Goal: Information Seeking & Learning: Learn about a topic

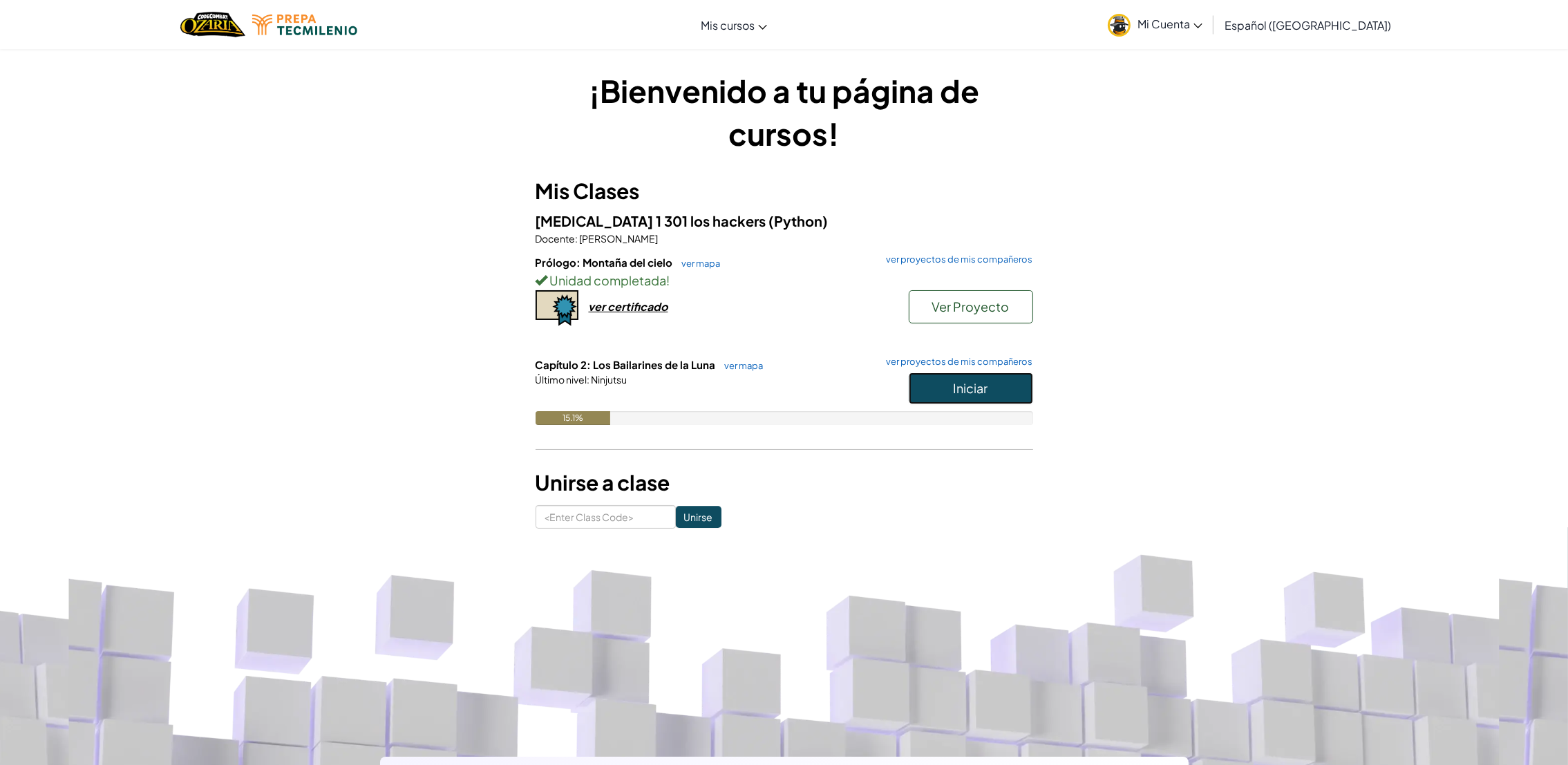
click at [971, 398] on button "Iniciar" at bounding box center [970, 388] width 124 height 31
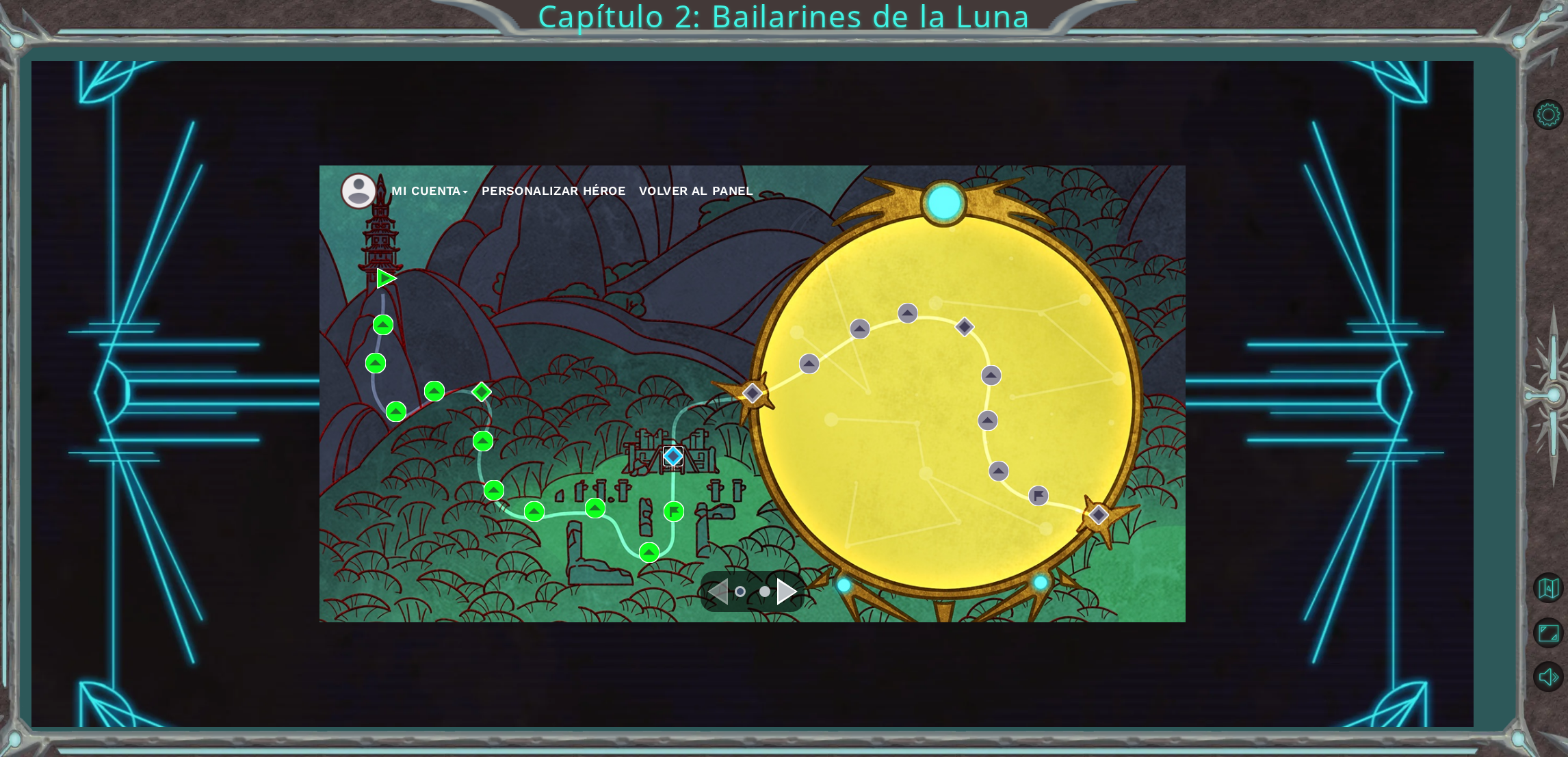
click at [665, 451] on img at bounding box center [673, 456] width 20 height 20
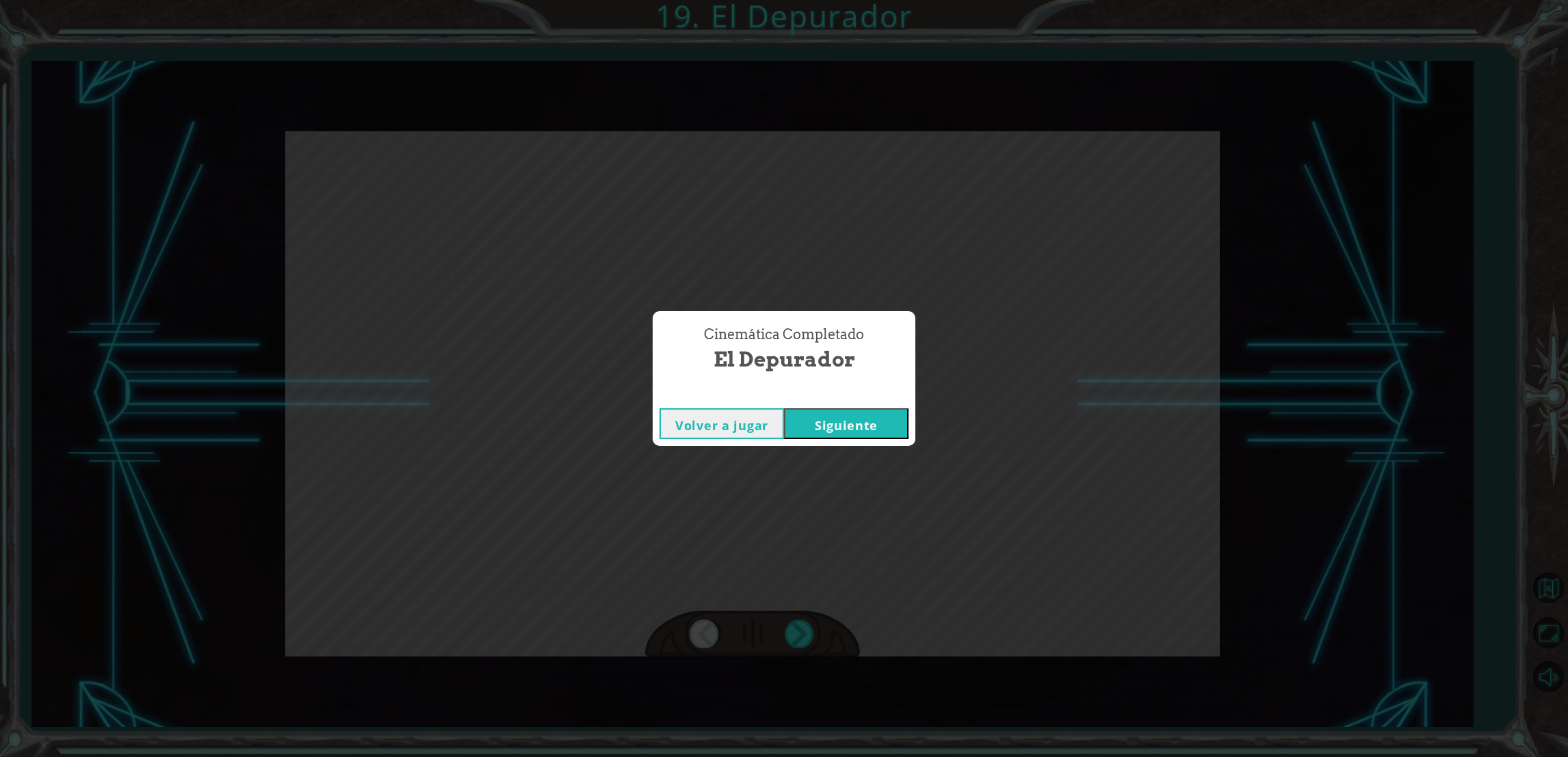
click at [831, 428] on button "Siguiente" at bounding box center [846, 424] width 125 height 31
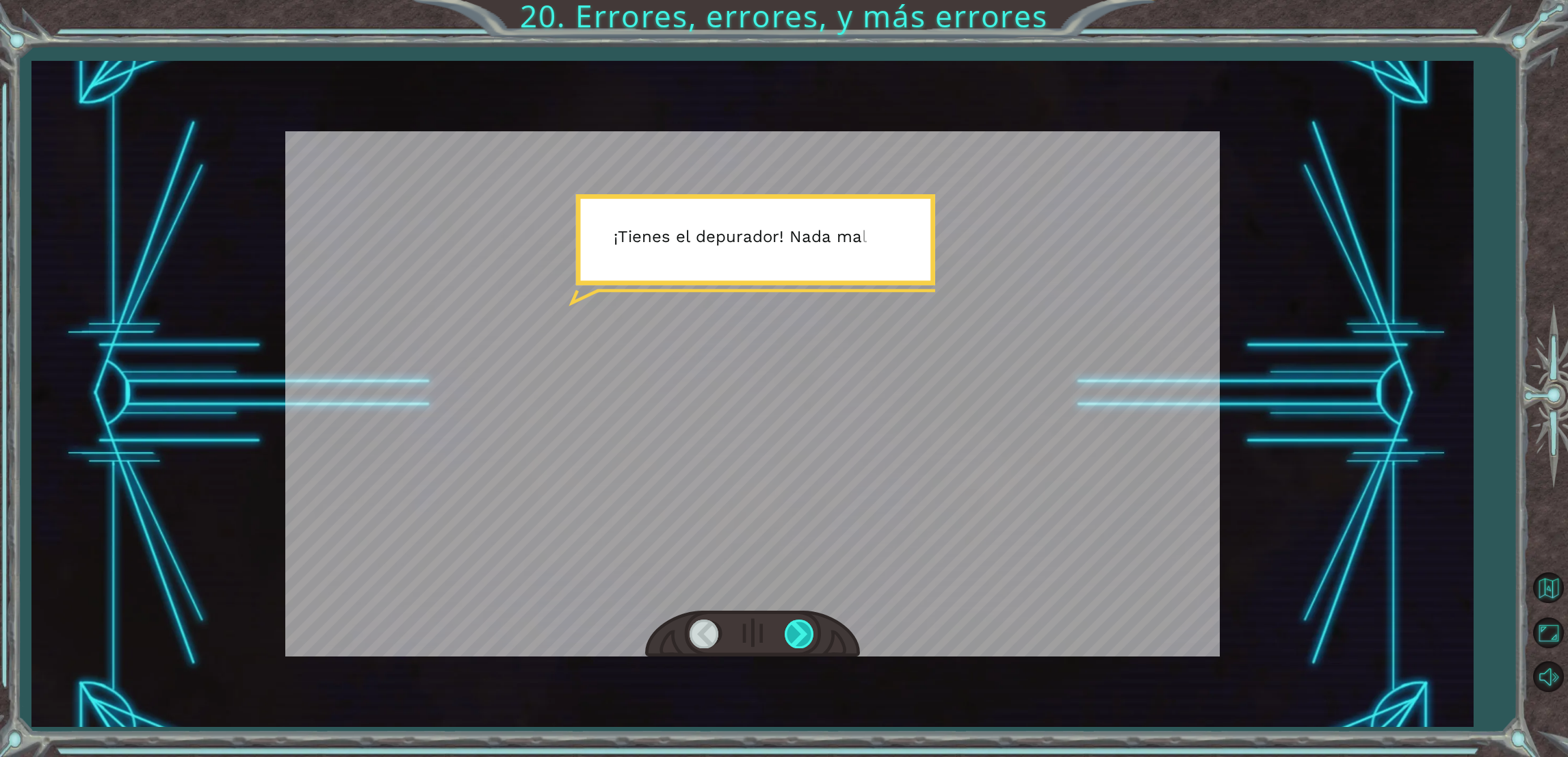
click at [795, 624] on div at bounding box center [800, 633] width 31 height 28
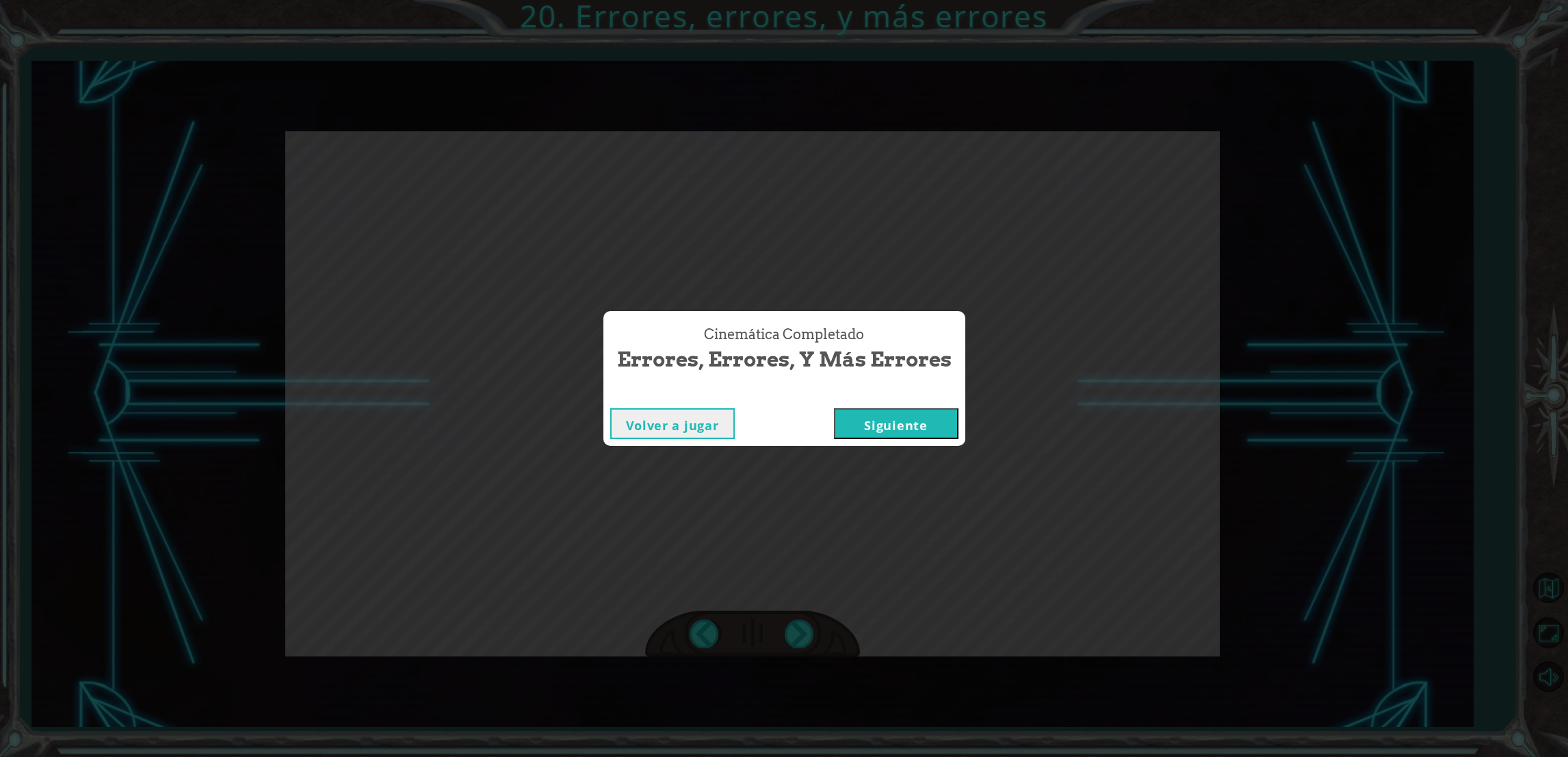
click at [859, 423] on button "Siguiente" at bounding box center [896, 424] width 125 height 31
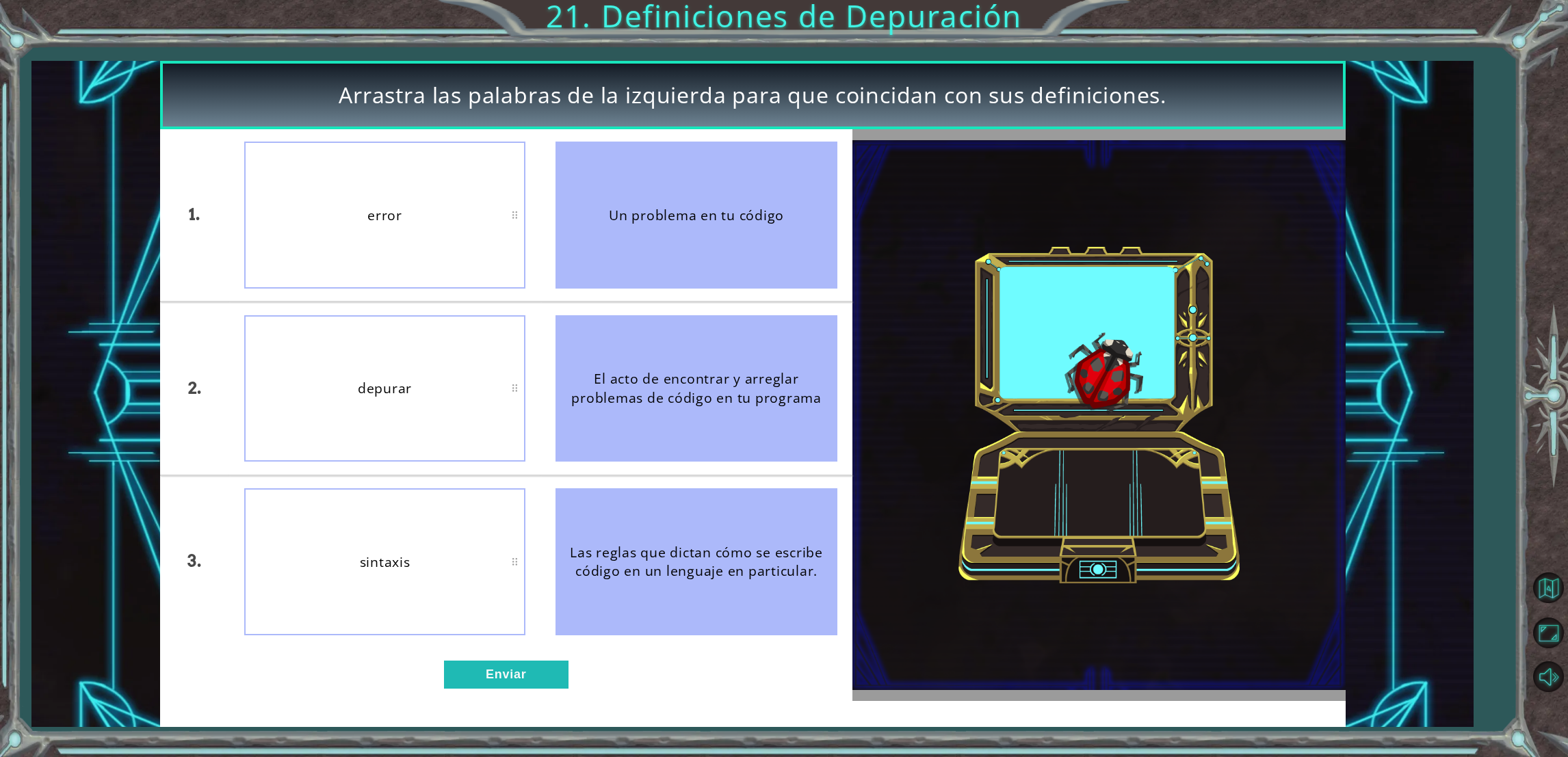
click at [647, 419] on div "El acto de encontrar y arreglar problemas de código en tu programa" at bounding box center [696, 388] width 281 height 146
click at [505, 670] on button "Enviar" at bounding box center [506, 674] width 125 height 28
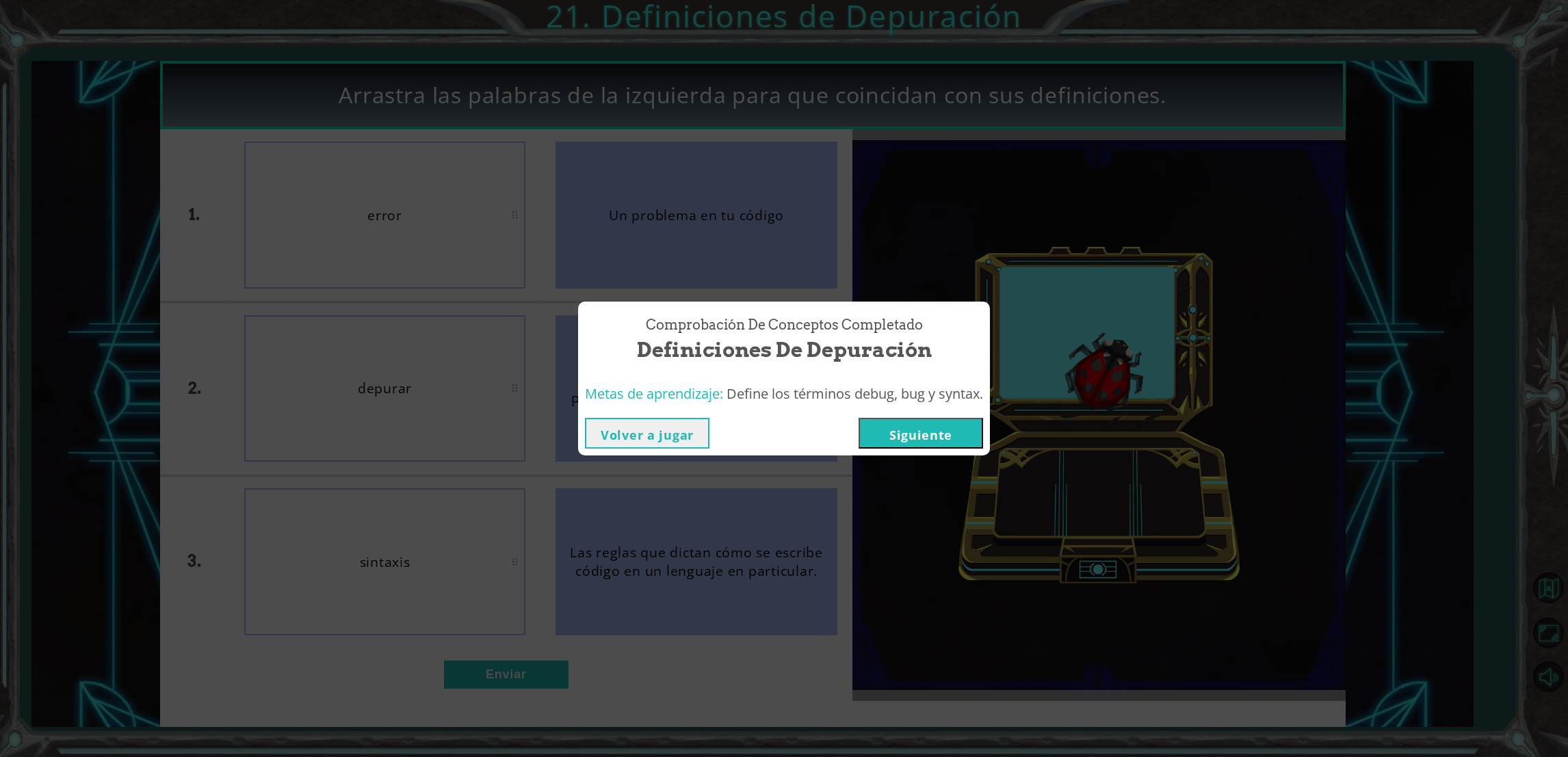
click at [887, 436] on button "Siguiente" at bounding box center [921, 434] width 125 height 31
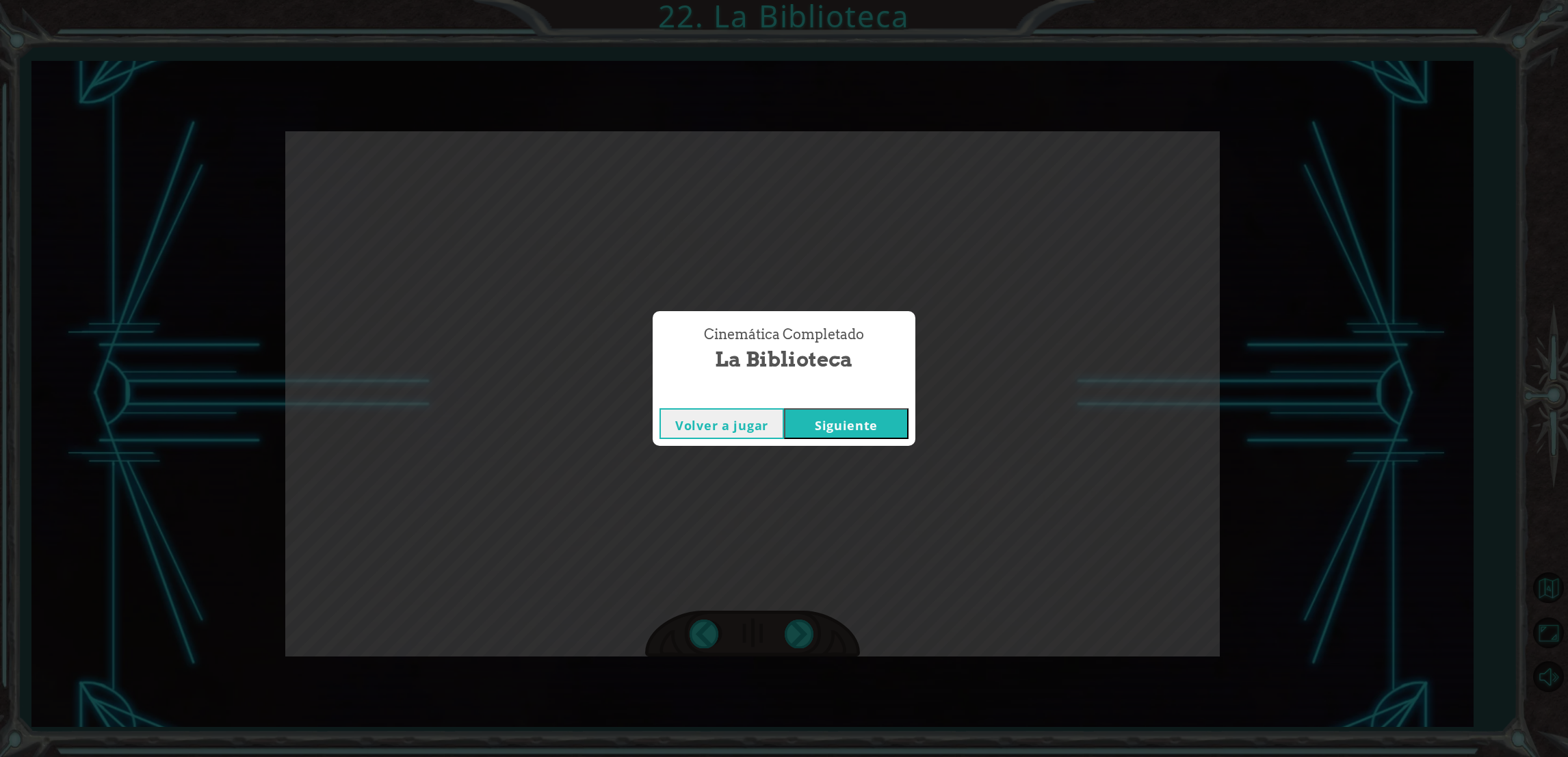
click at [868, 430] on button "Siguiente" at bounding box center [846, 424] width 125 height 31
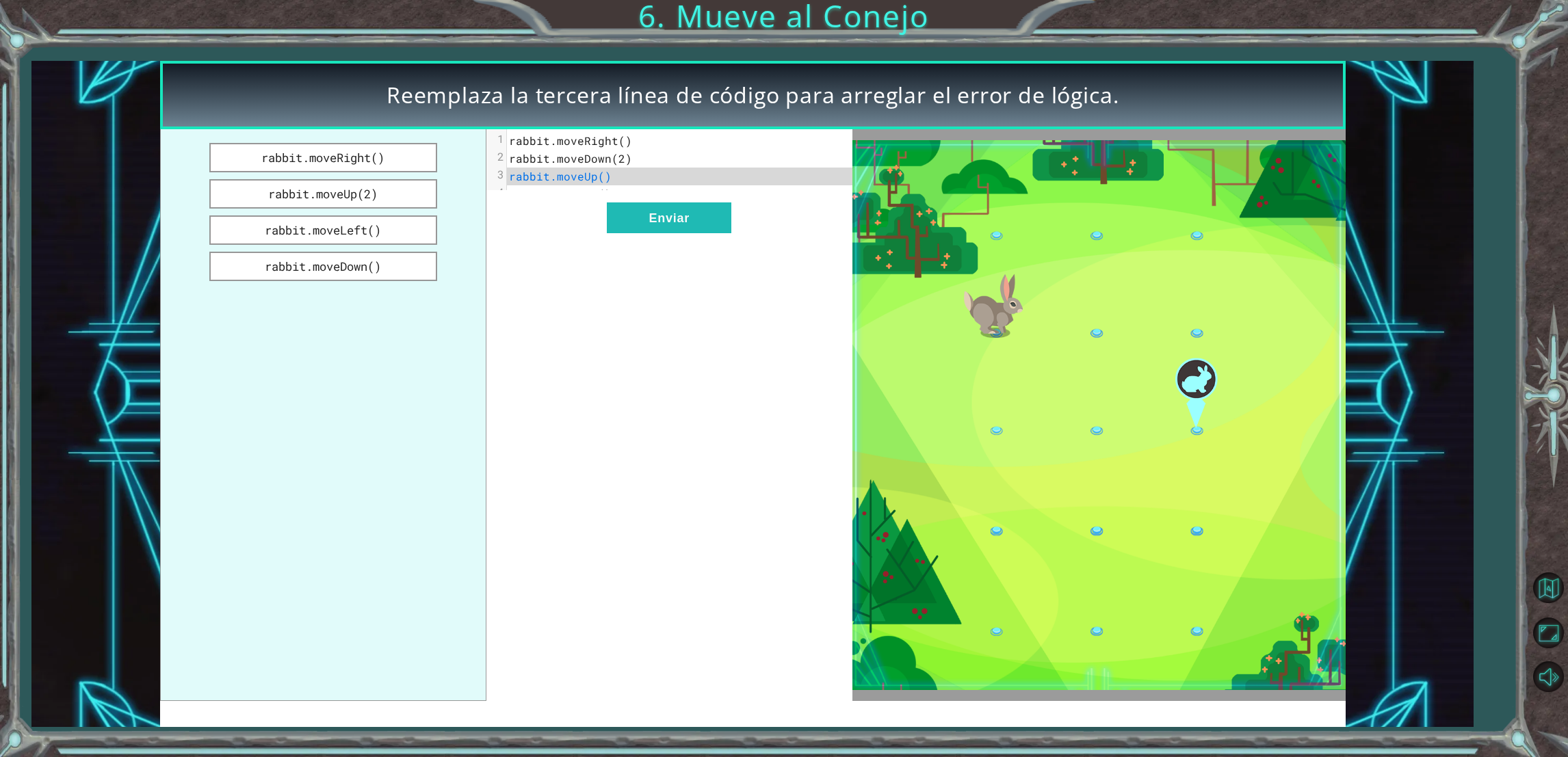
click at [599, 181] on span "rabbit.moveUp()" at bounding box center [561, 175] width 103 height 15
click at [362, 159] on button "rabbit.moveRight()" at bounding box center [323, 158] width 228 height 29
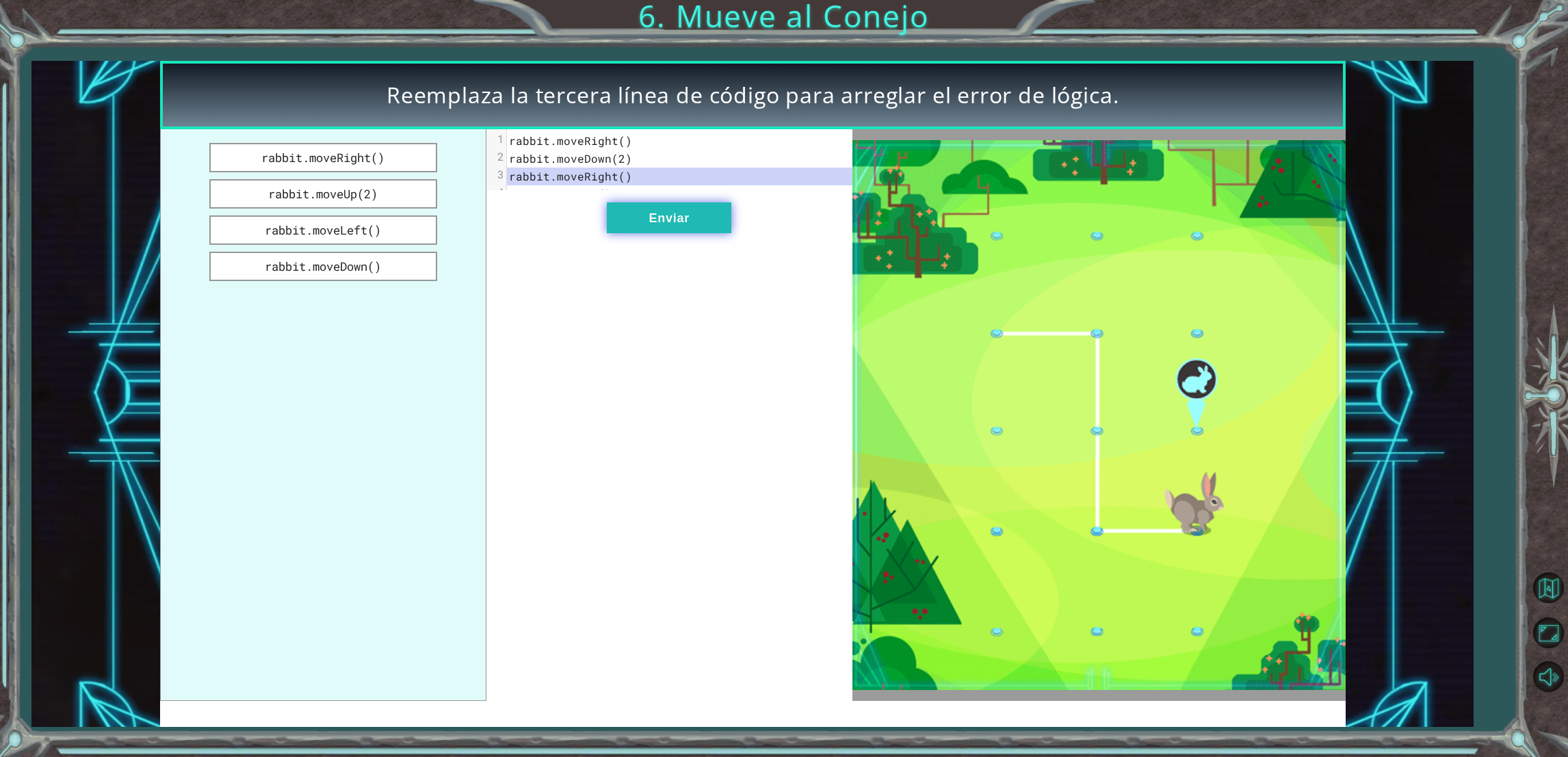
click at [661, 233] on button "Enviar" at bounding box center [669, 218] width 125 height 31
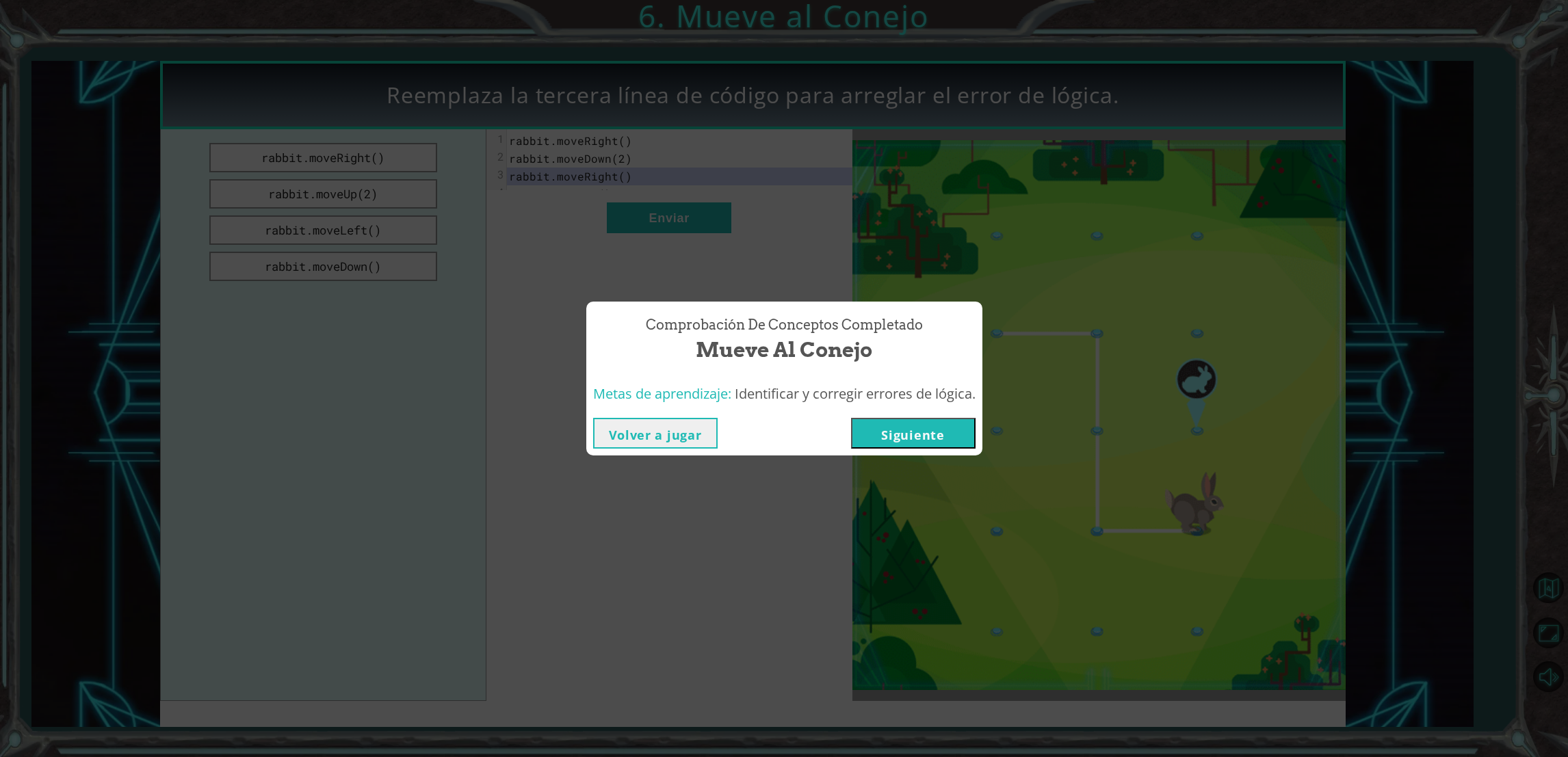
click at [902, 437] on button "Siguiente" at bounding box center [913, 434] width 125 height 31
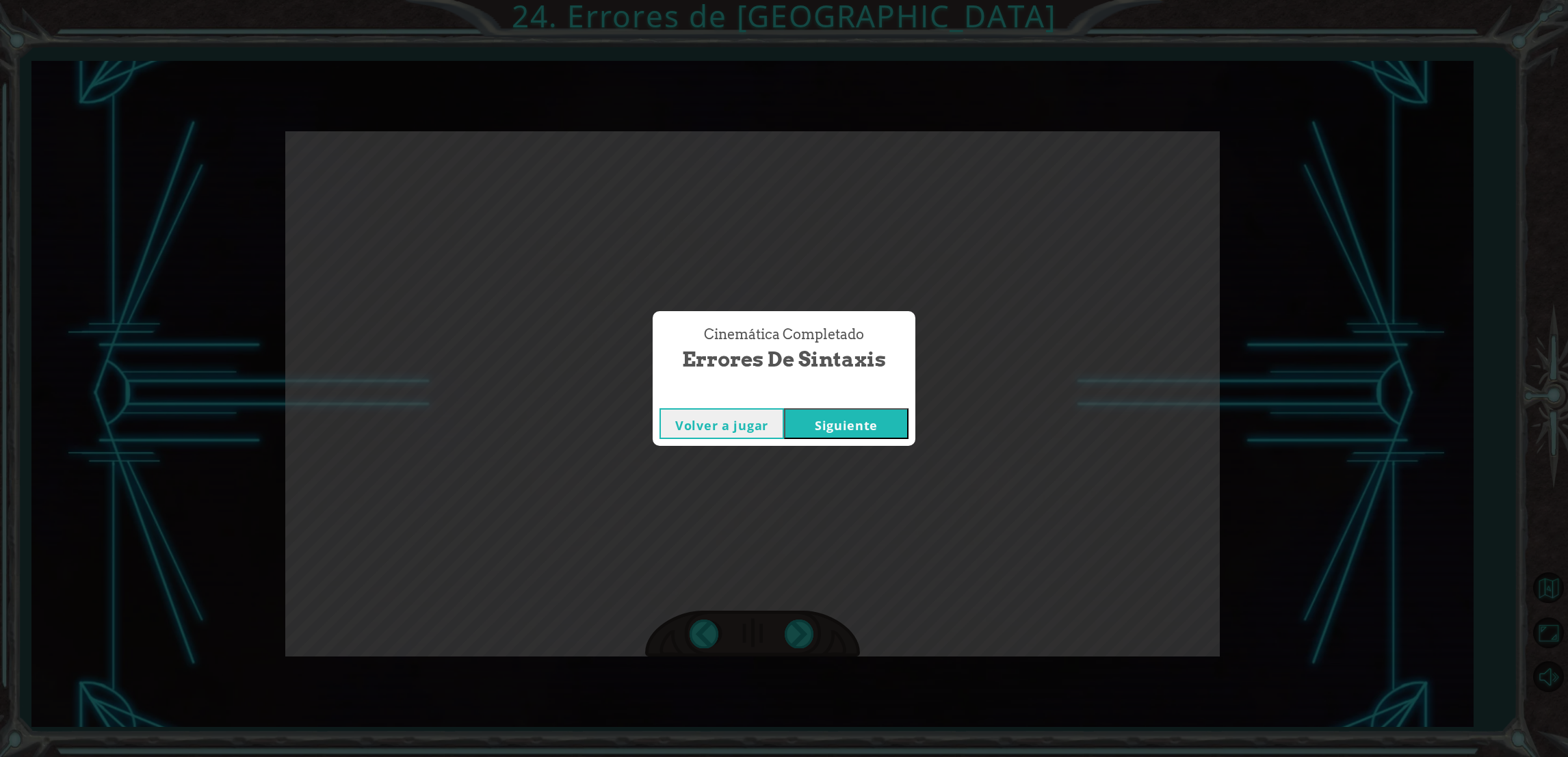
click at [846, 426] on button "Siguiente" at bounding box center [846, 424] width 125 height 31
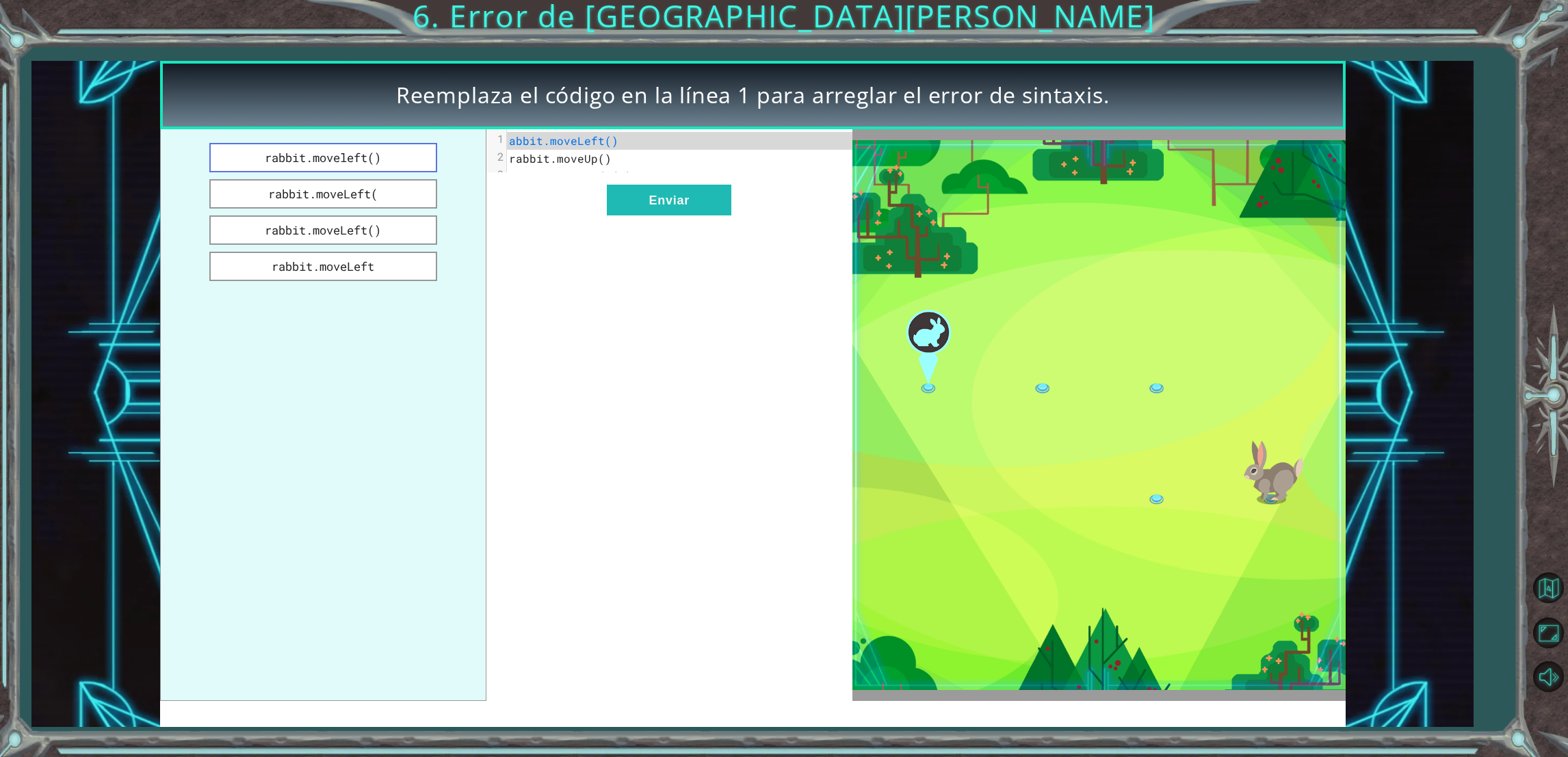
click at [360, 165] on button "rabbit.moveleft()" at bounding box center [323, 158] width 228 height 29
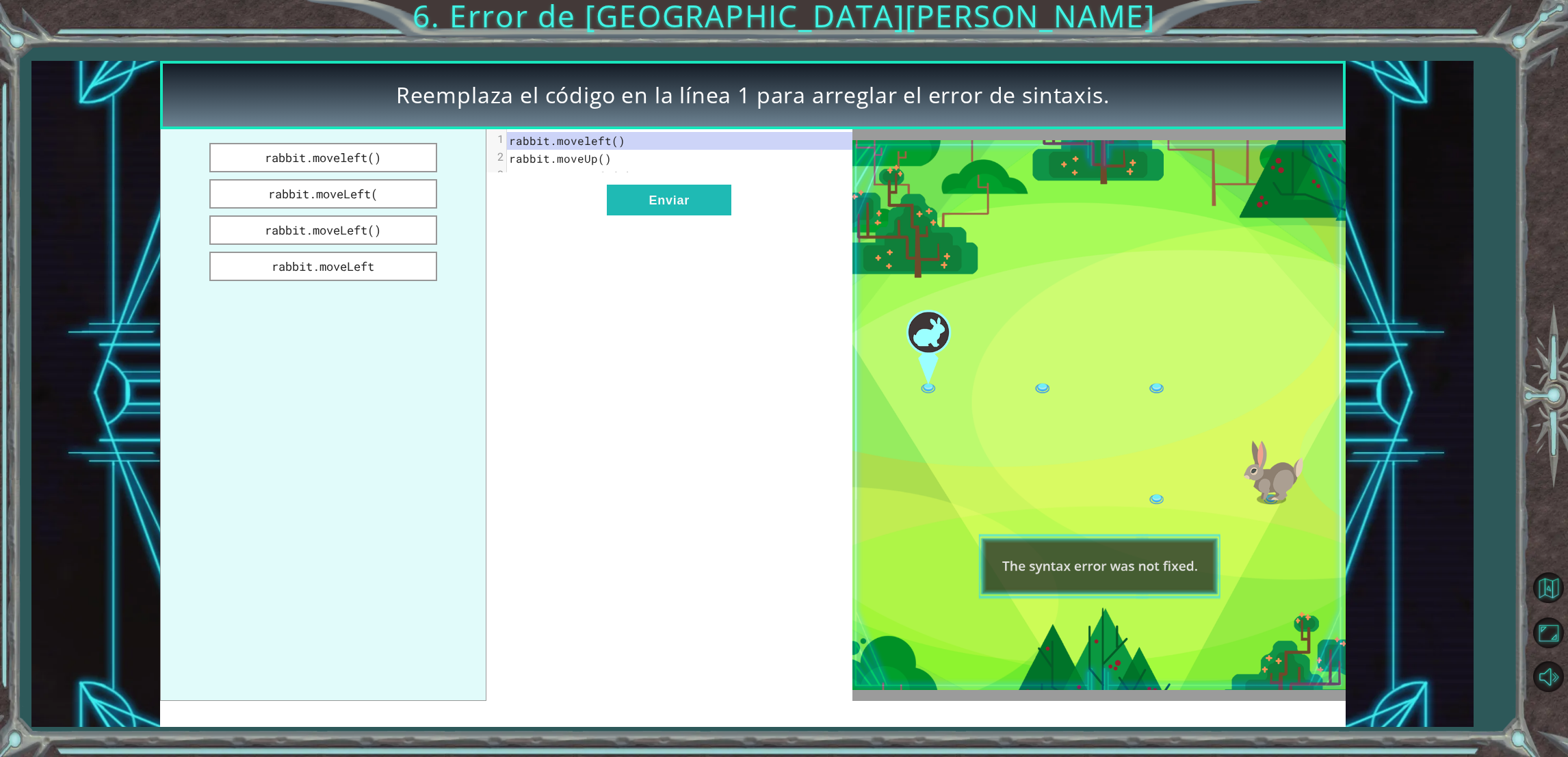
click at [593, 168] on span "rabbit.moveLeft(2)" at bounding box center [570, 175] width 123 height 15
click at [613, 173] on span "rabbit.moveLeft(2)" at bounding box center [570, 175] width 123 height 15
click at [621, 175] on span "rabbit.moveLeft(2)" at bounding box center [570, 175] width 123 height 15
click at [713, 216] on button "Enviar" at bounding box center [669, 200] width 125 height 31
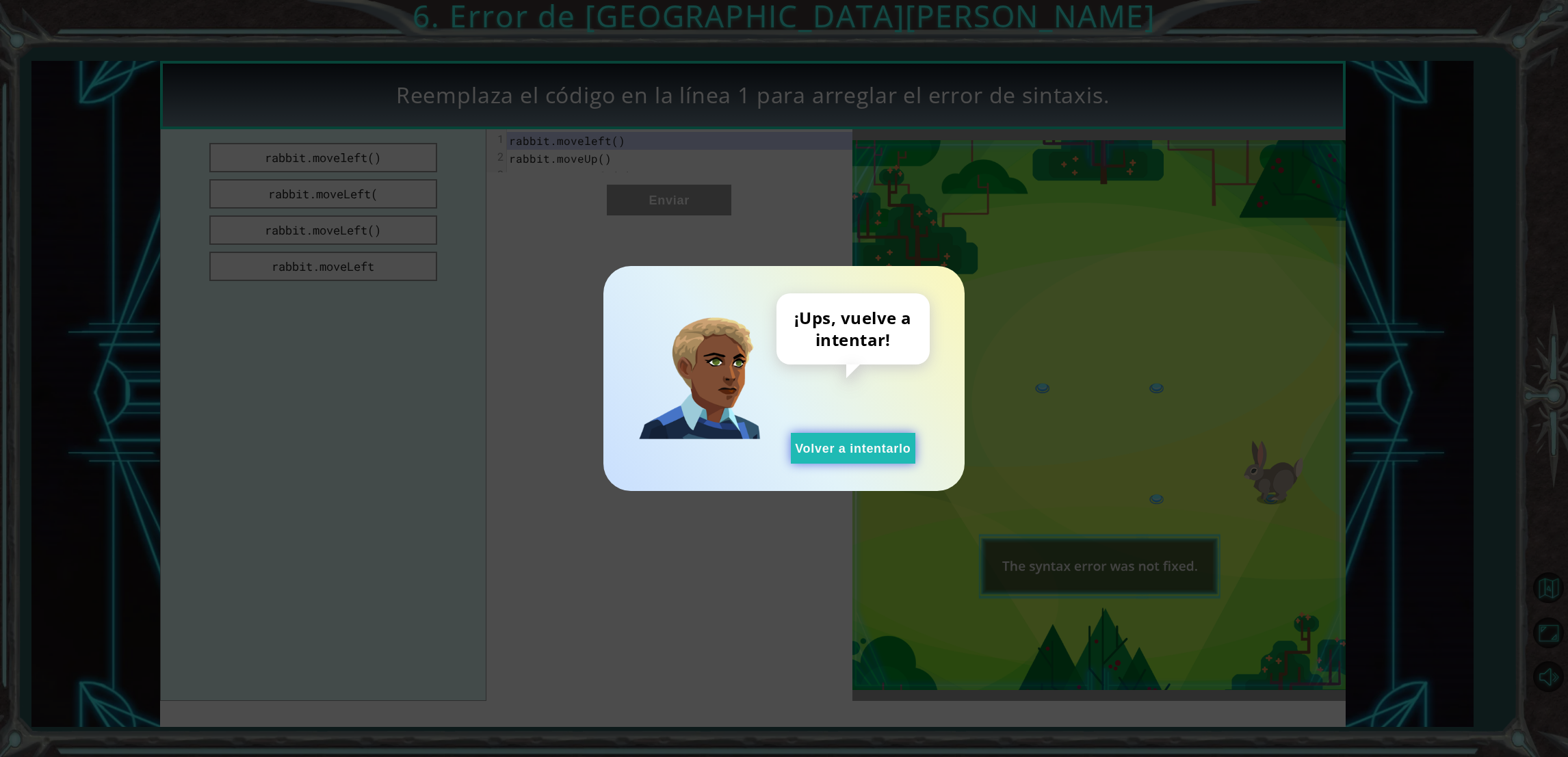
click at [889, 444] on button "Volver a intentarlo" at bounding box center [853, 448] width 125 height 31
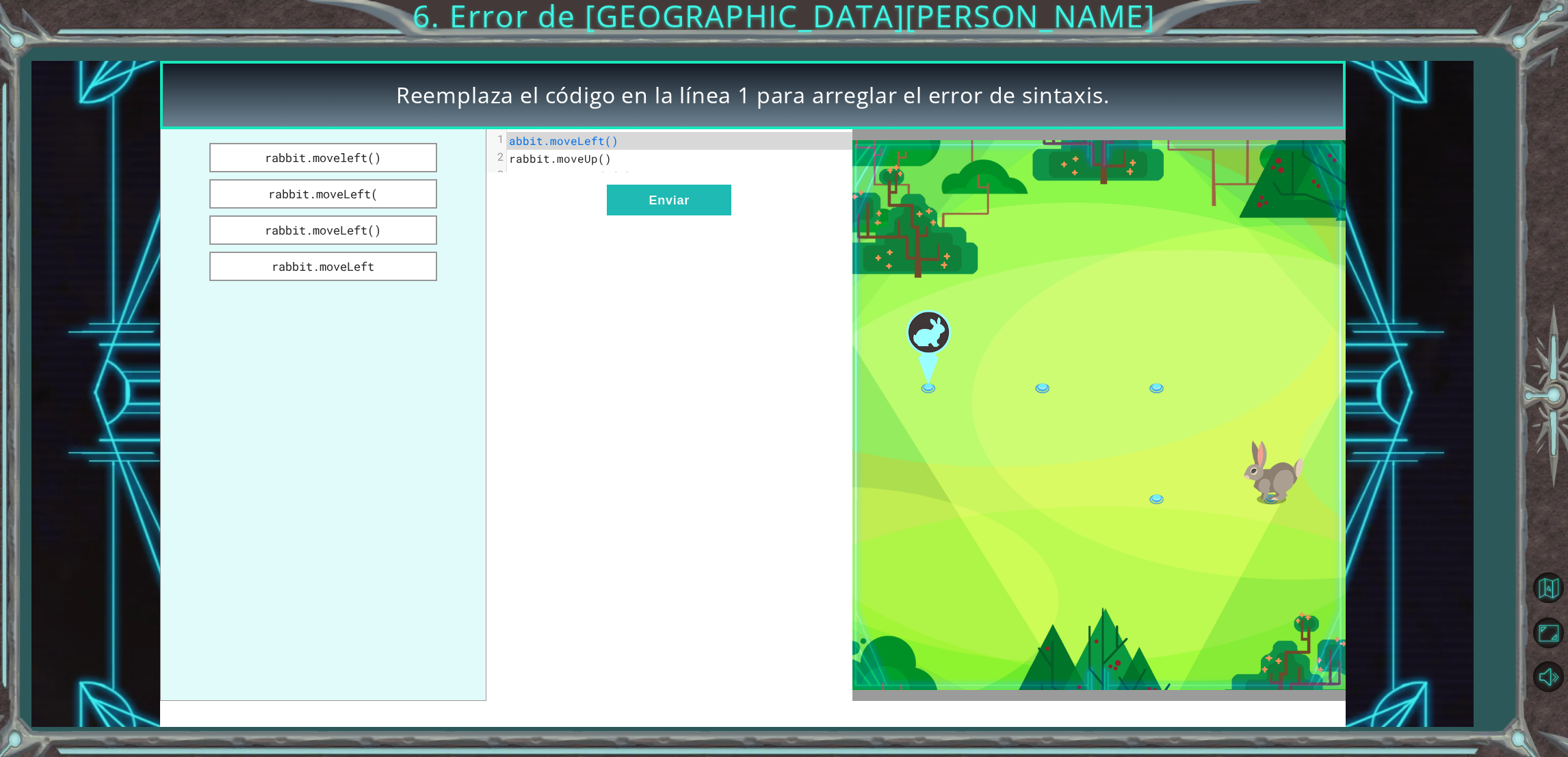
click at [605, 143] on span "abbit.moveLeft()" at bounding box center [564, 140] width 109 height 15
click at [358, 223] on button "rabbit.moveLeft()" at bounding box center [323, 230] width 228 height 29
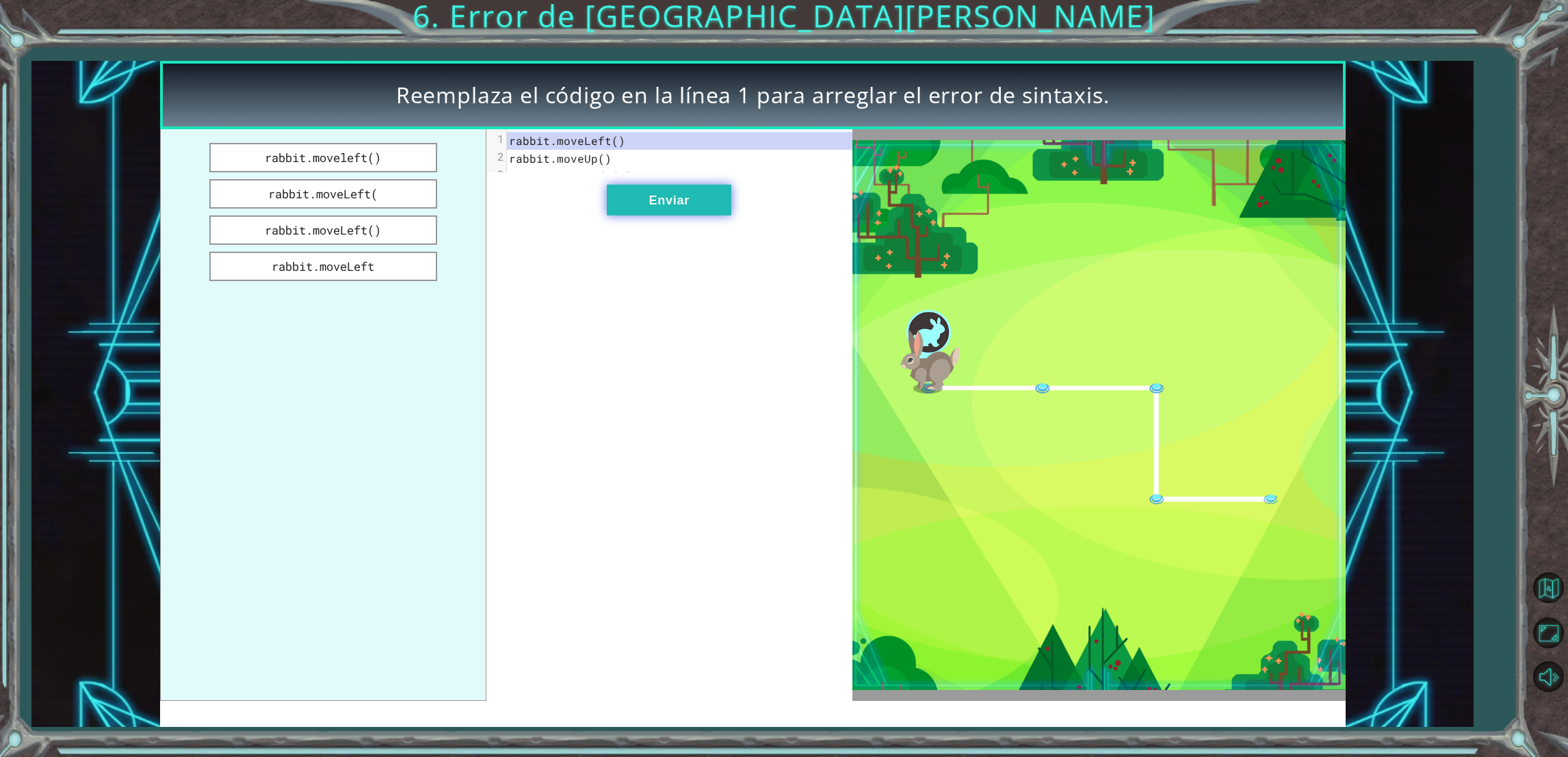
click at [680, 216] on button "Enviar" at bounding box center [669, 200] width 125 height 31
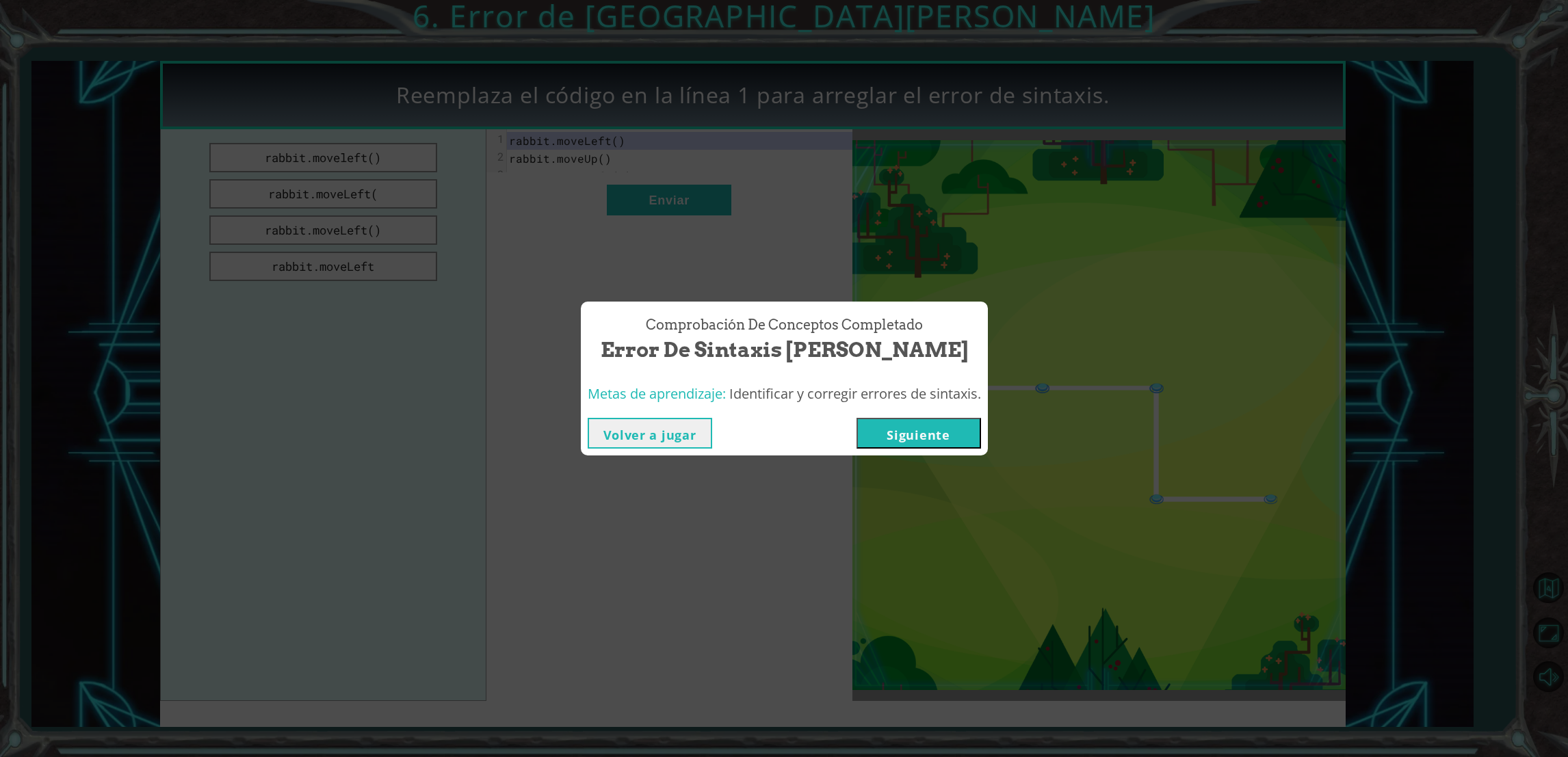
click at [962, 443] on button "Siguiente" at bounding box center [918, 434] width 125 height 31
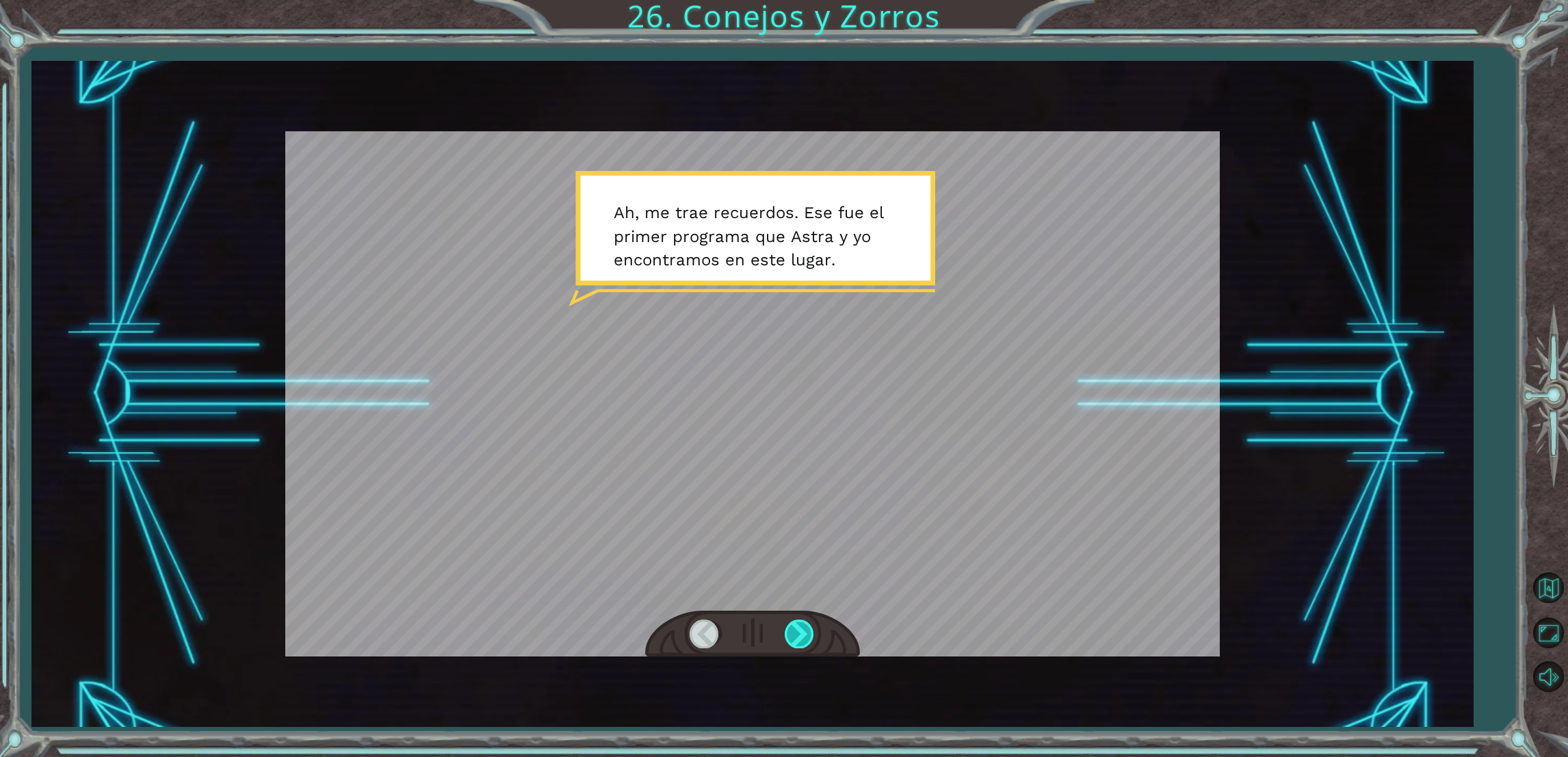
click at [797, 629] on div at bounding box center [800, 633] width 31 height 28
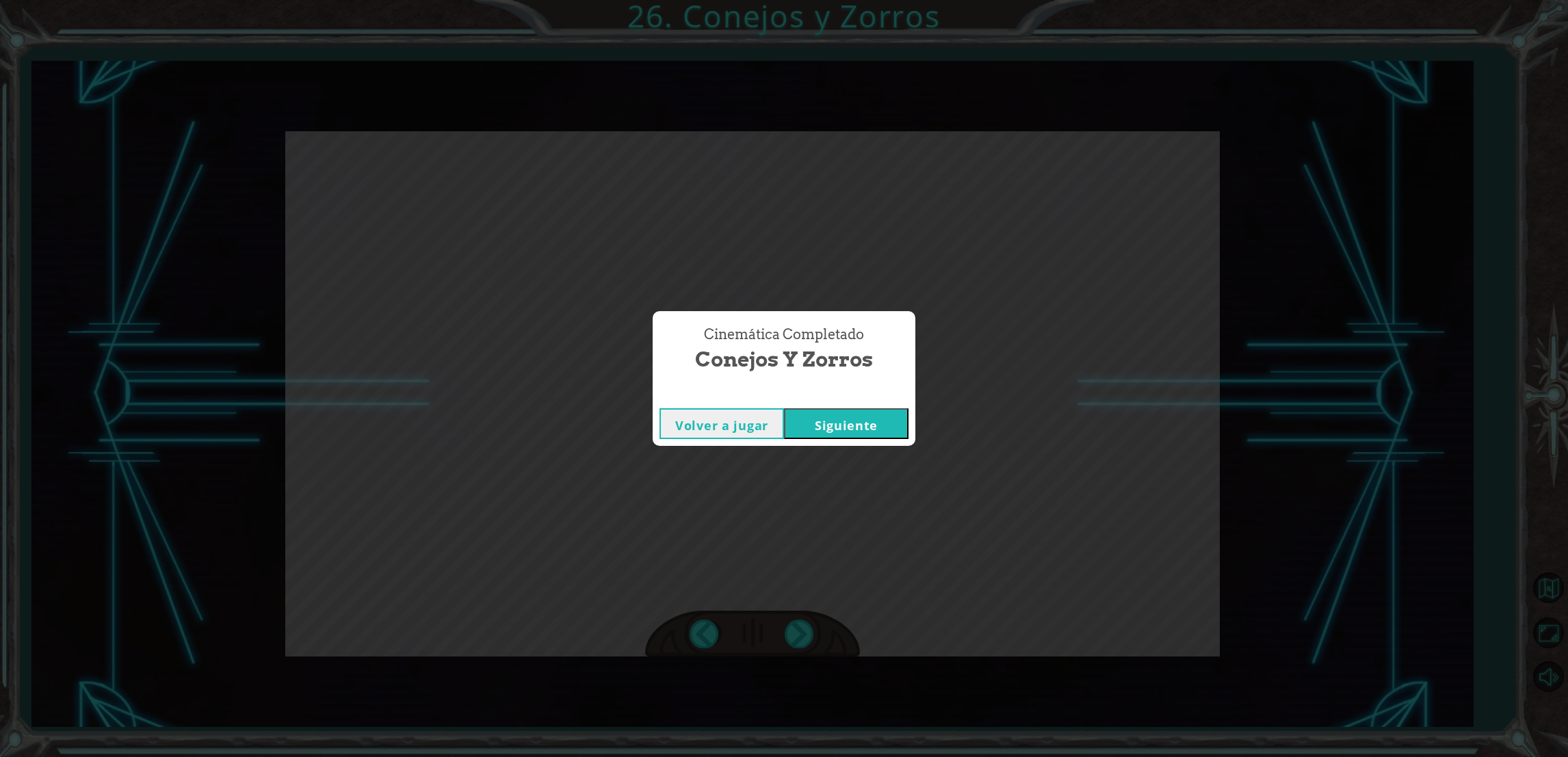
click at [831, 432] on button "Siguiente" at bounding box center [846, 424] width 125 height 31
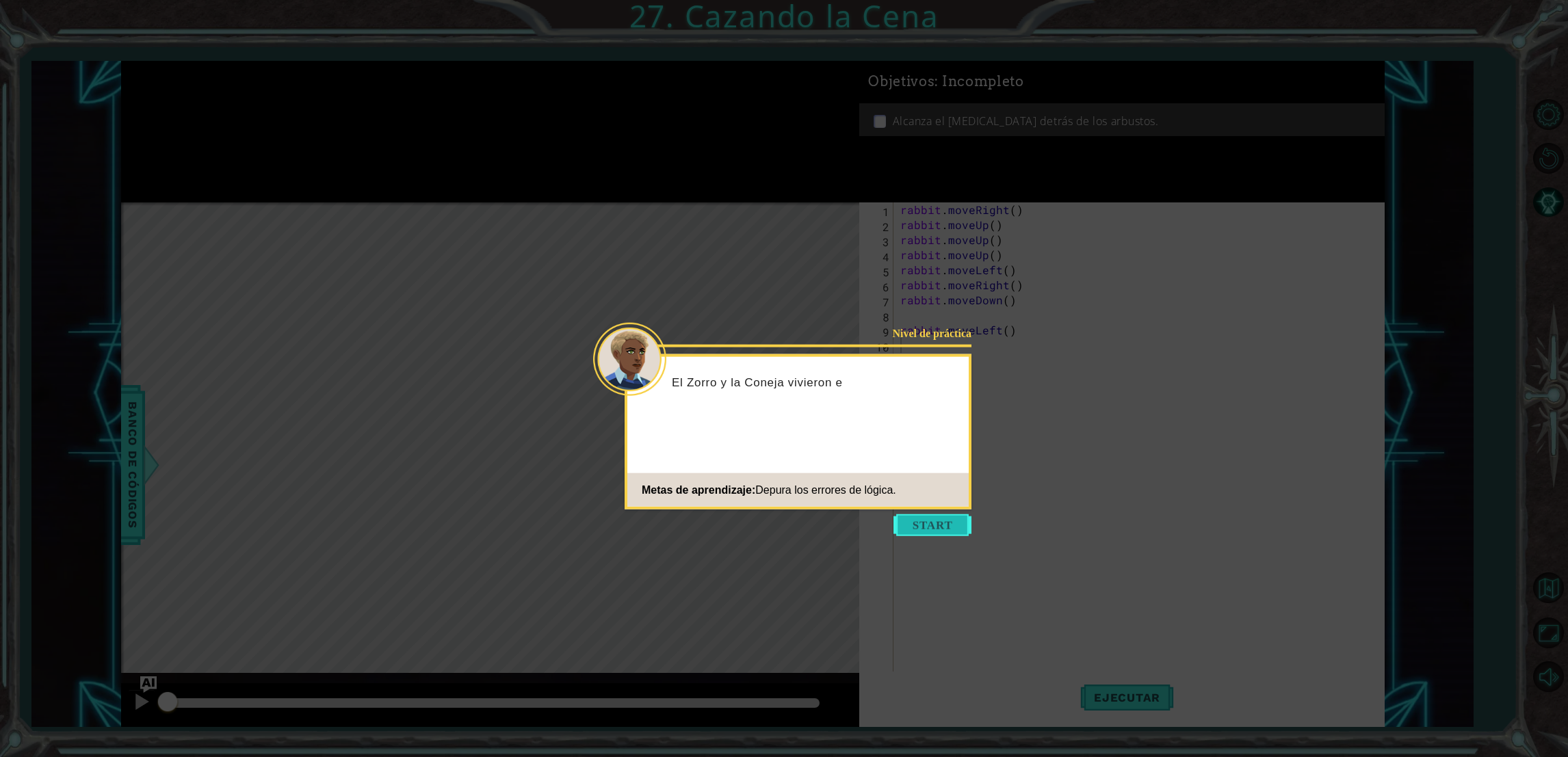
click at [914, 534] on button "Start" at bounding box center [933, 525] width 78 height 22
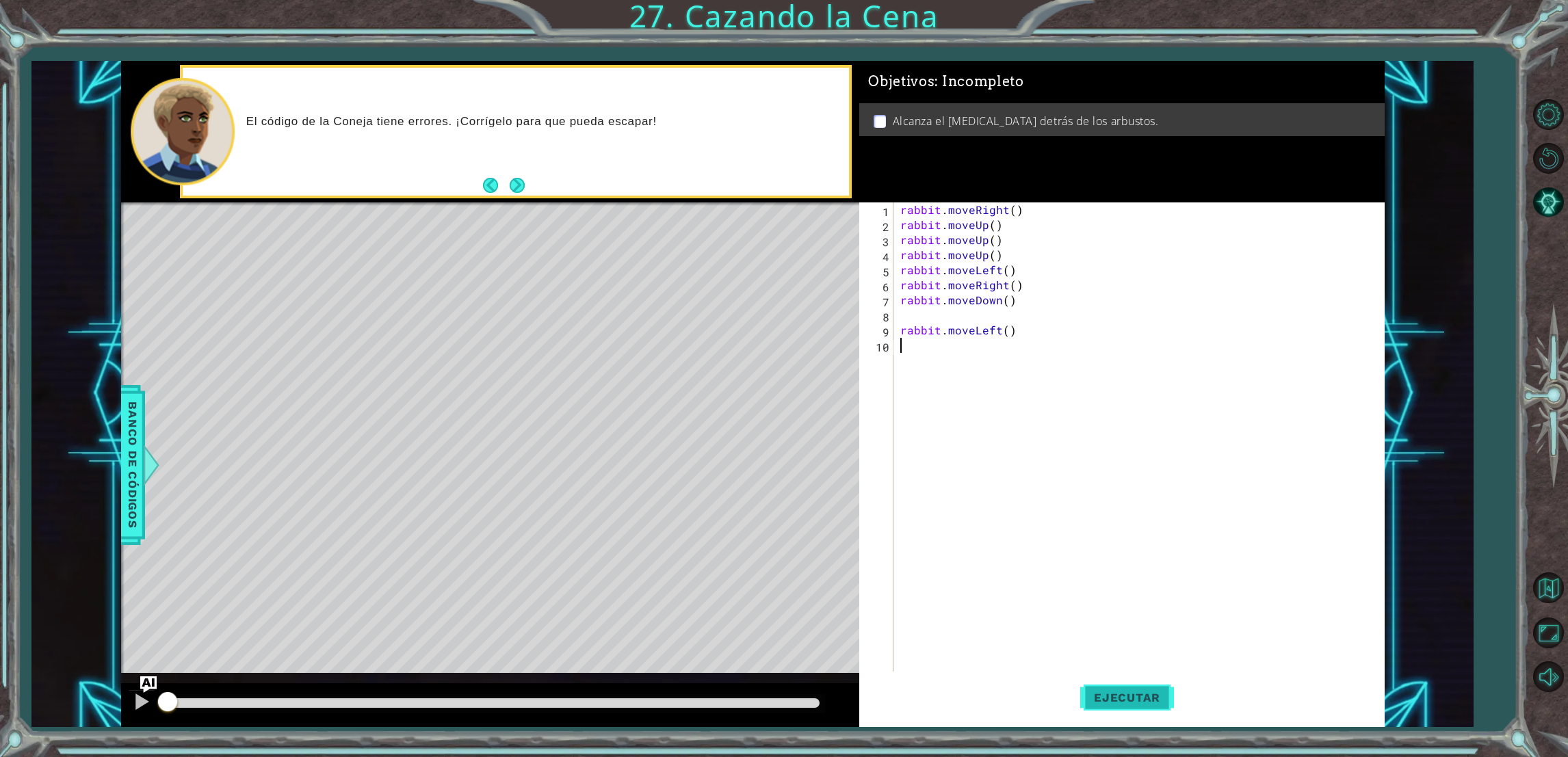
click at [1164, 689] on button "Ejecutar" at bounding box center [1126, 698] width 94 height 52
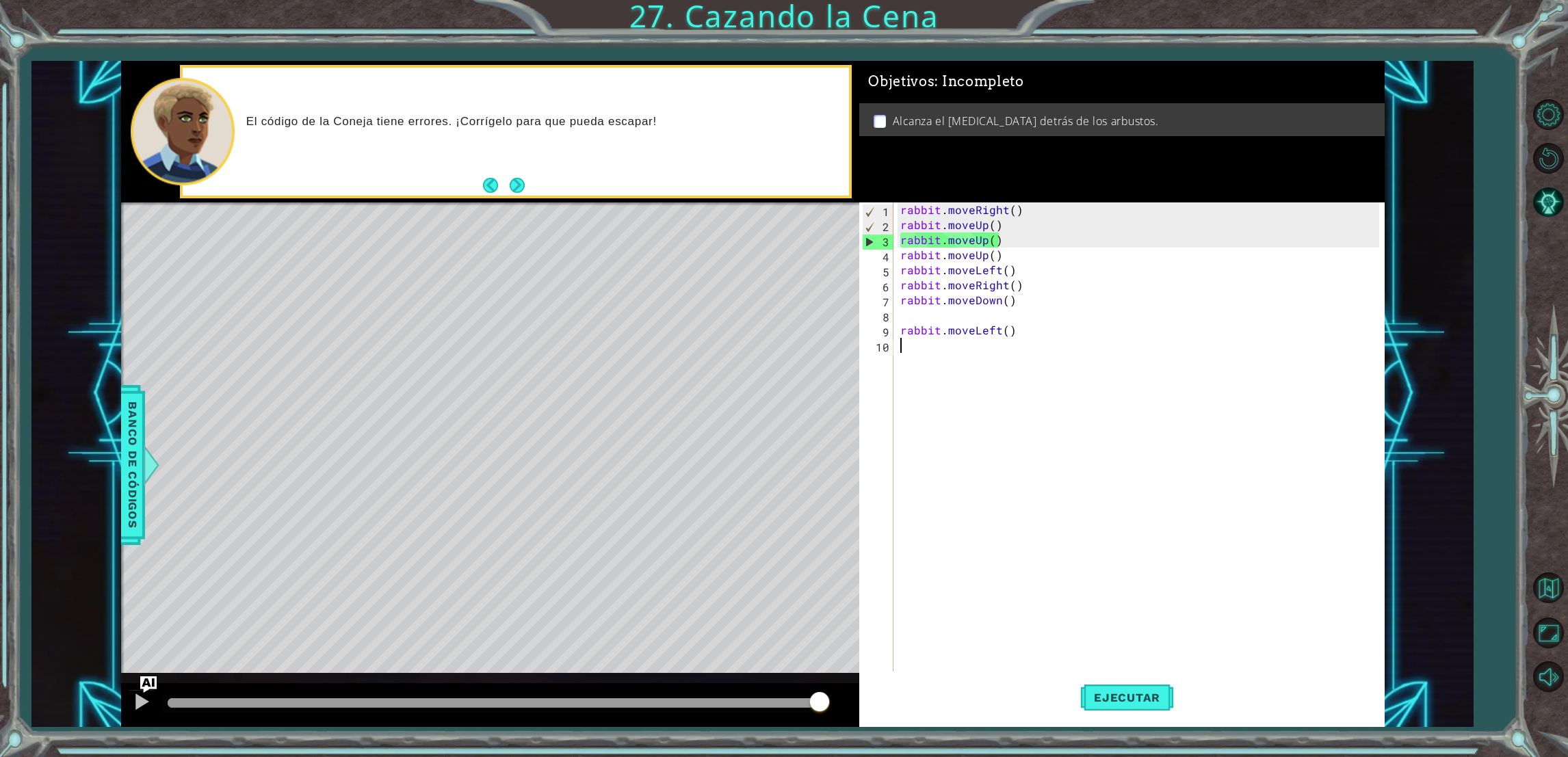
click at [1001, 226] on div "rabbit . moveRight ( ) rabbit . moveUp ( ) rabbit . moveUp ( ) rabbit . moveUp …" at bounding box center [1142, 458] width 488 height 511
drag, startPoint x: 719, startPoint y: 705, endPoint x: 262, endPoint y: 683, distance: 457.5
drag, startPoint x: 262, startPoint y: 683, endPoint x: 161, endPoint y: 706, distance: 103.6
click at [161, 706] on div at bounding box center [490, 705] width 739 height 44
click at [141, 692] on img "Ask AI" at bounding box center [147, 684] width 17 height 17
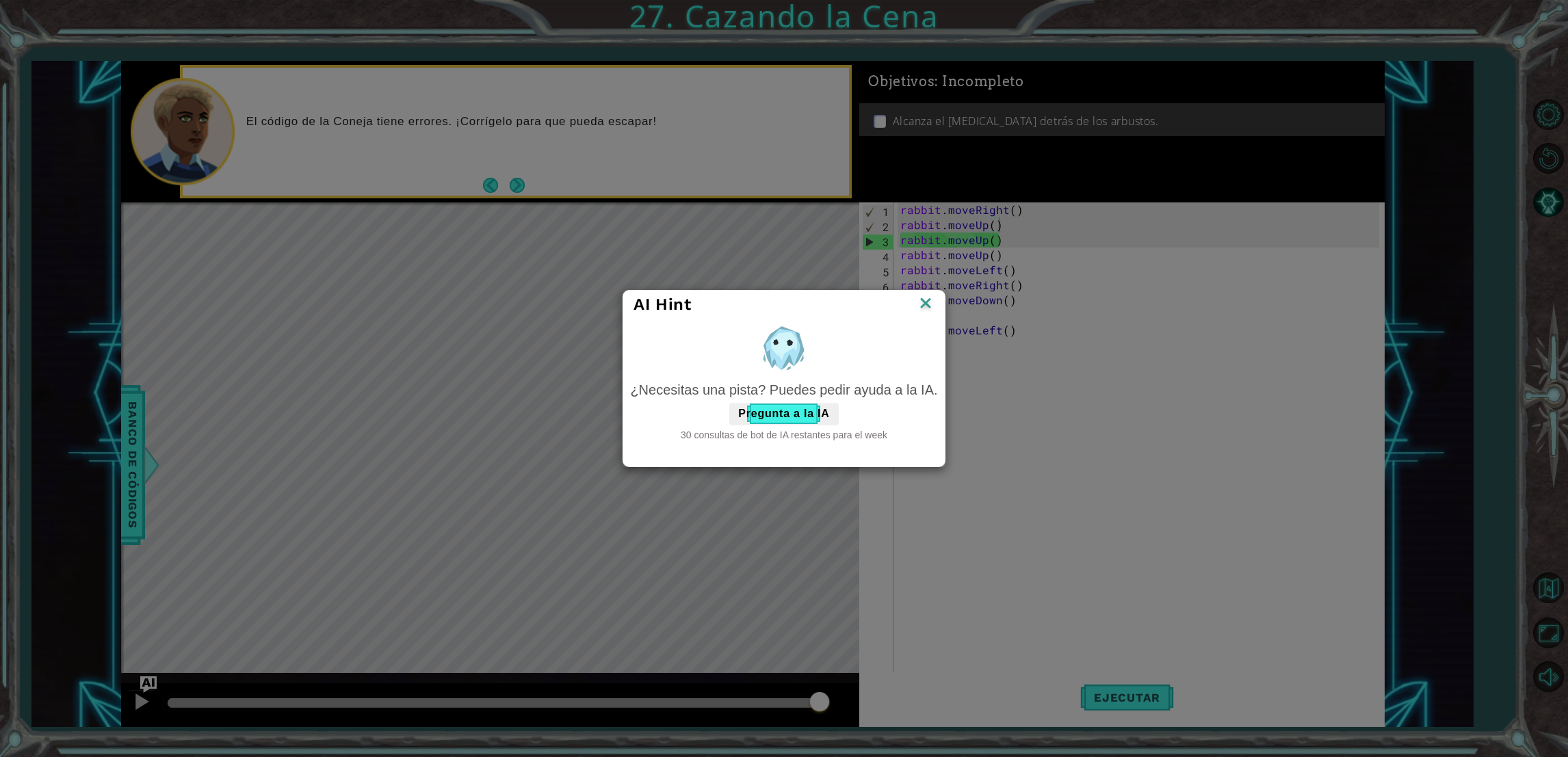
click at [930, 306] on img at bounding box center [926, 304] width 17 height 20
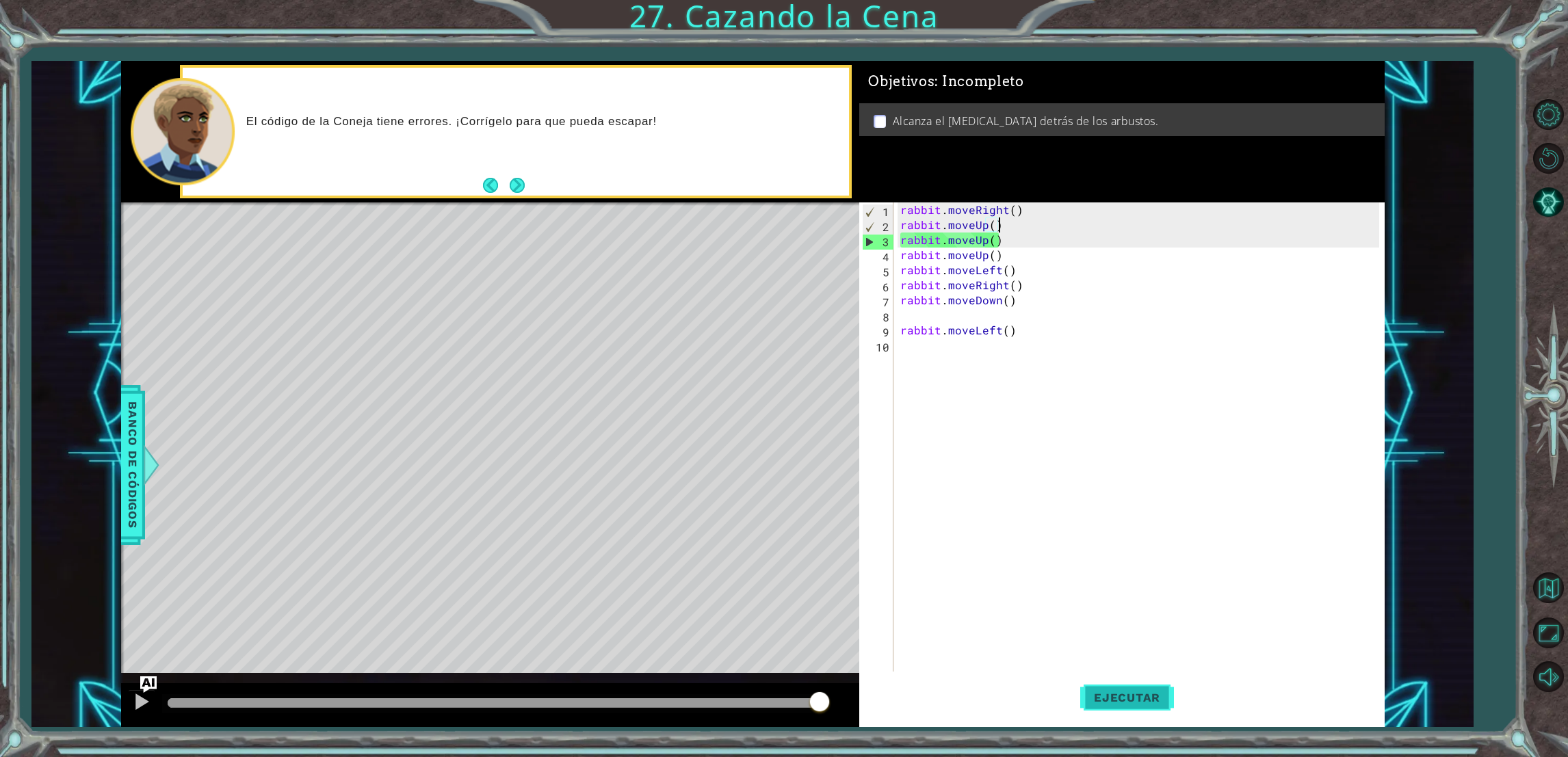
click at [1159, 709] on button "Ejecutar" at bounding box center [1126, 698] width 94 height 52
click at [999, 229] on div "rabbit . moveRight ( ) rabbit . moveUp ( ) rabbit . moveUp ( ) rabbit . moveUp …" at bounding box center [1142, 458] width 488 height 511
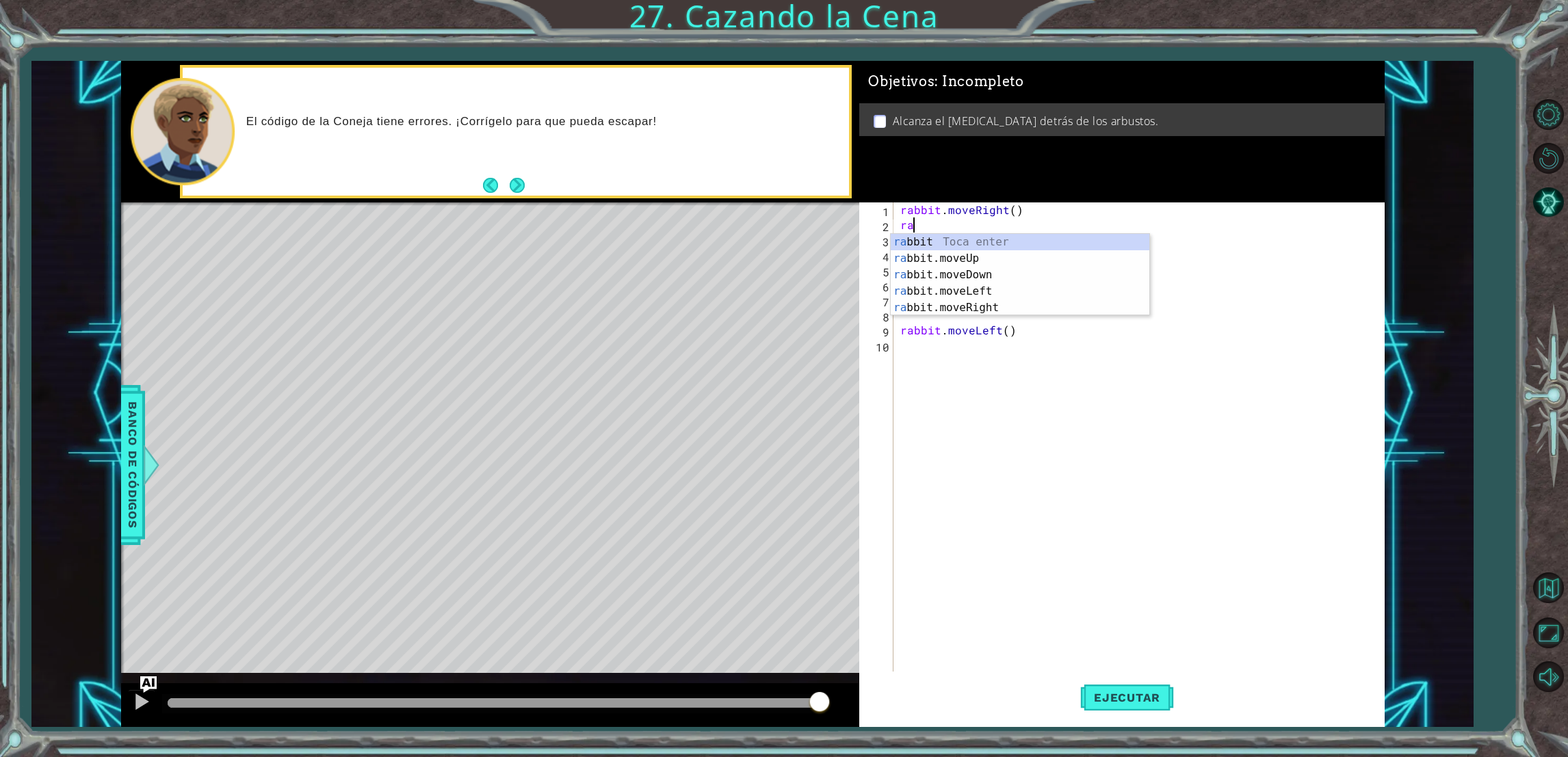
type textarea "r"
click at [996, 148] on div "Objetivos : Incompleto Alcanza el [MEDICAL_DATA] detrás de los arbustos." at bounding box center [1122, 132] width 526 height 142
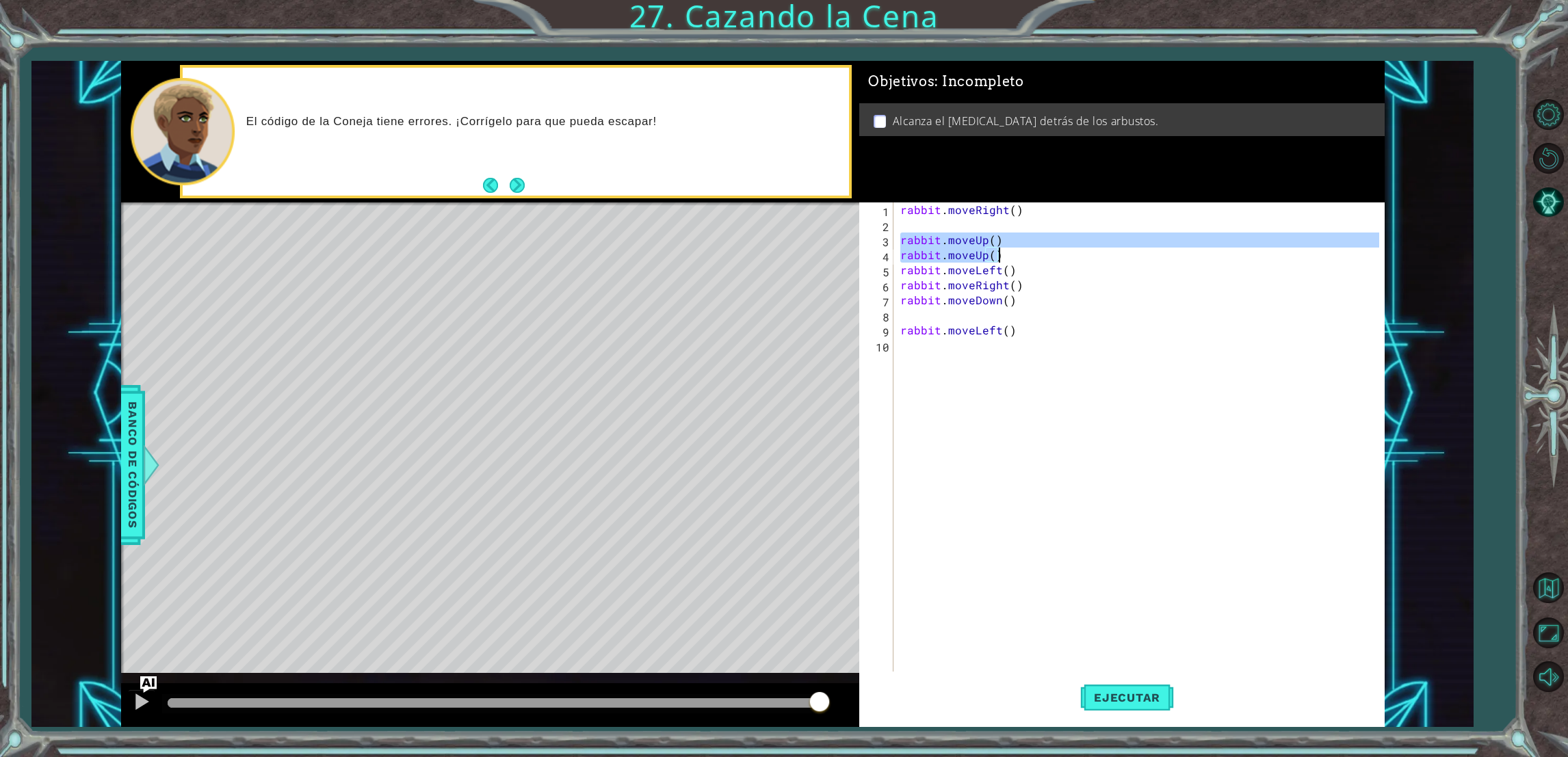
drag, startPoint x: 900, startPoint y: 234, endPoint x: 997, endPoint y: 255, distance: 99.2
click at [997, 255] on div "rabbit . moveRight ( ) rabbit . moveUp ( ) rabbit . moveUp ( ) rabbit . moveLef…" at bounding box center [1142, 458] width 488 height 511
type textarea "rabbit.moveUp() rabbit.moveUp()"
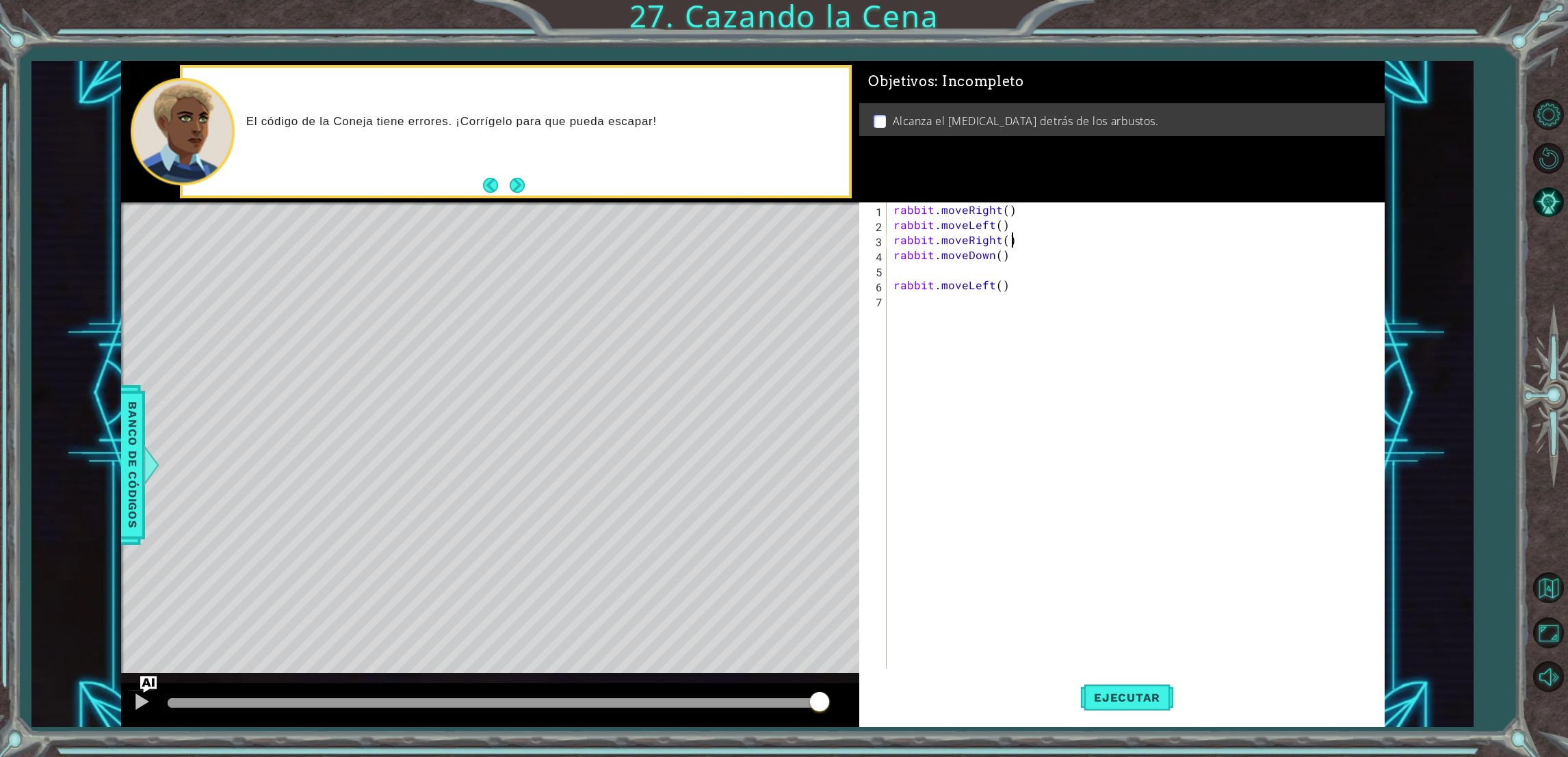
click at [1020, 243] on div "rabbit . moveRight ( ) rabbit . moveLeft ( ) rabbit . moveRight ( ) rabbit . mo…" at bounding box center [1138, 450] width 495 height 497
click at [1015, 242] on div "rabbit . moveRight ( ) rabbit . moveLeft ( ) rabbit . moveRight ( ) rabbit . mo…" at bounding box center [1138, 450] width 495 height 497
type textarea "rabbit.moveRight("
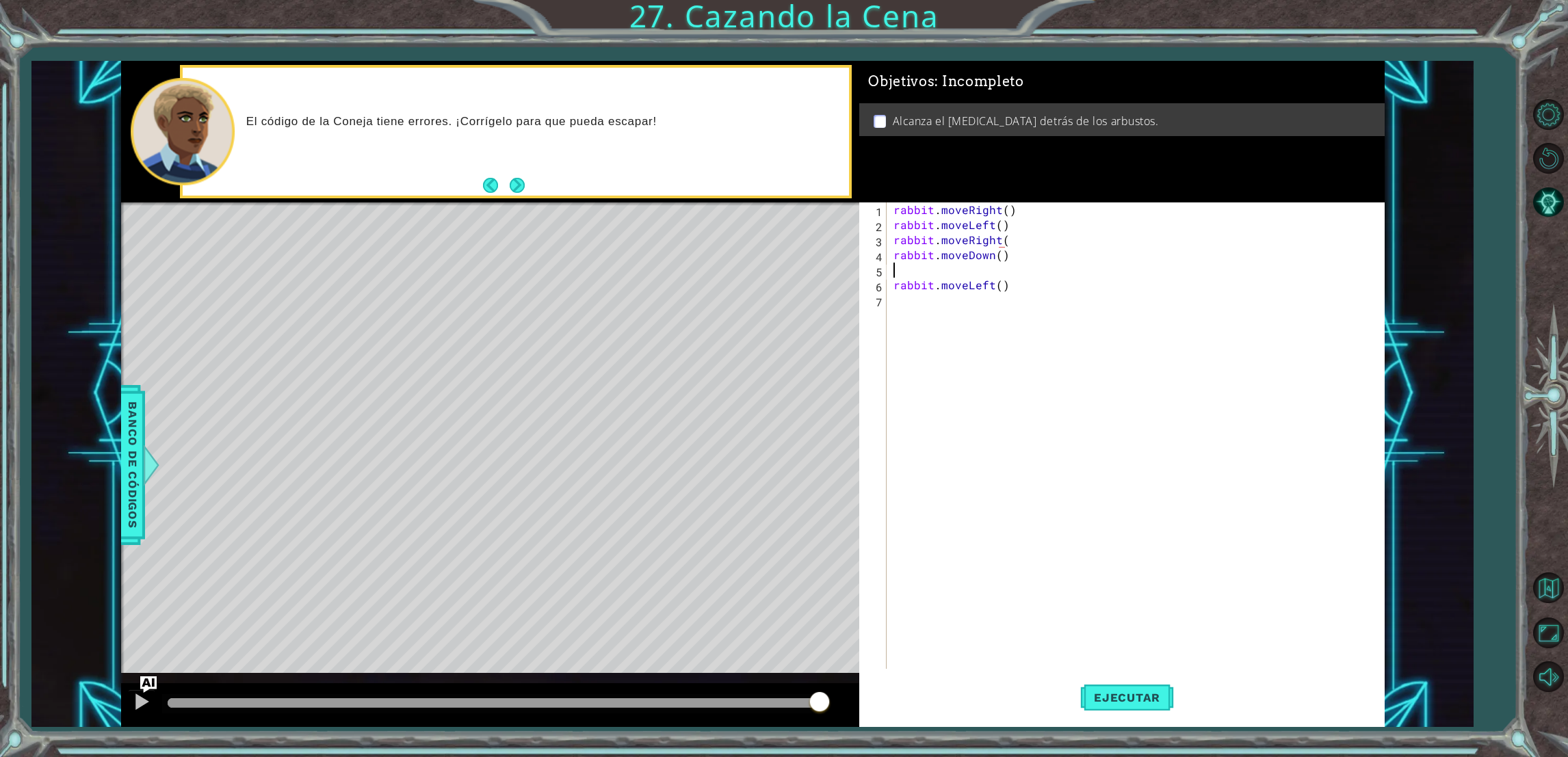
click at [1024, 276] on div "rabbit . moveRight ( ) rabbit . moveLeft ( ) rabbit . moveRight ( rabbit . move…" at bounding box center [1138, 450] width 495 height 497
click at [1078, 306] on div "rabbit . moveRight ( ) rabbit . moveLeft ( ) rabbit . moveRight ( rabbit . move…" at bounding box center [1138, 450] width 495 height 497
click at [1114, 300] on div "rabbit . moveRight ( ) rabbit . moveLeft ( ) rabbit . moveRight ( rabbit . move…" at bounding box center [1138, 450] width 495 height 497
type textarea "rabbit.moveLeft()"
type textarea "r"
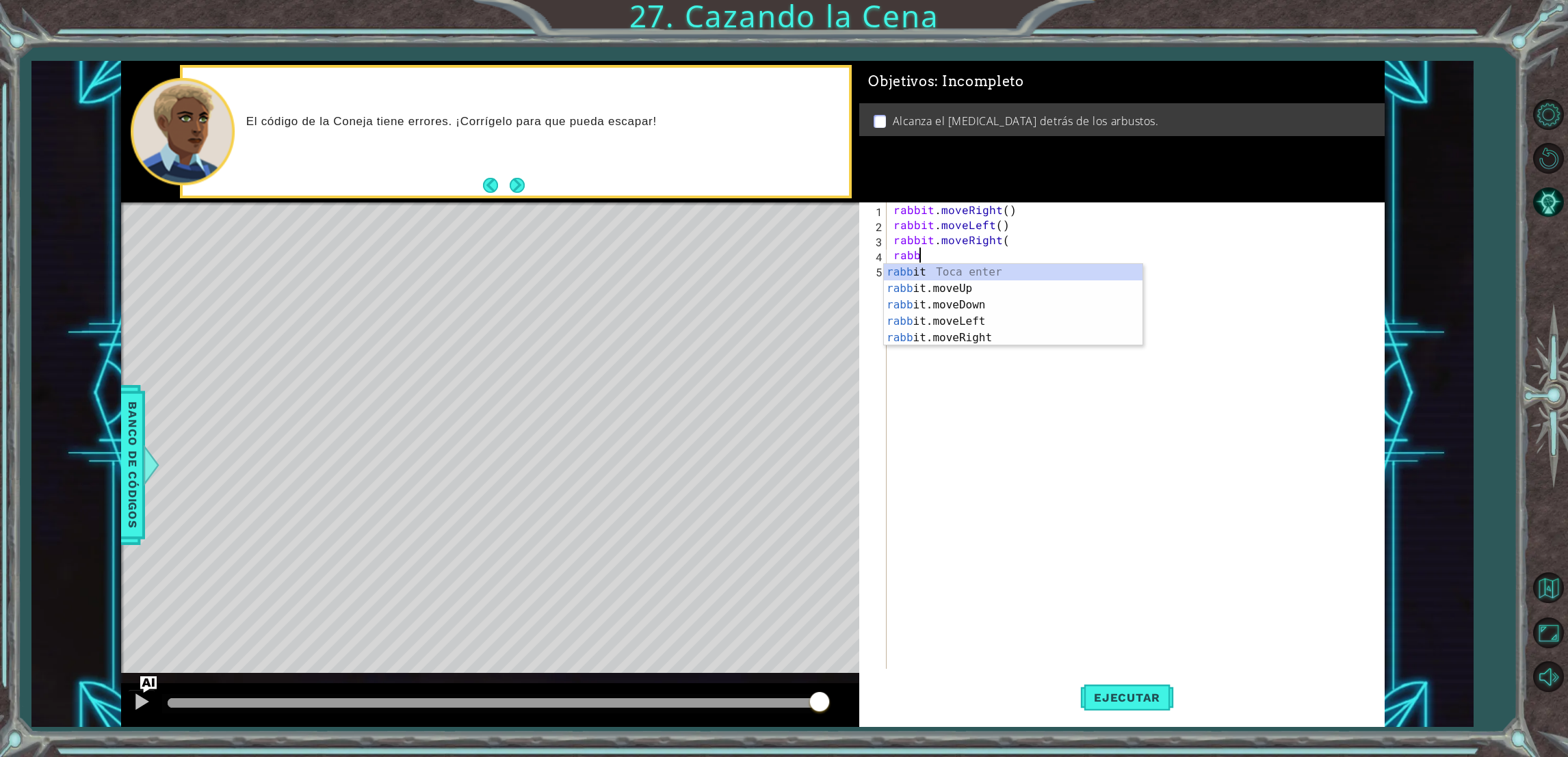
type textarea "r"
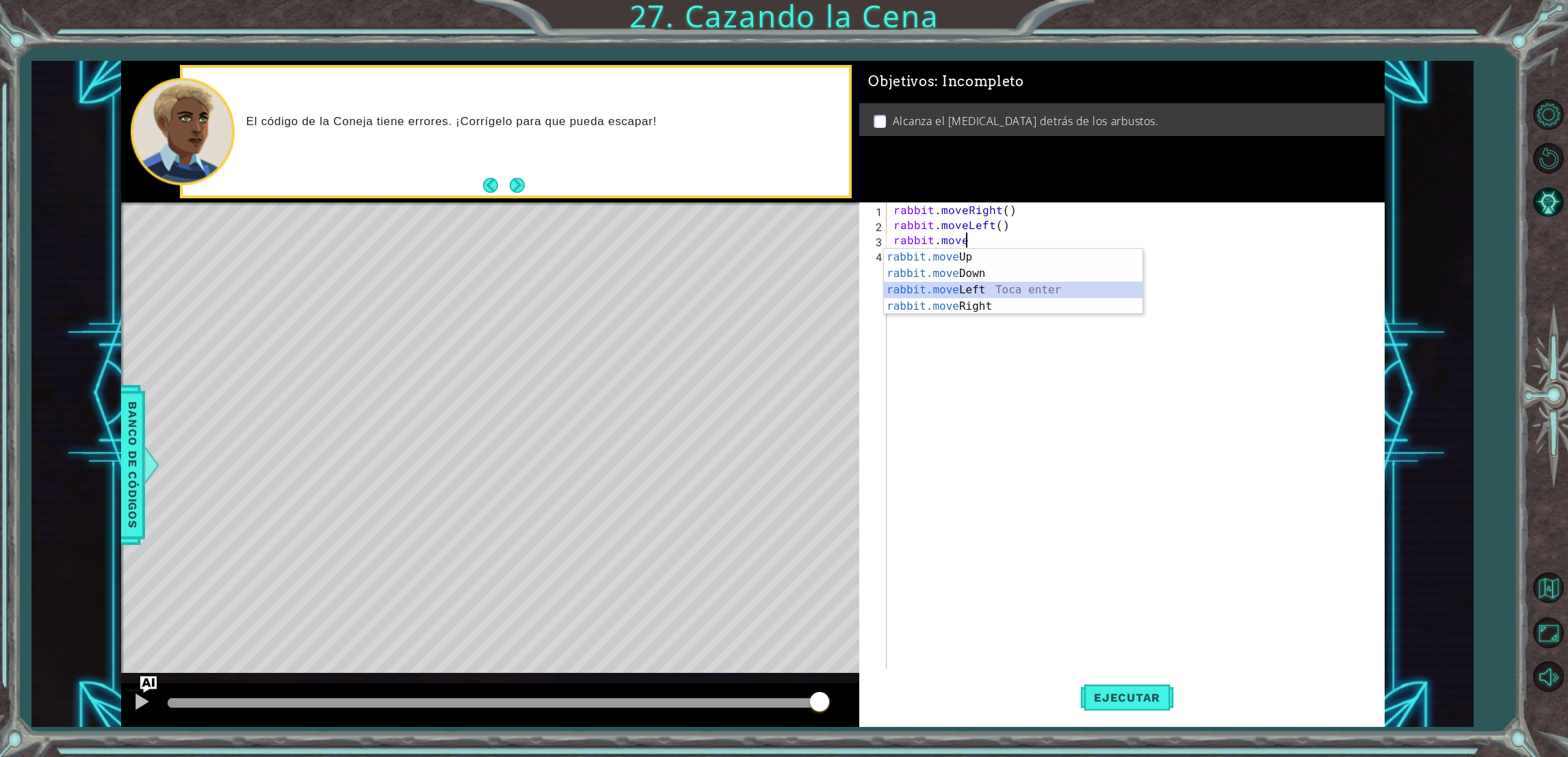
click at [963, 287] on div "rabbit.move Up Toca enter rabbit.move Down Toca enter rabbit.move Left Toca ent…" at bounding box center [1013, 298] width 259 height 99
click at [999, 233] on div "rabbit . moveRight ( ) rabbit . moveLeft ( ) rabbit . moveLeft ( 1 )" at bounding box center [1138, 450] width 495 height 497
click at [999, 223] on div "rabbit . moveRight ( ) rabbit . moveLeft ( ) rabbit . moveLeft ( 1 )" at bounding box center [1138, 450] width 495 height 497
click at [999, 211] on div "rabbit . moveRight ( ) rabbit . moveLeft ( ) rabbit . moveLeft ( 1 )" at bounding box center [1138, 450] width 495 height 497
type textarea "rabbit.moveRight()"
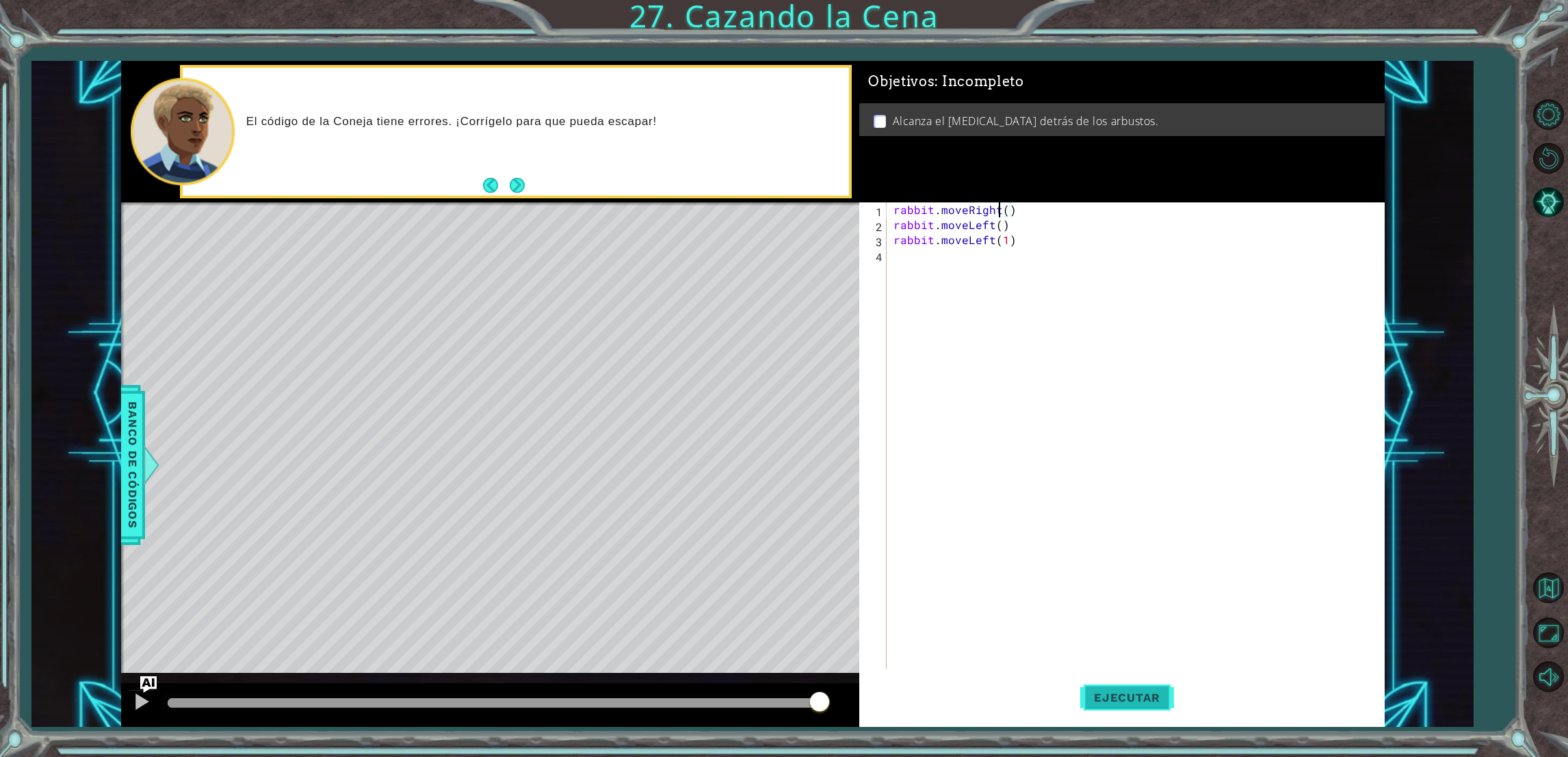
click at [1103, 698] on span "Ejecutar" at bounding box center [1126, 698] width 94 height 14
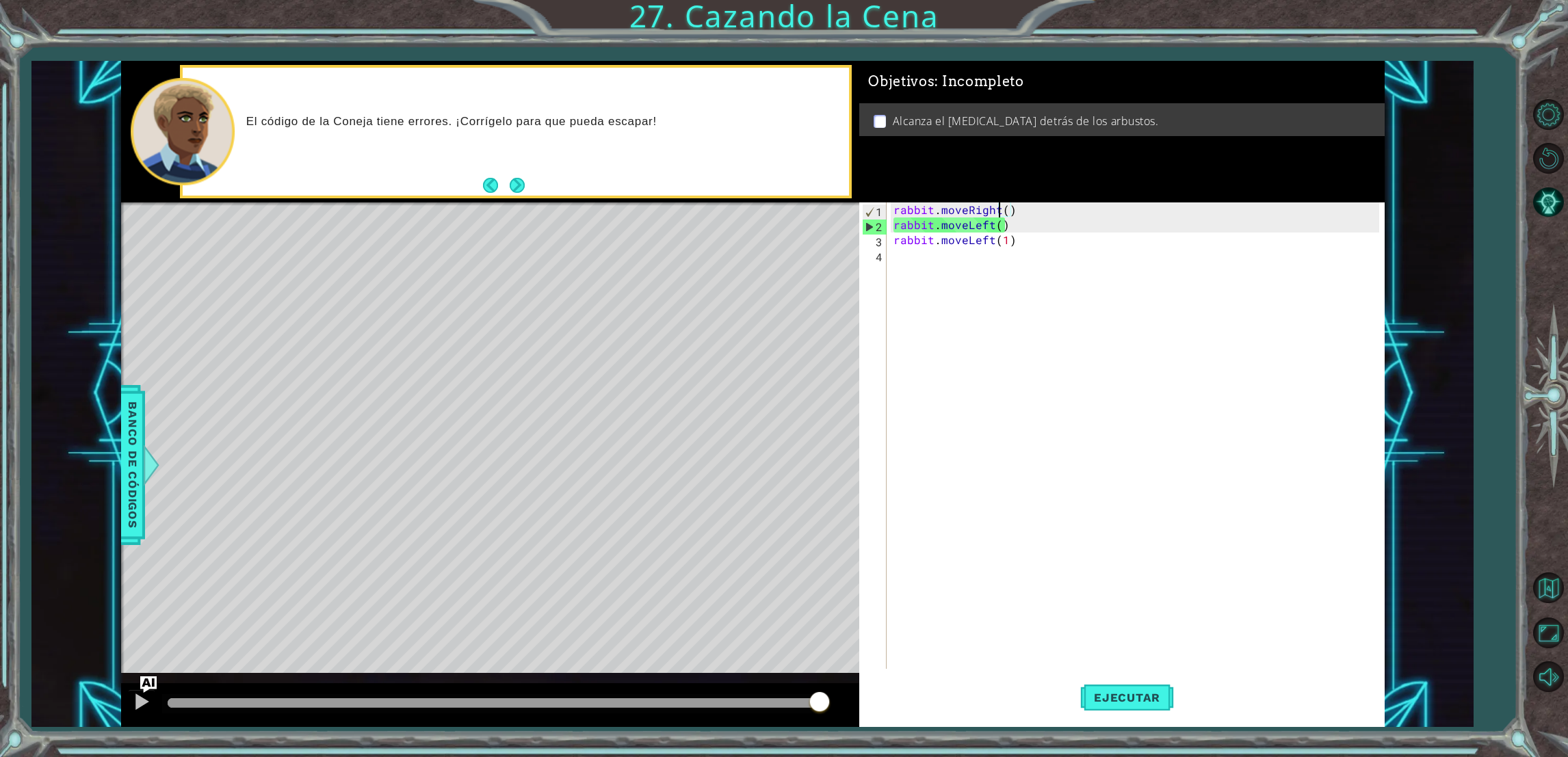
click at [979, 327] on div "rabbit . moveRight ( ) rabbit . moveLeft ( ) rabbit . moveLeft ( 1 )" at bounding box center [1138, 450] width 495 height 497
type textarea "rabbit.moveLeft(1)"
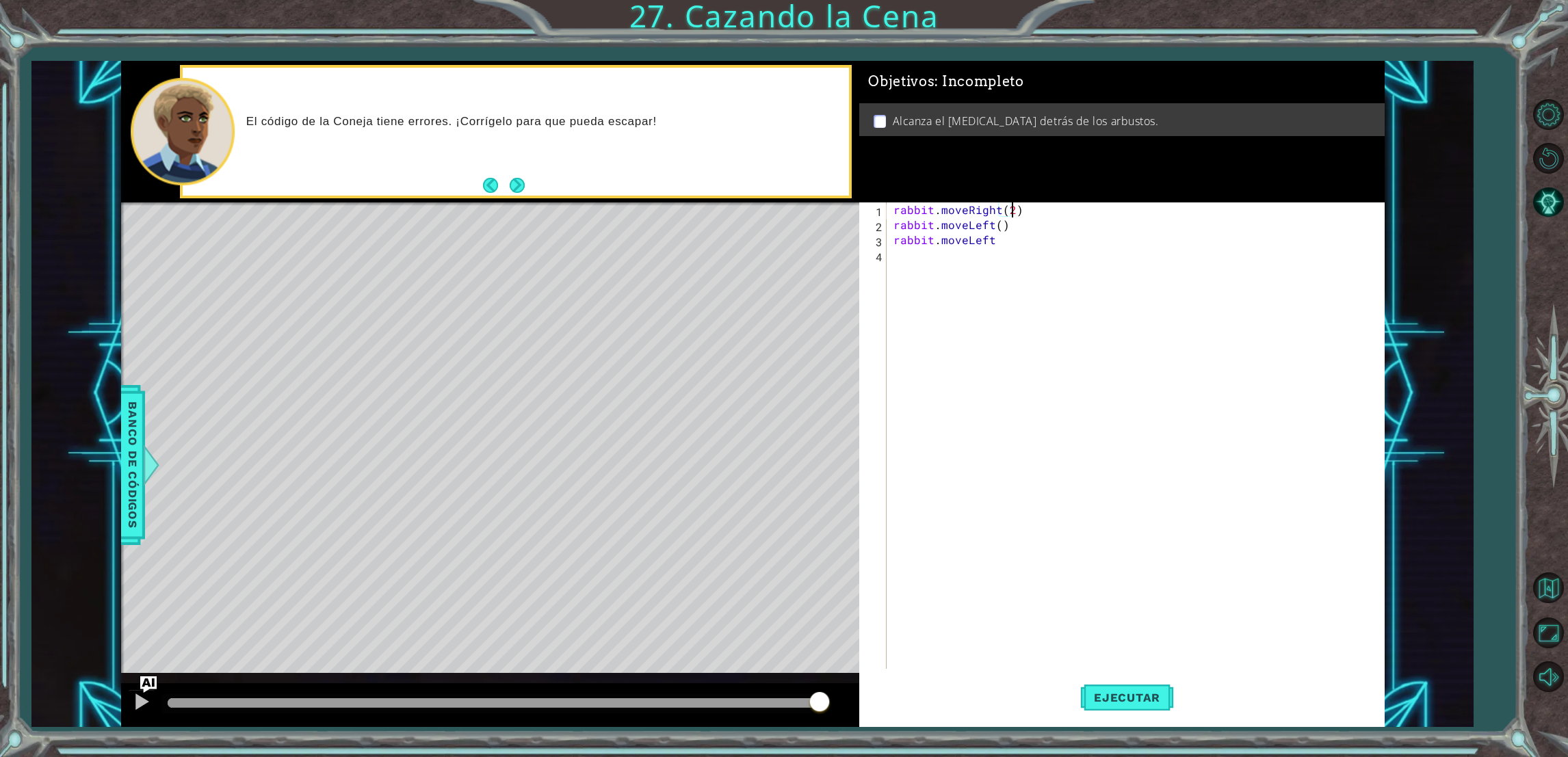
scroll to position [0, 6]
click at [1010, 220] on div "rabbit . moveRight ( 2 ) rabbit . moveLeft ( ) rabbit . moveLeft" at bounding box center [1138, 450] width 495 height 497
click at [966, 241] on div "rabbit.move Up Toca enter rabbit.move Down Toca enter rabbit.move Left Toca ent…" at bounding box center [1013, 284] width 259 height 99
type textarea "rabbit.moveUp(2)"
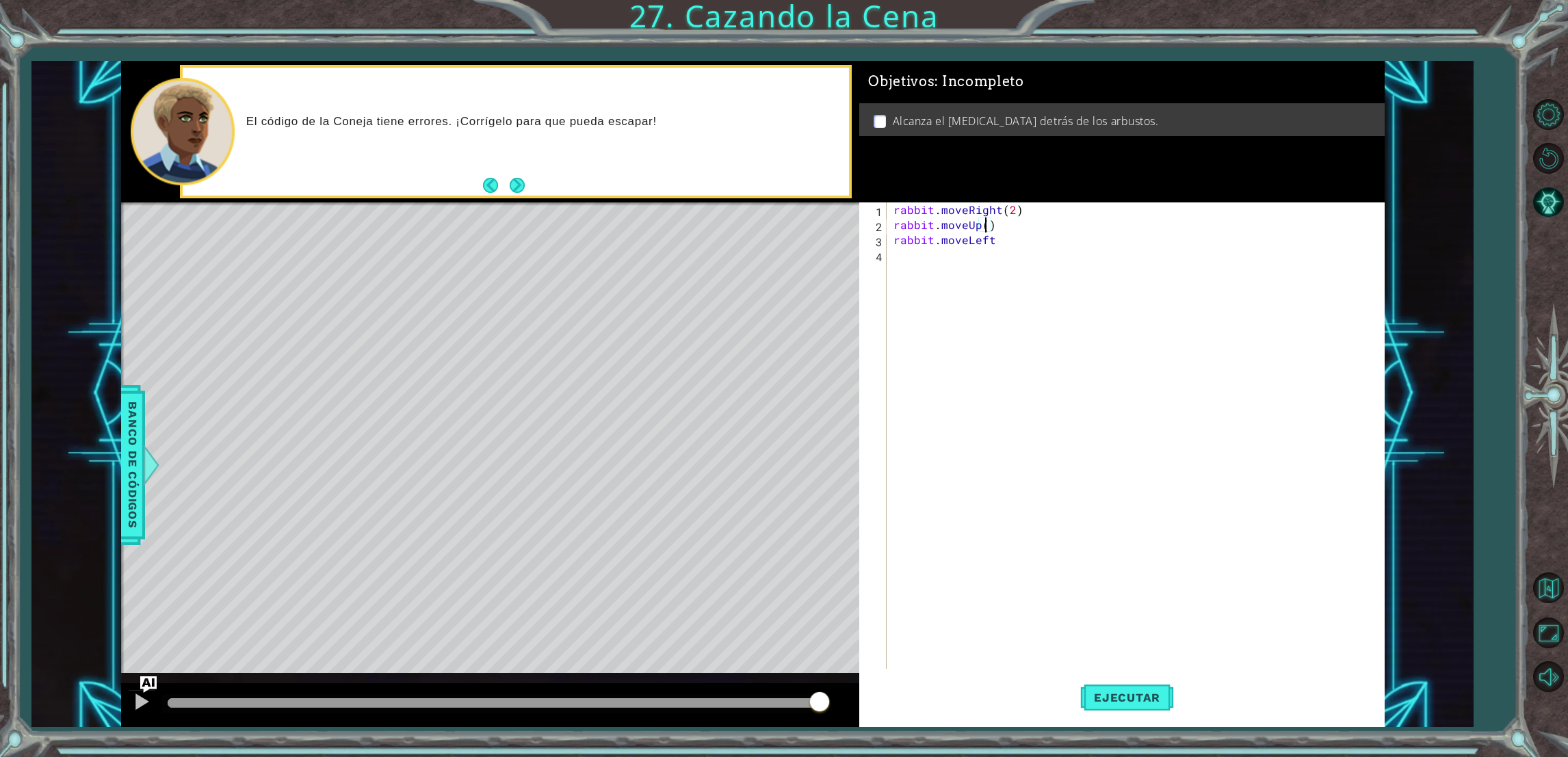
scroll to position [0, 5]
click at [1012, 268] on div "rabbit . moveRight ( 2 ) rabbit . moveUp ( 2 ) rabbit . moveLeft" at bounding box center [1138, 450] width 495 height 497
click at [1050, 259] on div "rabbit . moveRight ( 2 ) rabbit . moveUp ( 2 ) rabbit . moveLeft" at bounding box center [1138, 450] width 495 height 497
click at [917, 241] on div "rabbit . moveRight ( 2 ) rabbit . moveUp ( 2 ) rabbit . moveLeft" at bounding box center [1138, 450] width 495 height 497
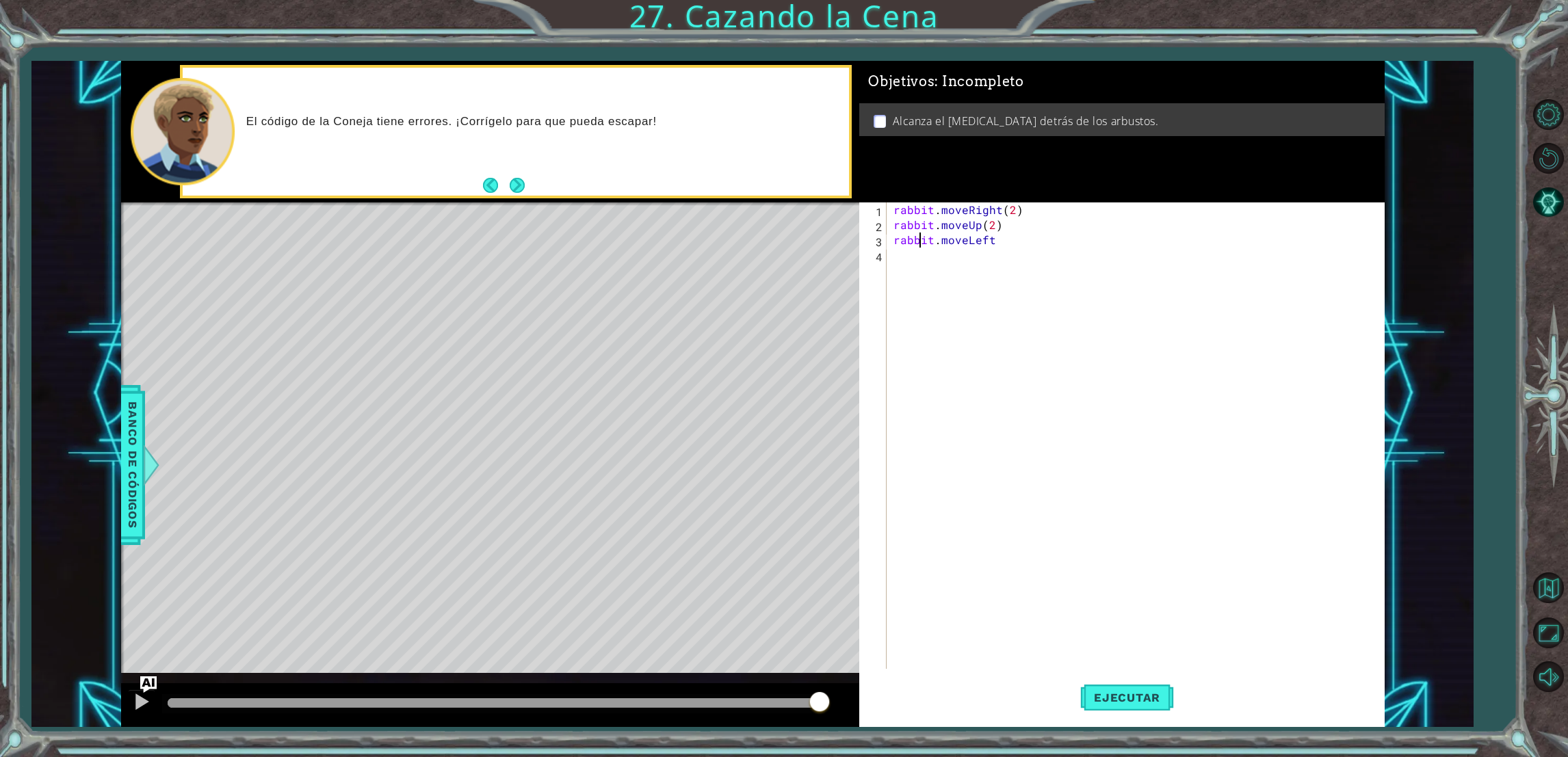
click at [992, 243] on div "rabbit . moveRight ( 2 ) rabbit . moveUp ( 2 ) rabbit . moveLeft" at bounding box center [1138, 450] width 495 height 497
type textarea "rabbit.moveLeft(2)"
click at [892, 271] on div "rabbit . moveRight ( 2 ) rabbit . moveUp ( 2 ) rabbit . moveLeft ( 2 )" at bounding box center [1138, 450] width 495 height 497
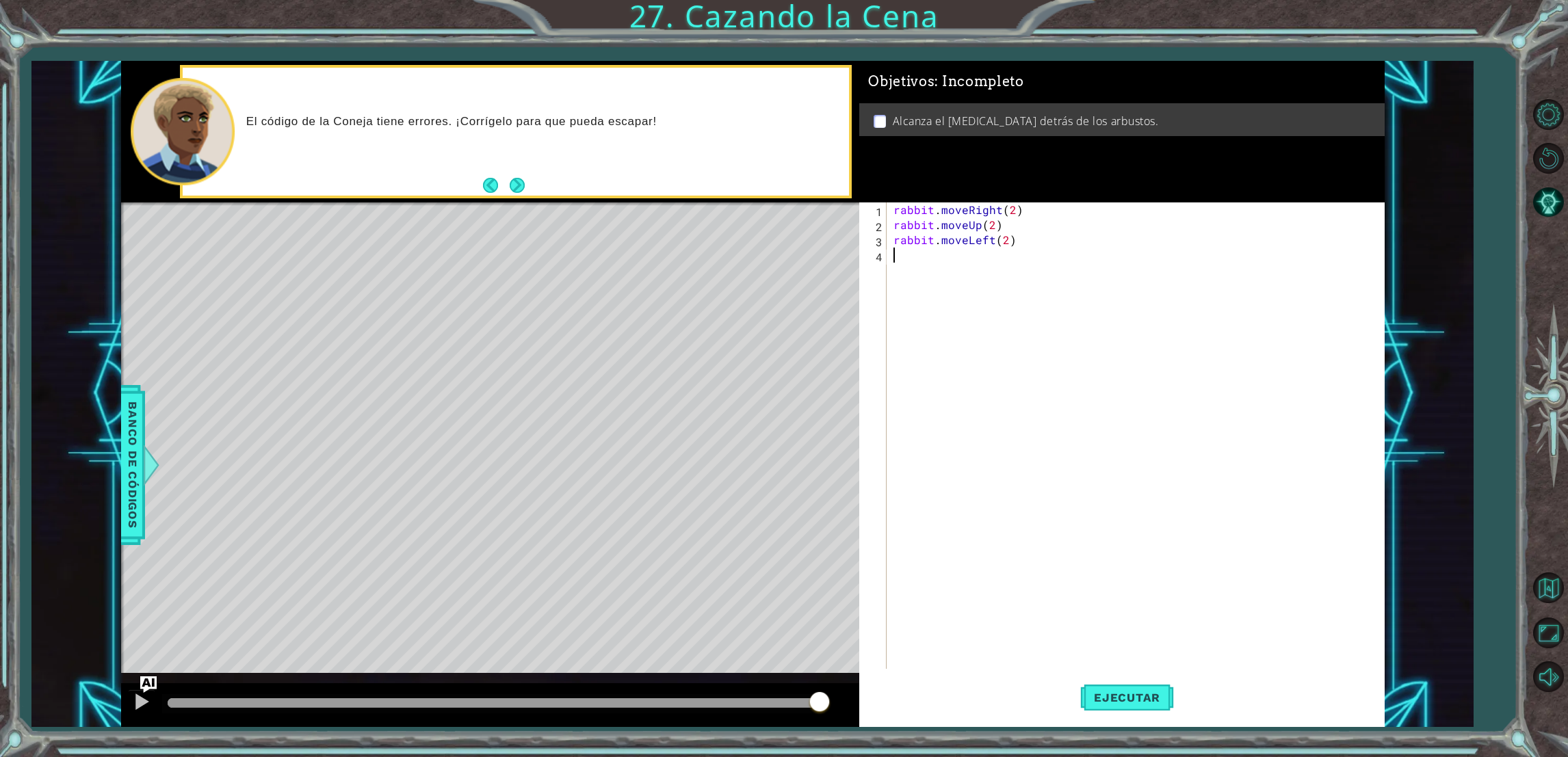
scroll to position [0, 0]
click at [942, 309] on div "r abbit Toca enter r abbit.moveUp Toca enter r abbit.moveDown Toca enter r abbi…" at bounding box center [1013, 321] width 259 height 115
type textarea "rabbit.moveDown(1)"
click at [896, 276] on div "rabbit . moveRight ( 2 ) rabbit . moveUp ( 2 ) rabbit . moveLeft ( 2 ) rabbit .…" at bounding box center [1138, 450] width 495 height 497
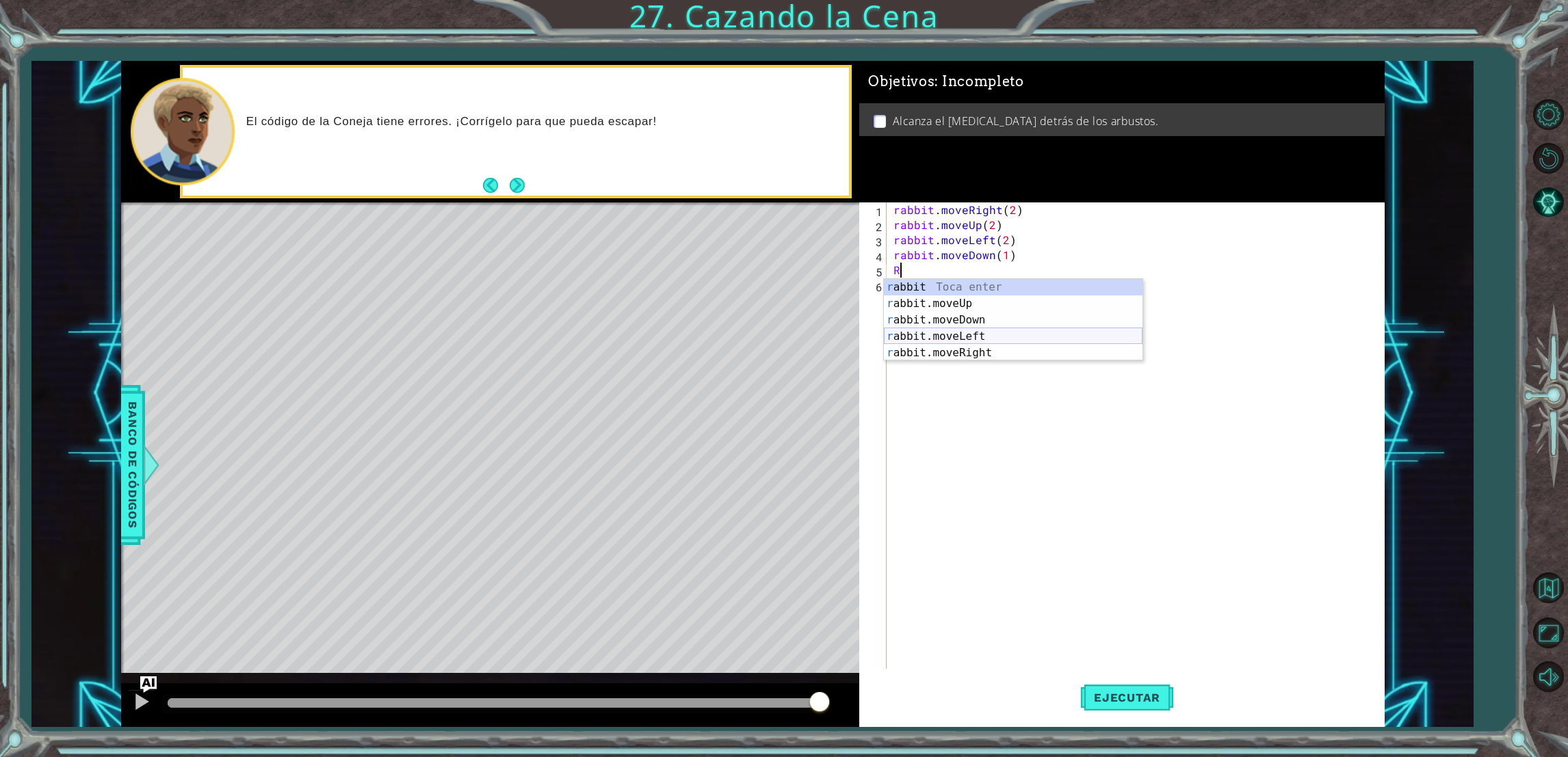
click at [922, 338] on div "r abbit Toca enter r abbit.moveUp Toca enter r abbit.moveDown Toca enter r abbi…" at bounding box center [1013, 336] width 259 height 115
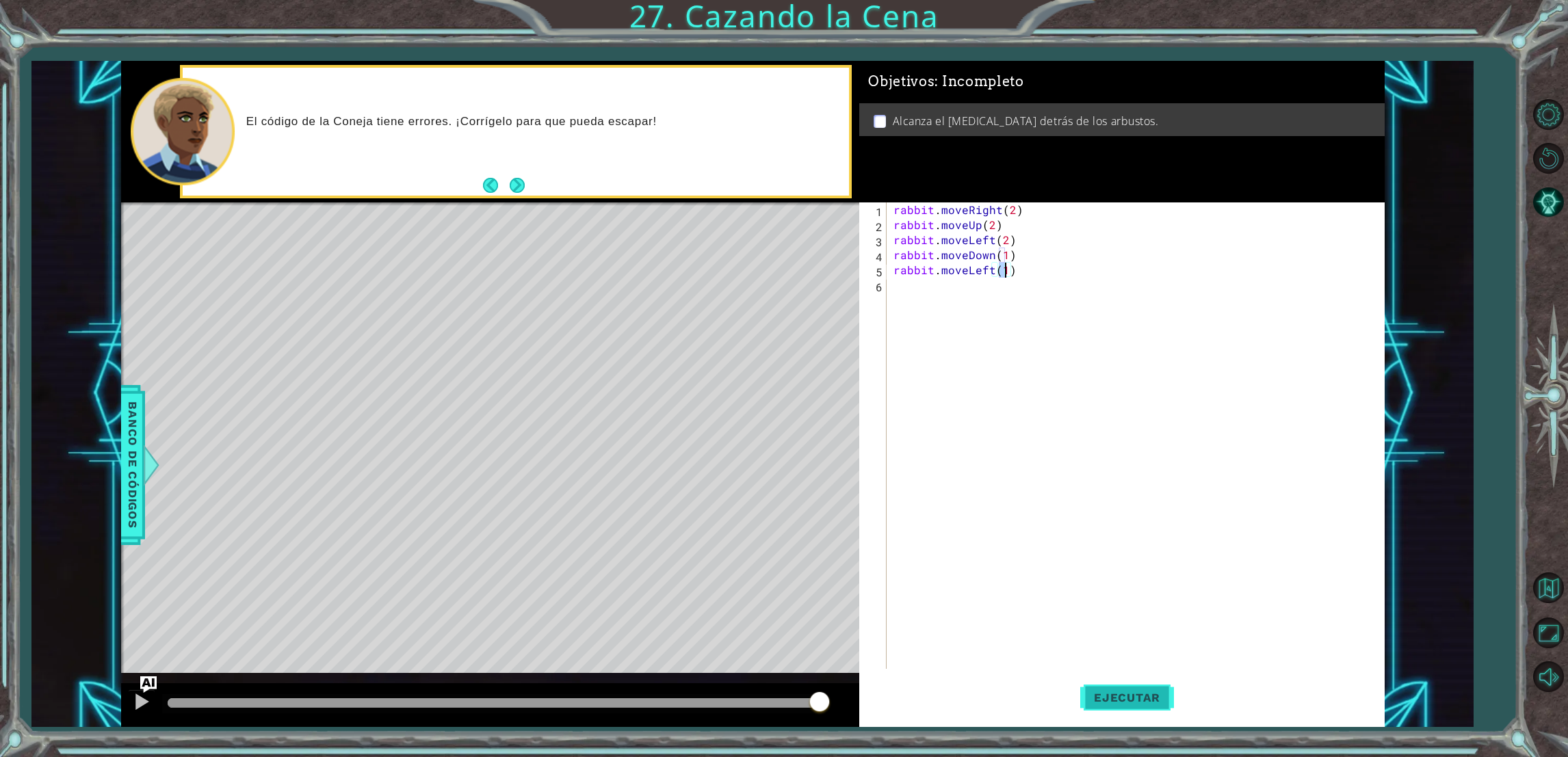
type textarea "rabbit.moveLeft(1)"
click at [1114, 691] on span "Ejecutar" at bounding box center [1126, 698] width 94 height 14
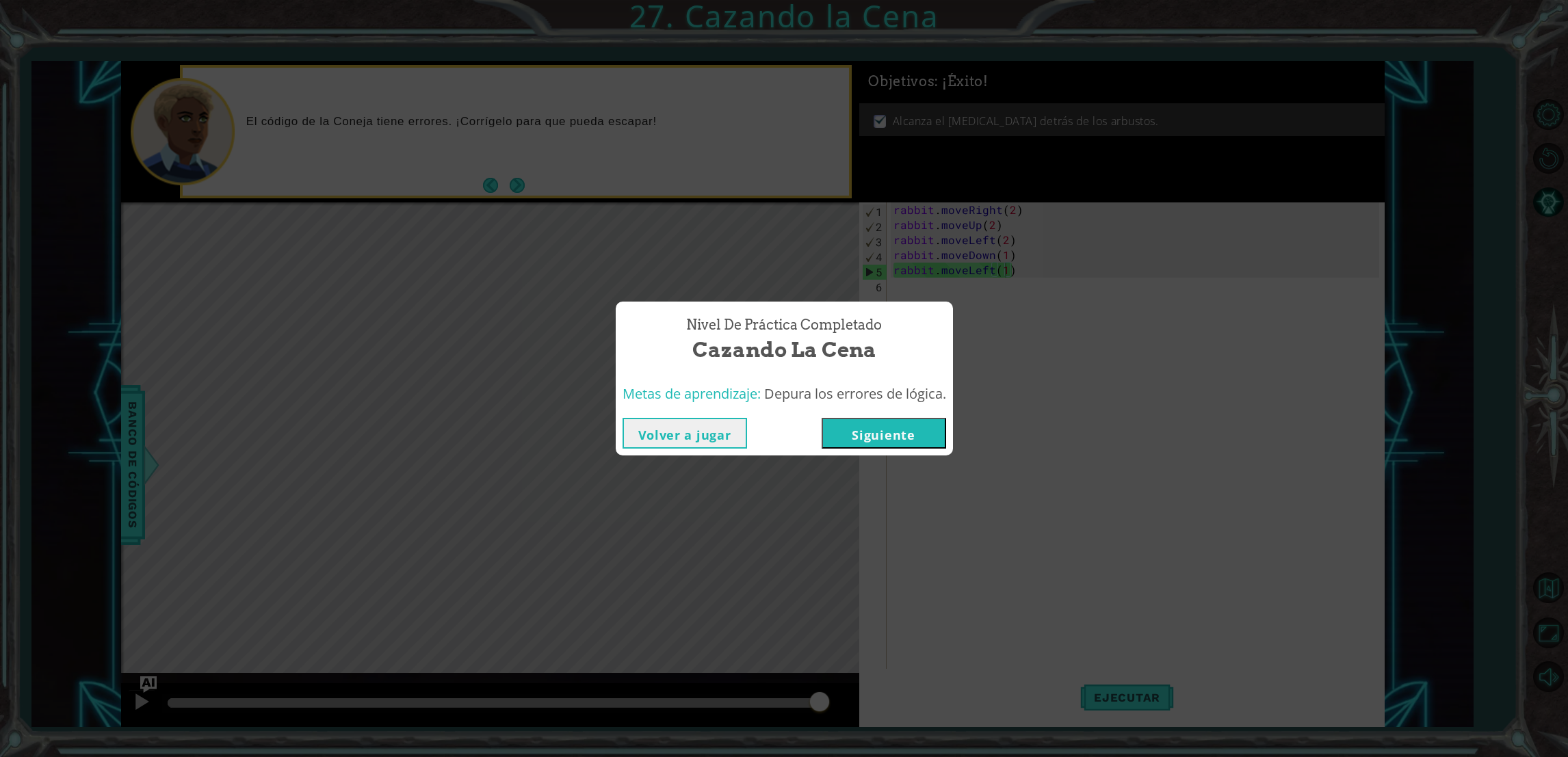
click at [906, 423] on button "Siguiente" at bounding box center [883, 434] width 125 height 31
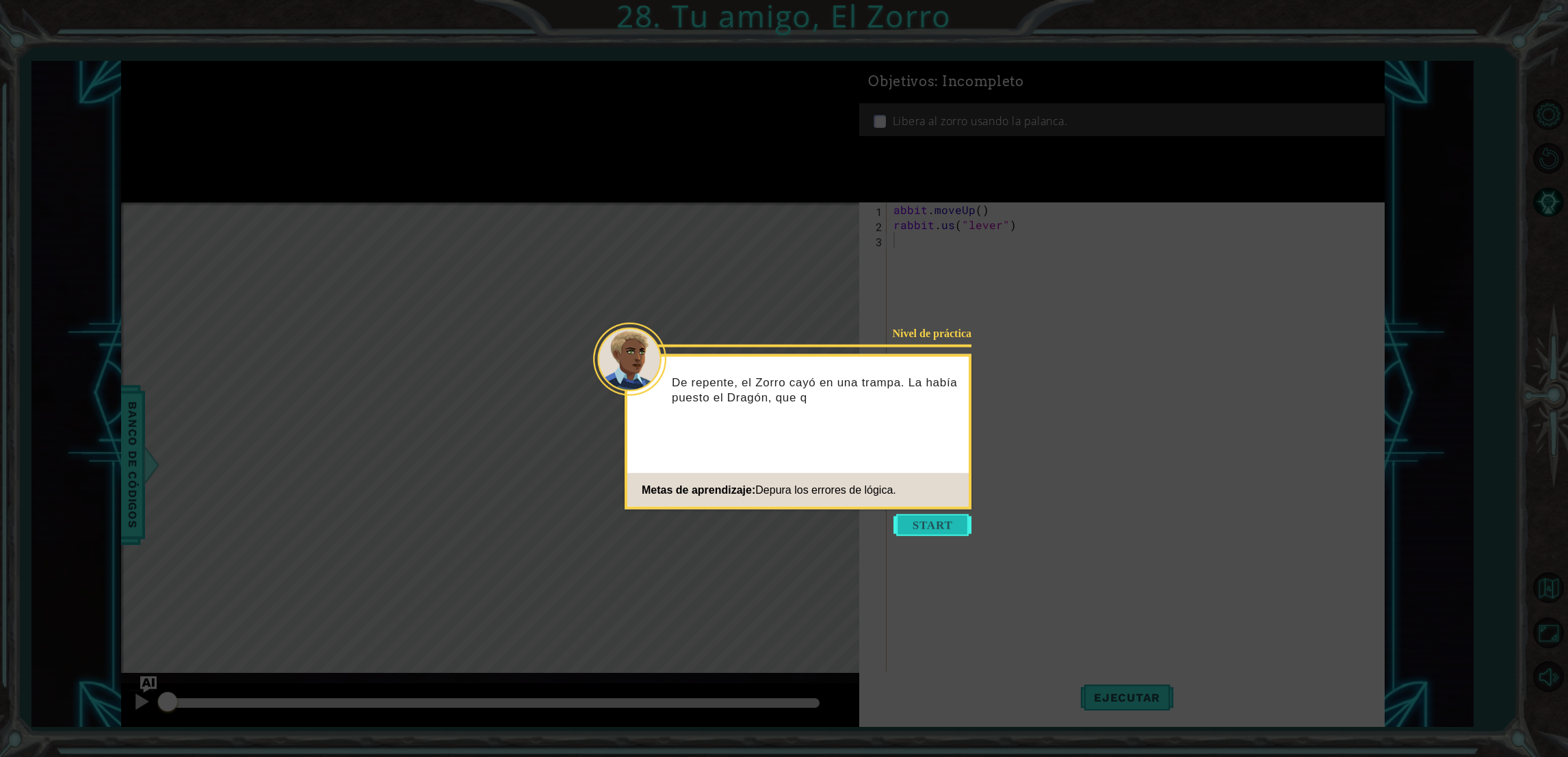
click at [924, 521] on button "Start" at bounding box center [933, 525] width 78 height 22
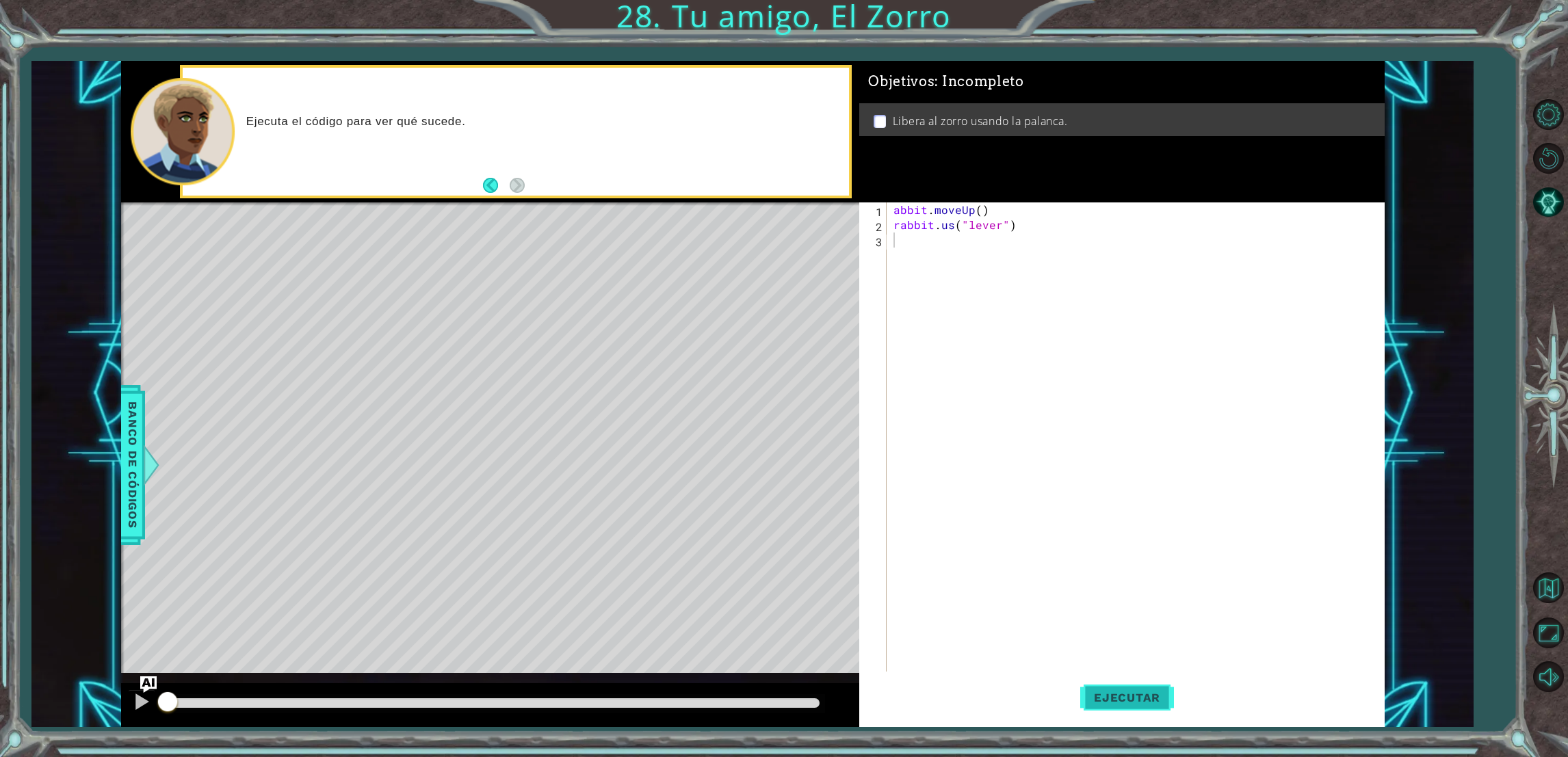
click at [1089, 701] on span "Ejecutar" at bounding box center [1126, 698] width 94 height 14
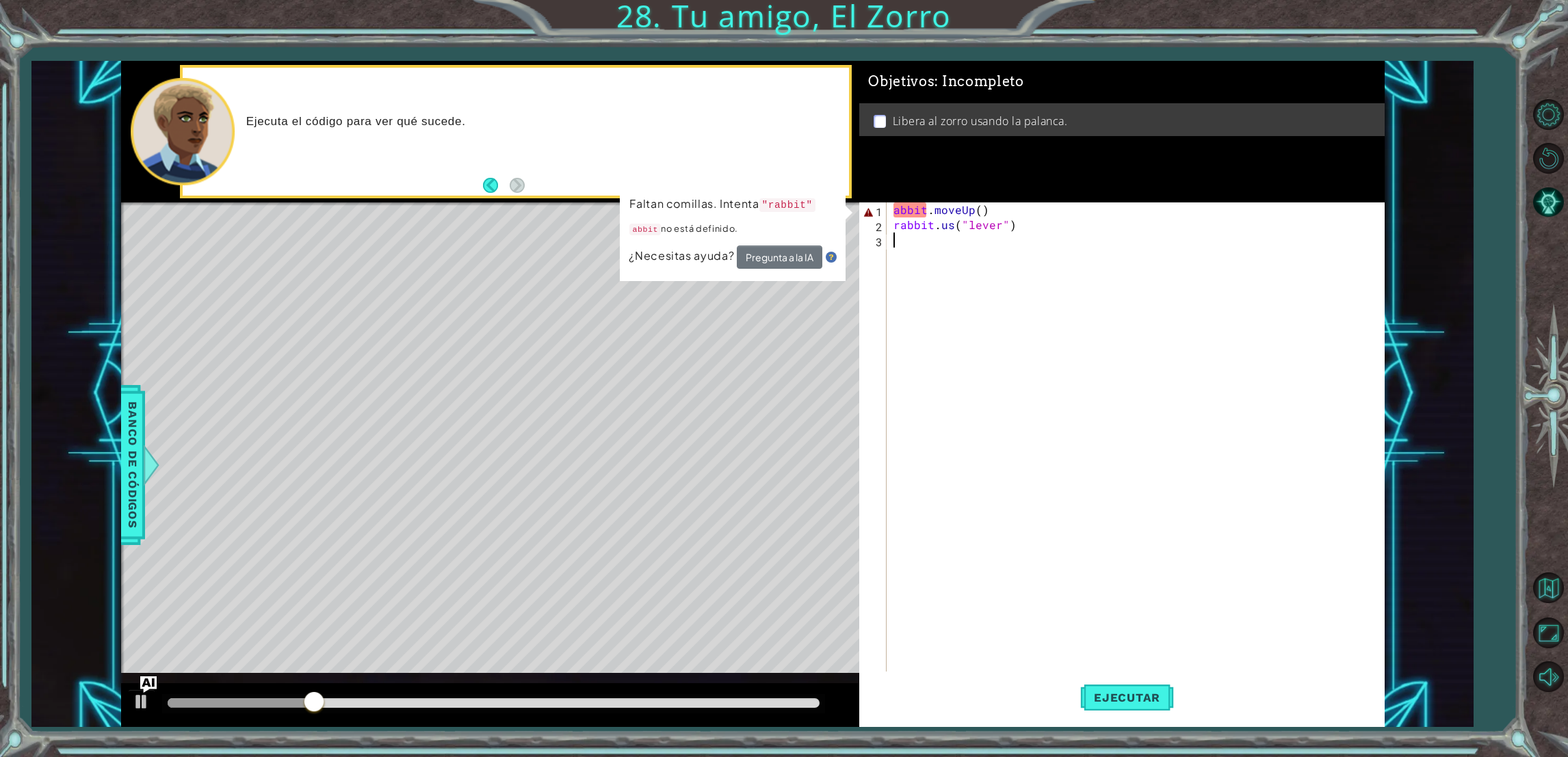
click at [1013, 225] on div "abbit . moveUp ( ) rabbit . us ( "lever" )" at bounding box center [1138, 458] width 495 height 511
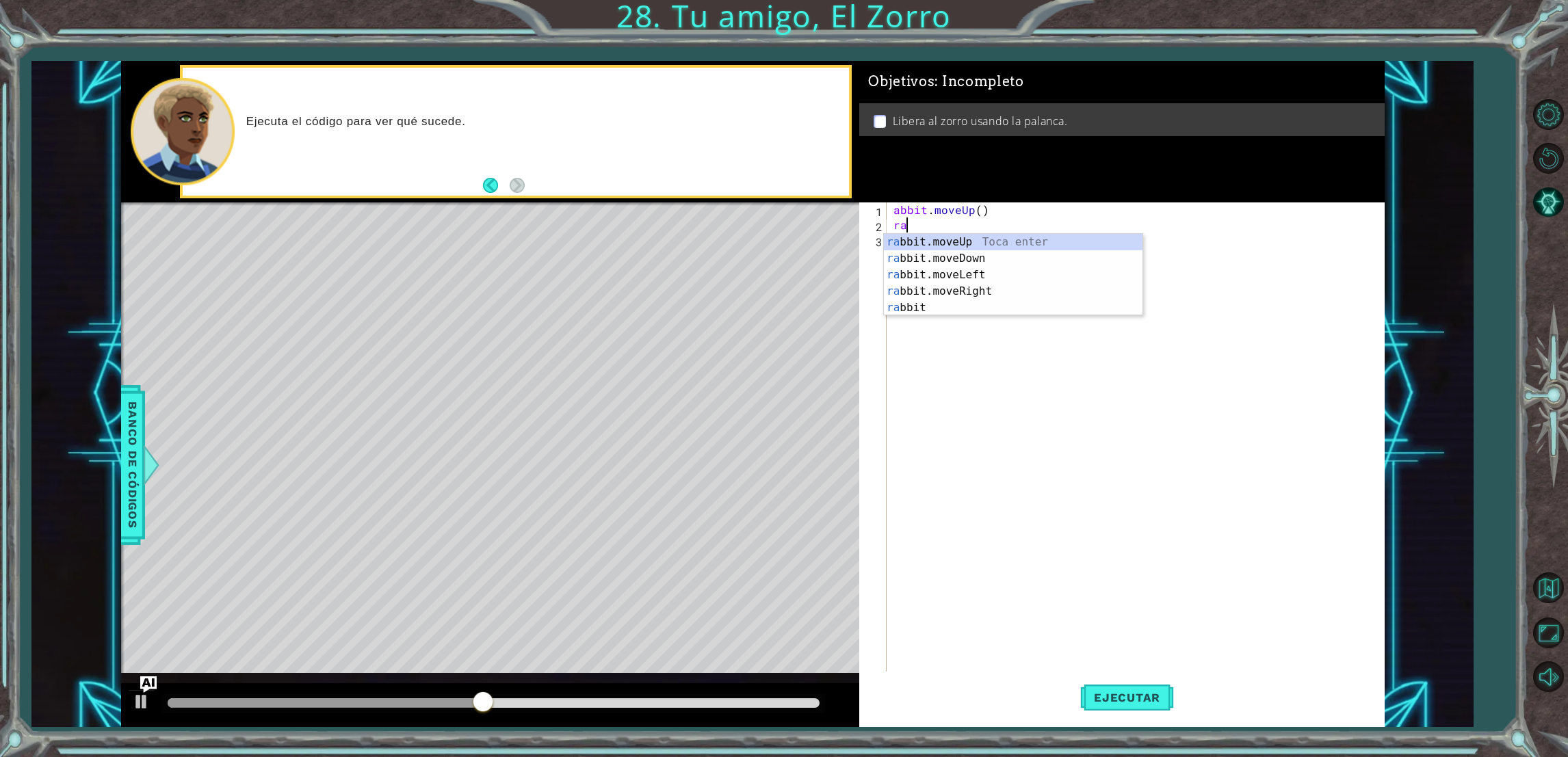
type textarea "r"
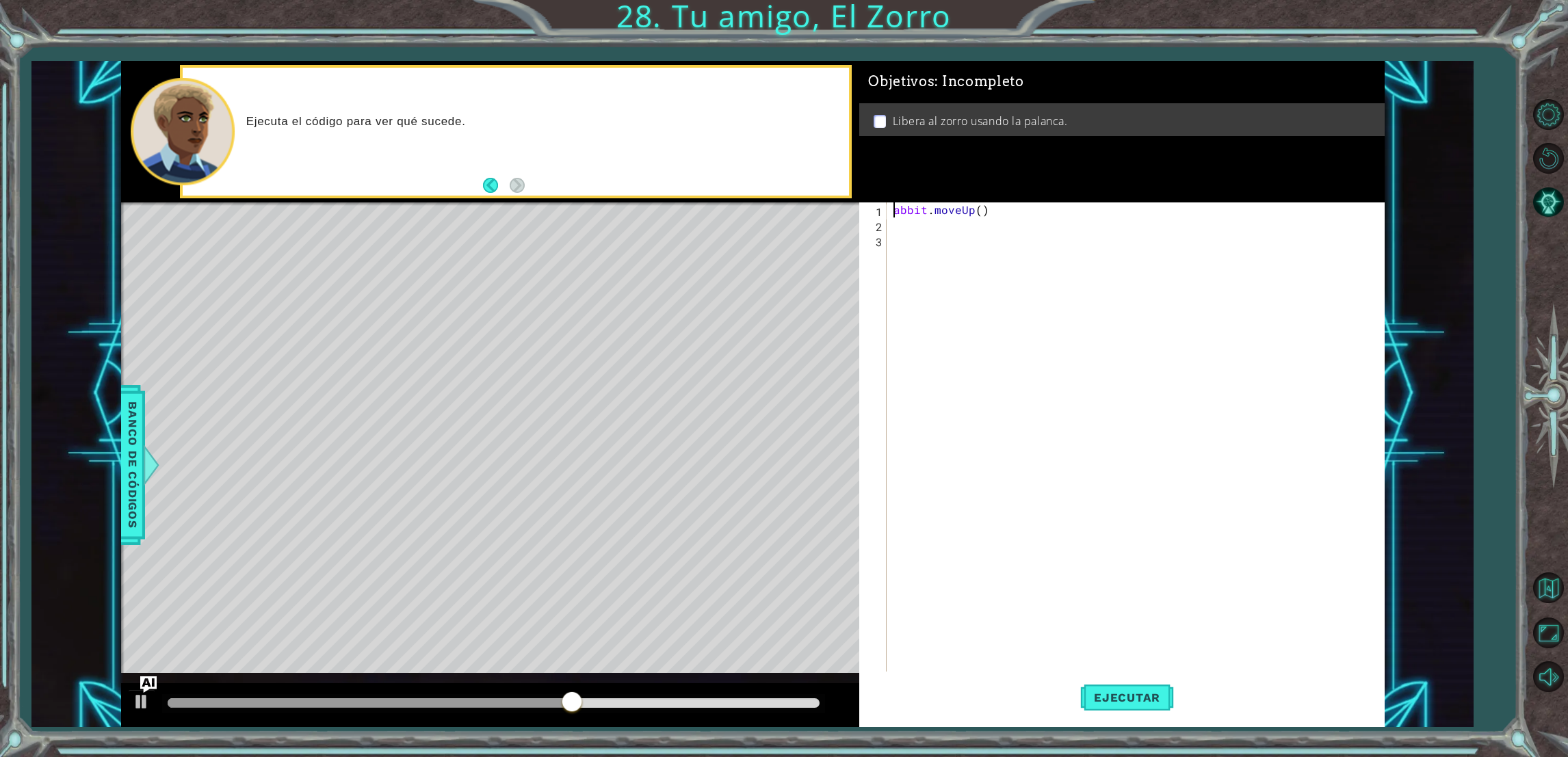
type textarea "rabbit.moveUp()"
click at [1003, 204] on div "rabbit . moveUp ( )" at bounding box center [1138, 458] width 495 height 511
click at [1126, 711] on button "Ejecutar" at bounding box center [1126, 698] width 94 height 52
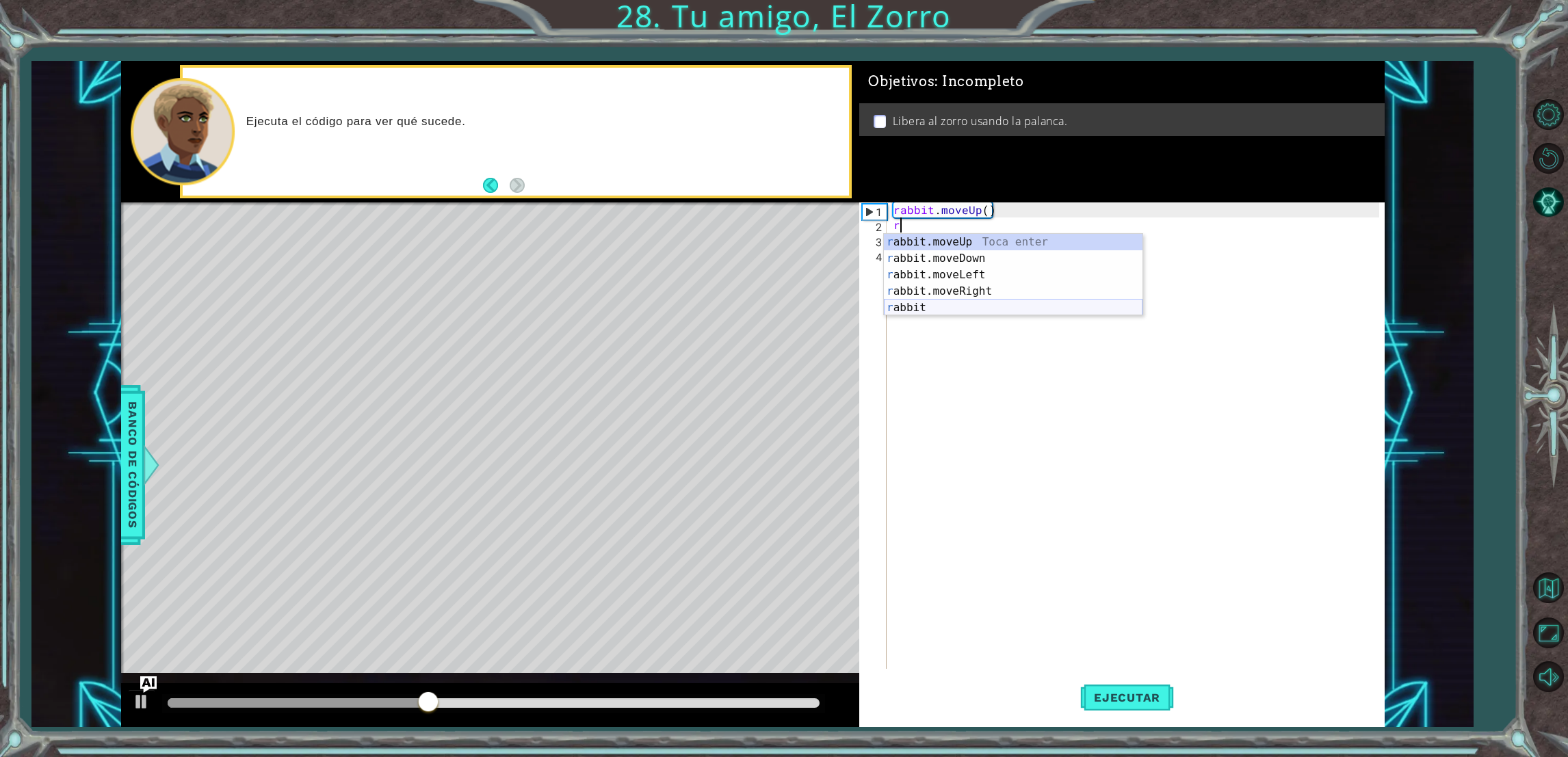
click at [927, 302] on div "r abbit.moveUp Toca enter r abbit.moveDown Toca enter r abbit.moveLeft Toca ent…" at bounding box center [1013, 291] width 259 height 115
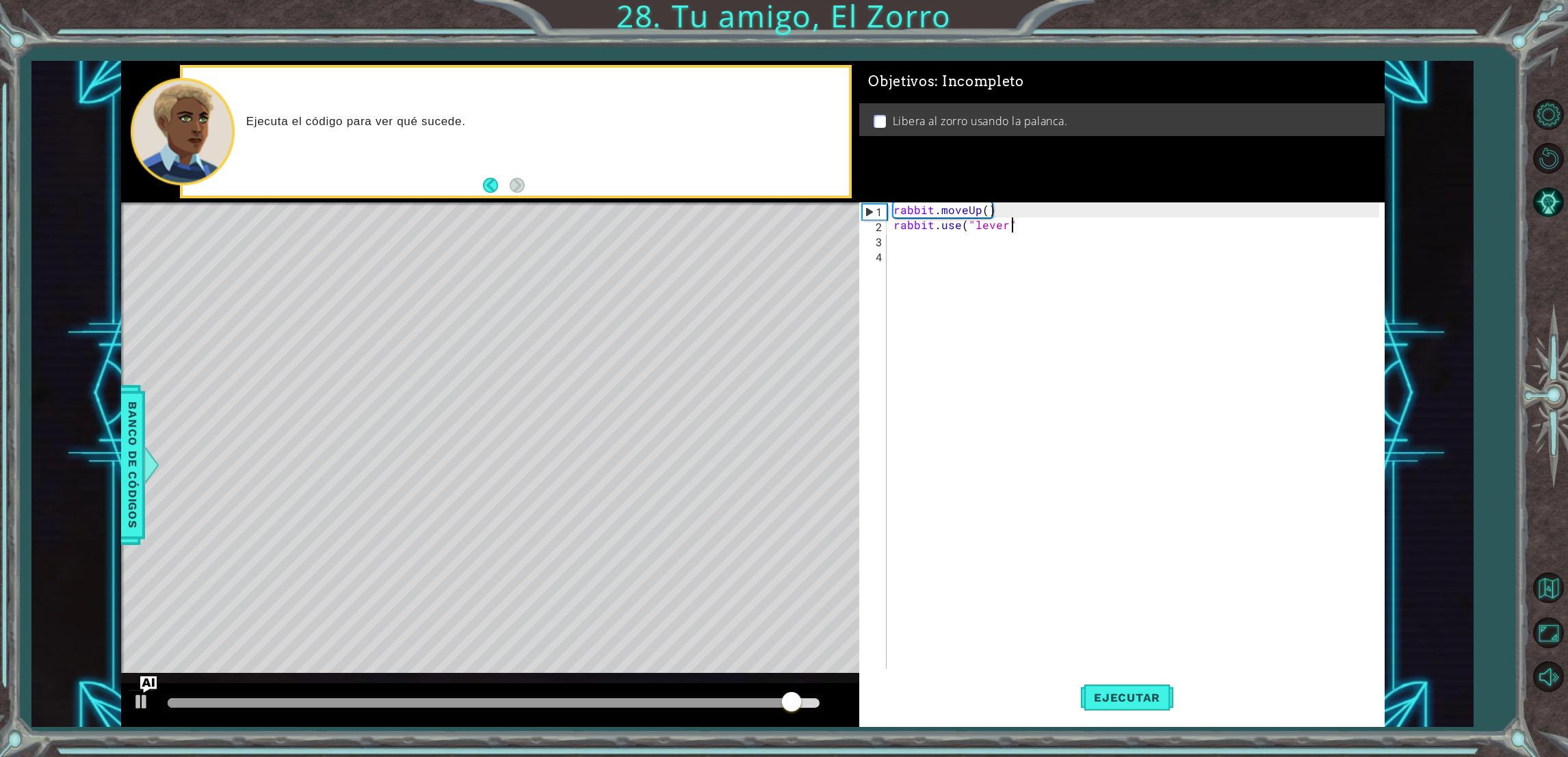
scroll to position [0, 6]
type textarea "rabbit.use("lever")"
click at [898, 256] on div "rabbit . moveUp ( ) rabbit . use ( "lever" )" at bounding box center [1138, 450] width 495 height 497
click at [902, 248] on div "rabbit . moveUp ( ) rabbit . use ( "lever" )" at bounding box center [1138, 450] width 495 height 497
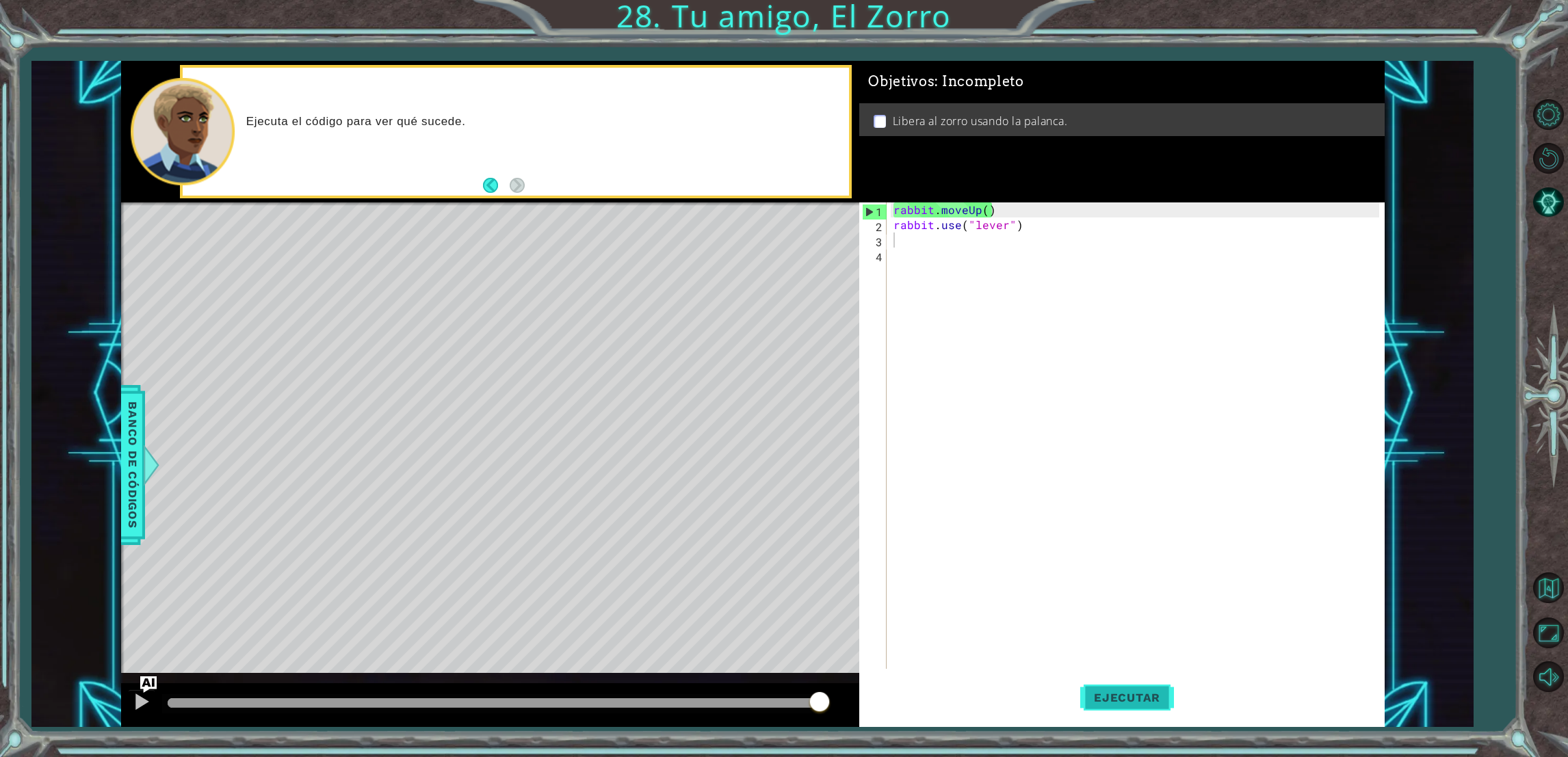
click at [1090, 701] on span "Ejecutar" at bounding box center [1126, 698] width 94 height 14
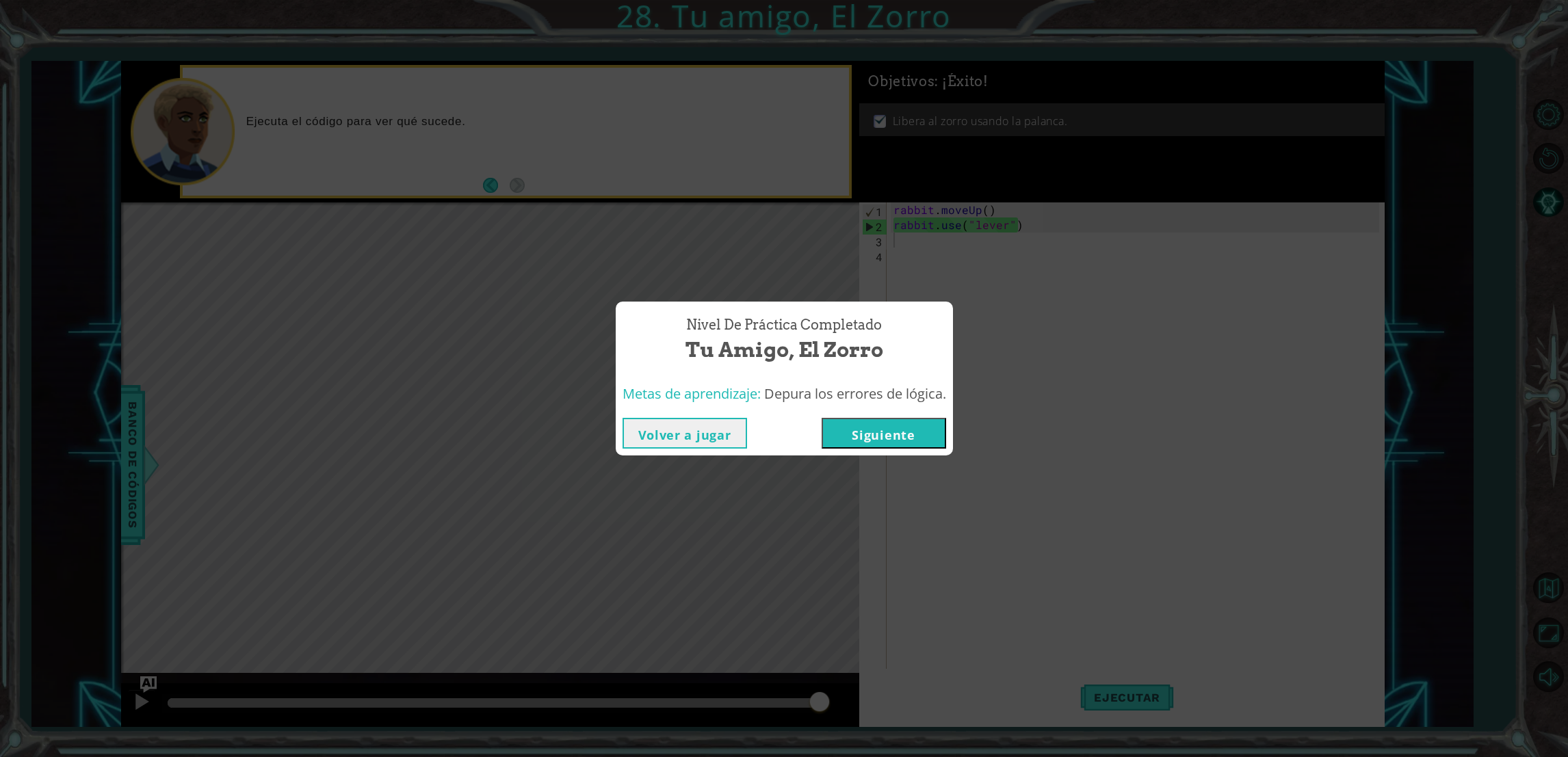
click at [871, 434] on button "Siguiente" at bounding box center [883, 434] width 125 height 31
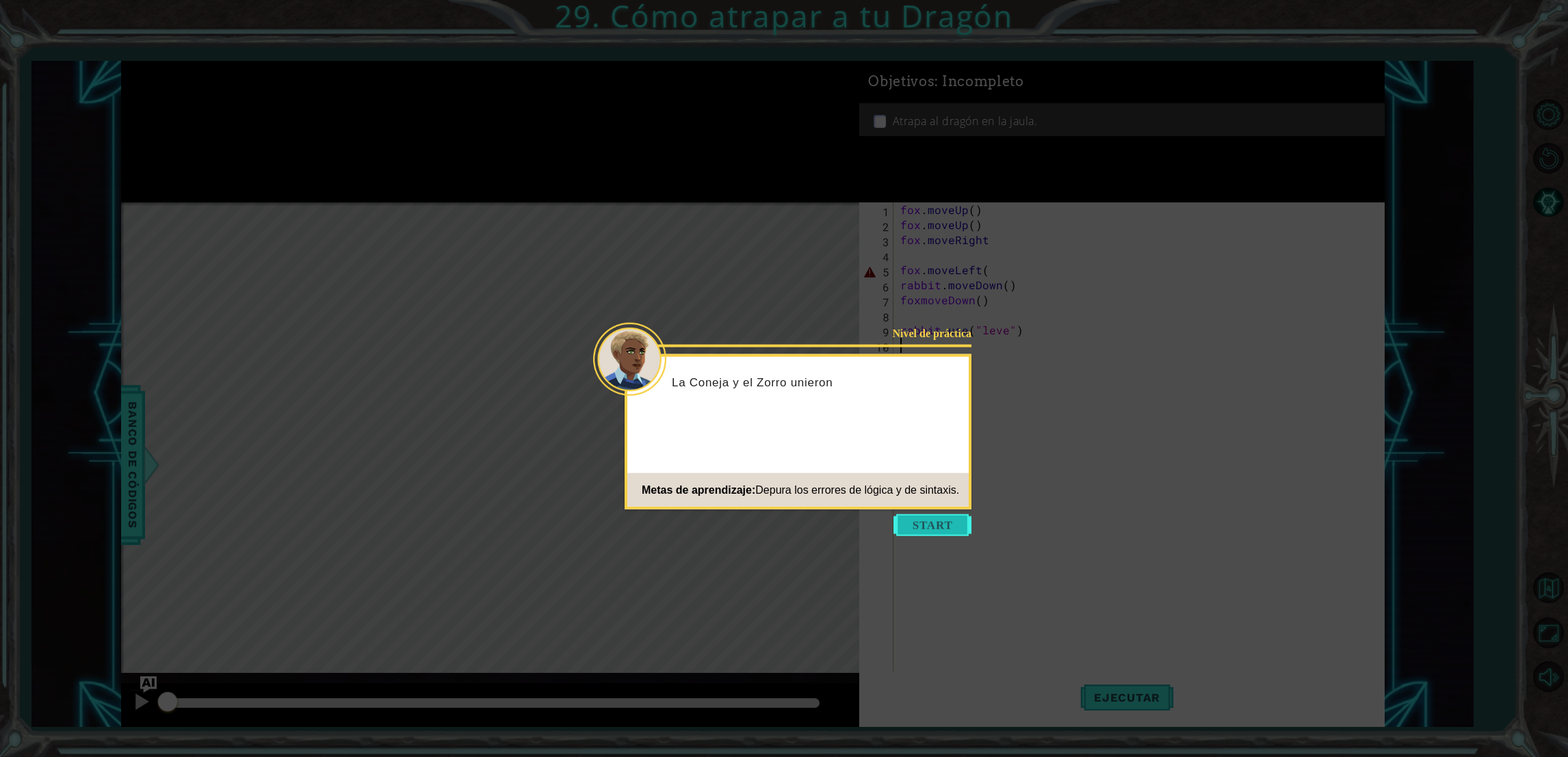
click at [924, 530] on button "Start" at bounding box center [933, 525] width 78 height 22
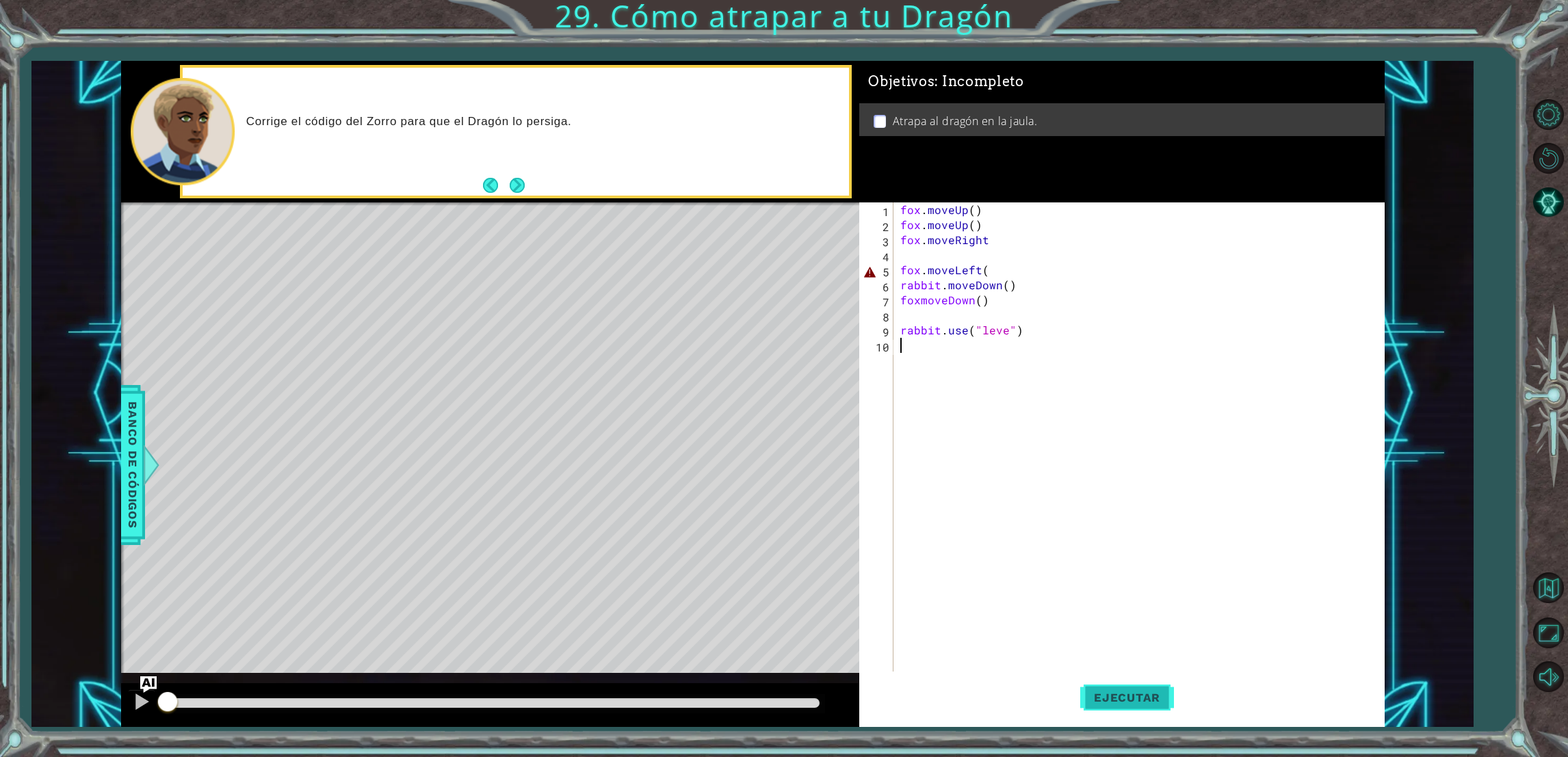
click at [1102, 694] on span "Ejecutar" at bounding box center [1126, 698] width 94 height 14
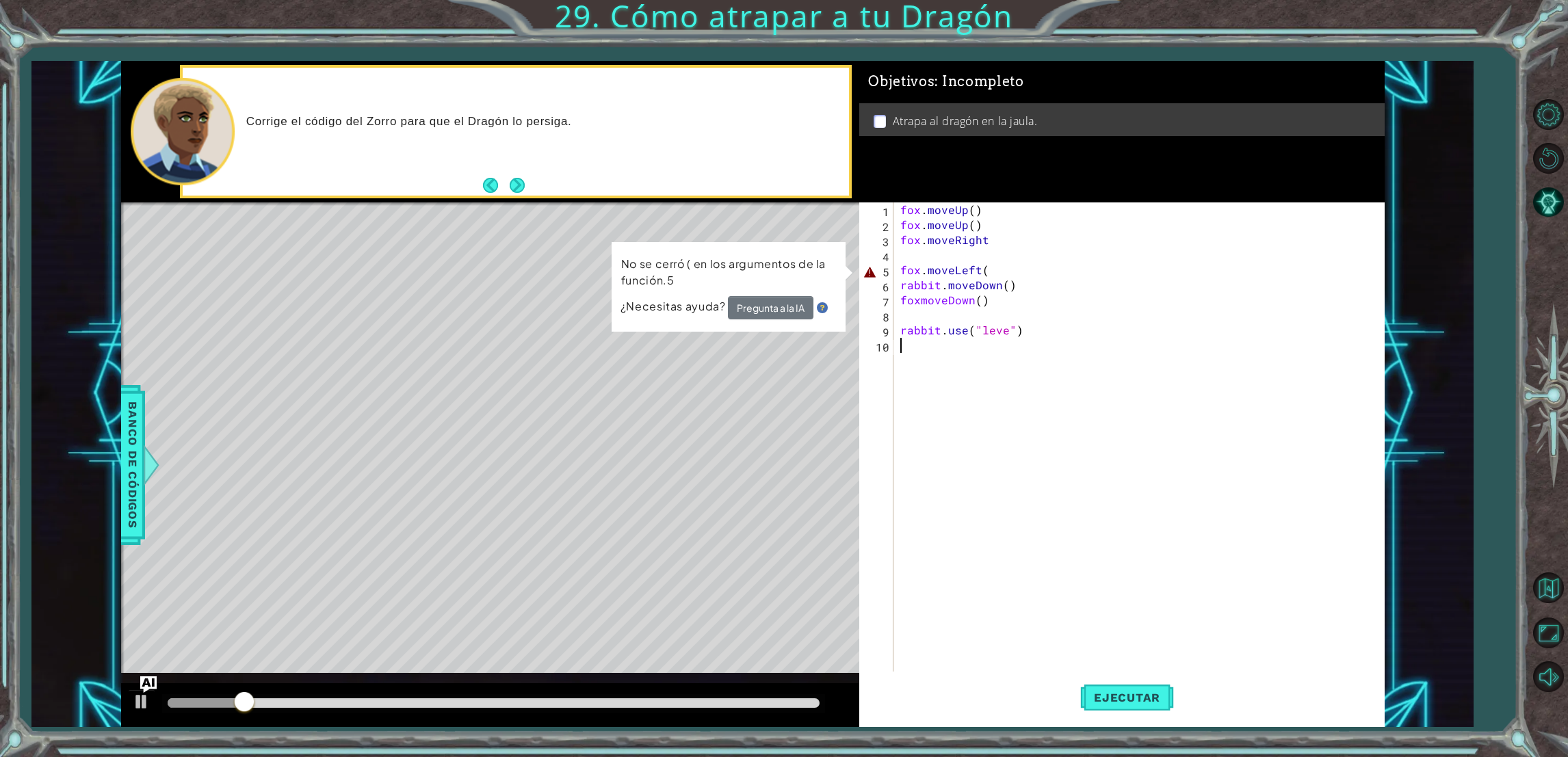
click at [986, 274] on div "fox . moveUp ( ) fox . moveUp ( ) fox . moveRight fox . moveLeft ( rabbit . mov…" at bounding box center [1142, 458] width 488 height 511
type textarea "fox.moveLeft()"
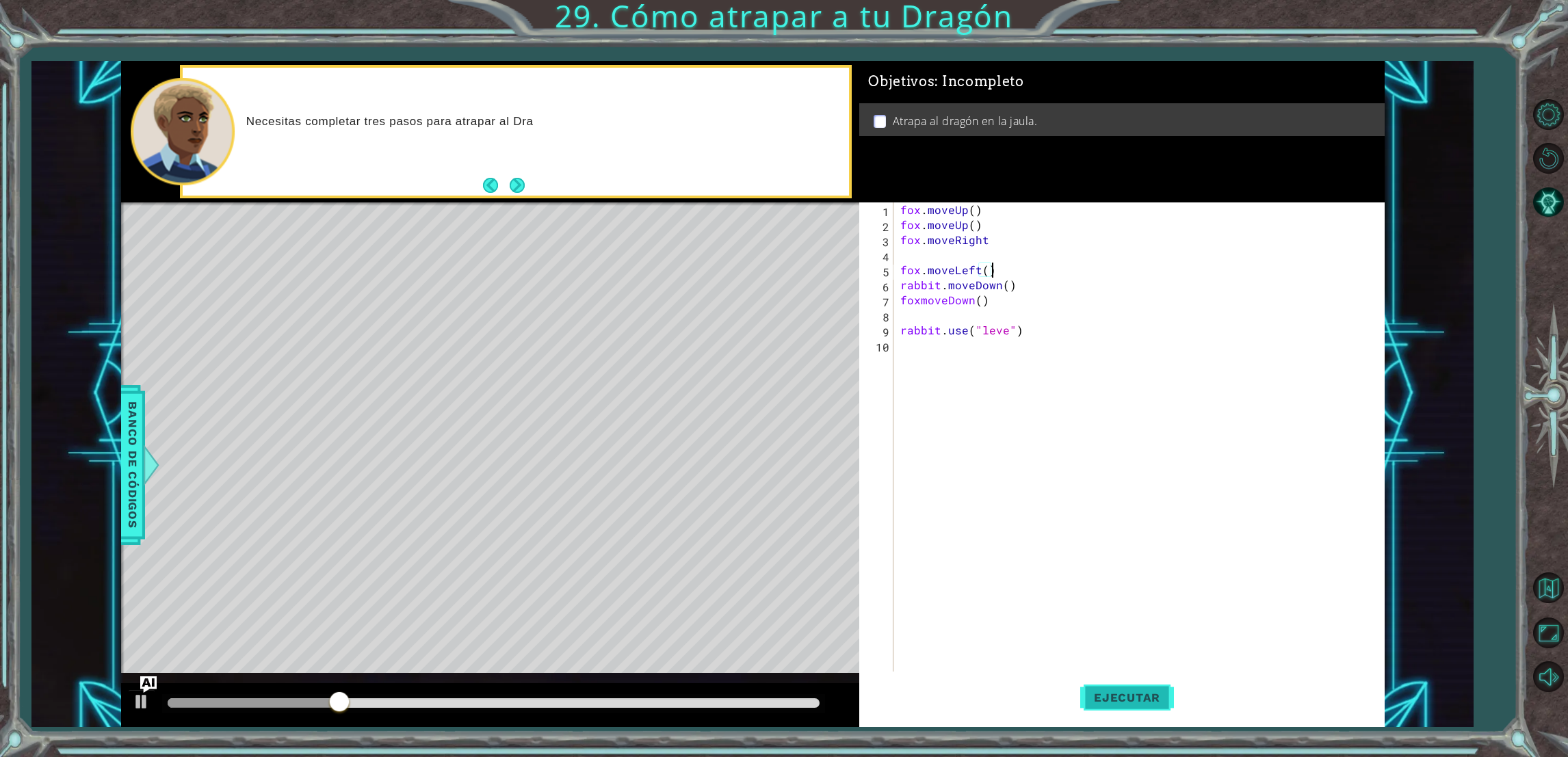
click at [1118, 695] on span "Ejecutar" at bounding box center [1126, 698] width 94 height 14
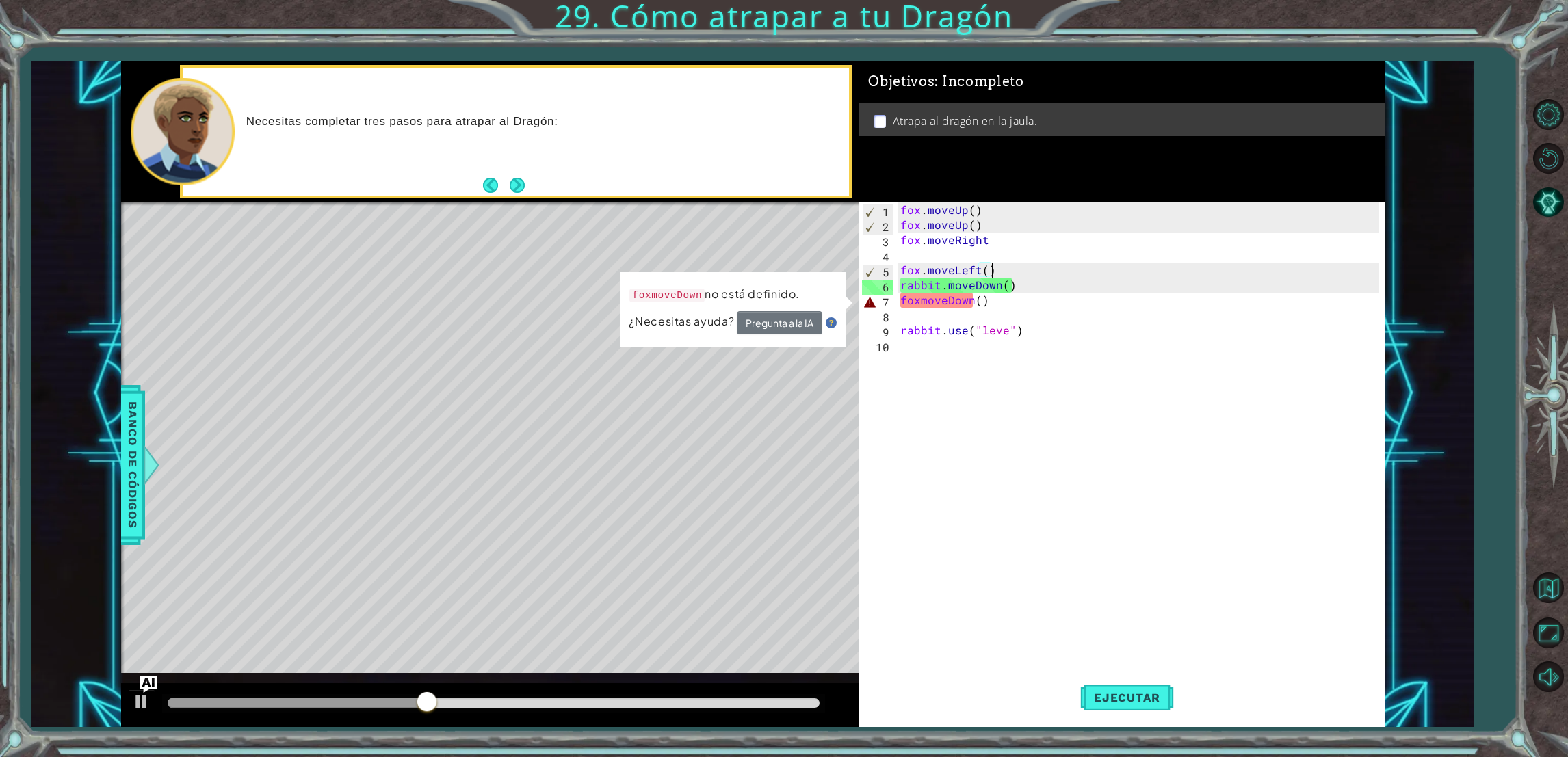
click at [915, 256] on div "fox . moveUp ( ) fox . moveUp ( ) fox . moveRight fox . moveLeft ( ) rabbit . m…" at bounding box center [1142, 458] width 488 height 511
click at [918, 266] on div "fox . moveUp ( ) fox . moveUp ( ) fox . moveRight fox . moveLeft ( ) rabbit . m…" at bounding box center [1142, 458] width 488 height 511
click at [900, 266] on div "fox . moveUp ( ) fox . moveUp ( ) fox . moveRight fox . moveLeft ( ) rabbit . m…" at bounding box center [1142, 458] width 488 height 511
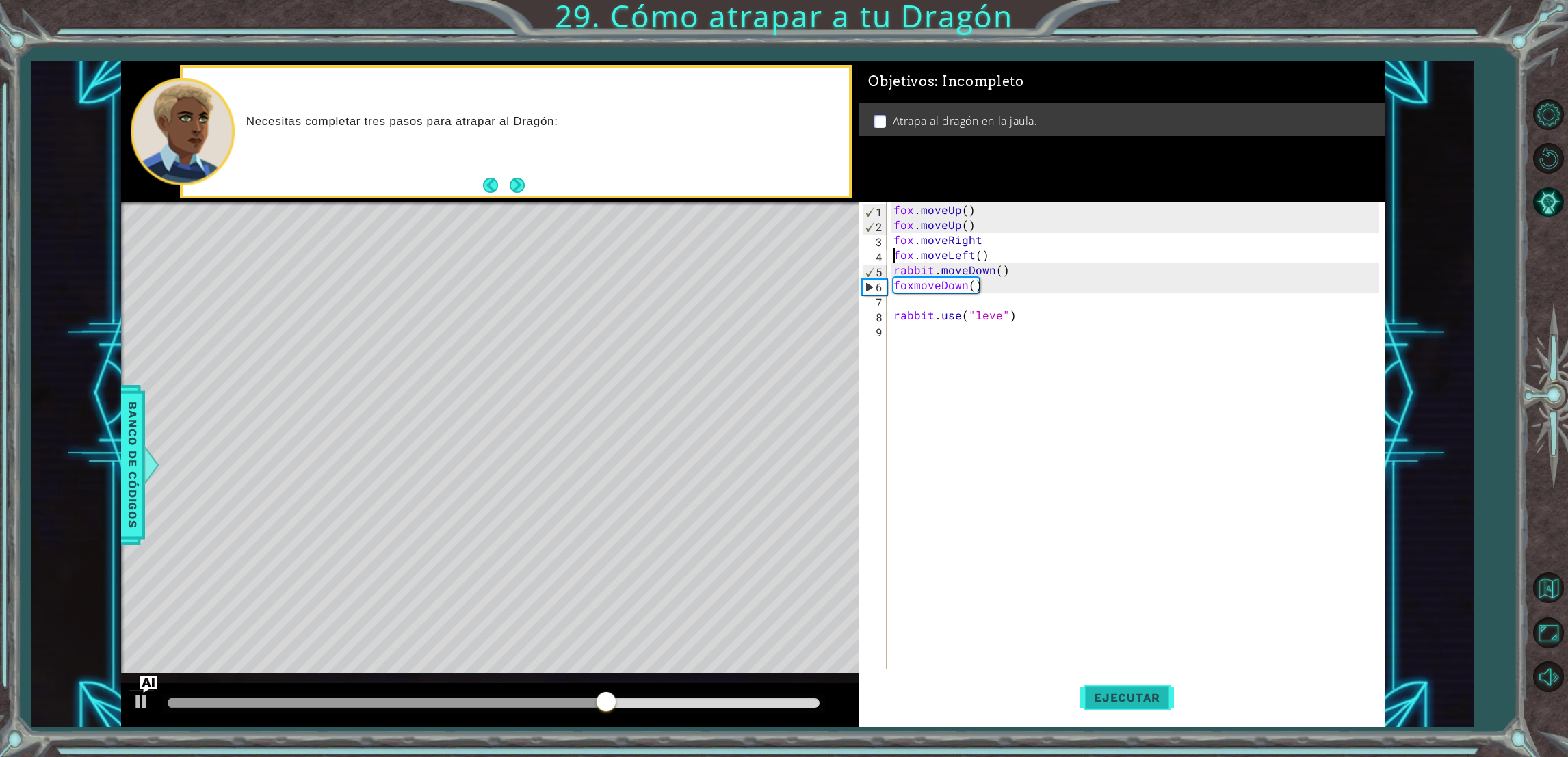
click at [1118, 699] on span "Ejecutar" at bounding box center [1126, 698] width 94 height 14
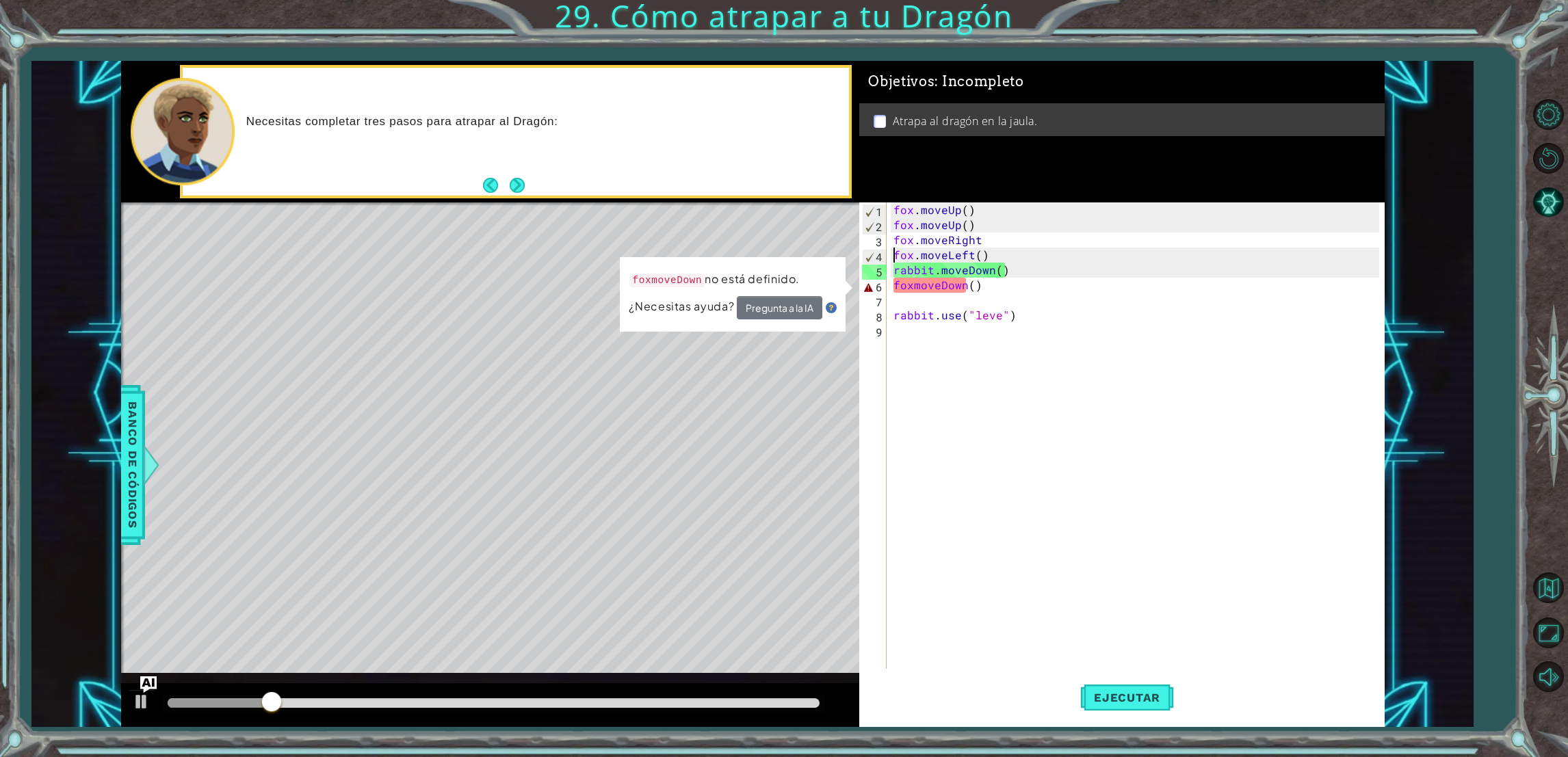
click at [986, 280] on div "fox . moveUp ( ) fox . moveUp ( ) fox . moveRight fox . moveLeft ( ) rabbit . m…" at bounding box center [1138, 450] width 495 height 497
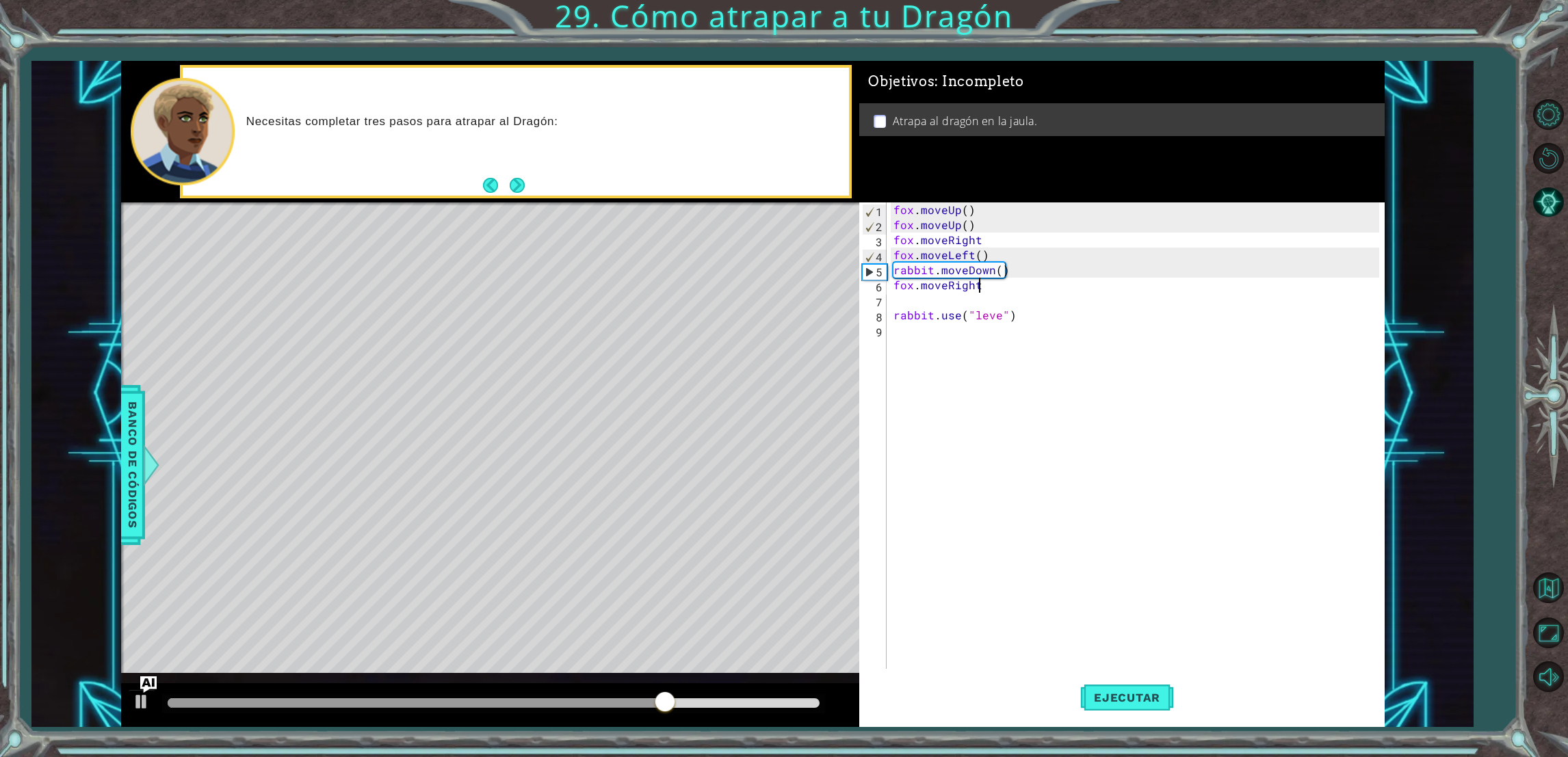
scroll to position [0, 4]
type textarea "fox.moveRight()"
click at [908, 301] on div "[PERSON_NAME] . moveUp ( ) [PERSON_NAME] . moveUp ( ) [PERSON_NAME] . moveRight…" at bounding box center [1138, 450] width 495 height 497
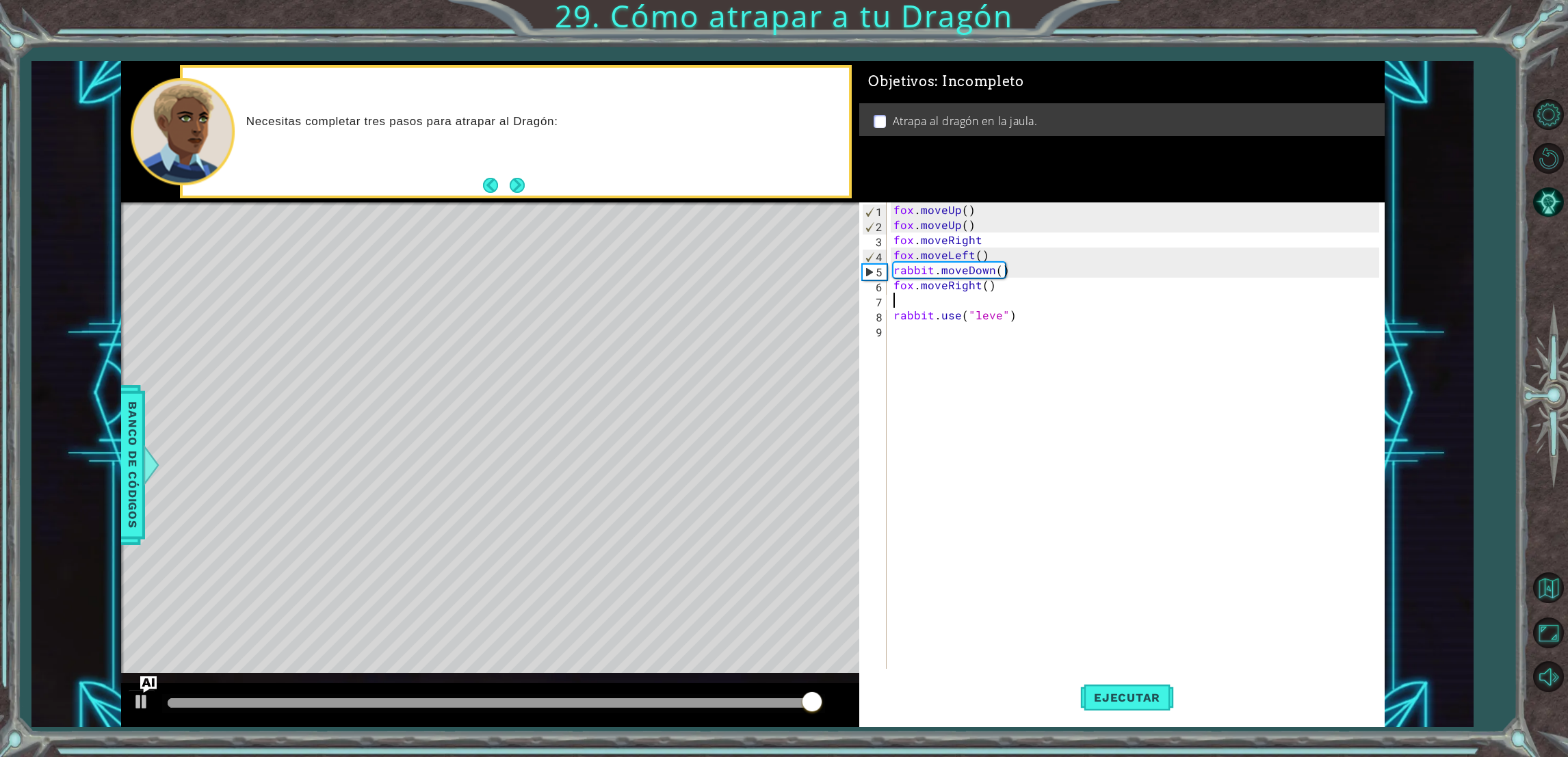
click at [908, 301] on div "[PERSON_NAME] . moveUp ( ) [PERSON_NAME] . moveUp ( ) [PERSON_NAME] . moveRight…" at bounding box center [1138, 450] width 495 height 497
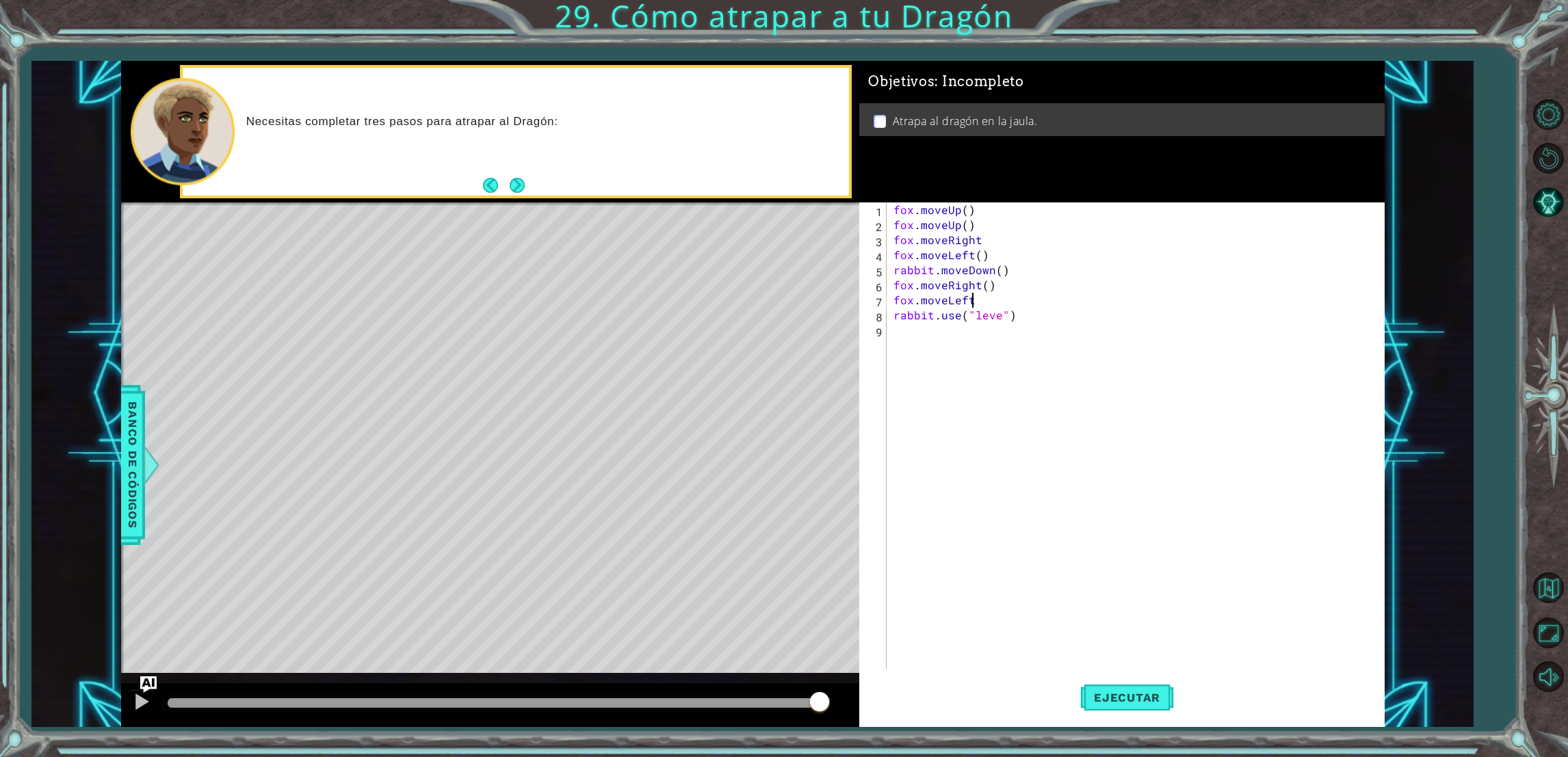
scroll to position [0, 4]
click at [968, 313] on div "[PERSON_NAME] . moveUp ( ) [PERSON_NAME] . moveUp ( ) [PERSON_NAME] . moveRight…" at bounding box center [1138, 450] width 495 height 497
click at [990, 313] on div "[PERSON_NAME] . moveUp ( ) [PERSON_NAME] . moveUp ( ) [PERSON_NAME] . moveRight…" at bounding box center [1138, 450] width 495 height 497
click at [999, 312] on div "[PERSON_NAME] . moveUp ( ) [PERSON_NAME] . moveUp ( ) [PERSON_NAME] . moveRight…" at bounding box center [1138, 450] width 495 height 497
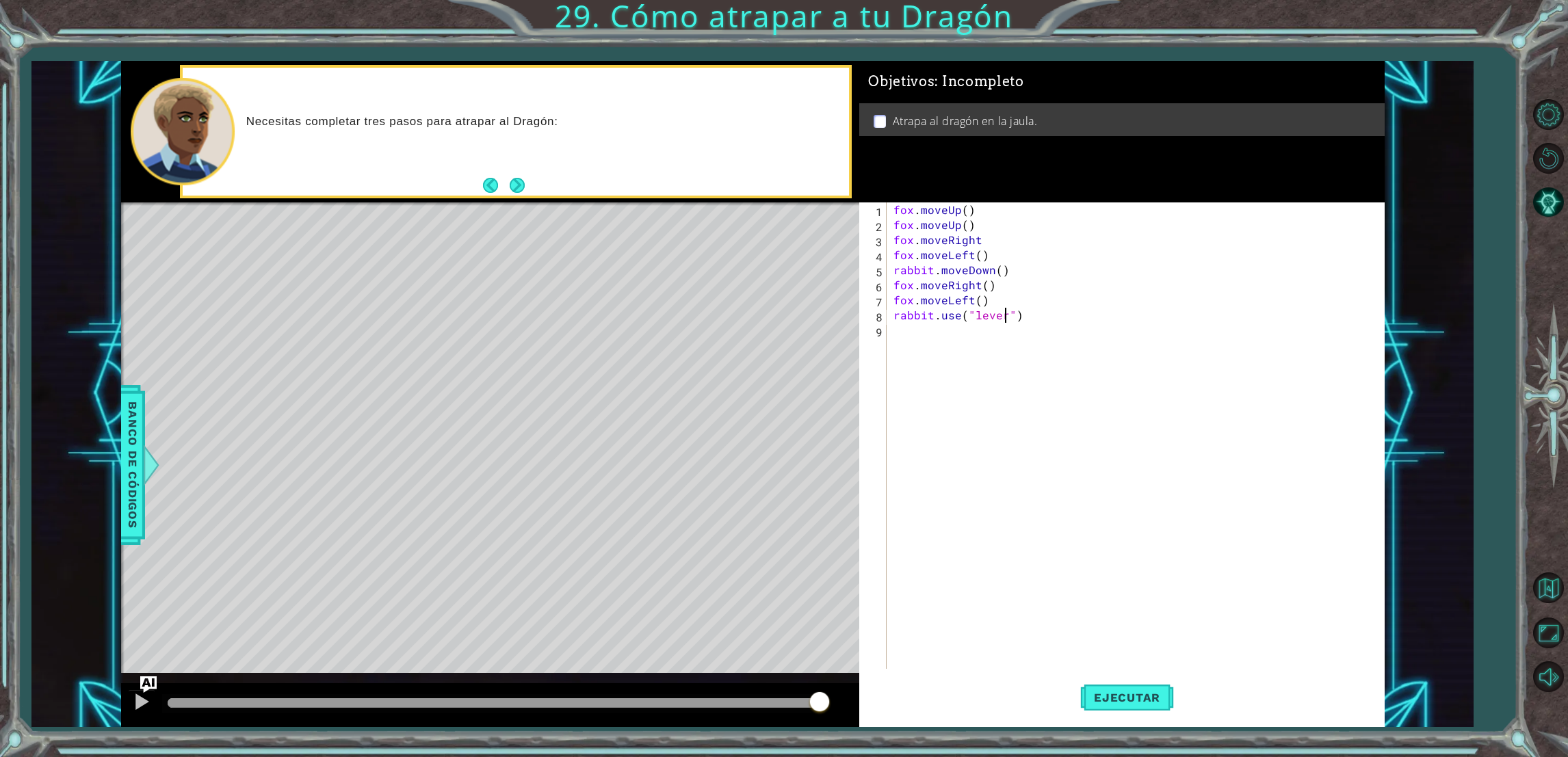
click at [892, 320] on div "[PERSON_NAME] . moveUp ( ) [PERSON_NAME] . moveUp ( ) [PERSON_NAME] . moveRight…" at bounding box center [1138, 450] width 495 height 497
type textarea "rabbit.use("lever")"
click at [902, 316] on div "[PERSON_NAME] . moveUp ( ) [PERSON_NAME] . moveUp ( ) [PERSON_NAME] . moveRight…" at bounding box center [1141, 450] width 489 height 497
click at [899, 288] on div "[PERSON_NAME] . moveUp ( ) [PERSON_NAME] . moveUp ( ) [PERSON_NAME] . moveRight…" at bounding box center [1141, 450] width 489 height 497
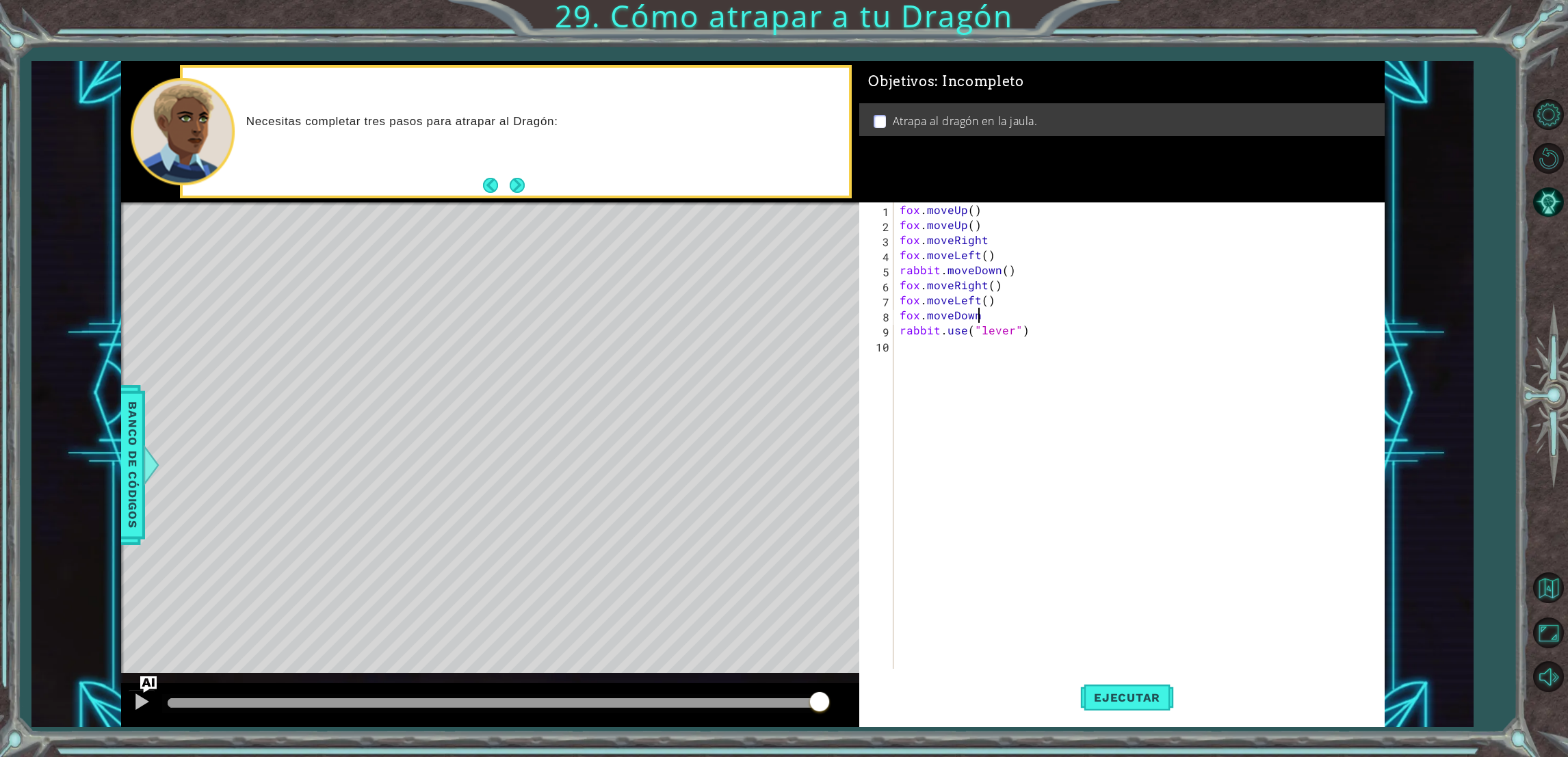
type textarea "fox.moveRight()"
click at [906, 280] on div "[PERSON_NAME] . moveUp ( ) [PERSON_NAME] . moveUp ( ) [PERSON_NAME] . moveRight…" at bounding box center [1141, 450] width 489 height 497
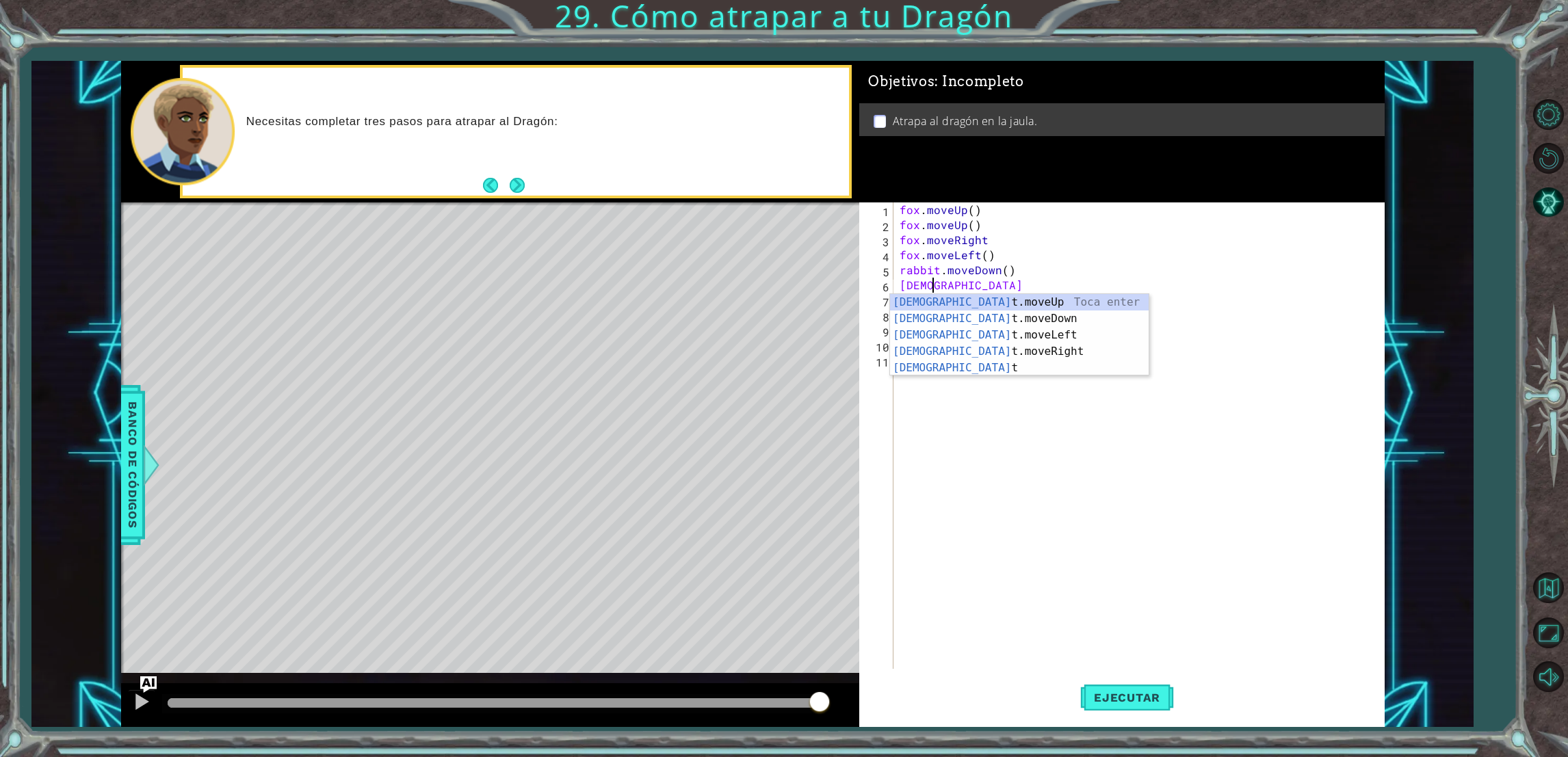
scroll to position [0, 1]
click at [920, 312] on div "rabbit Toca enter rabbit .moveUp Toca enter rabbit .moveDown Toca enter rabbit …" at bounding box center [1019, 351] width 259 height 115
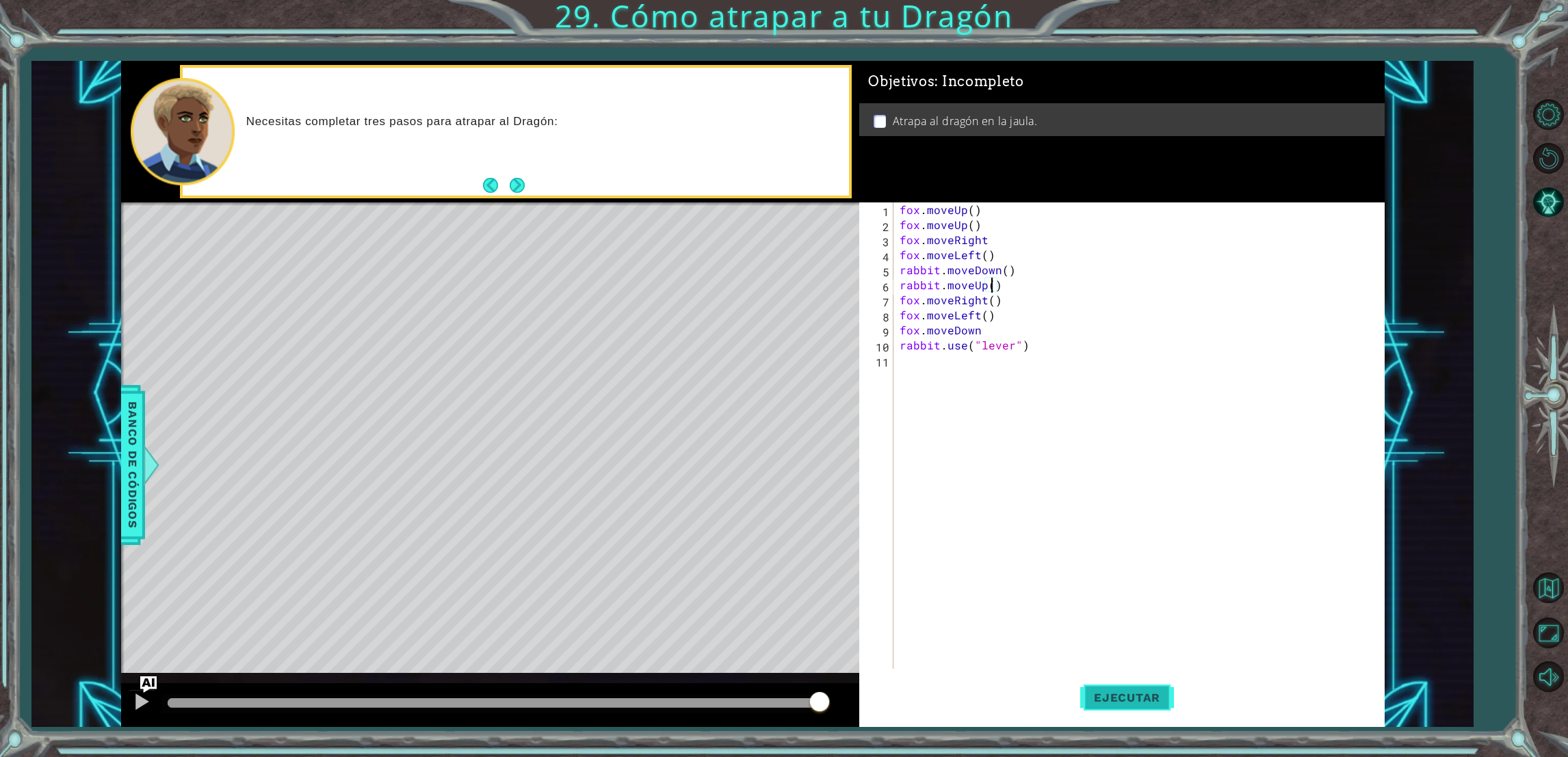
type textarea "rabbit.moveUp()"
click at [1093, 697] on span "Ejecutar" at bounding box center [1126, 698] width 94 height 14
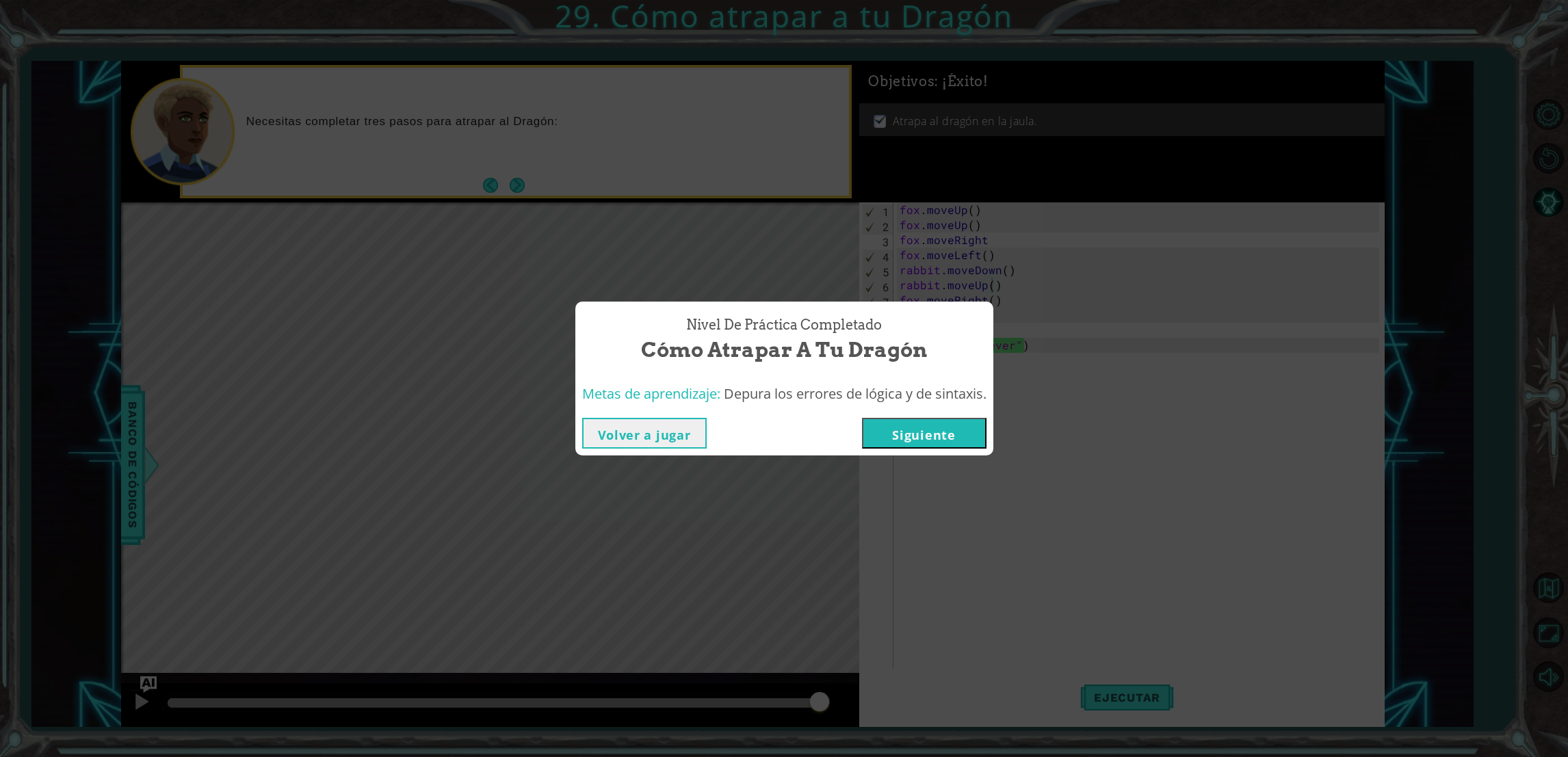
click at [927, 437] on button "Siguiente" at bounding box center [924, 434] width 125 height 31
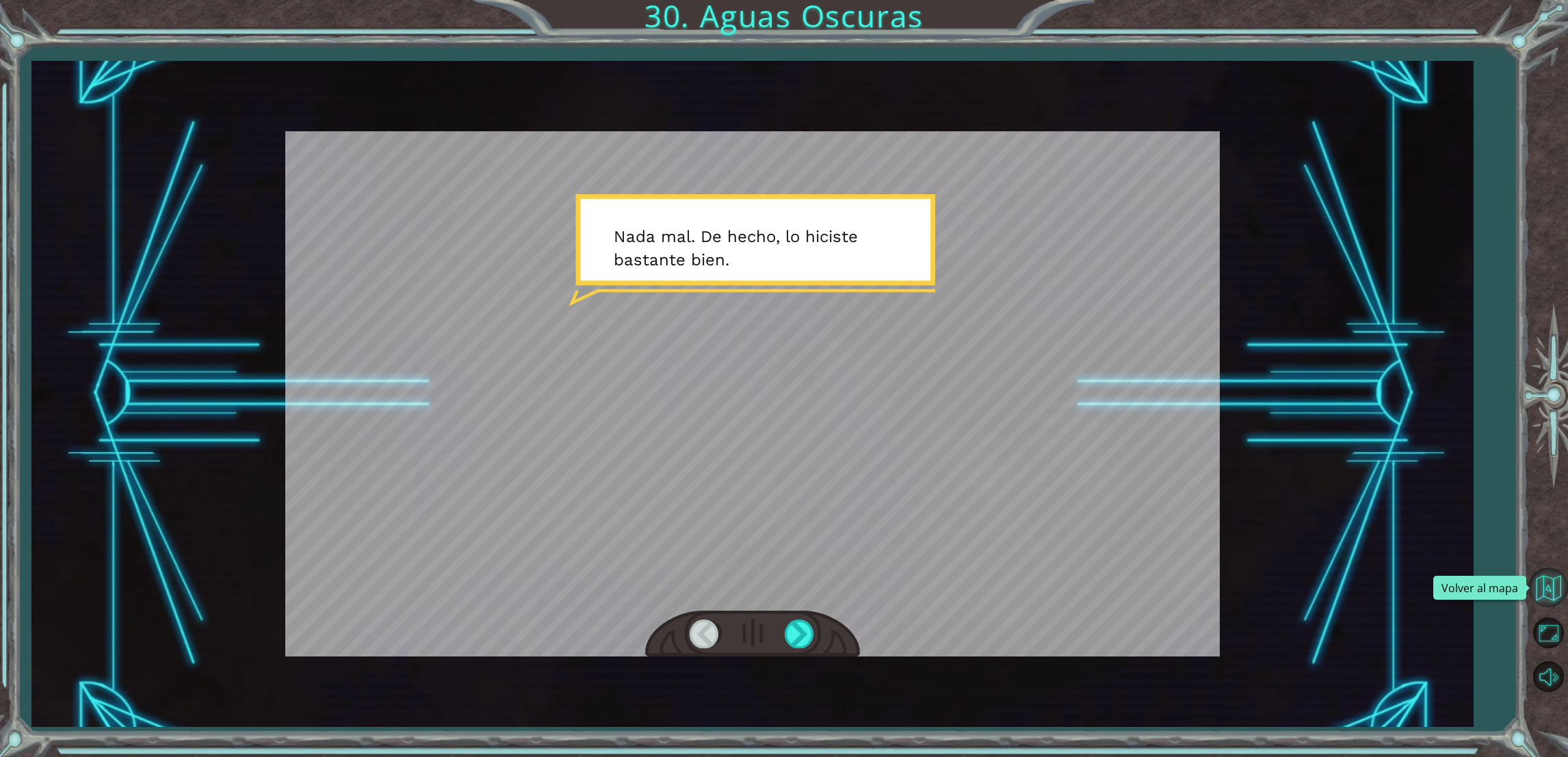
click at [1552, 586] on button "Volver al mapa" at bounding box center [1548, 587] width 40 height 40
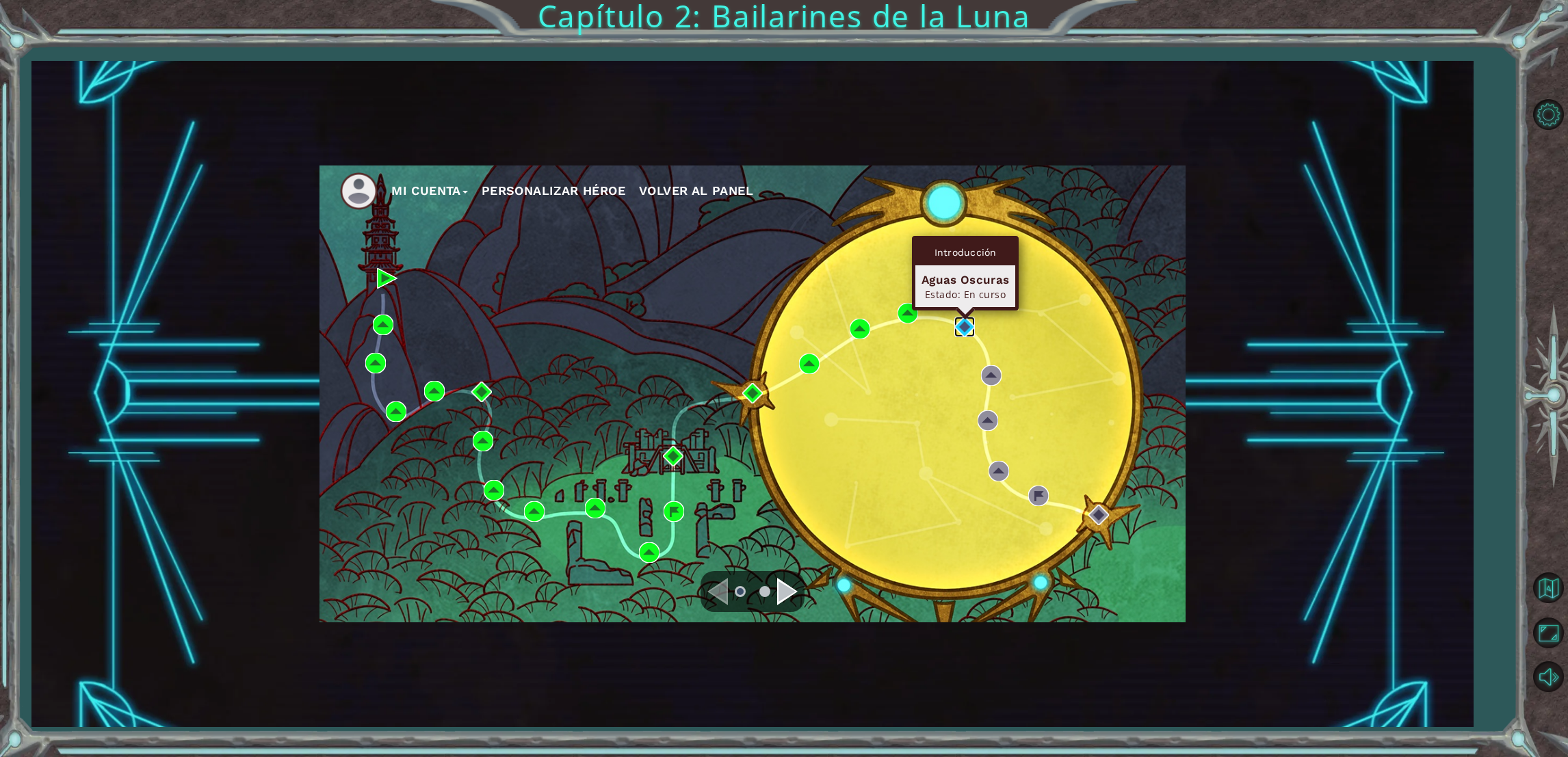
click at [968, 325] on img at bounding box center [964, 326] width 20 height 20
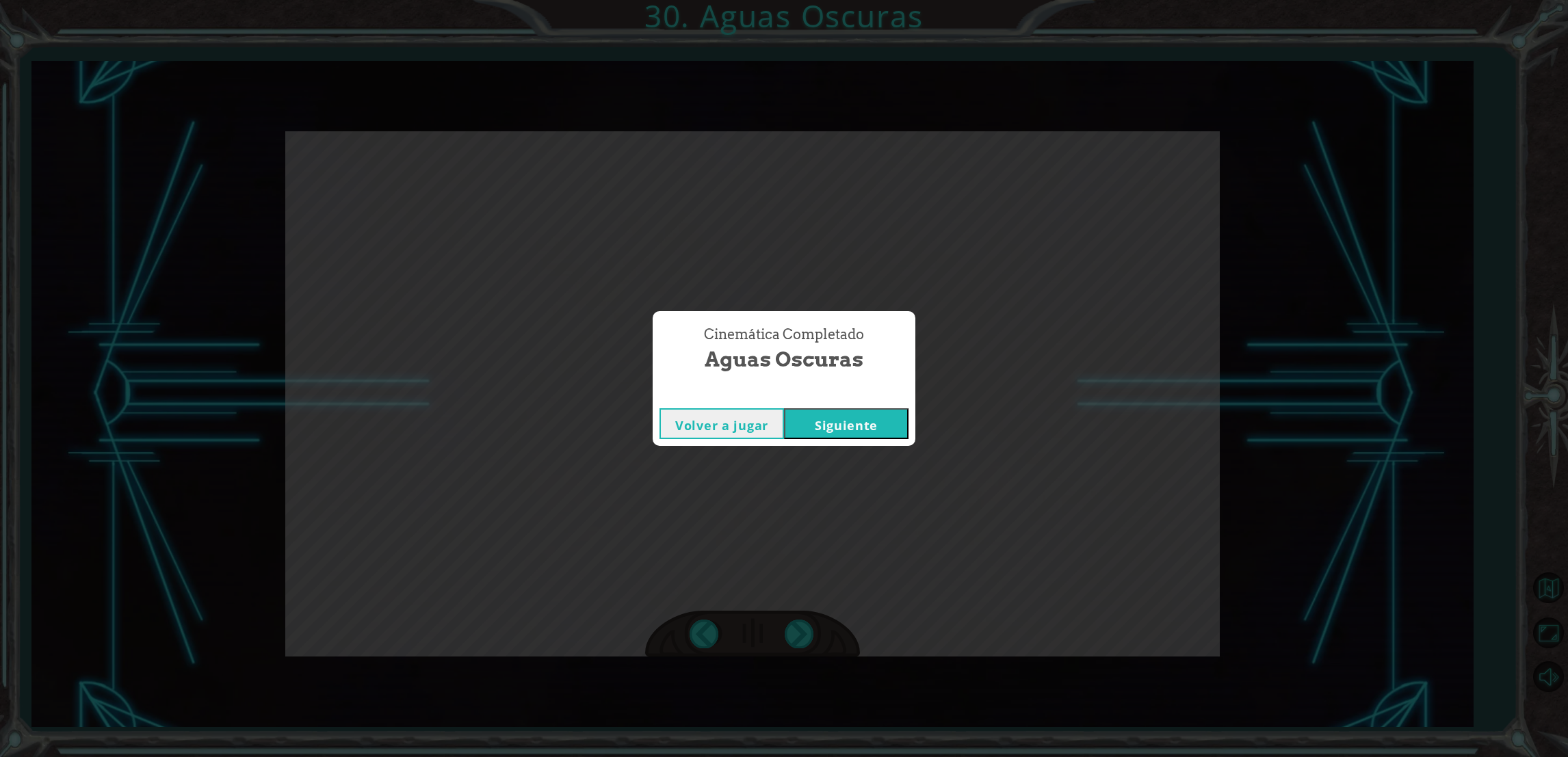
click at [852, 423] on button "Siguiente" at bounding box center [846, 424] width 125 height 31
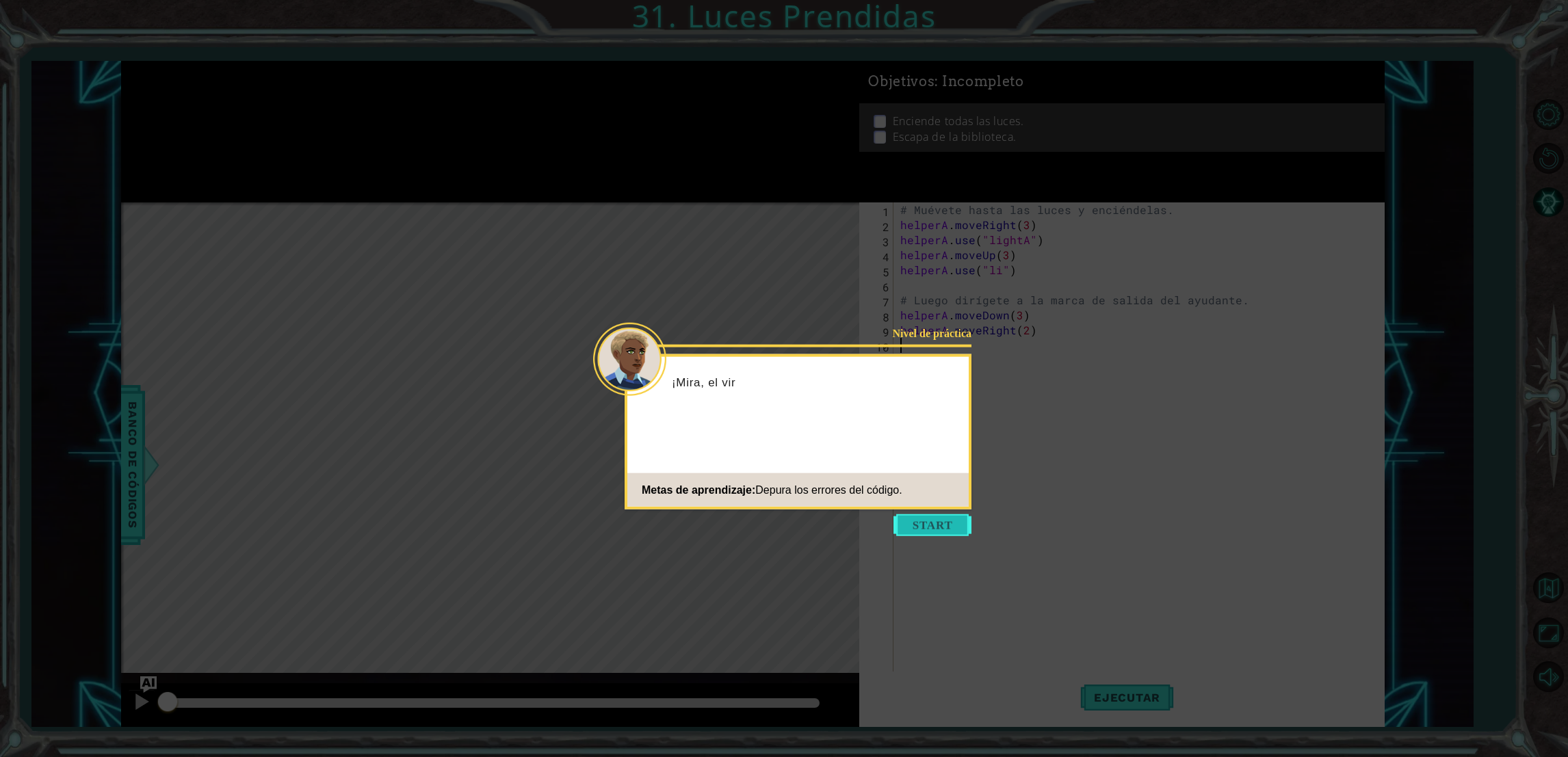
click at [916, 533] on button "Start" at bounding box center [933, 525] width 78 height 22
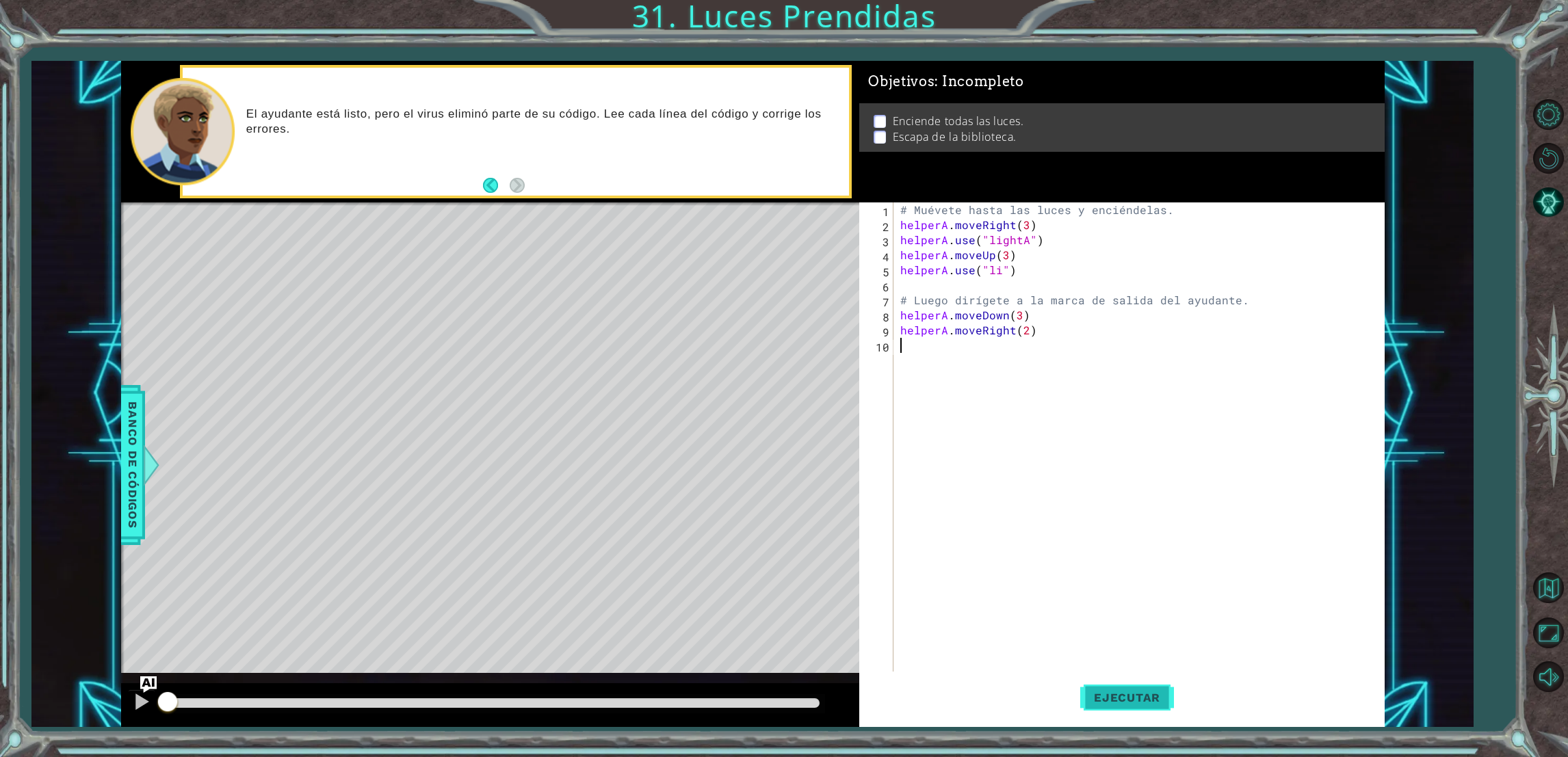
click at [1127, 712] on button "Ejecutar" at bounding box center [1126, 698] width 94 height 52
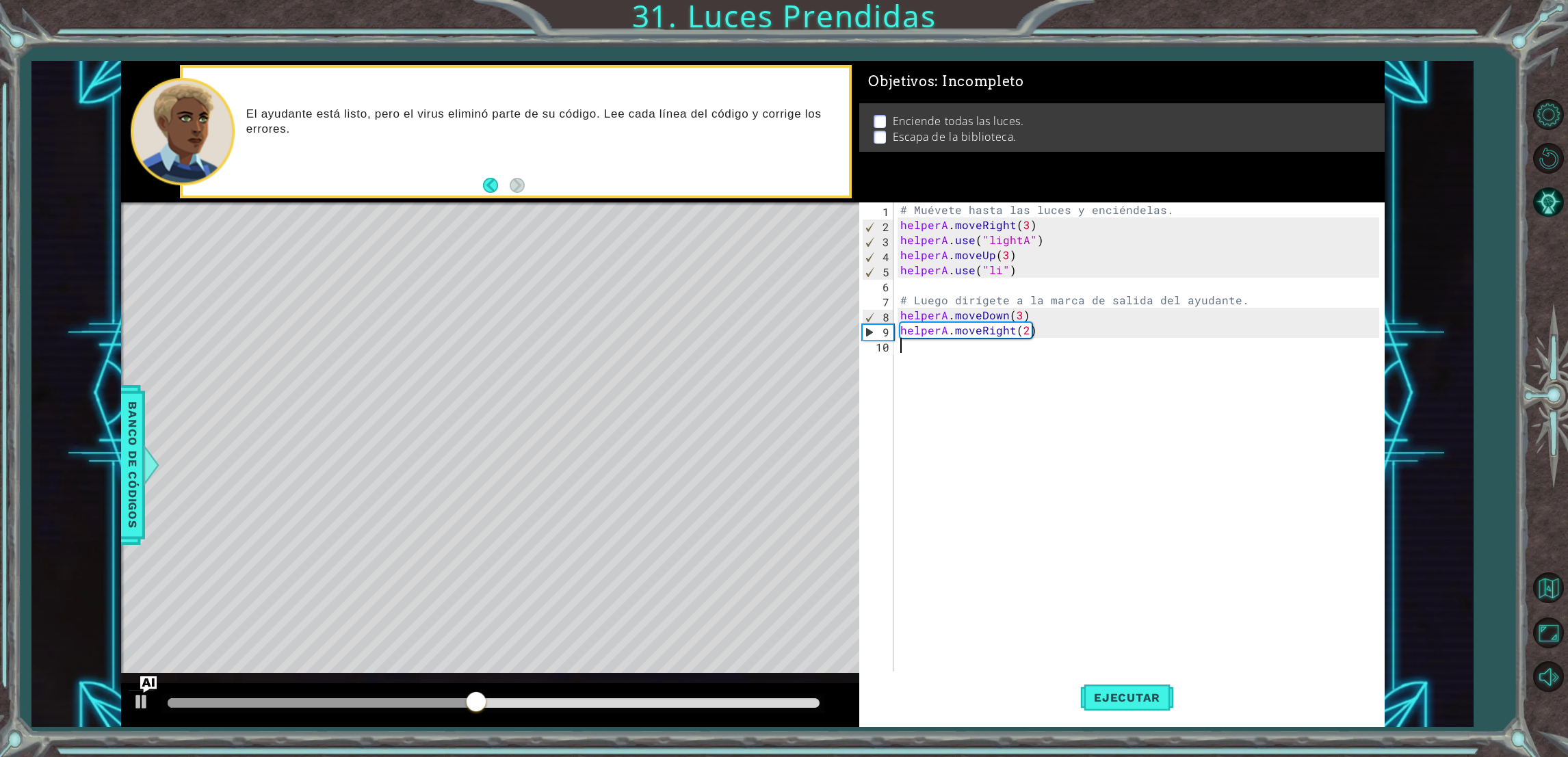
click at [1036, 348] on div "# Muévete hasta las luces y enciéndelas. helperA . moveRight ( 3 ) helperA . us…" at bounding box center [1142, 458] width 488 height 511
click at [1036, 332] on div "# Muévete hasta las luces y enciéndelas. helperA . moveRight ( 3 ) helperA . us…" at bounding box center [1142, 458] width 488 height 511
click at [1029, 330] on div "# Muévete hasta las luces y enciéndelas. helperA . moveRight ( 3 ) helperA . us…" at bounding box center [1142, 458] width 488 height 511
click at [1019, 315] on div "# Muévete hasta las luces y enciéndelas. helperA . moveRight ( 3 ) helperA . us…" at bounding box center [1142, 458] width 488 height 511
click at [1029, 315] on div "# Muévete hasta las luces y enciéndelas. helperA . moveRight ( 3 ) helperA . us…" at bounding box center [1142, 458] width 488 height 511
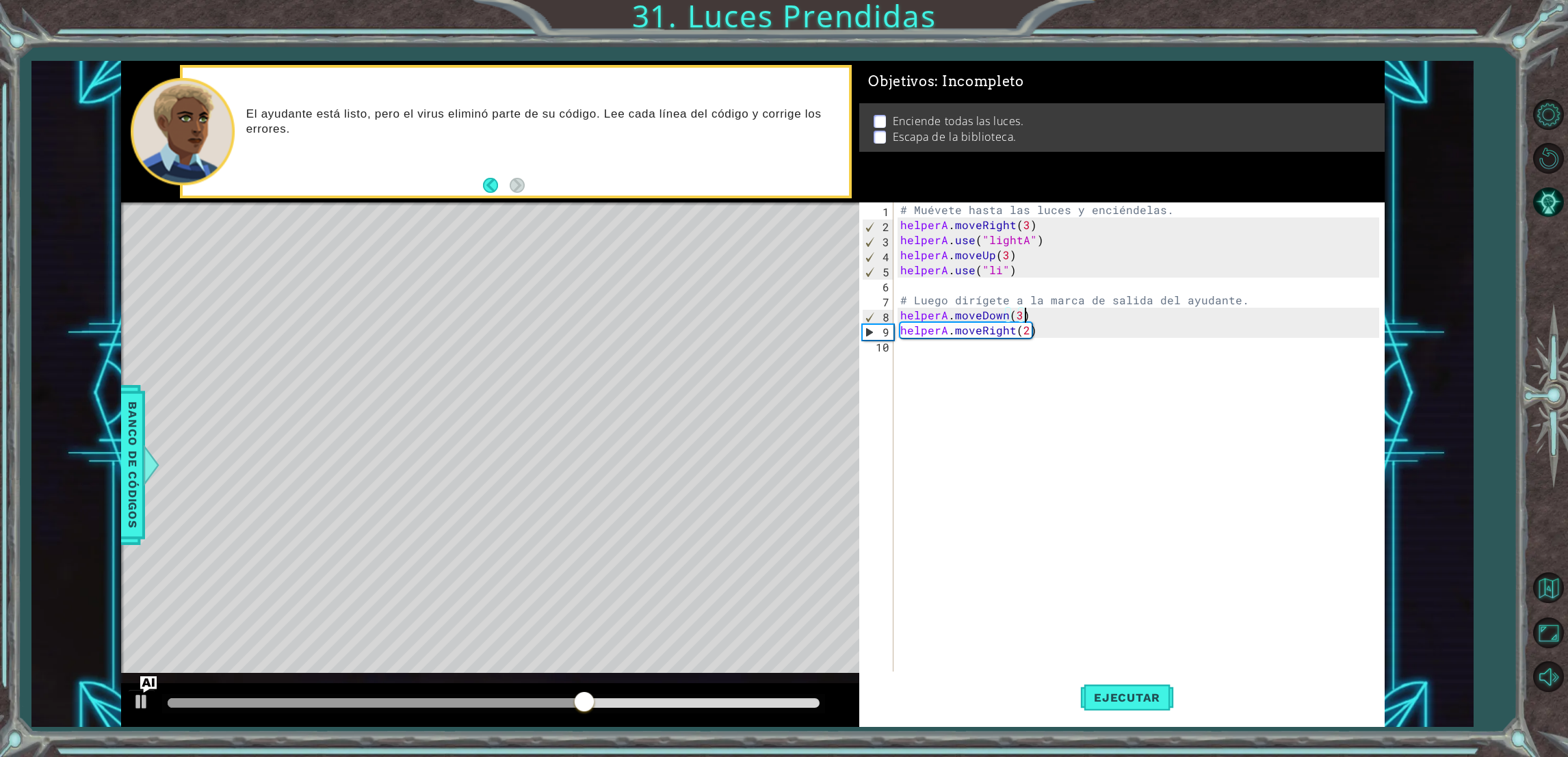
click at [1004, 313] on div "# Muévete hasta las luces y enciéndelas. helperA . moveRight ( 3 ) helperA . us…" at bounding box center [1142, 458] width 488 height 511
click at [1029, 318] on div "# Muévete hasta las luces y enciéndelas. helperA . moveRight ( 3 ) helperA . us…" at bounding box center [1142, 458] width 488 height 511
click at [1017, 316] on div "# Muévete hasta las luces y enciéndelas. helperA . moveRight ( 3 ) helperA . us…" at bounding box center [1142, 458] width 488 height 511
click at [1035, 318] on div "# Muévete hasta las luces y enciéndelas. helperA . moveRight ( 3 ) helperA . us…" at bounding box center [1142, 458] width 488 height 511
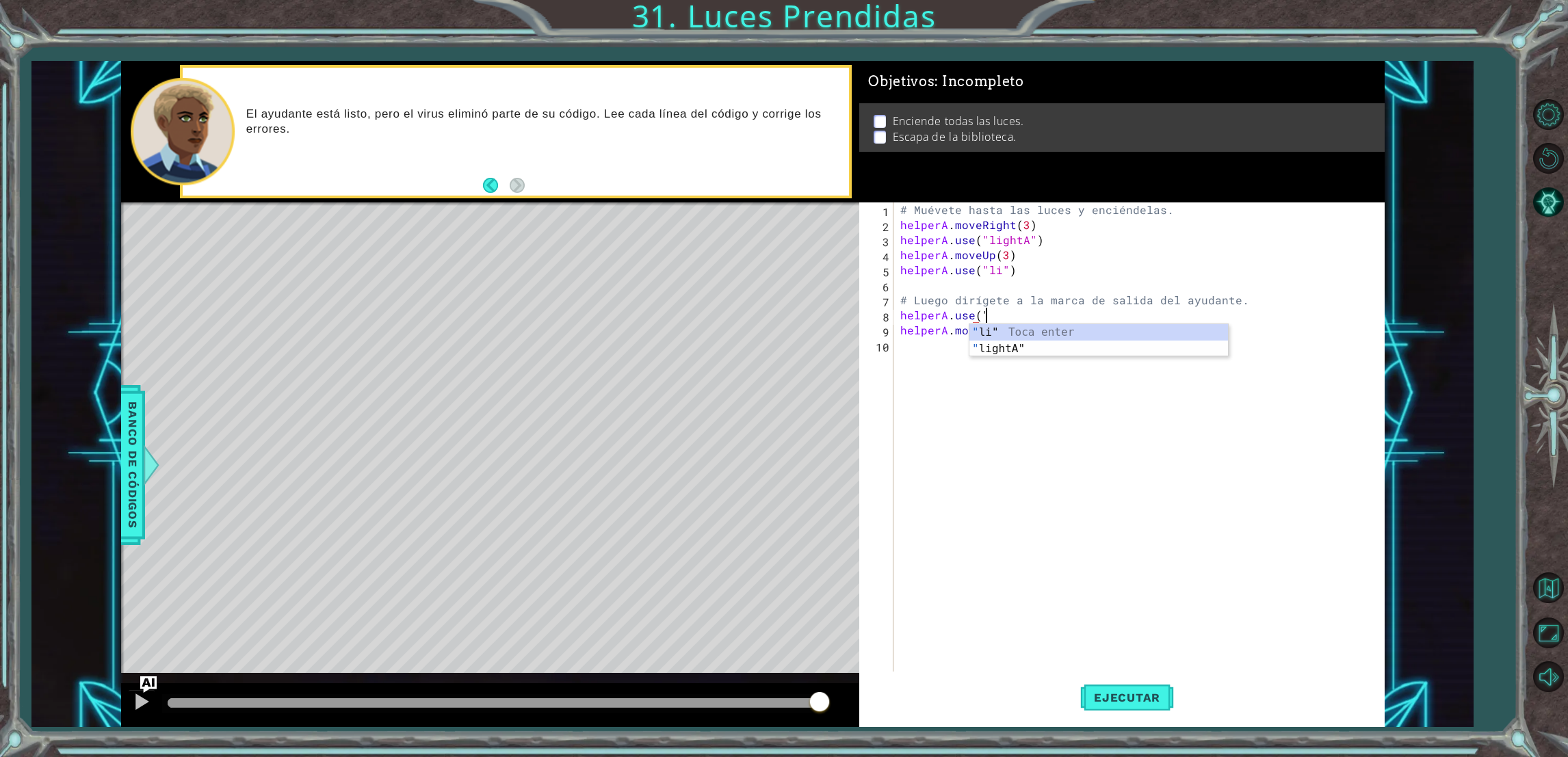
scroll to position [0, 4]
click at [1026, 348] on div "" li" Toca enter " lightA" Toca enter" at bounding box center [1098, 357] width 259 height 66
type textarea "helperA.use("lightB")"
click at [1103, 684] on button "Ejecutar" at bounding box center [1126, 698] width 94 height 52
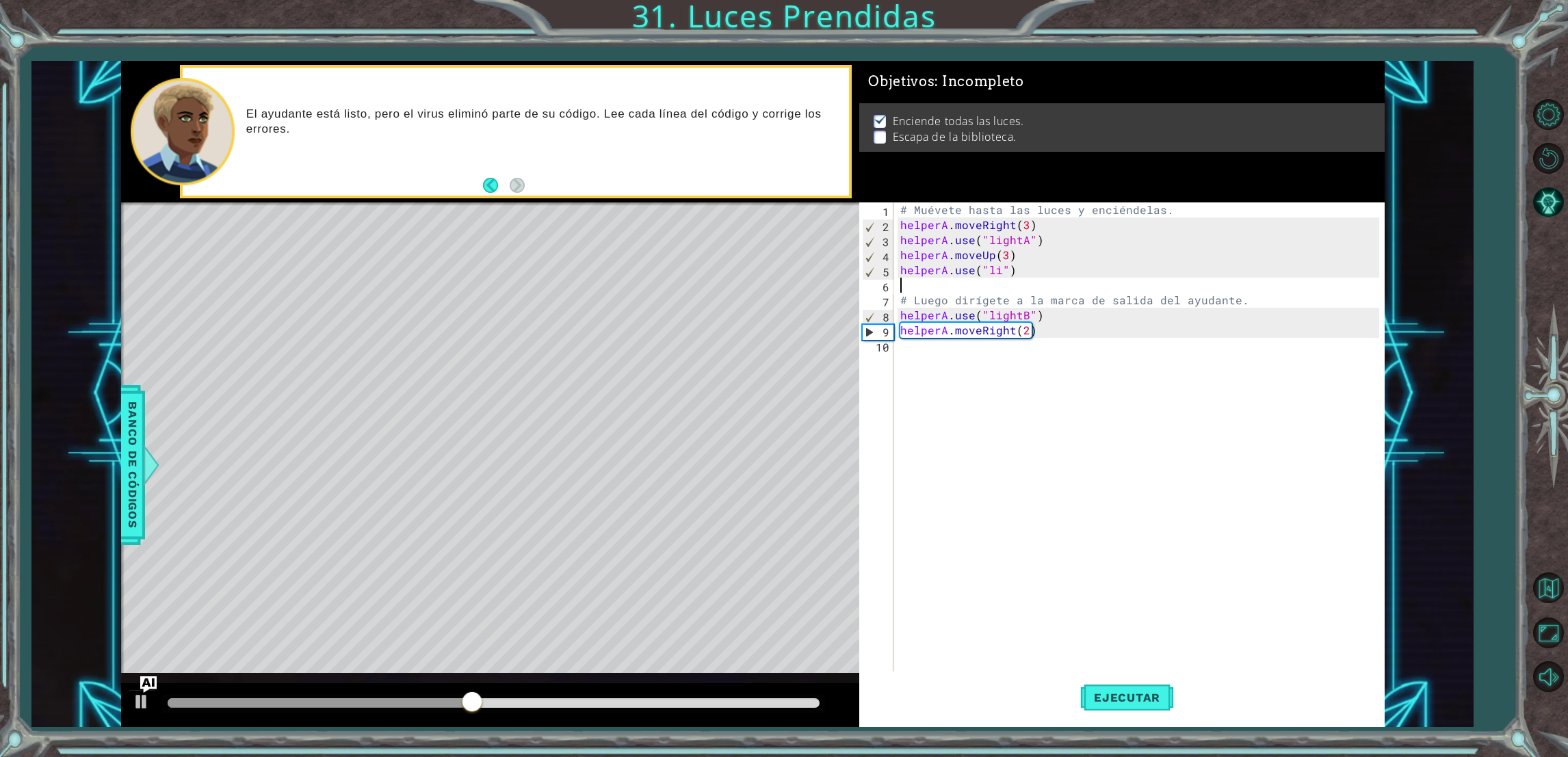
click at [1007, 279] on div "# Muévete hasta las luces y enciéndelas. helperA . moveRight ( 3 ) helperA . us…" at bounding box center [1142, 458] width 488 height 511
click at [999, 272] on div "# Muévete hasta las luces y enciéndelas. helperA . moveRight ( 3 ) helperA . us…" at bounding box center [1142, 458] width 488 height 511
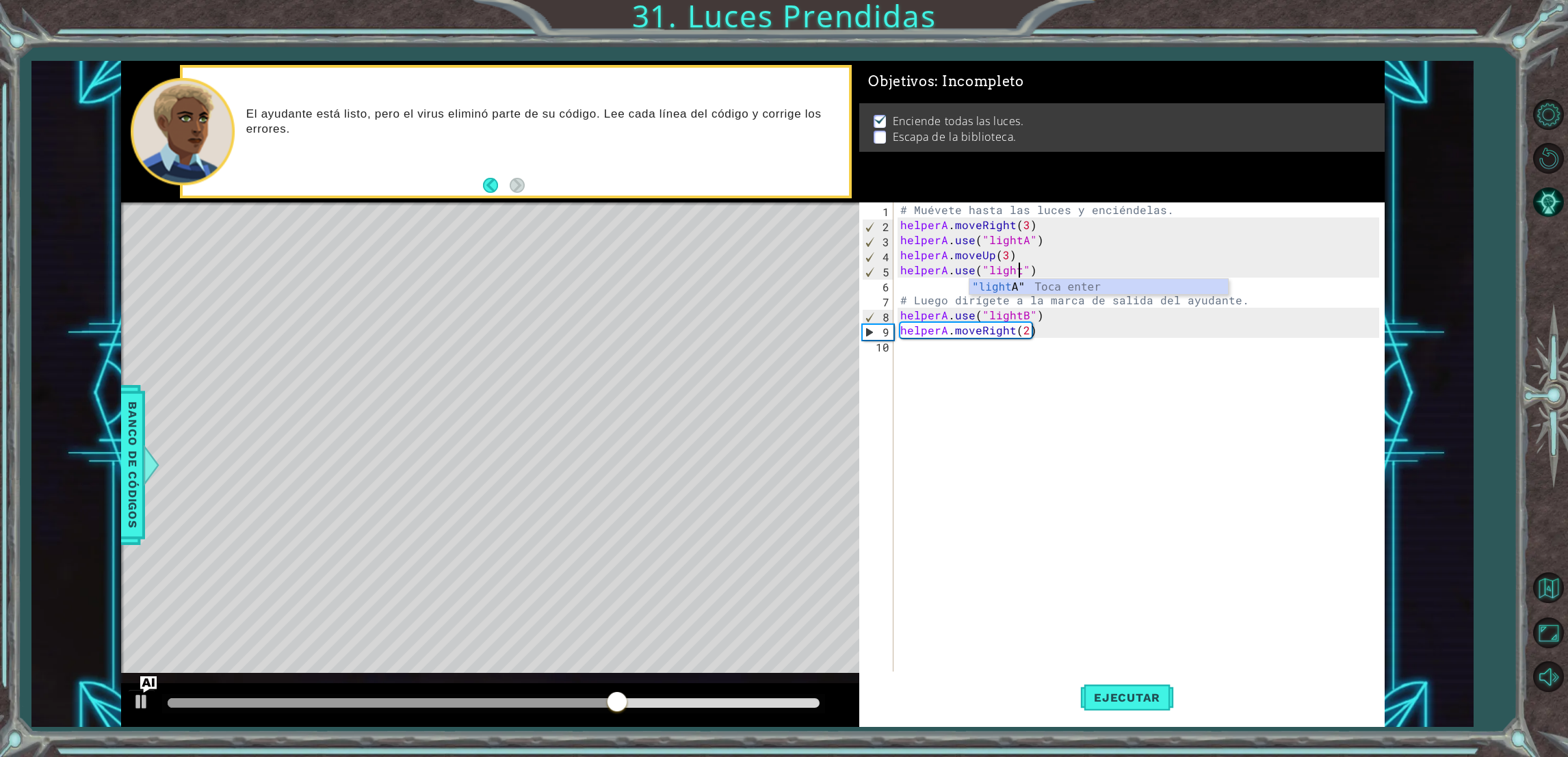
scroll to position [0, 7]
click at [1069, 309] on div "# Muévete hasta las luces y enciéndelas. helperA . moveRight ( 3 ) helperA . us…" at bounding box center [1142, 458] width 488 height 511
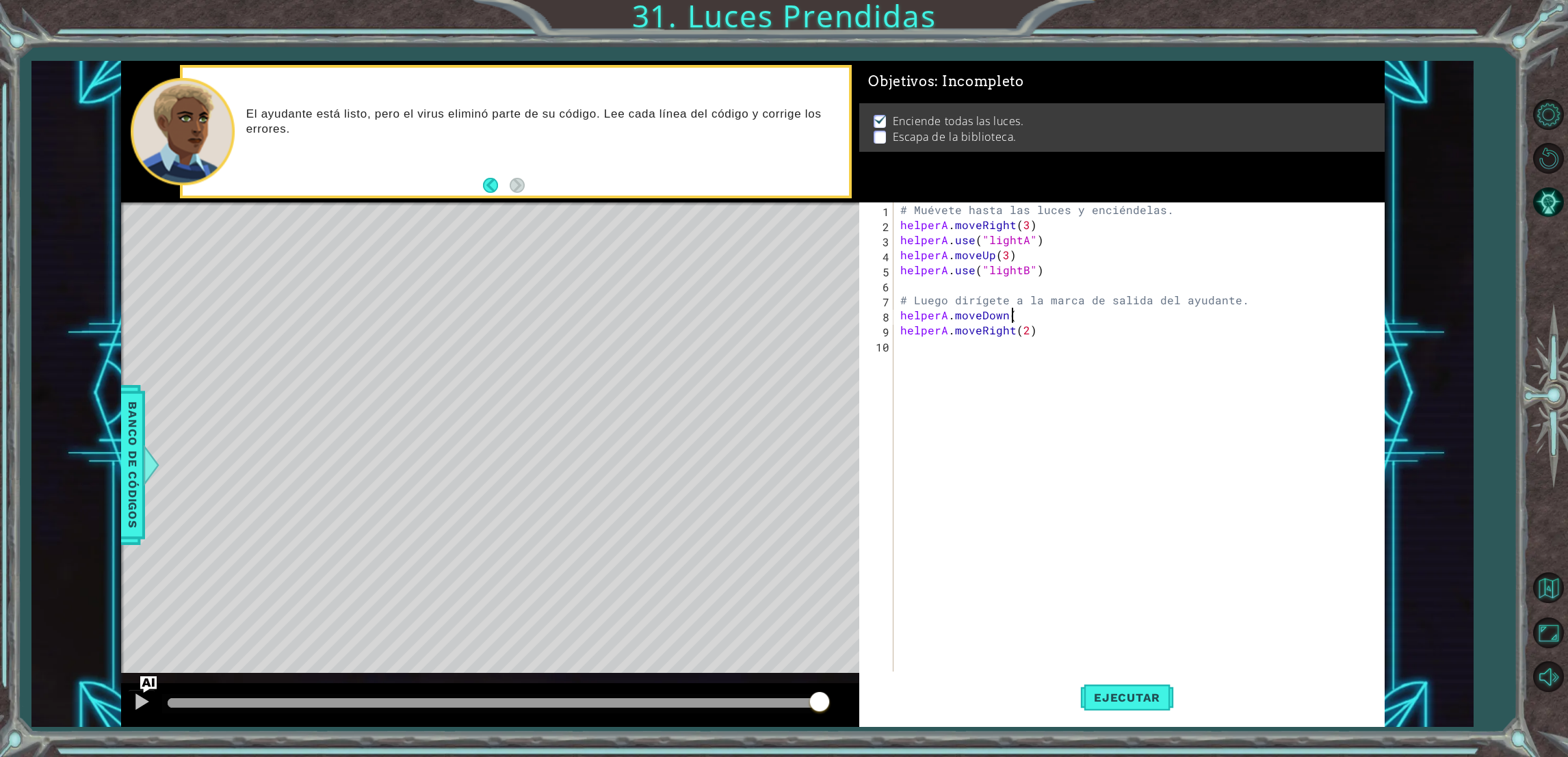
scroll to position [0, 6]
type textarea "helperA.moveDown()"
click at [1027, 342] on div "# Muévete hasta las luces y enciéndelas. helperA . moveRight ( 3 ) helperA . us…" at bounding box center [1142, 458] width 488 height 511
click at [1025, 337] on div "# Muévete hasta las luces y enciéndelas. helperA . moveRight ( 3 ) helperA . us…" at bounding box center [1142, 458] width 488 height 511
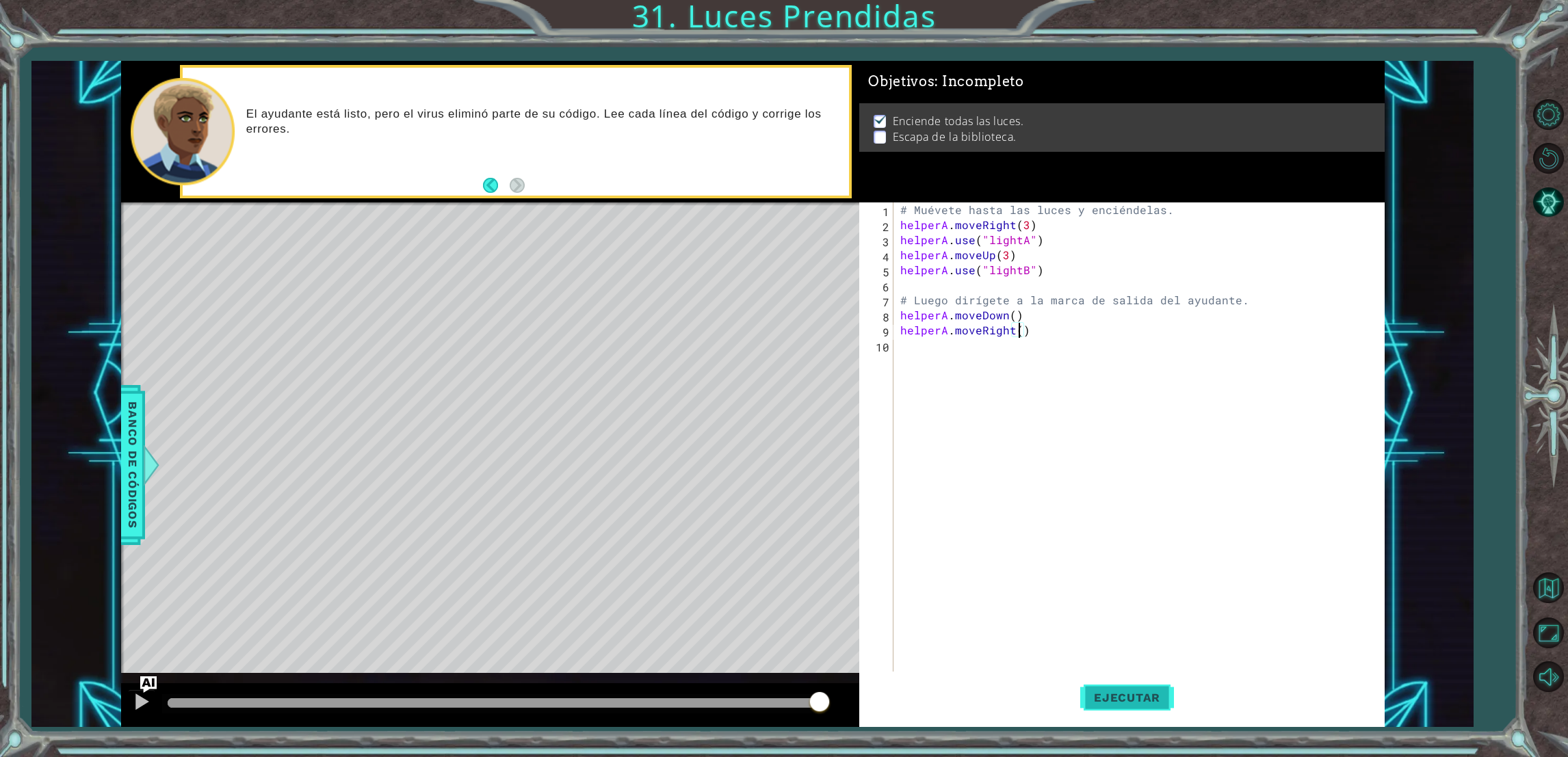
click at [1124, 688] on button "Ejecutar" at bounding box center [1126, 698] width 94 height 52
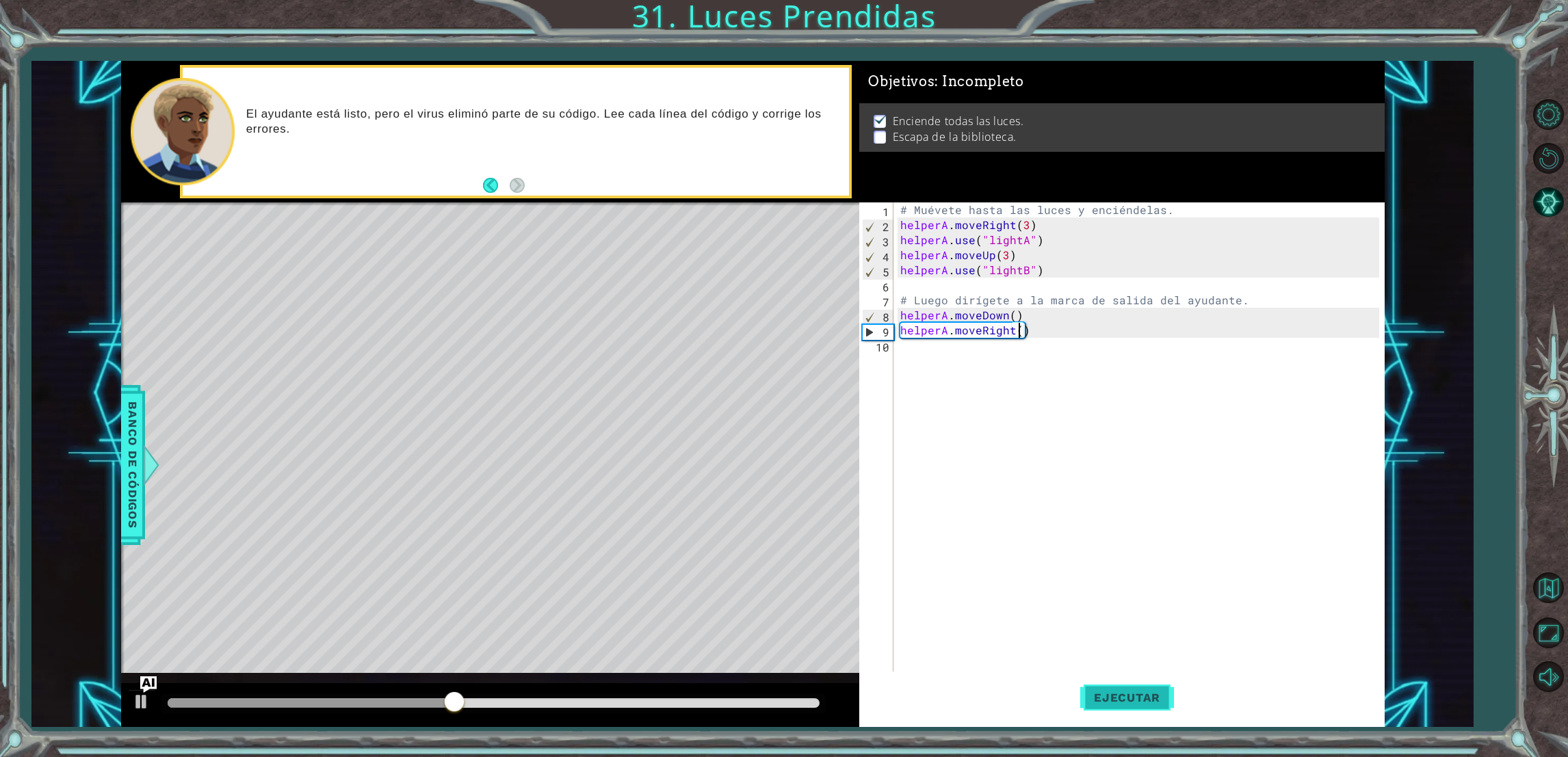
scroll to position [0, 6]
click at [1125, 691] on span "Ejecutar" at bounding box center [1126, 698] width 94 height 14
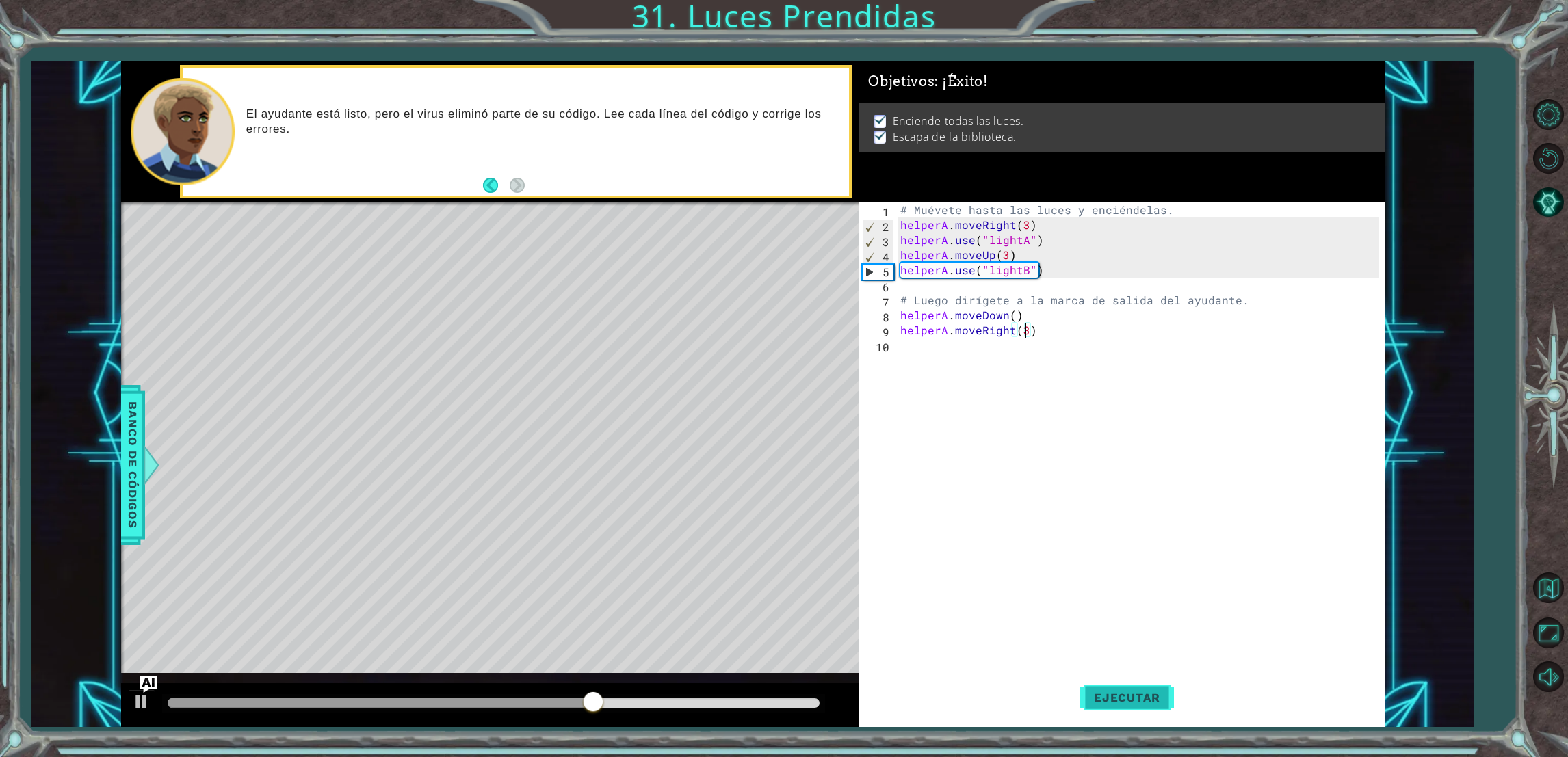
type textarea "helperA.moveRight(3)"
click at [1106, 685] on button "Ejecutar" at bounding box center [1126, 698] width 94 height 52
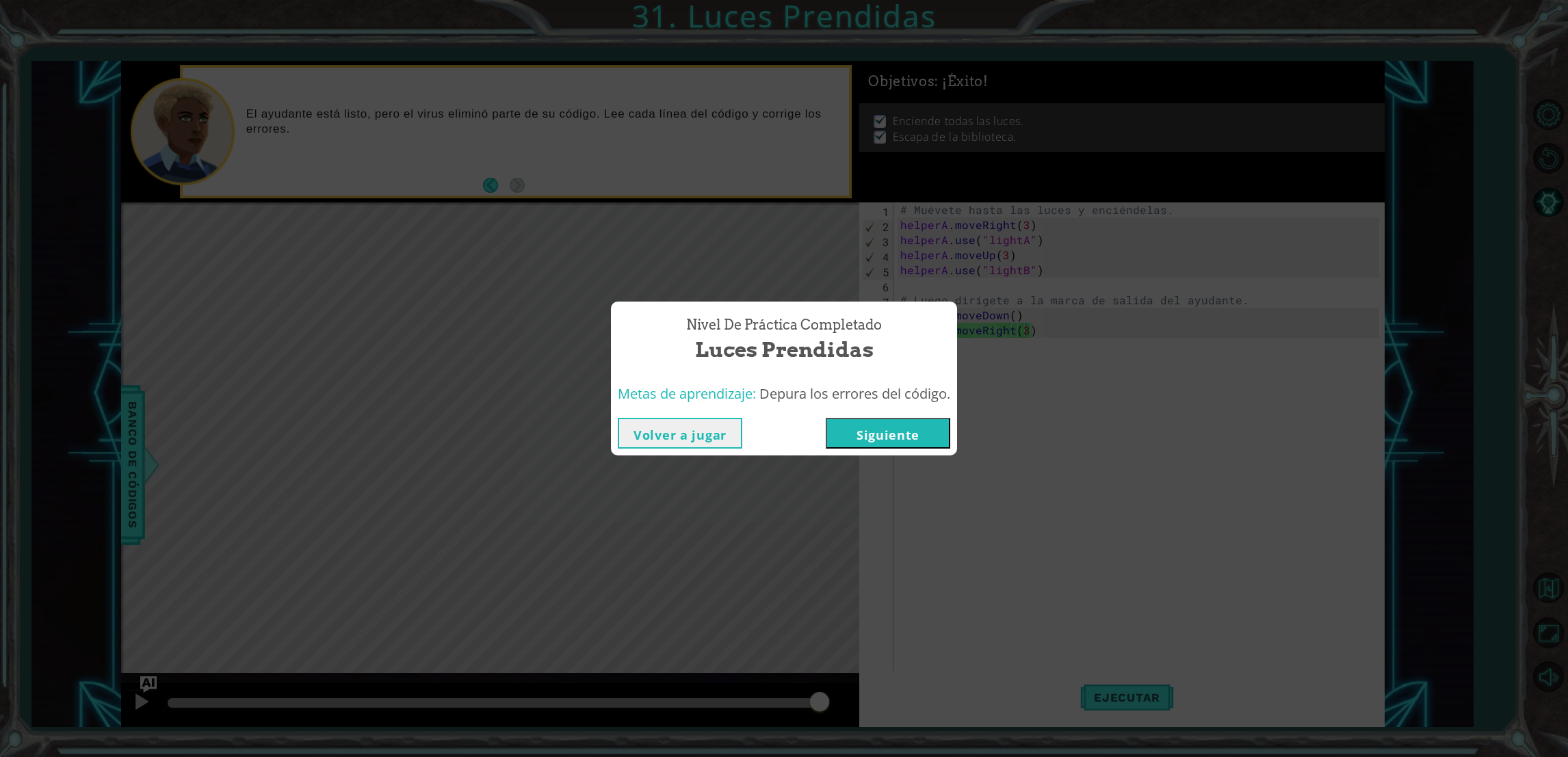
click at [867, 443] on button "Siguiente" at bounding box center [888, 434] width 125 height 31
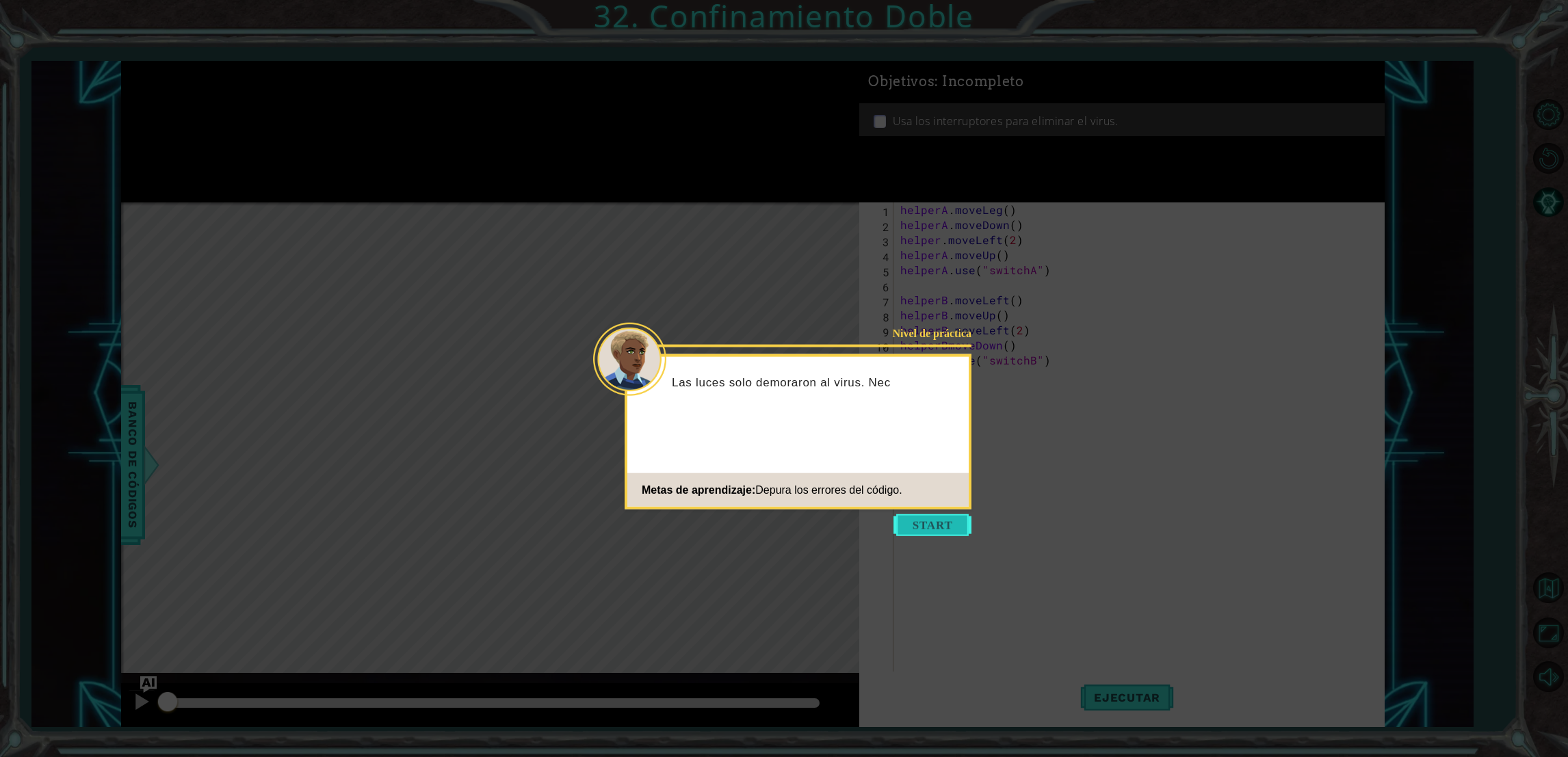
click at [907, 518] on button "Start" at bounding box center [933, 525] width 78 height 22
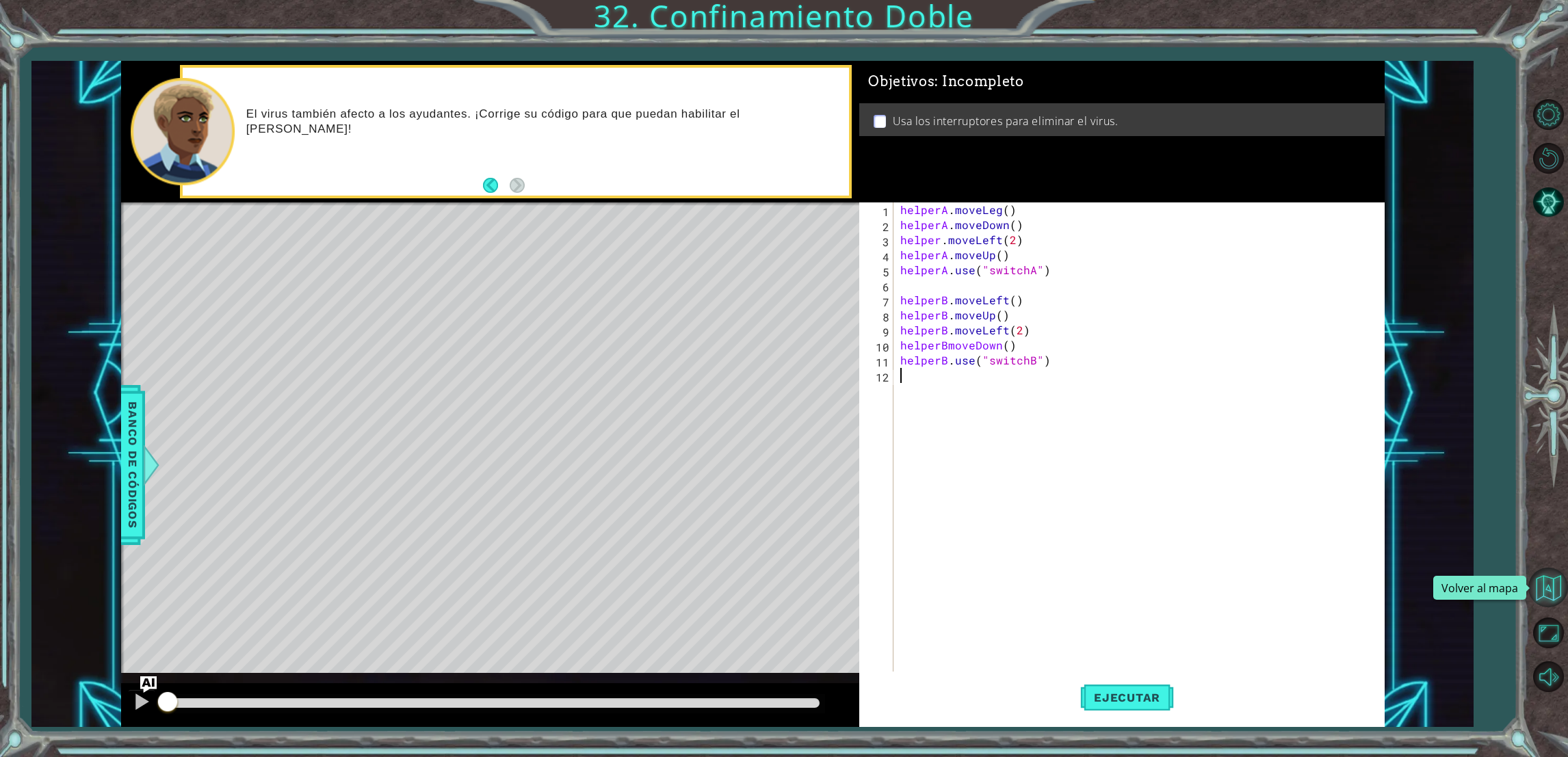
click at [1552, 590] on button "Volver al mapa" at bounding box center [1548, 587] width 40 height 40
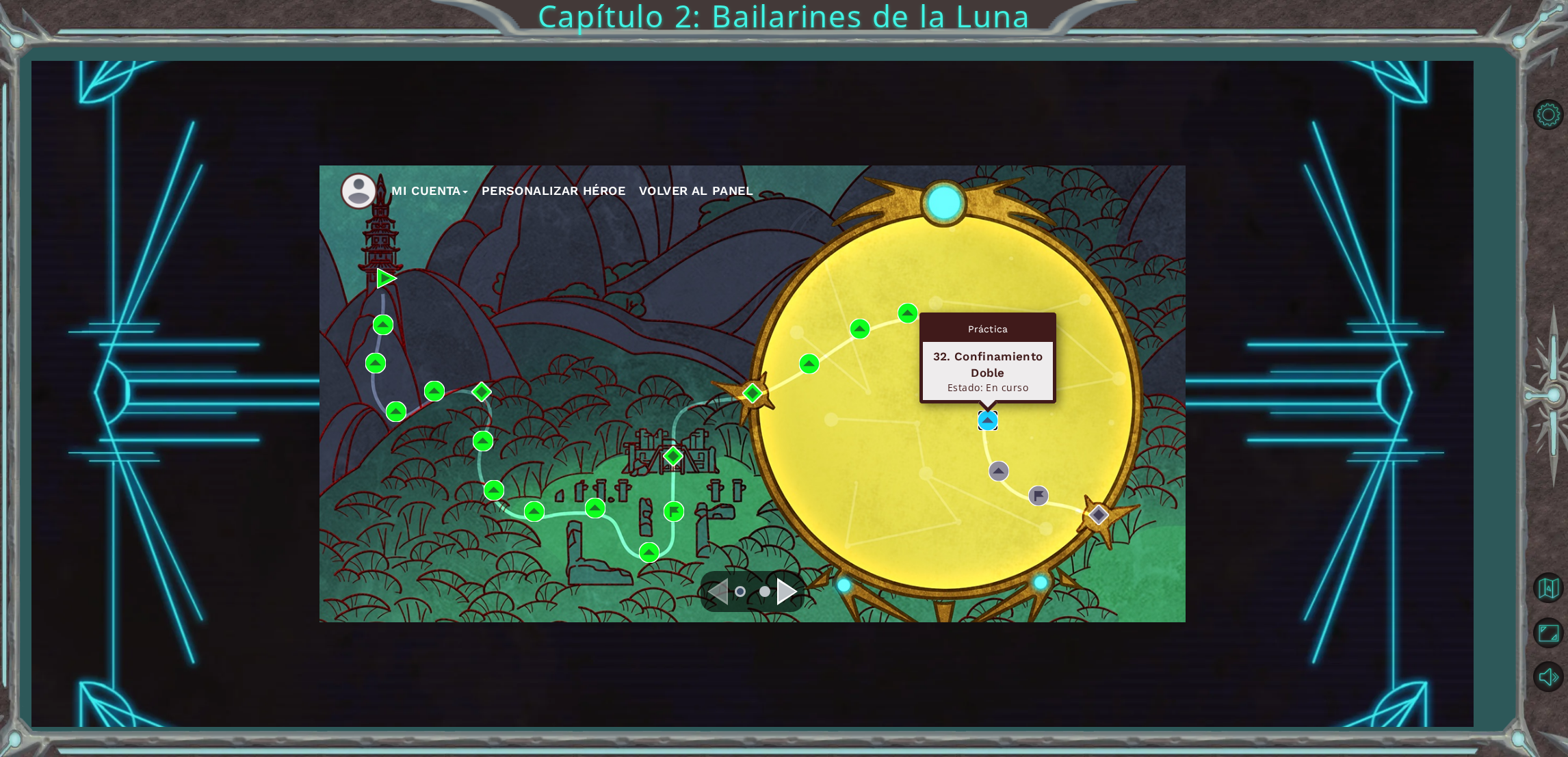
click at [989, 422] on img at bounding box center [988, 420] width 20 height 20
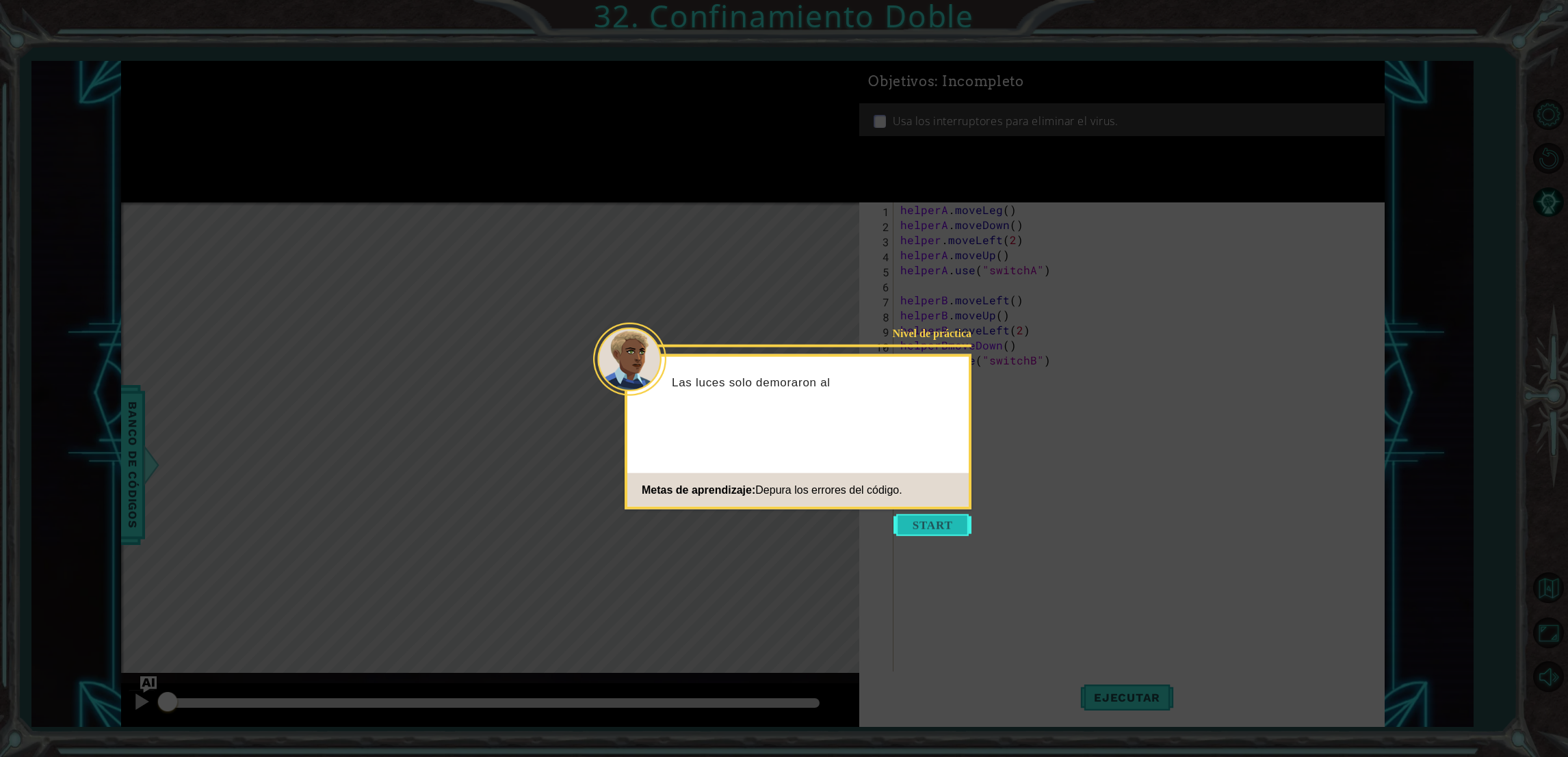
click at [922, 529] on button "Start" at bounding box center [933, 525] width 78 height 22
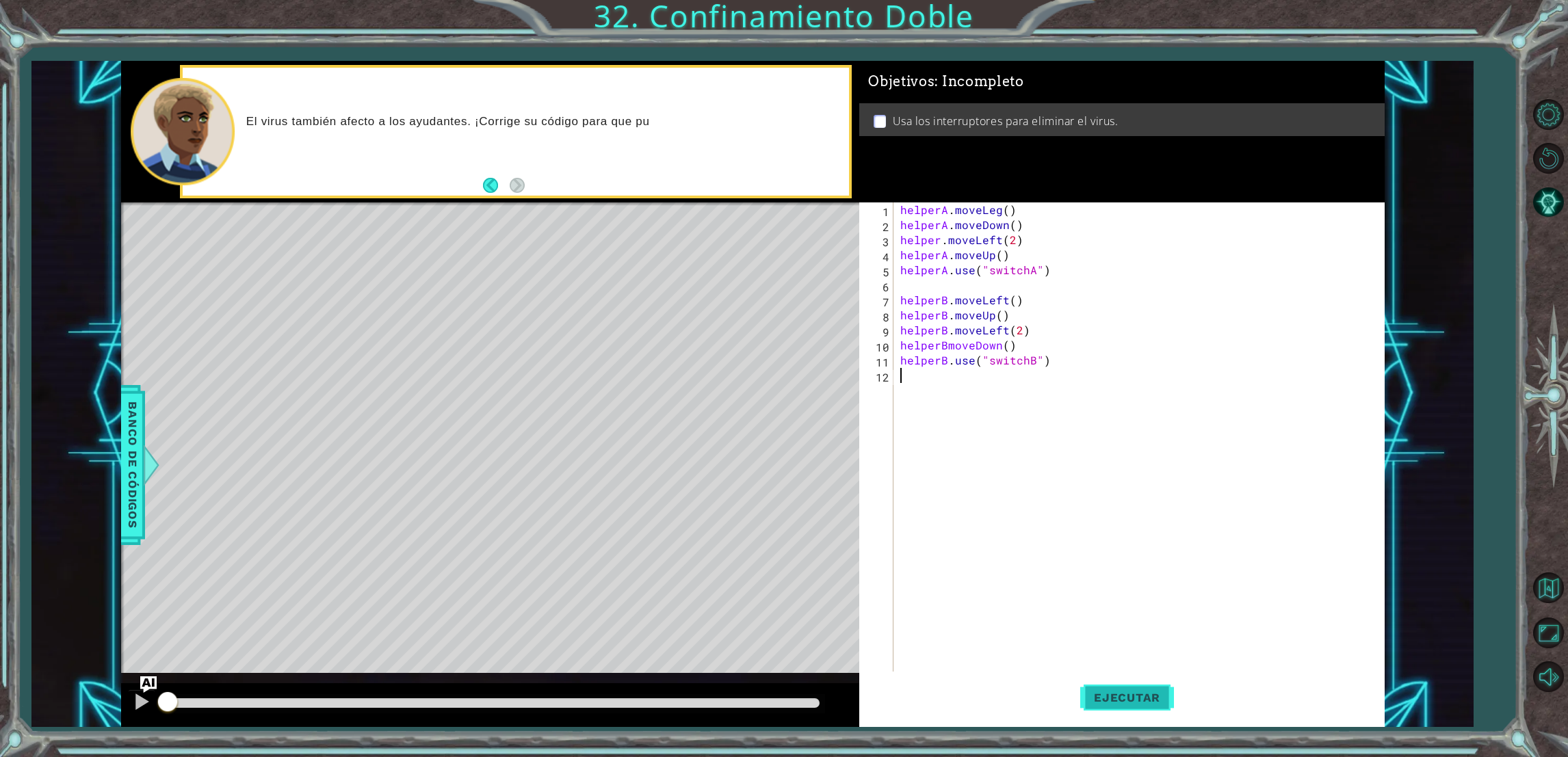
click at [1103, 694] on span "Ejecutar" at bounding box center [1126, 698] width 94 height 14
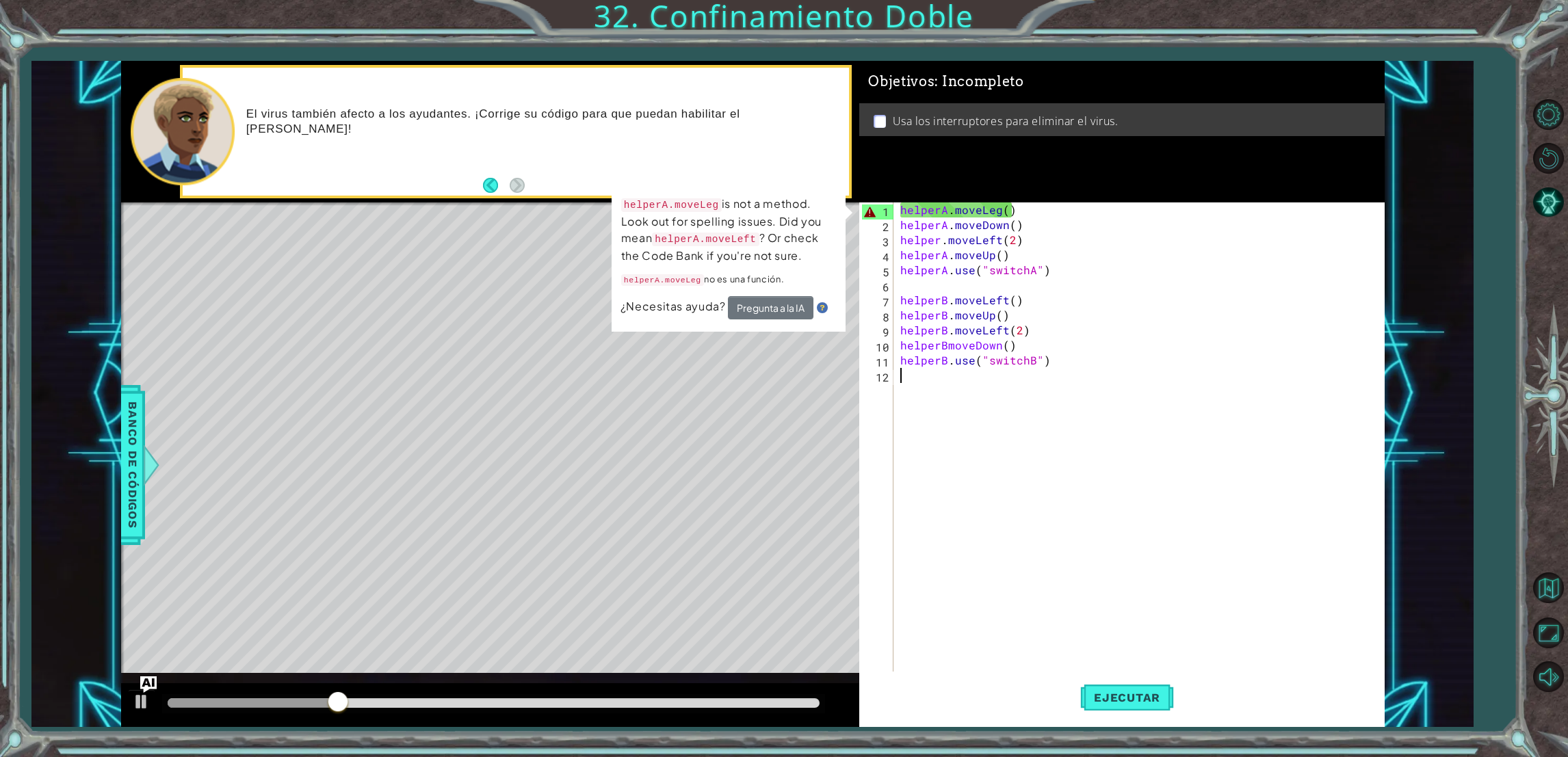
click at [994, 204] on div "helperA . moveLeg ( ) helperA . moveDown ( ) helper . moveLeft ( 2 ) helperA . …" at bounding box center [1142, 458] width 488 height 511
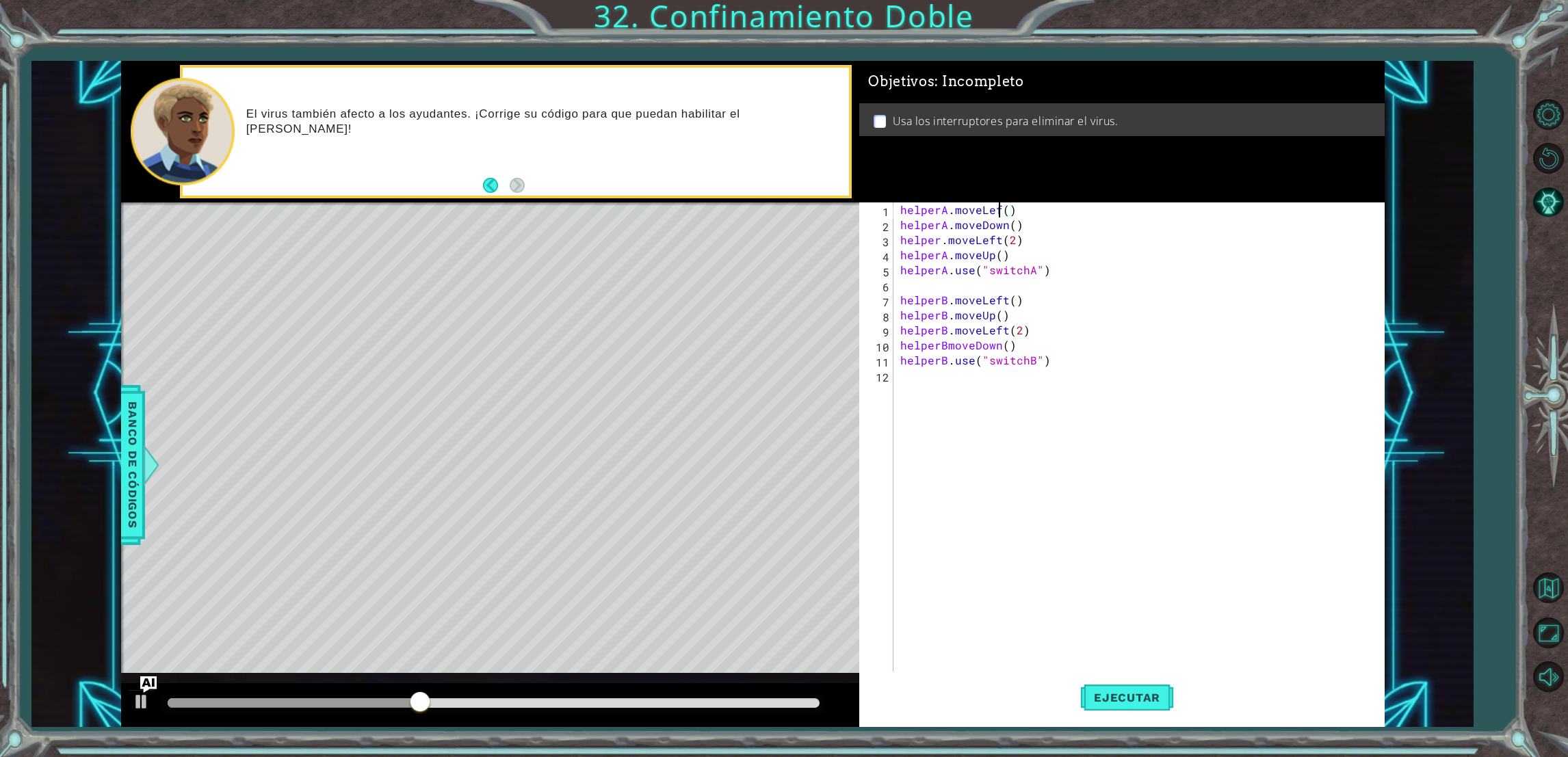
scroll to position [0, 6]
type textarea "helperA.moveLeft()"
click at [1159, 693] on span "Ejecutar" at bounding box center [1126, 698] width 94 height 14
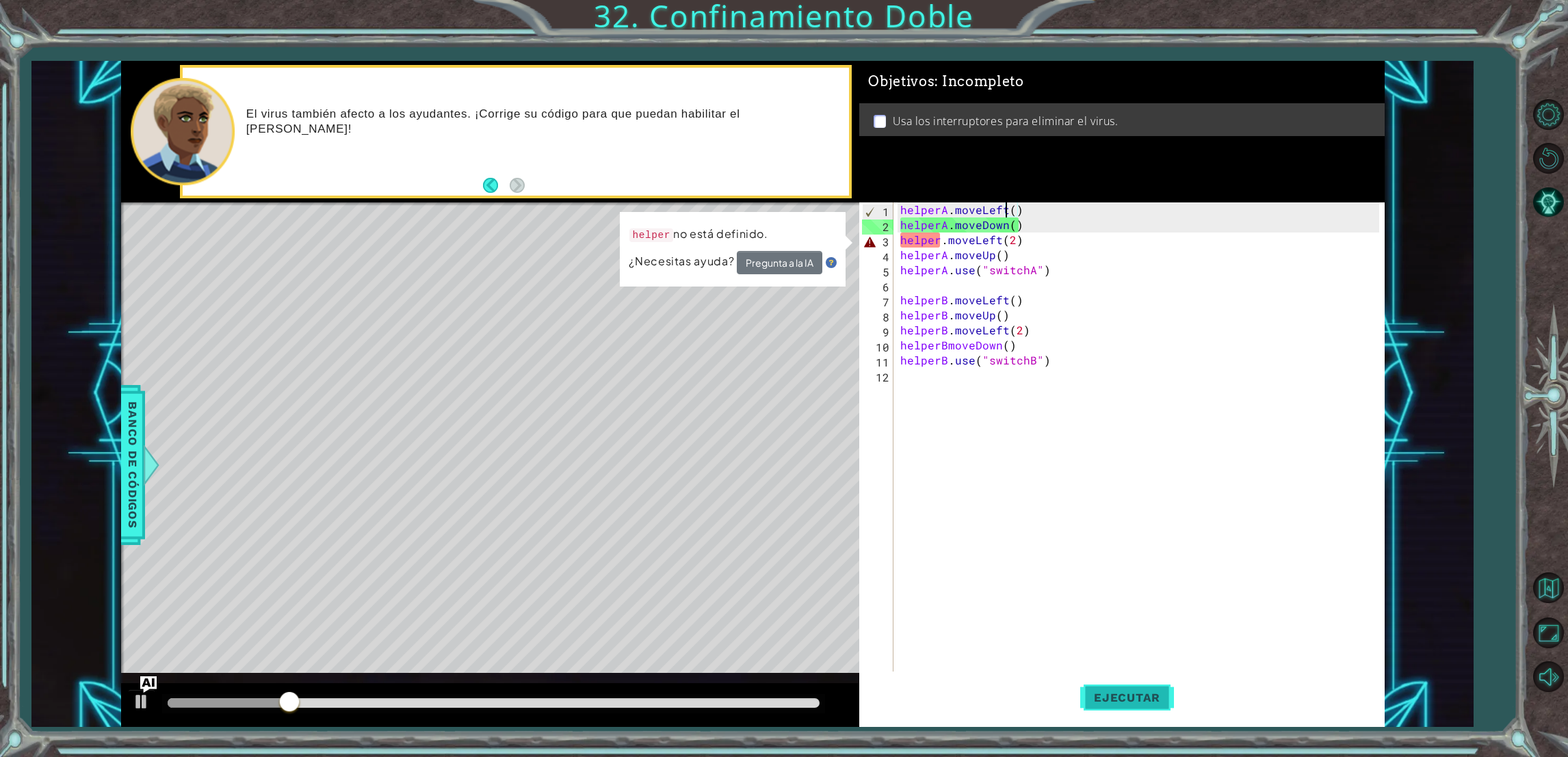
click at [1154, 713] on button "Ejecutar" at bounding box center [1126, 698] width 94 height 52
click at [917, 292] on div "helperA . moveLeft ( ) helperA . moveDown ( ) helper . moveLeft ( 2 ) helperA .…" at bounding box center [1142, 458] width 488 height 511
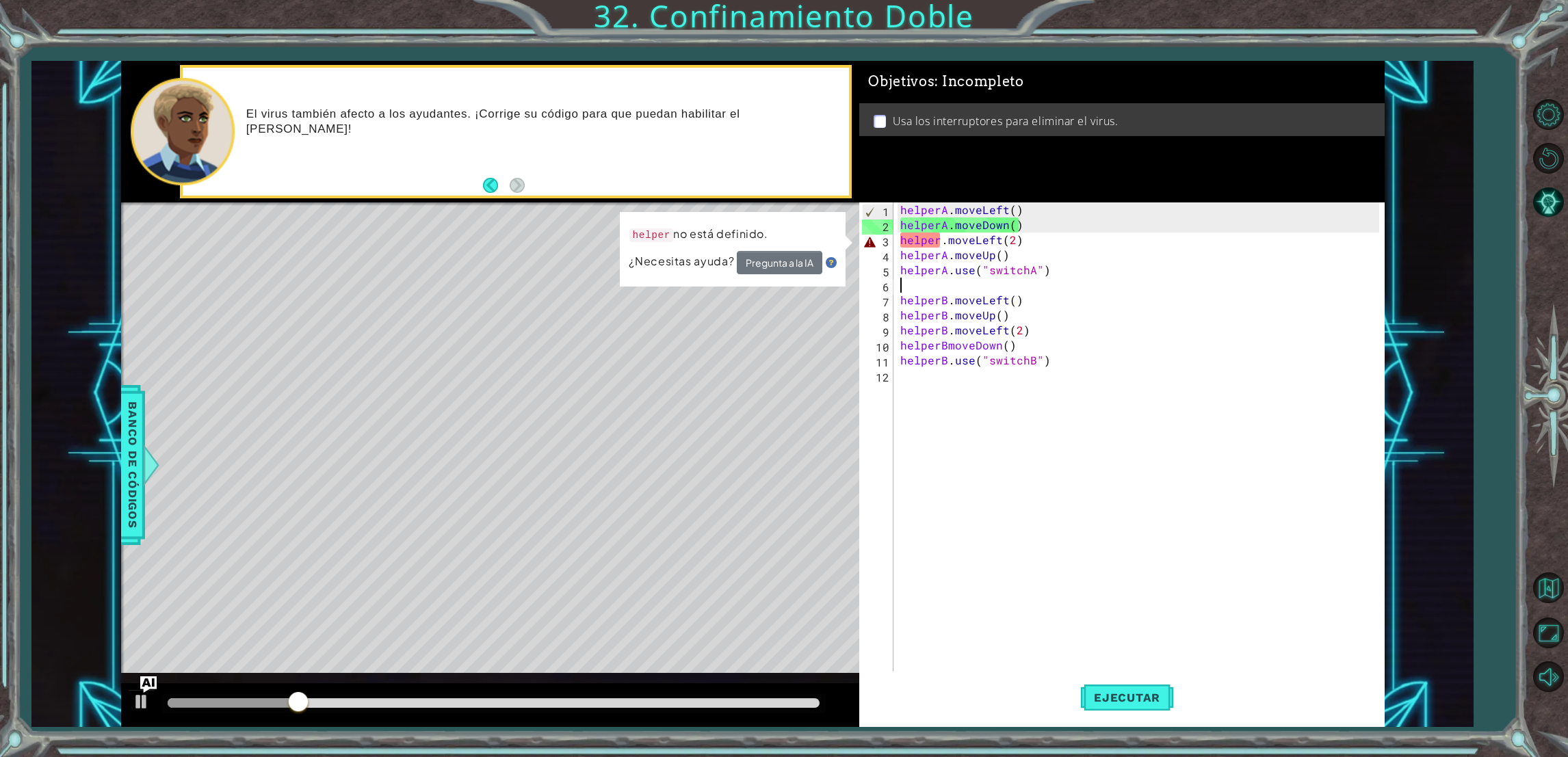
click at [935, 239] on div "helperA . moveLeft ( ) helperA . moveDown ( ) helper . moveLeft ( 2 ) helperA .…" at bounding box center [1142, 458] width 488 height 511
click at [947, 248] on div "helperA . moveLeft ( ) helperA . moveDown ( ) helper . moveLeft ( 2 ) helperA .…" at bounding box center [1142, 458] width 488 height 511
click at [945, 243] on div "helperA . moveLeft ( ) helperA . moveDown ( ) helper . moveLeft ( 2 ) helperA .…" at bounding box center [1142, 458] width 488 height 511
click at [939, 241] on div "helperA . moveLeft ( ) helperA . moveDown ( ) helper . moveLeft ( 2 ) helperA .…" at bounding box center [1142, 458] width 488 height 511
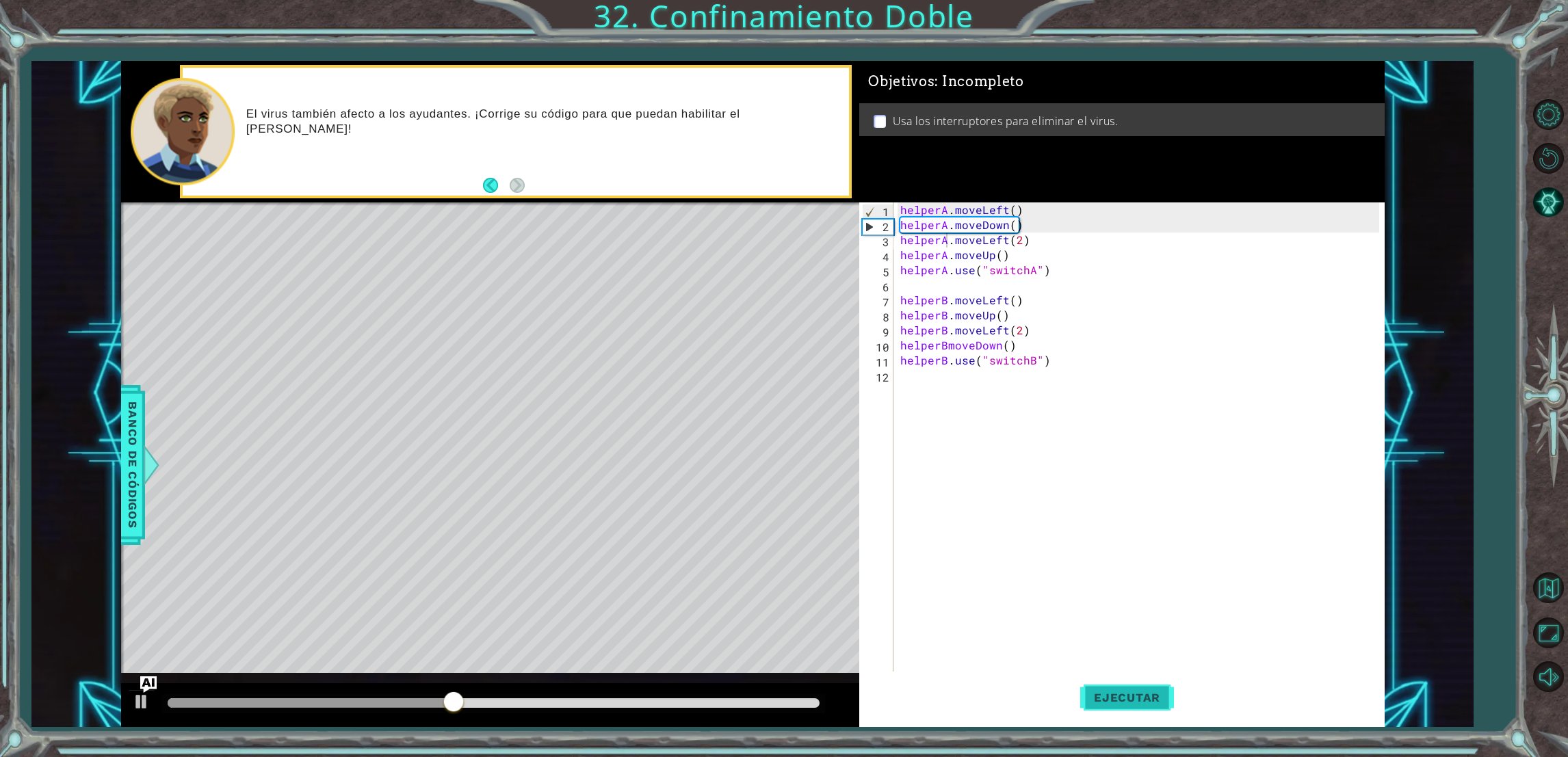
click at [1134, 705] on button "Ejecutar" at bounding box center [1126, 698] width 94 height 52
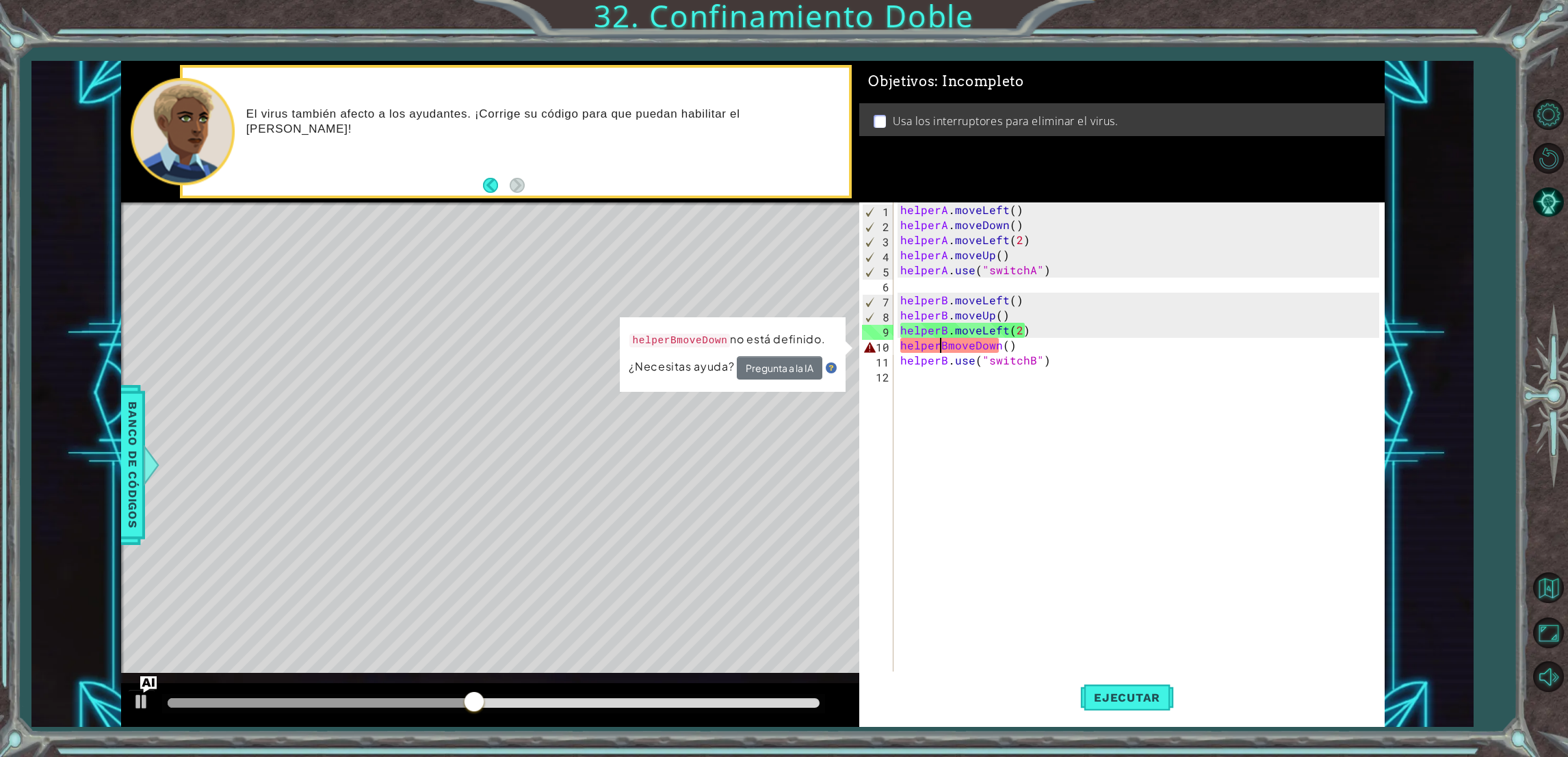
click at [942, 348] on div "helperA . moveLeft ( ) helperA . moveDown ( ) helperA . moveLeft ( 2 ) helperA …" at bounding box center [1142, 458] width 488 height 511
click at [950, 349] on div "helperA . moveLeft ( ) helperA . moveDown ( ) helperA . moveLeft ( 2 ) helperA …" at bounding box center [1142, 458] width 488 height 511
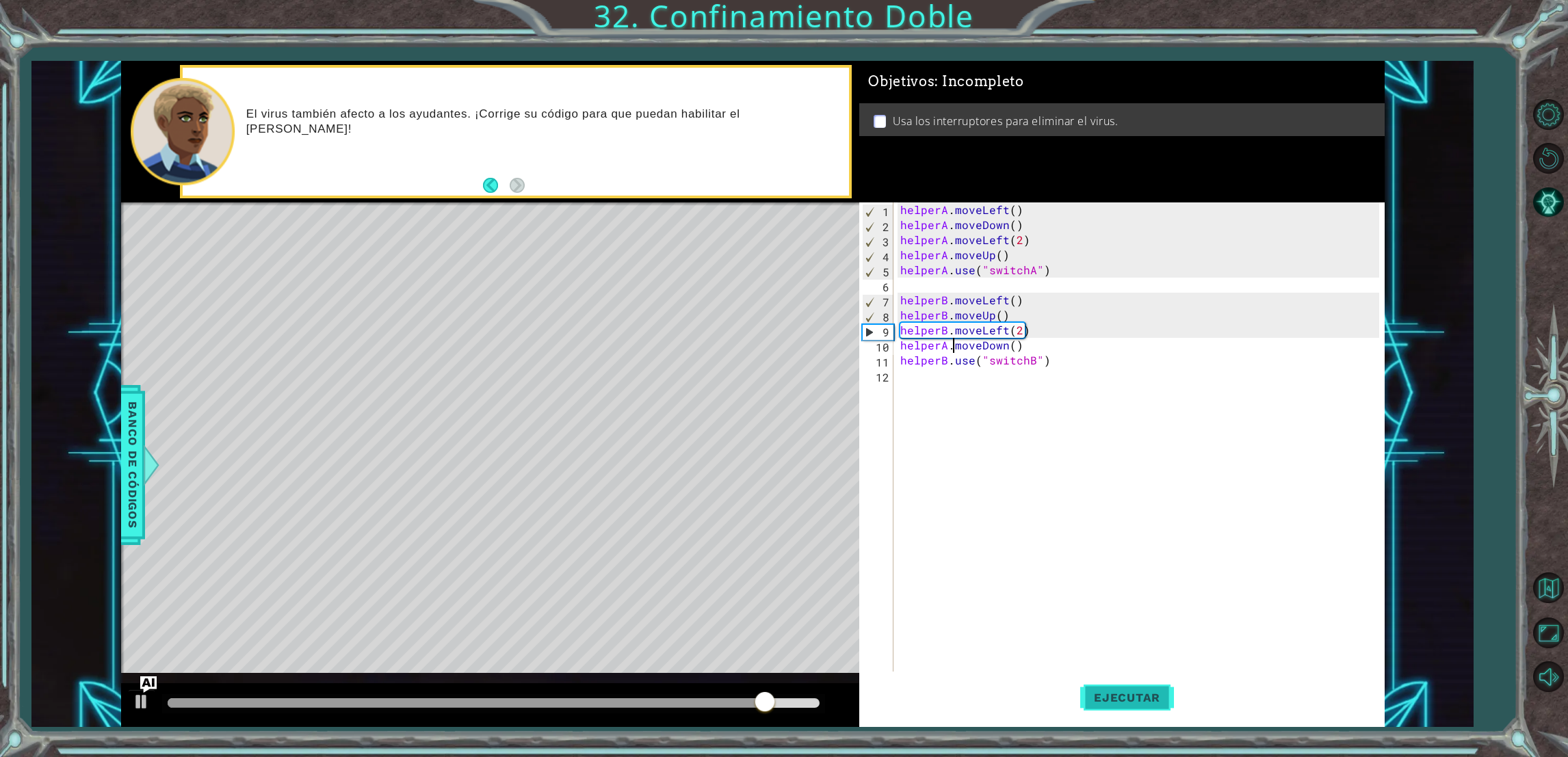
click at [1118, 693] on span "Ejecutar" at bounding box center [1126, 698] width 94 height 14
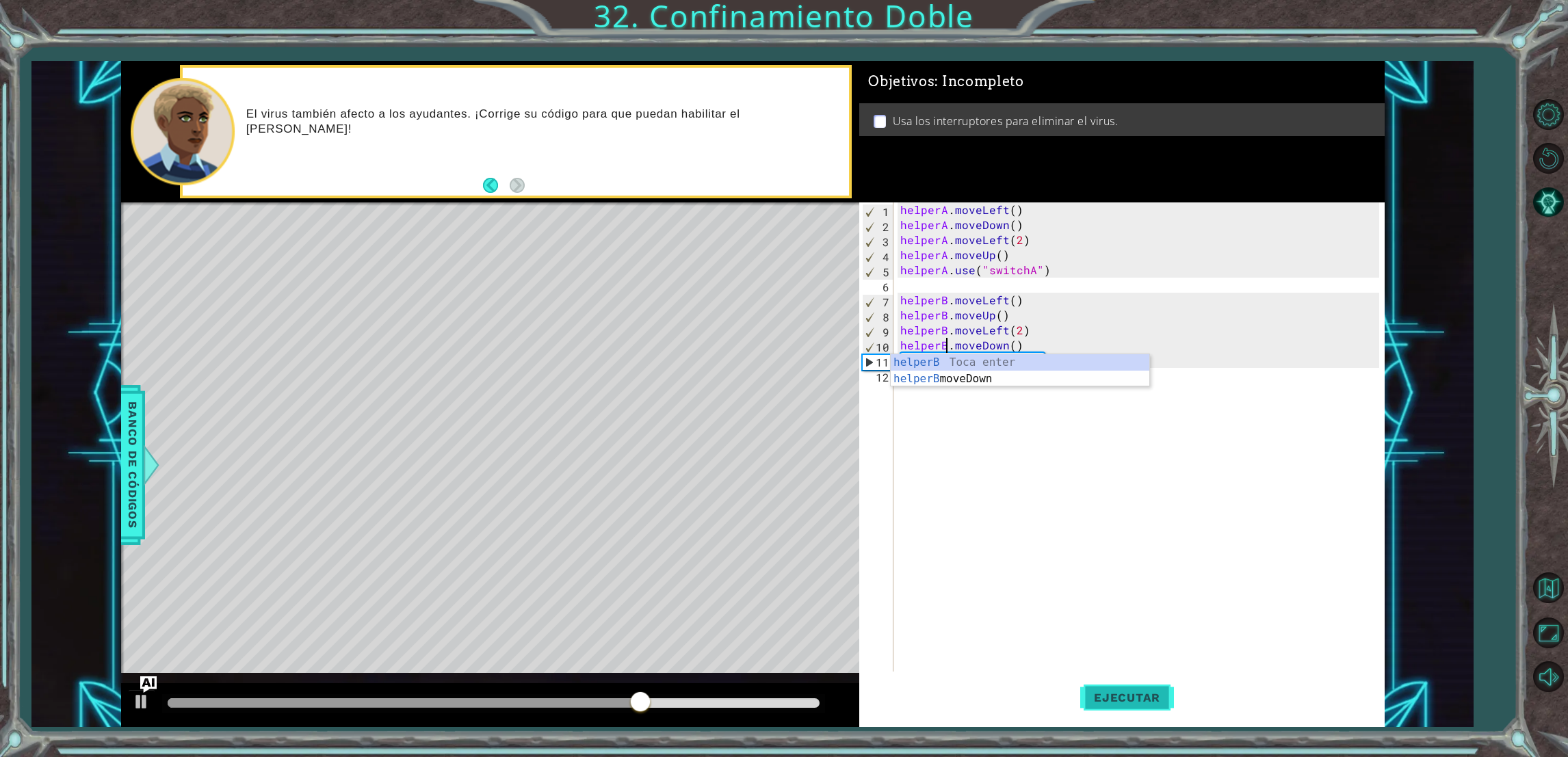
type textarea "helperB.moveDown()"
click at [1122, 709] on button "Ejecutar" at bounding box center [1126, 698] width 94 height 52
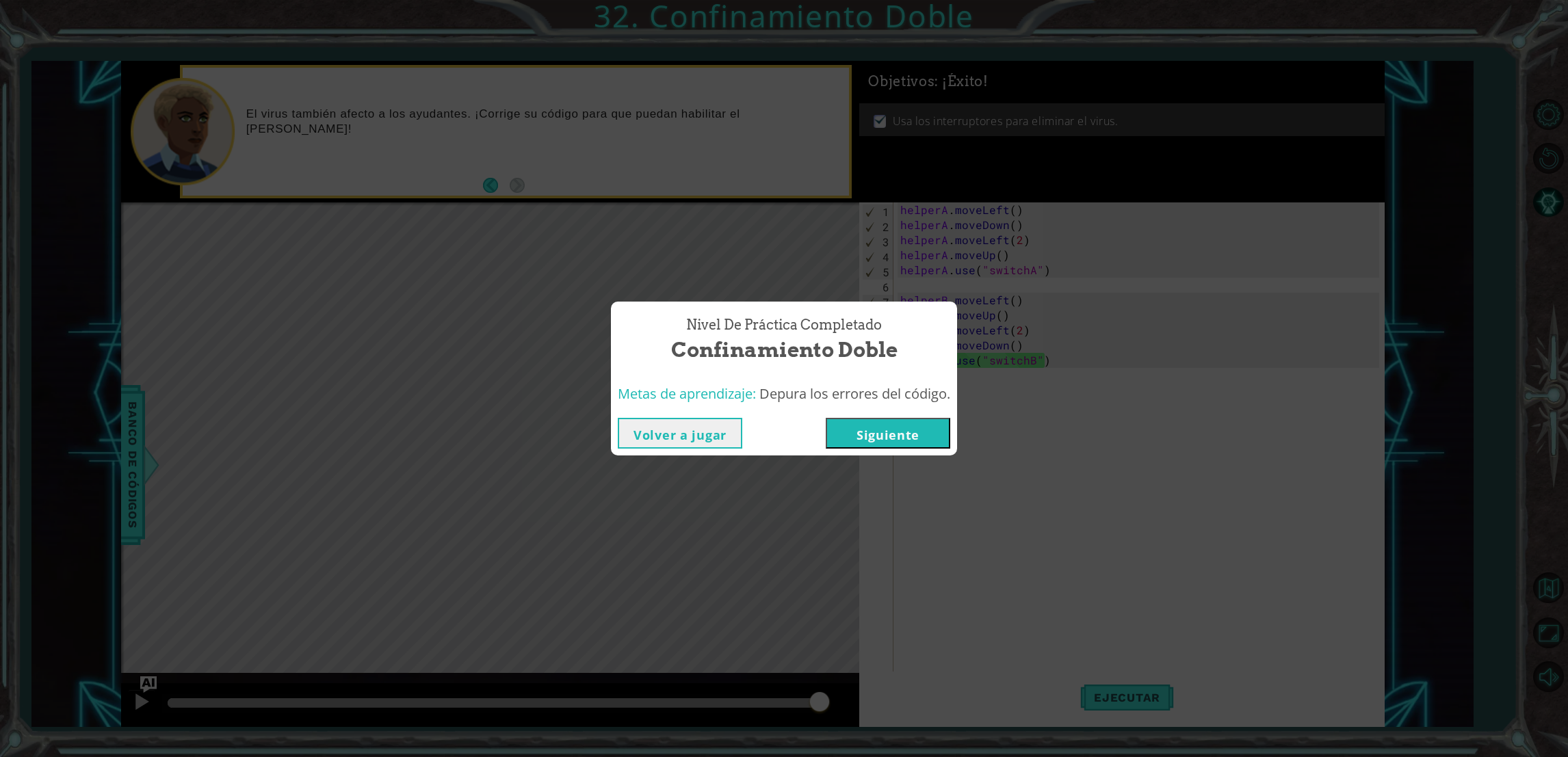
click at [937, 431] on button "Siguiente" at bounding box center [888, 434] width 125 height 31
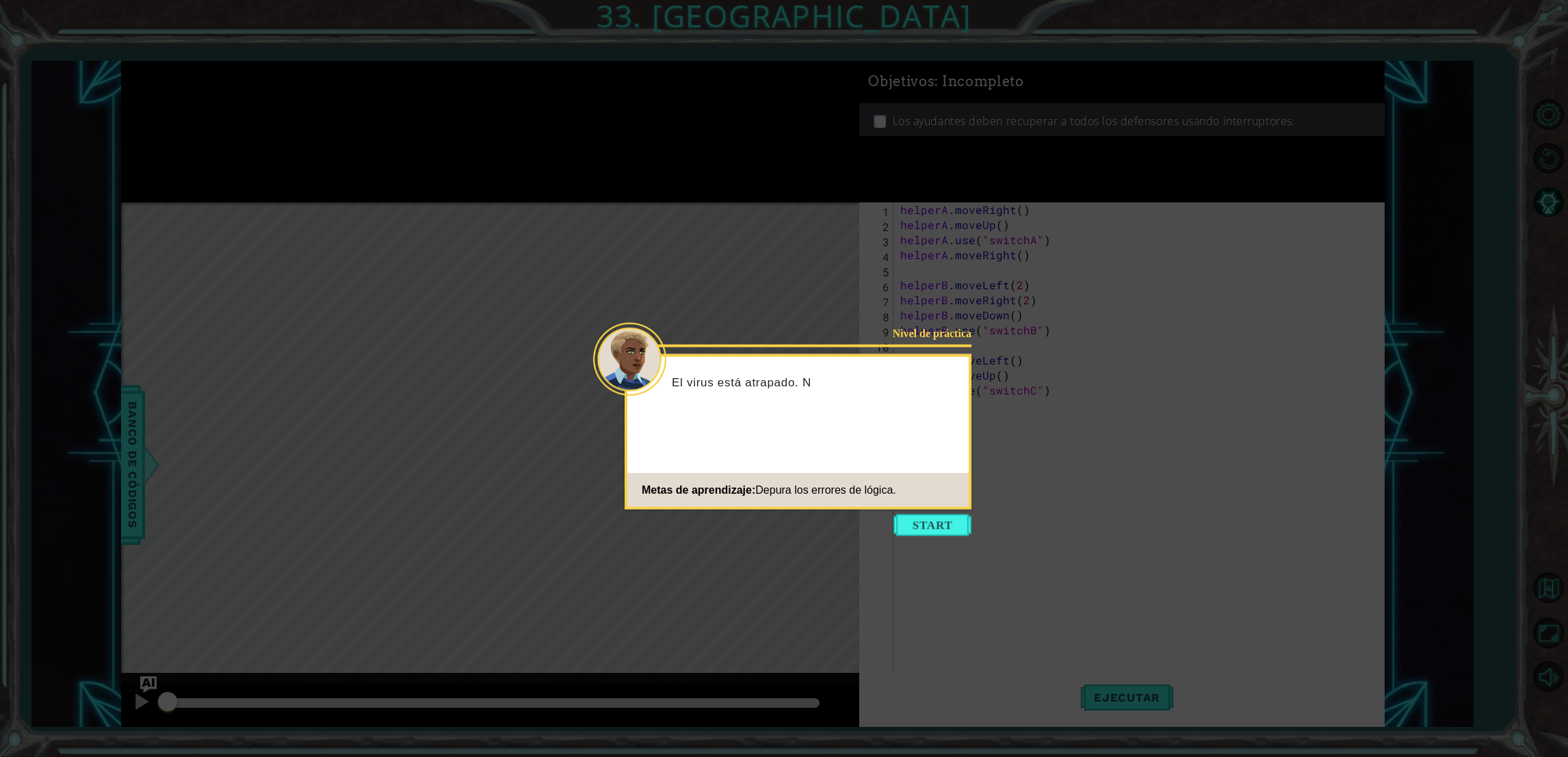
click at [890, 516] on icon at bounding box center [784, 378] width 1568 height 757
click at [923, 521] on button "Start" at bounding box center [933, 525] width 78 height 22
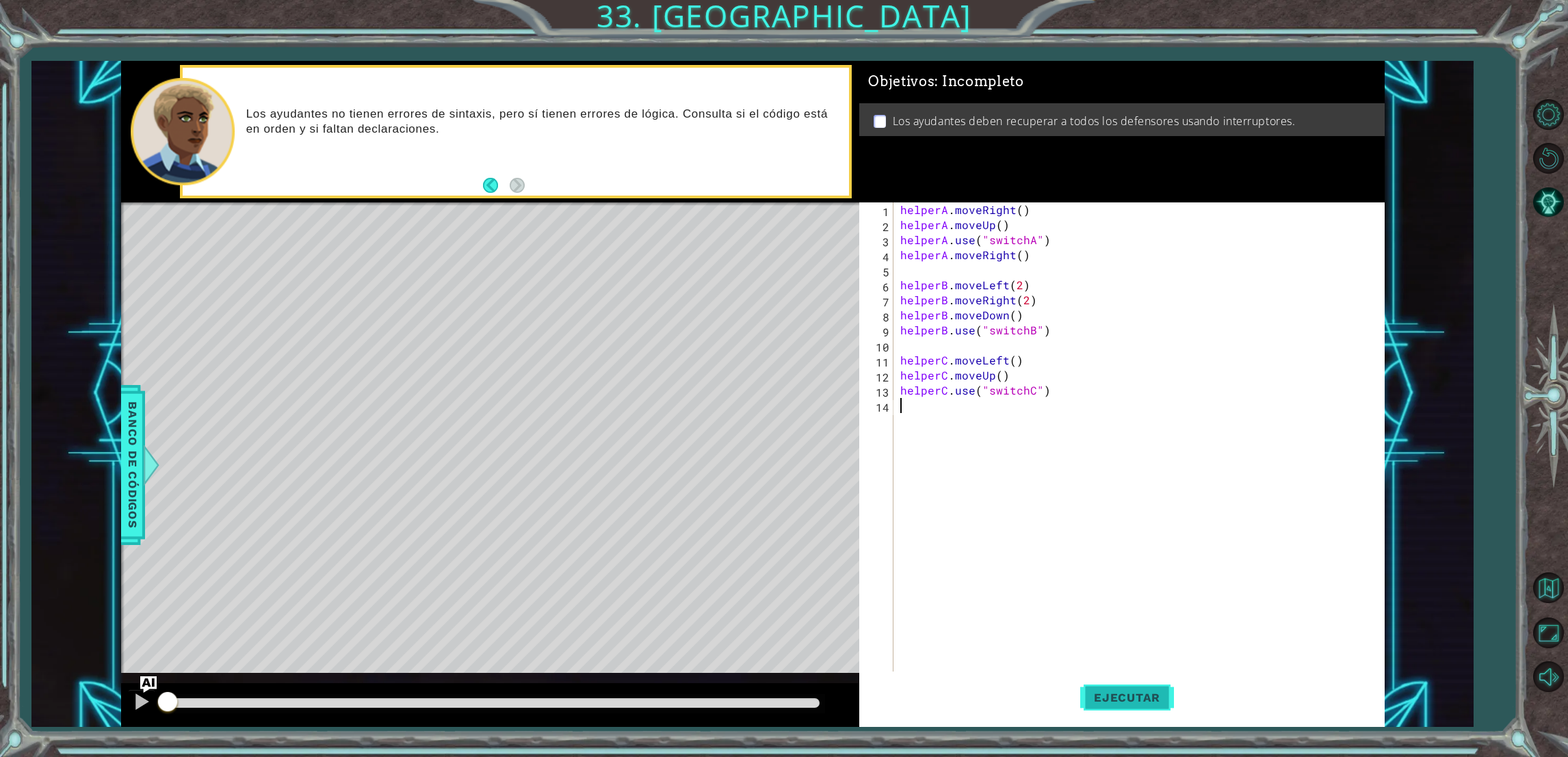
click at [1103, 707] on button "Ejecutar" at bounding box center [1126, 698] width 94 height 52
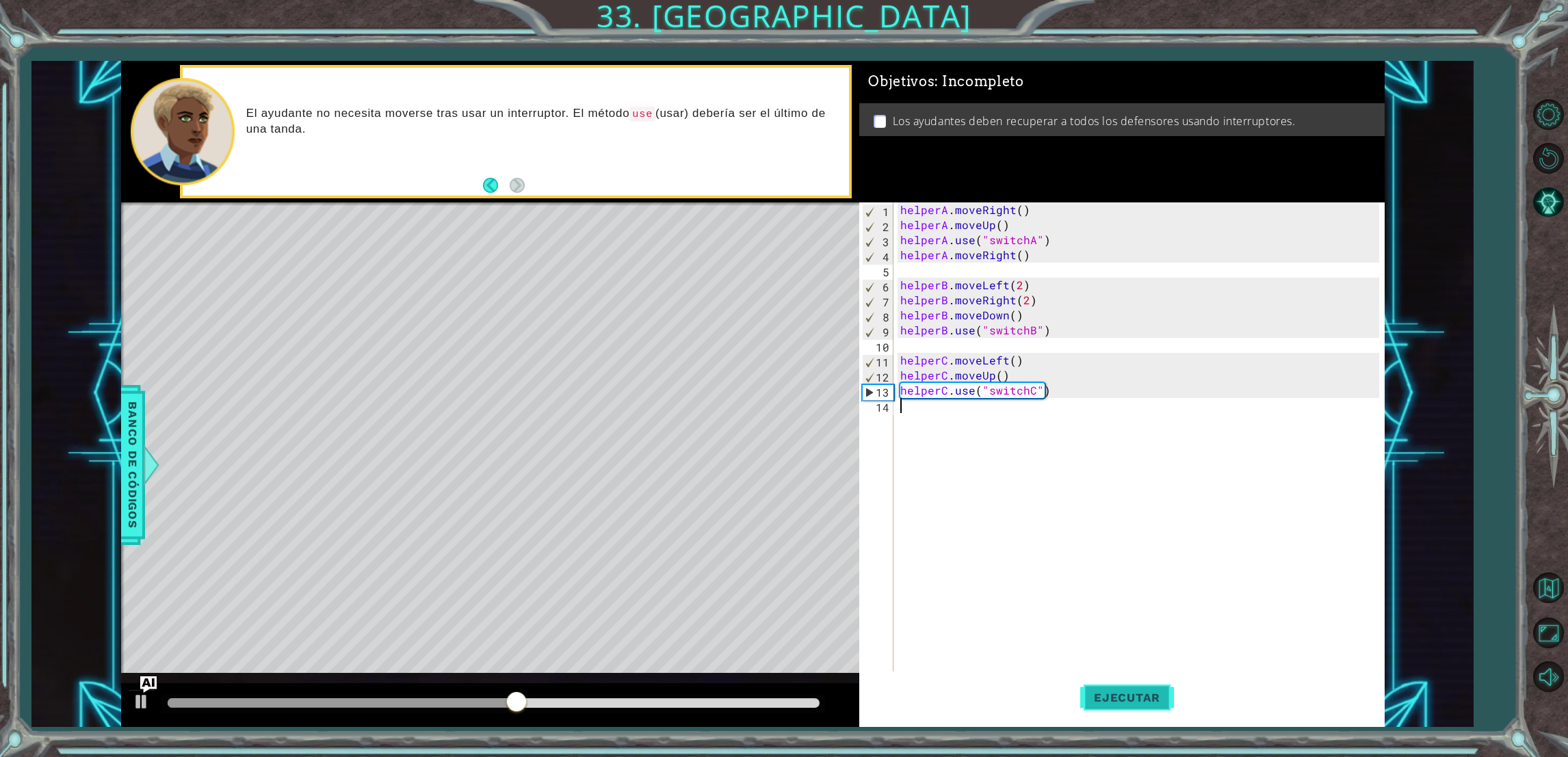
click at [1138, 705] on button "Ejecutar" at bounding box center [1126, 698] width 94 height 52
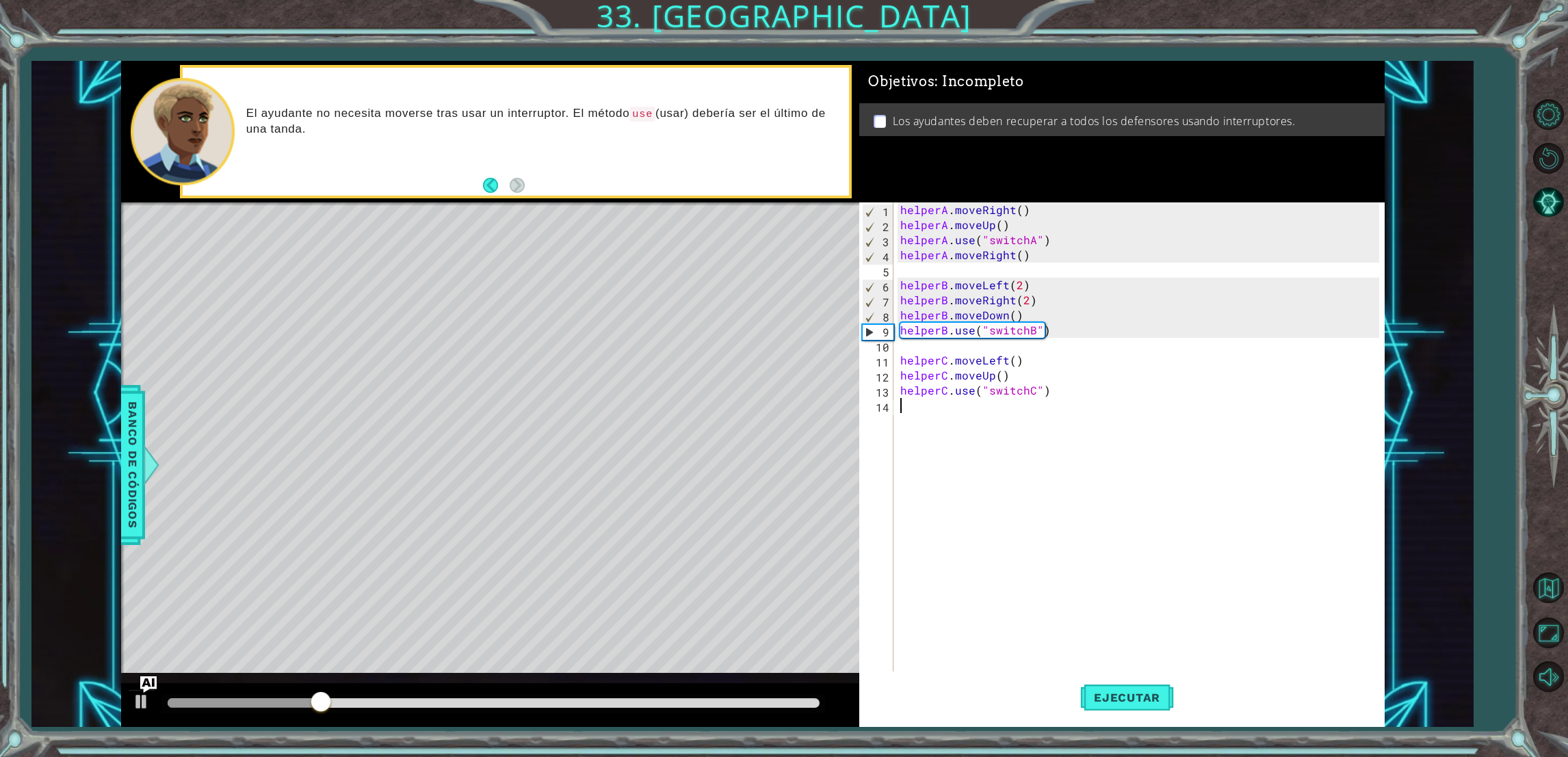
click at [1005, 297] on div "helperA . moveRight ( ) helperA . moveUp ( ) helperA . use ( "switchA" ) helper…" at bounding box center [1142, 458] width 488 height 511
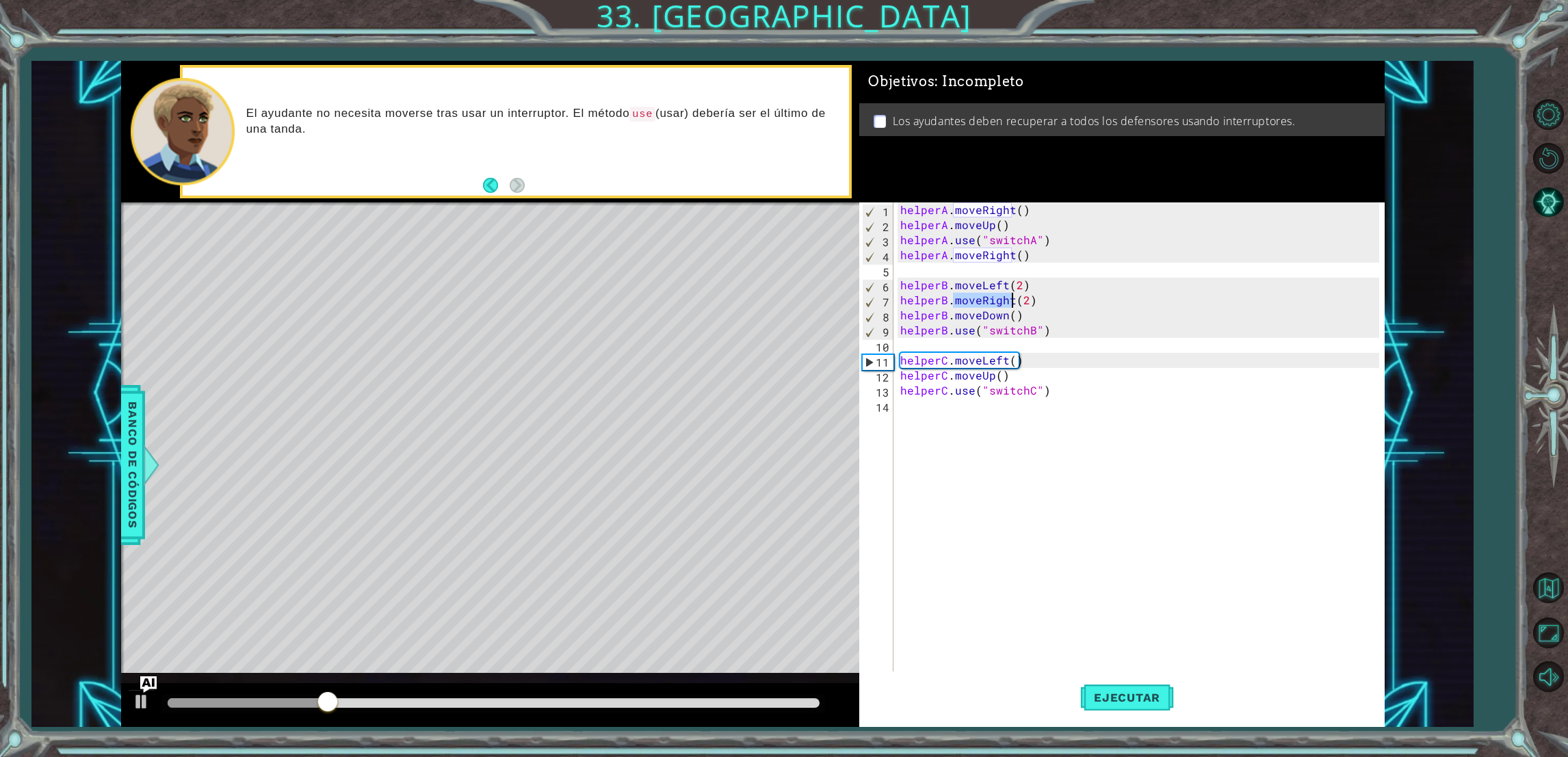
click at [1007, 298] on div "helperA . moveRight ( ) helperA . moveUp ( ) helperA . use ( "switchA" ) helper…" at bounding box center [1142, 458] width 488 height 511
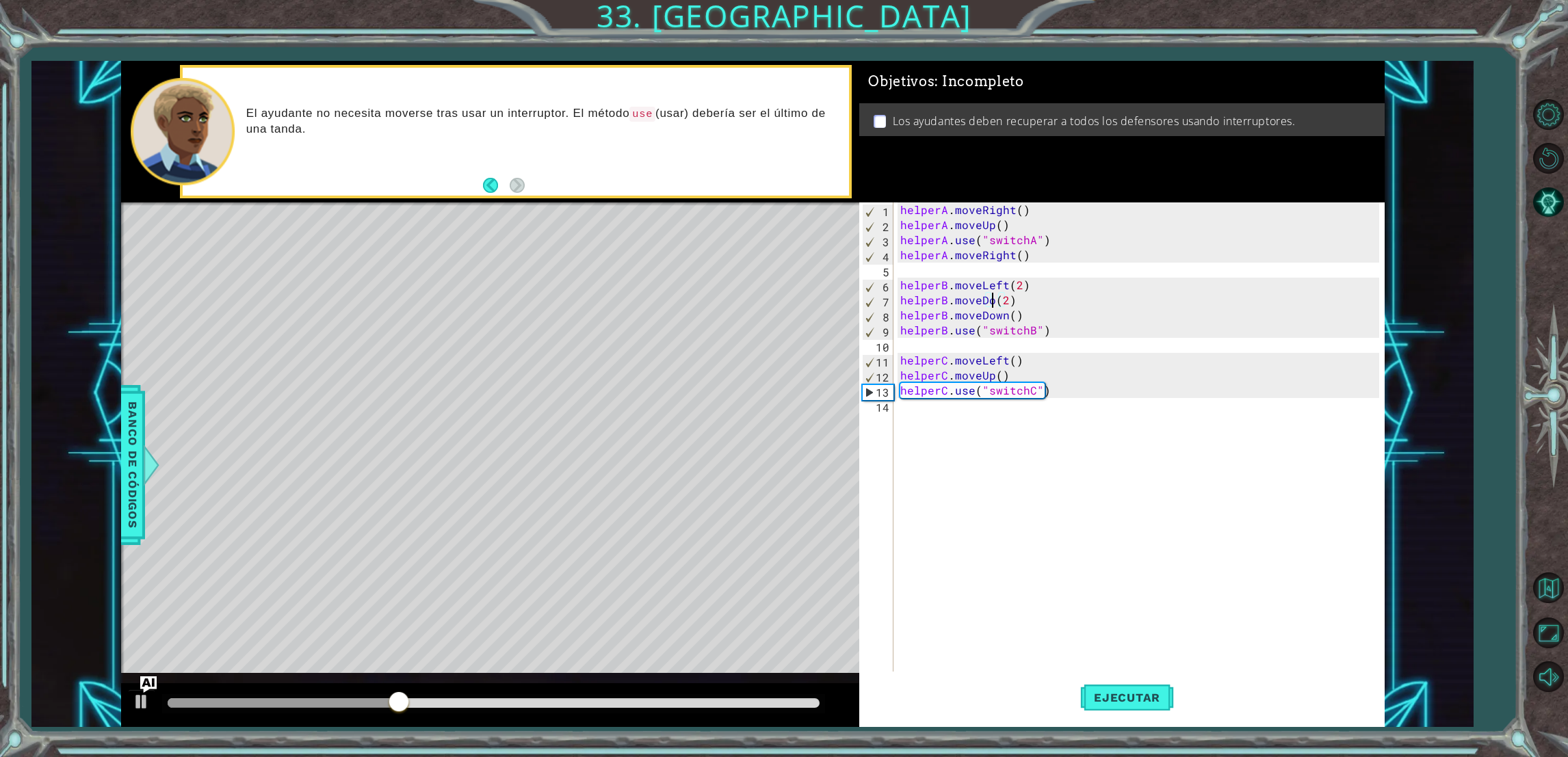
scroll to position [0, 6]
click at [1003, 327] on div "helperA . moveRight ( ) helperA . moveUp ( ) helperA . use ( "switchA" ) helper…" at bounding box center [1142, 458] width 488 height 511
click at [1003, 311] on div "helperA . moveRight ( ) helperA . moveUp ( ) helperA . use ( "switchA" ) helper…" at bounding box center [1142, 458] width 488 height 511
click at [1009, 353] on div "helperA . moveRight ( ) helperA . moveUp ( ) helperA . use ( "switchA" ) helper…" at bounding box center [1142, 458] width 488 height 511
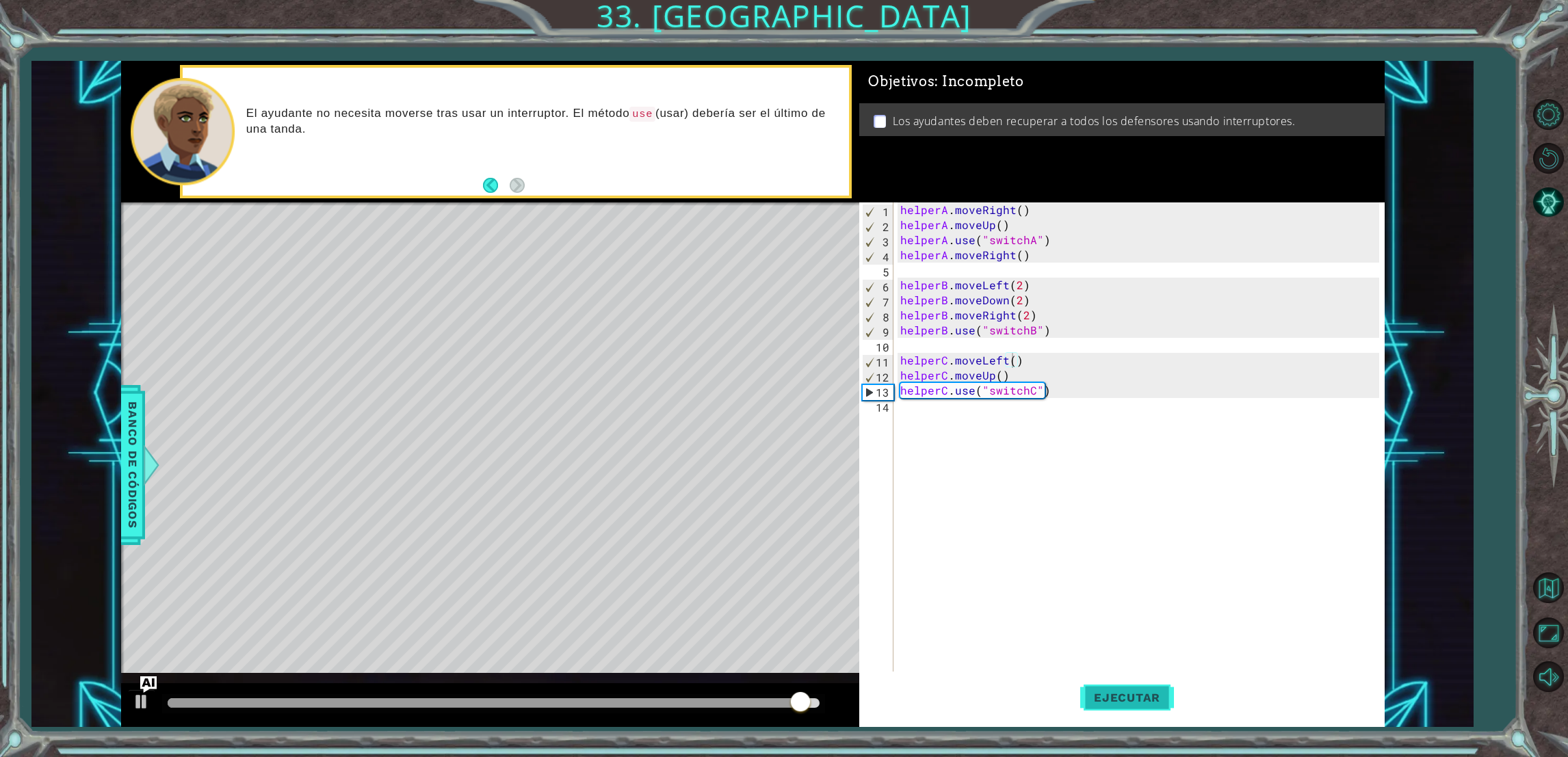
click at [1127, 685] on button "Ejecutar" at bounding box center [1126, 698] width 94 height 52
click at [899, 390] on div "helperA . moveRight ( ) helperA . moveUp ( ) helperA . use ( "switchA" ) helper…" at bounding box center [1142, 458] width 488 height 511
type textarea "helperC.use("switchC")"
click at [906, 395] on div "helperA . moveRight ( ) helperA . moveUp ( ) helperA . use ( "switchA" ) helper…" at bounding box center [1142, 458] width 488 height 511
click at [899, 391] on div "helperA . moveRight ( ) helperA . moveUp ( ) helperA . use ( "switchA" ) helper…" at bounding box center [1142, 450] width 488 height 497
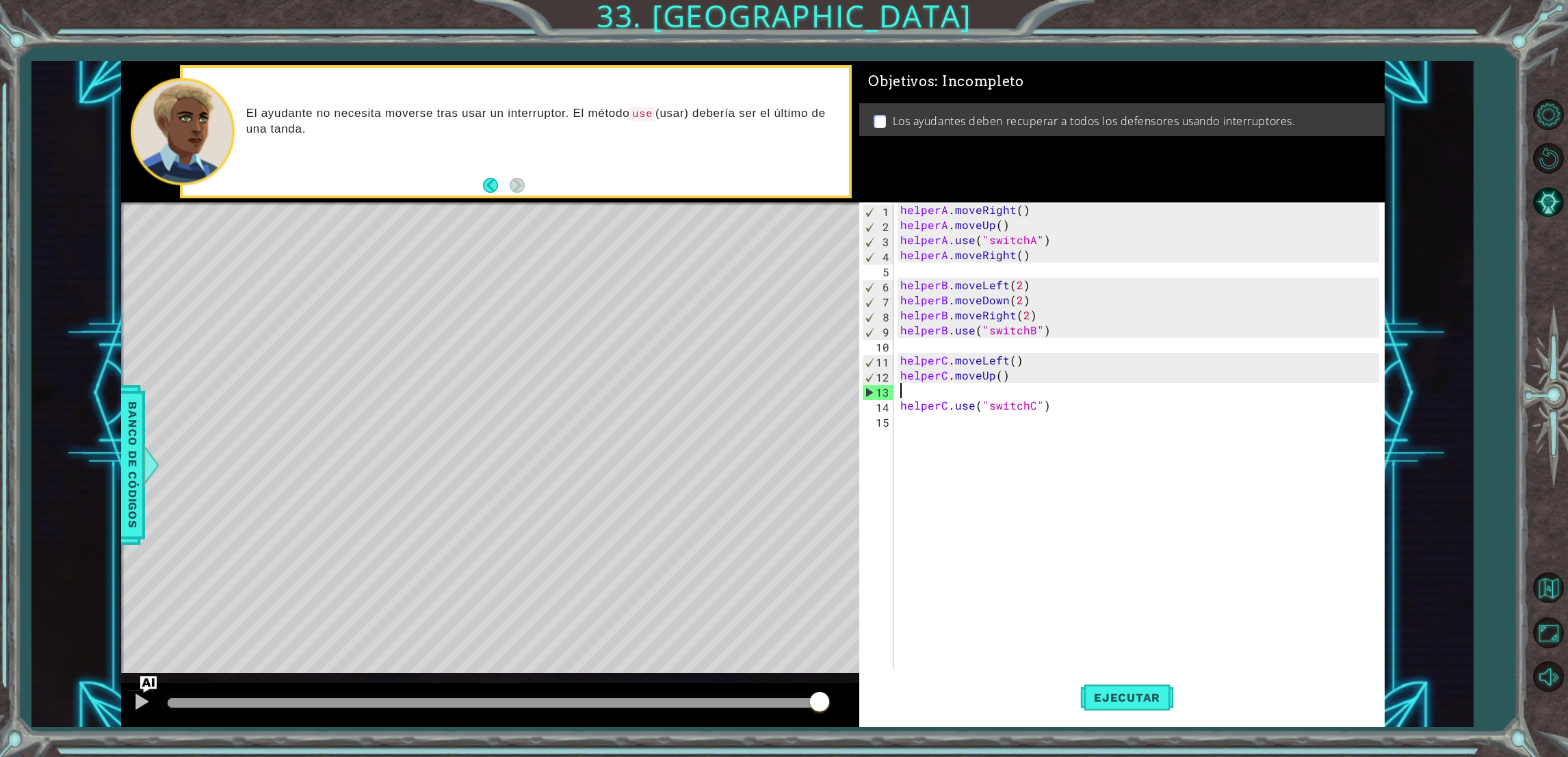
scroll to position [0, 0]
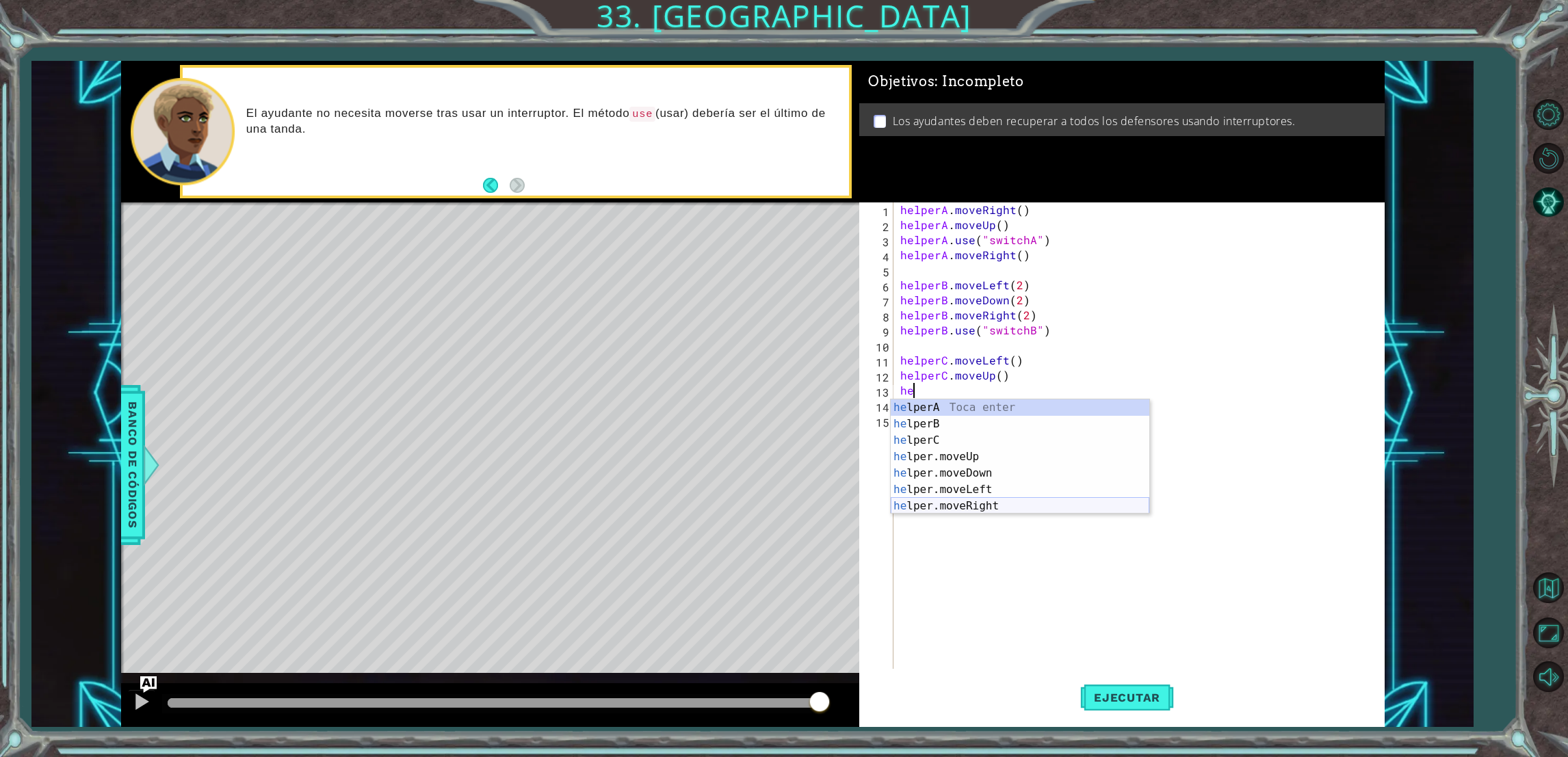
click at [930, 508] on div "he lperA Toca enter he lperB Toca enter he lperC Toca enter he lper.moveUp Toca…" at bounding box center [1020, 473] width 259 height 148
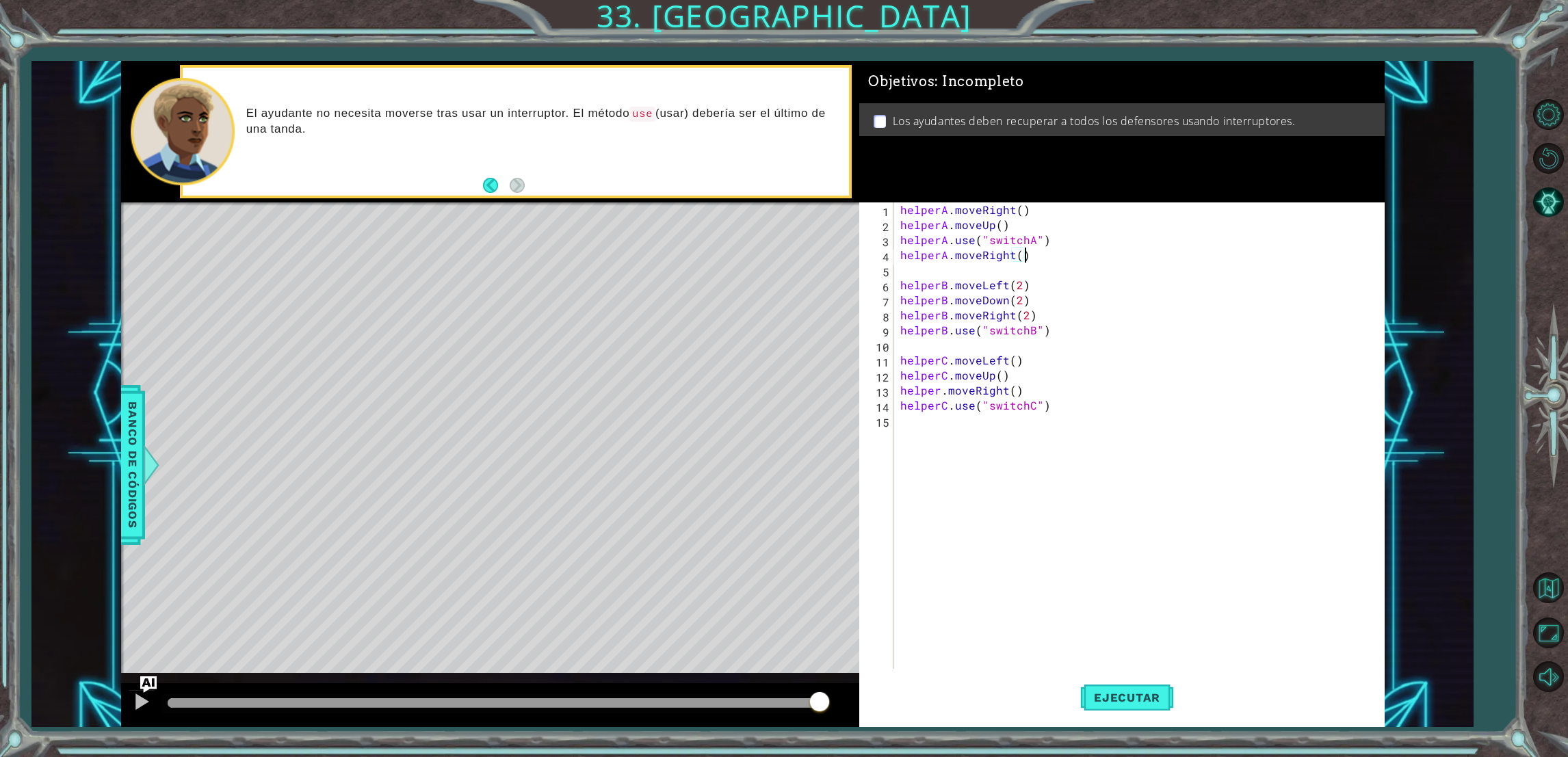
click at [1027, 261] on div "helperA . moveRight ( ) helperA . moveUp ( ) helperA . use ( "switchA" ) helper…" at bounding box center [1142, 450] width 488 height 497
click at [1008, 288] on div ""swit chA" Toca enter "swit chB" Toca enter "swit chC" Toca enter" at bounding box center [1098, 305] width 259 height 82
click at [1050, 238] on div "helperA . moveRight ( ) helperA . moveUp ( ) helperA . use ( "switchA" ) helper…" at bounding box center [1142, 450] width 488 height 497
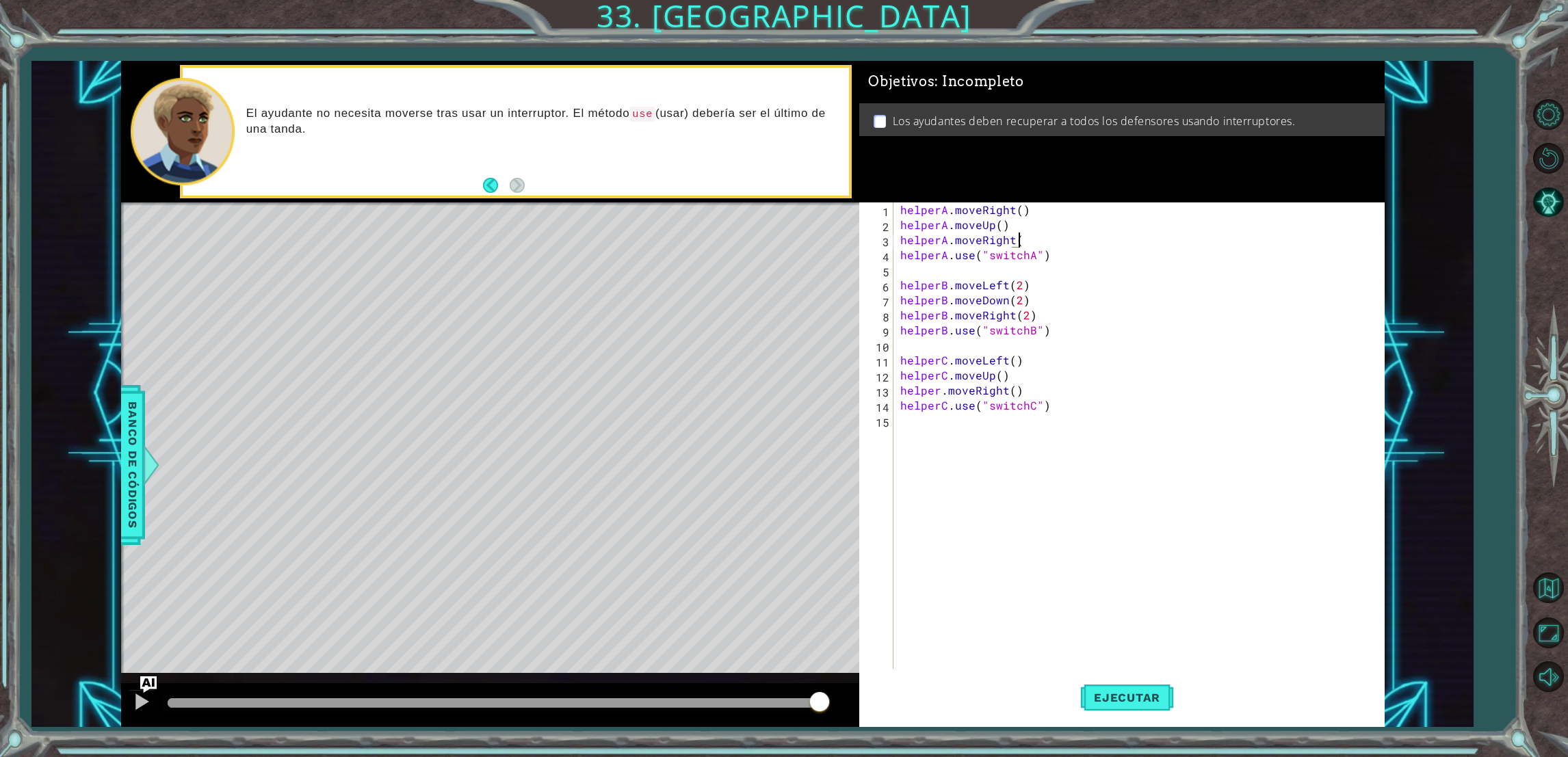
scroll to position [0, 6]
click at [1094, 695] on span "Ejecutar" at bounding box center [1126, 698] width 94 height 14
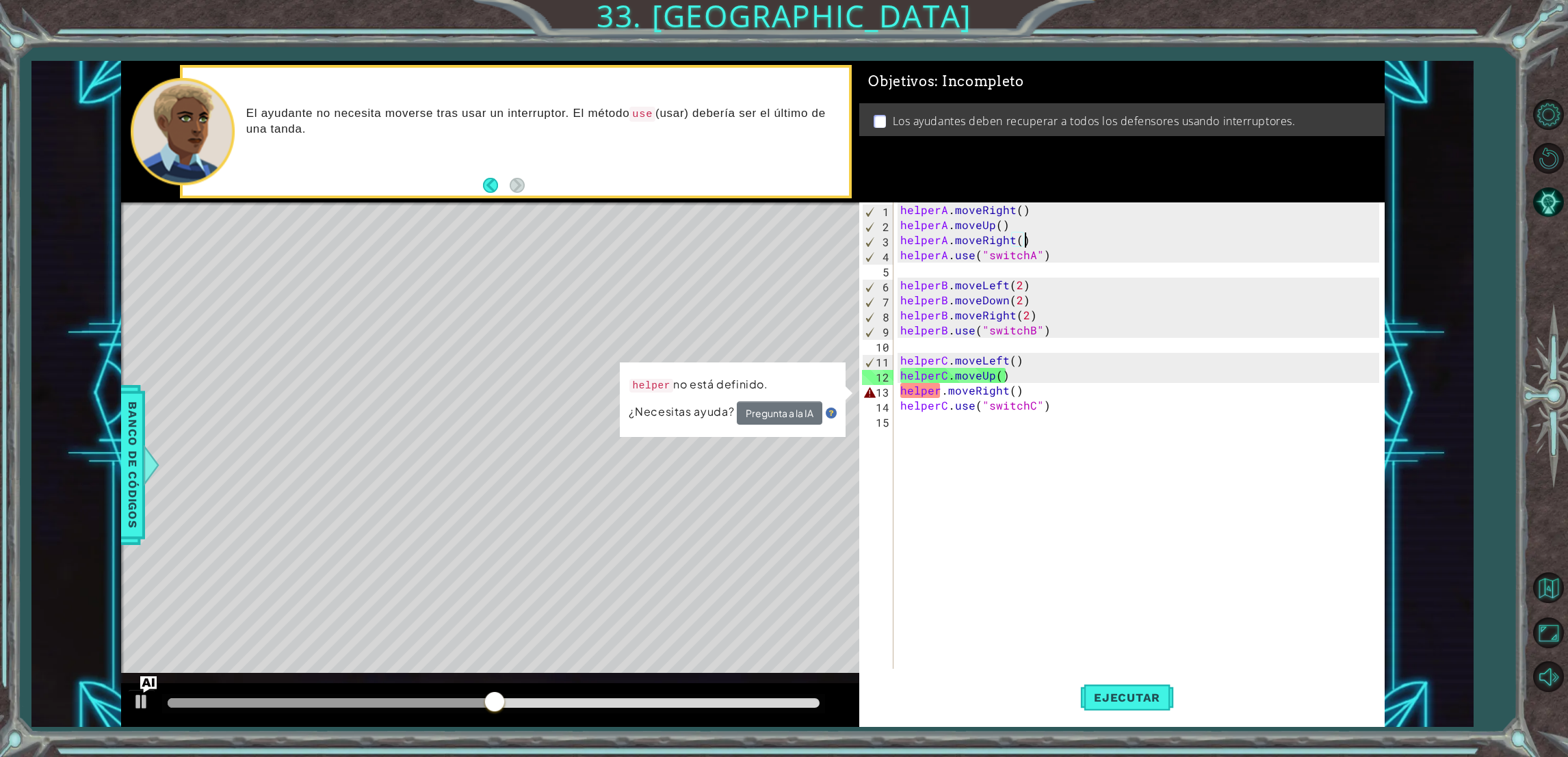
click at [934, 390] on div "helperA . moveRight ( ) helperA . moveUp ( ) helperA . moveRight ( ) helperA . …" at bounding box center [1142, 450] width 488 height 497
click at [945, 397] on div "helperA . moveRight ( ) helperA . moveUp ( ) helperA . moveRight ( ) helperA . …" at bounding box center [1142, 450] width 488 height 497
click at [938, 387] on div "helperA . moveRight ( ) helperA . moveUp ( ) helperA . moveRight ( ) helperA . …" at bounding box center [1142, 450] width 488 height 497
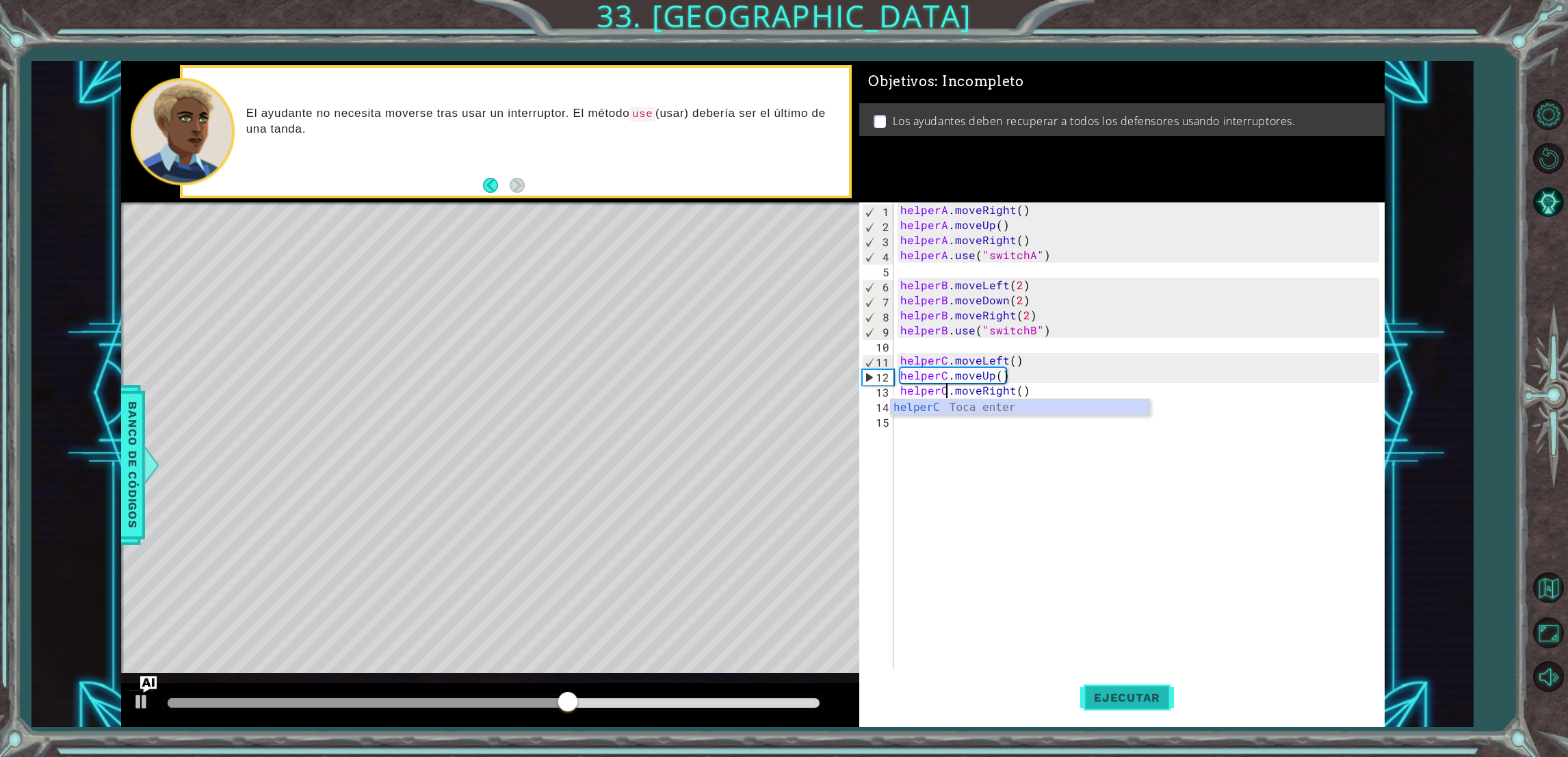
click at [1109, 703] on span "Ejecutar" at bounding box center [1126, 698] width 94 height 14
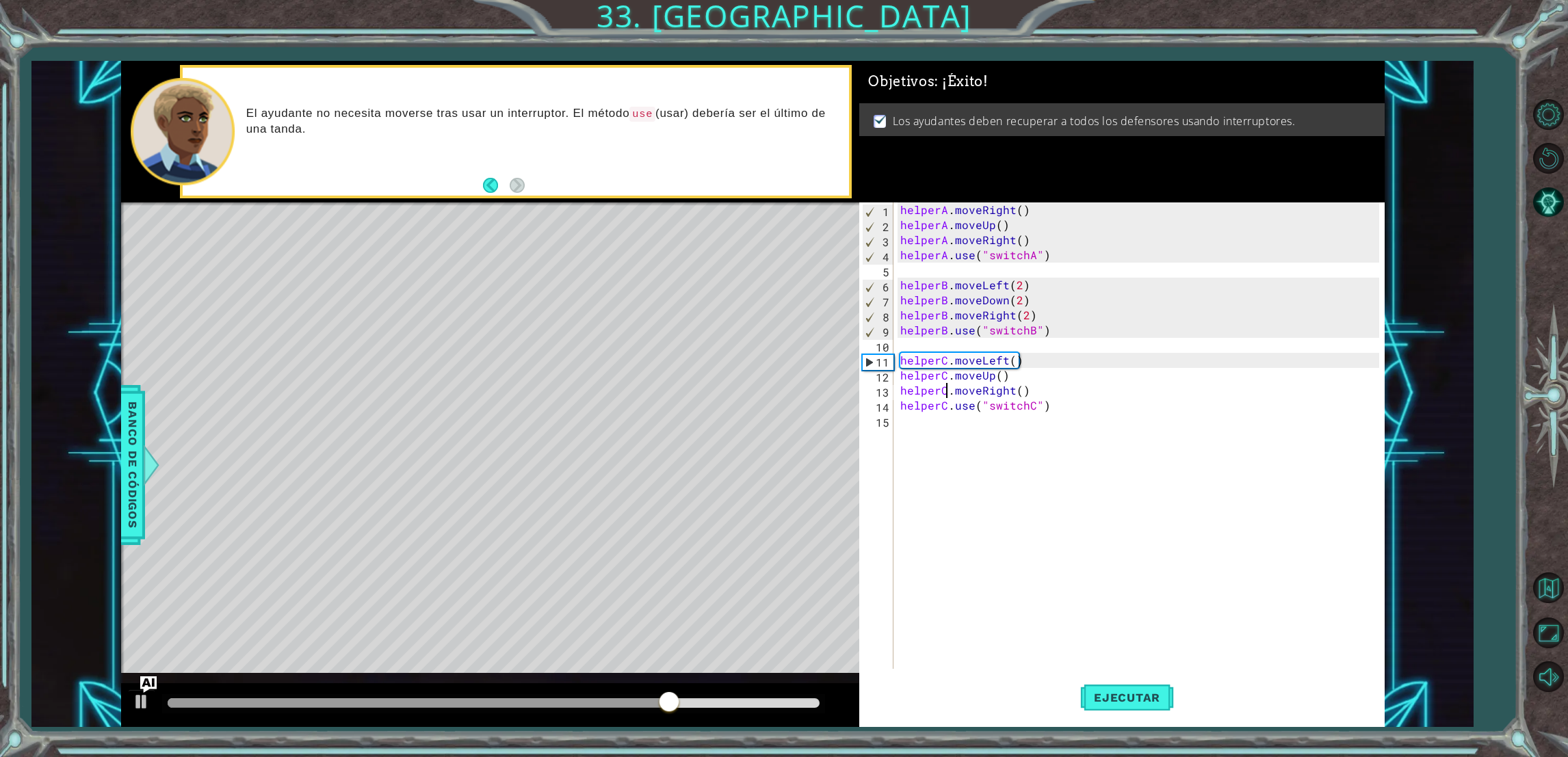
click at [975, 241] on div "helperA . moveRight ( ) helperA . moveUp ( ) helperA . moveRight ( ) helperA . …" at bounding box center [1142, 450] width 488 height 497
click at [1000, 288] on div "helperA . moveRight ( ) helperA . moveUp ( ) helperA . moveRight ( ) helperA . …" at bounding box center [1142, 450] width 488 height 497
click at [1008, 295] on div "helperA . moveRight ( ) helperA . moveUp ( ) helperA . moveRight ( ) helperA . …" at bounding box center [1142, 450] width 488 height 497
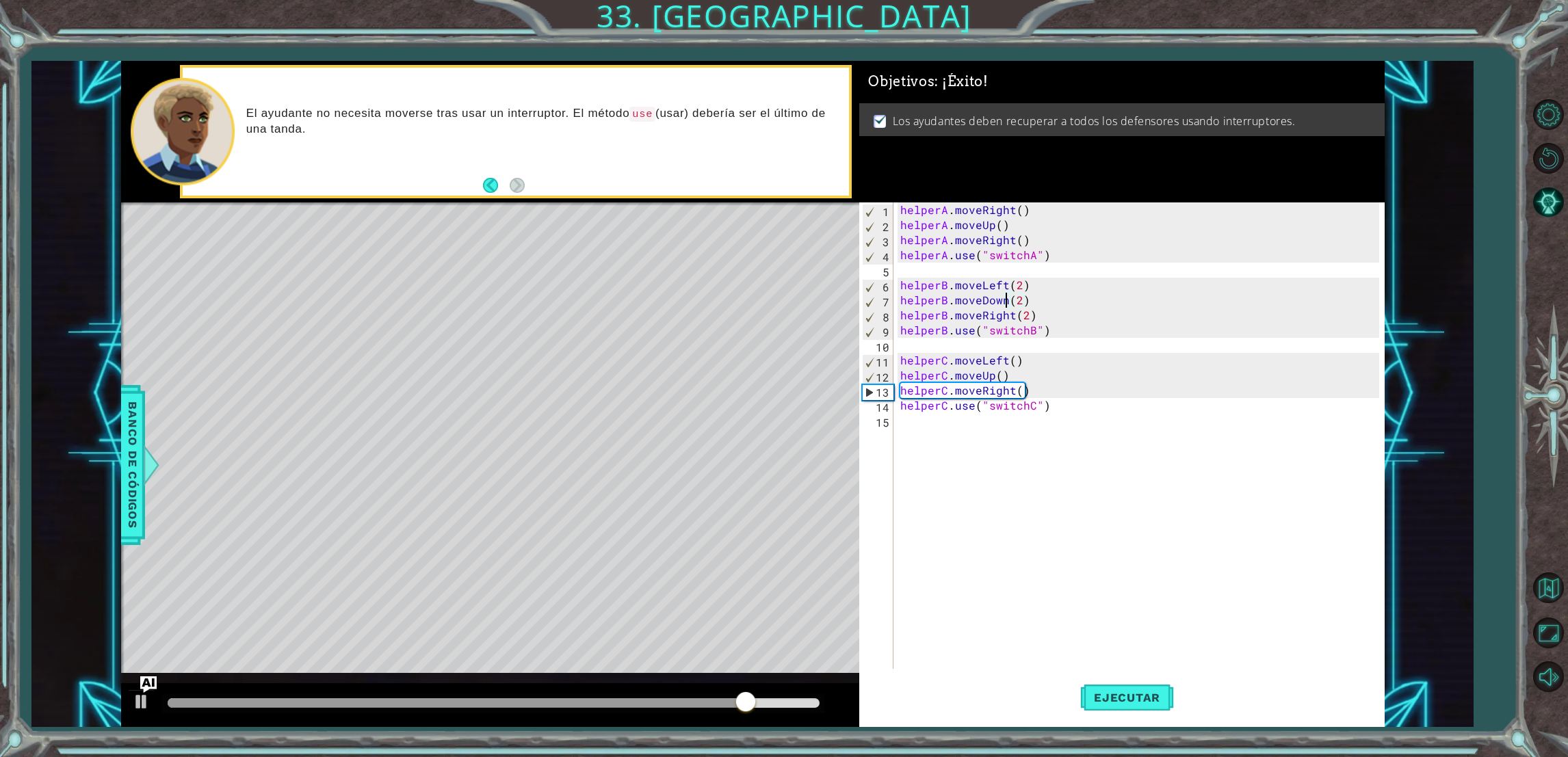
click at [1008, 294] on div "helperA . moveRight ( ) helperA . moveUp ( ) helperA . moveRight ( ) helperA . …" at bounding box center [1142, 450] width 488 height 497
click at [1017, 302] on div "helperA . moveRight ( ) helperA . moveUp ( ) helperA . moveRight ( ) helperA . …" at bounding box center [1142, 450] width 488 height 497
type textarea "helperB.moveDown()"
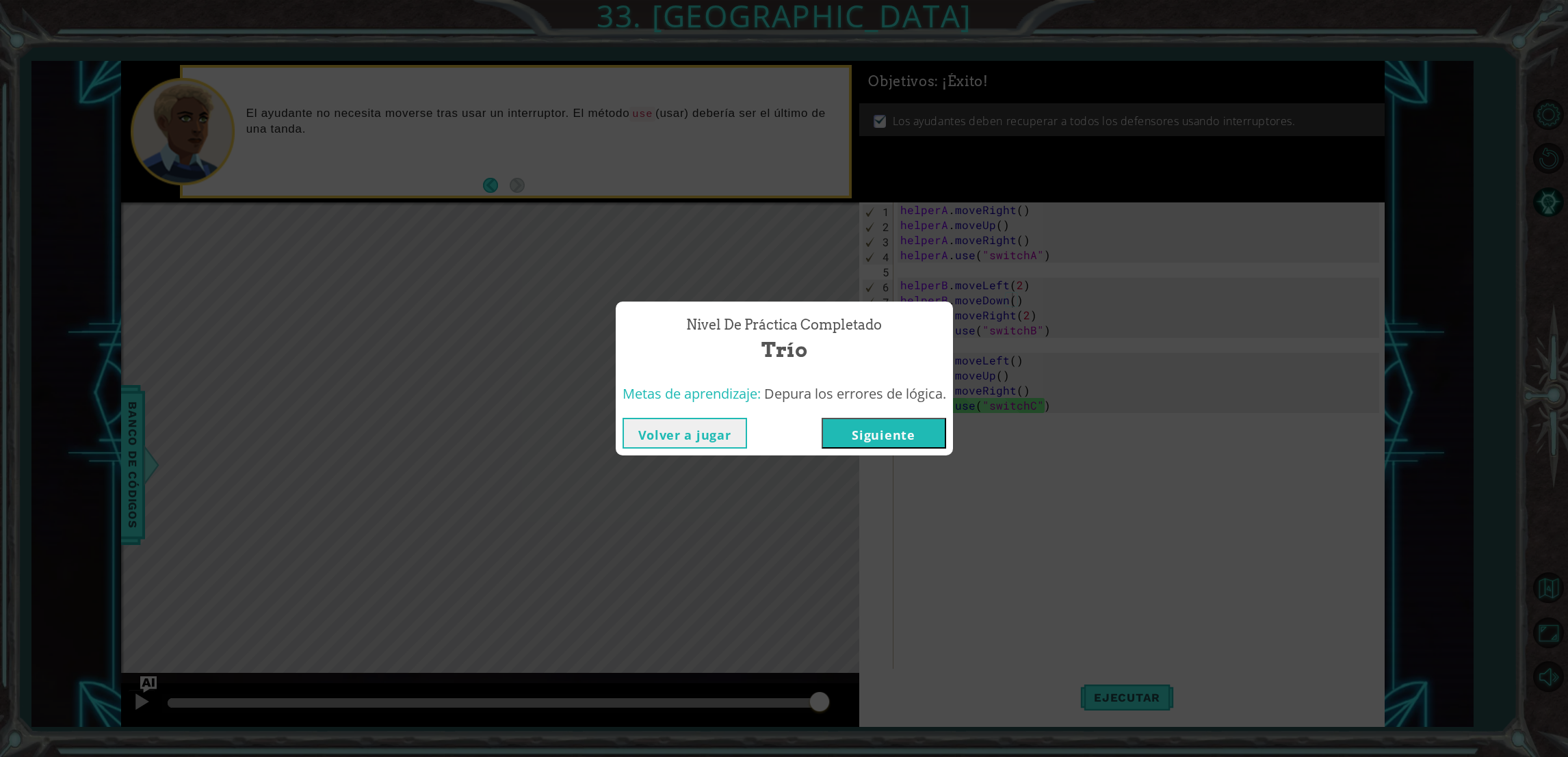
click at [846, 425] on button "Siguiente" at bounding box center [883, 434] width 125 height 31
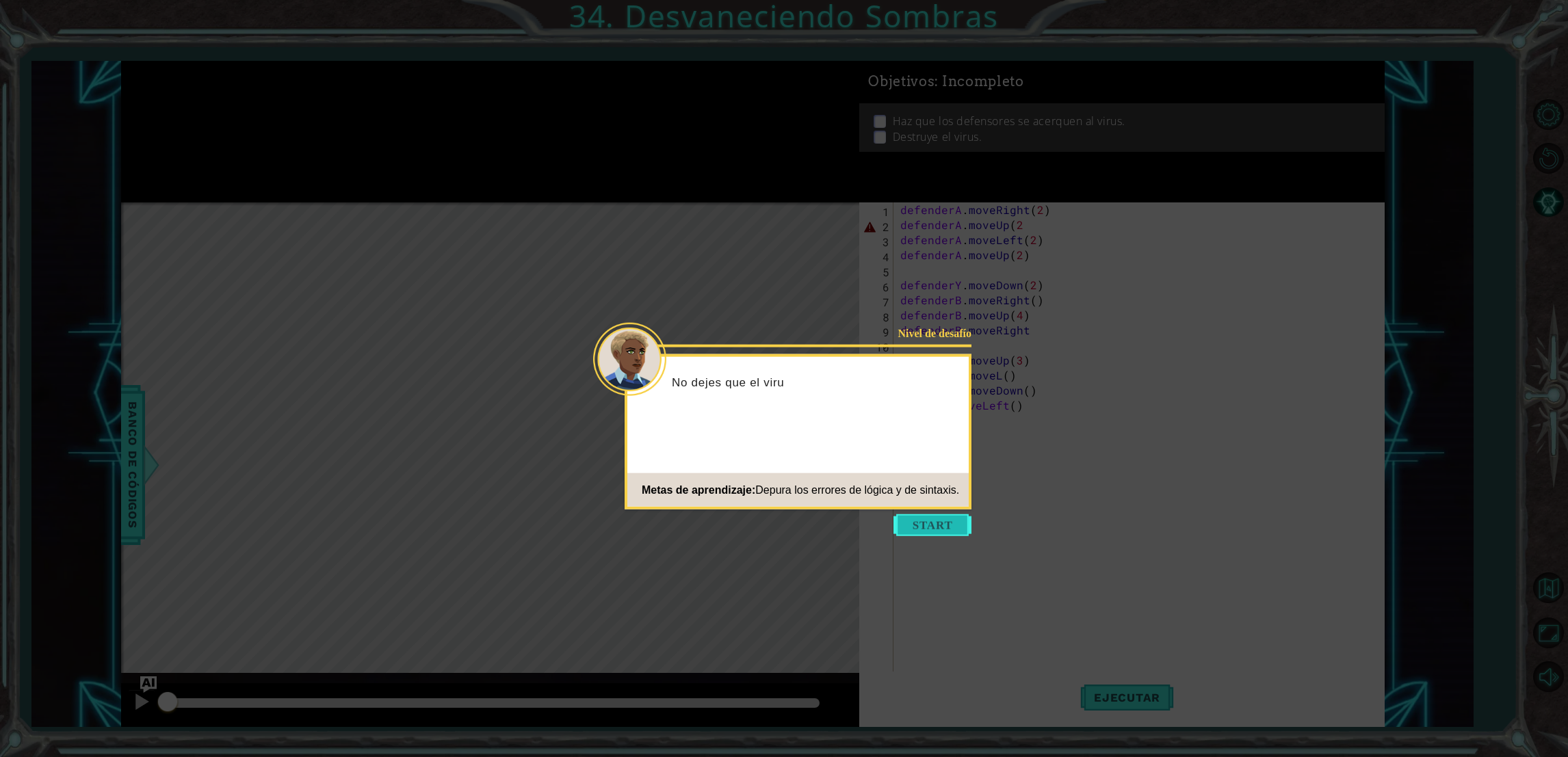
click at [917, 525] on button "Start" at bounding box center [933, 525] width 78 height 22
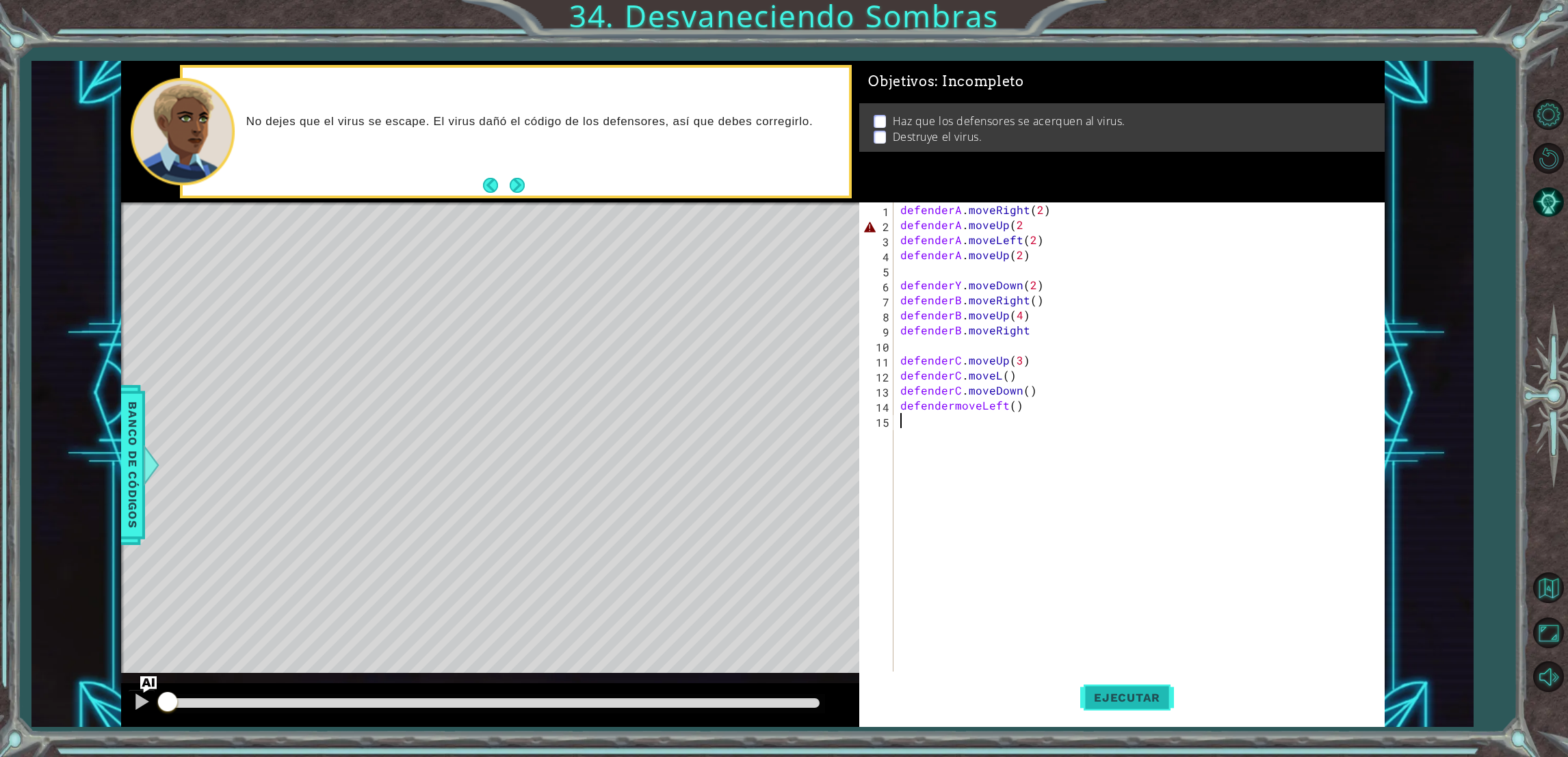
click at [1136, 696] on span "Ejecutar" at bounding box center [1126, 698] width 94 height 14
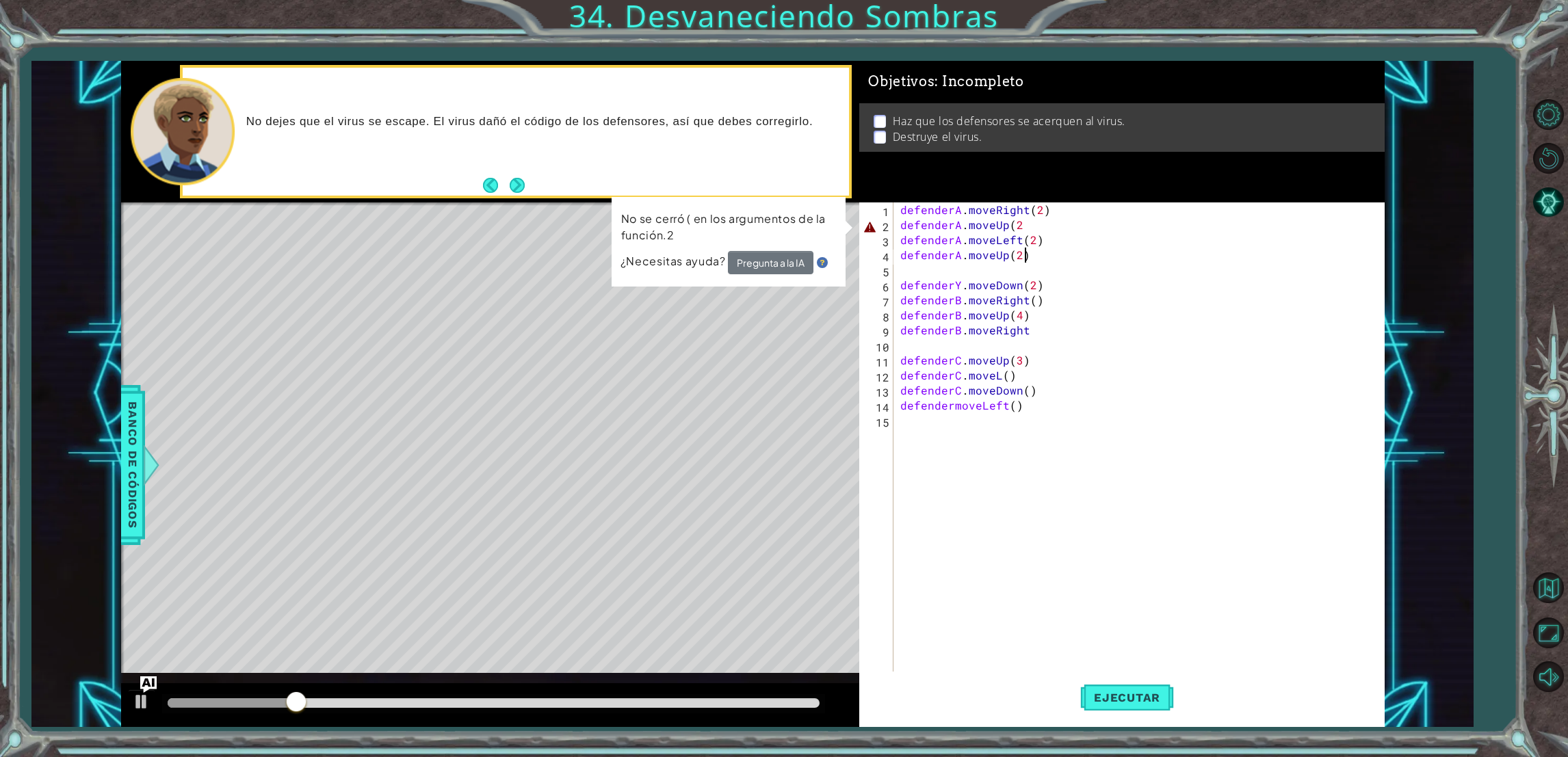
click at [1030, 254] on div "defenderA . moveRight ( 2 ) defenderA . moveUp ( 2 defenderA . moveLeft ( 2 ) d…" at bounding box center [1142, 458] width 488 height 511
click at [1028, 241] on div "defenderA . moveRight ( 2 ) defenderA . moveUp ( 2 defenderA . moveLeft ( 2 ) d…" at bounding box center [1142, 458] width 488 height 511
click at [1026, 231] on div "defenderA . moveRight ( 2 ) defenderA . moveUp ( 2 defenderA . moveLeft ( 2 ) d…" at bounding box center [1142, 458] width 488 height 511
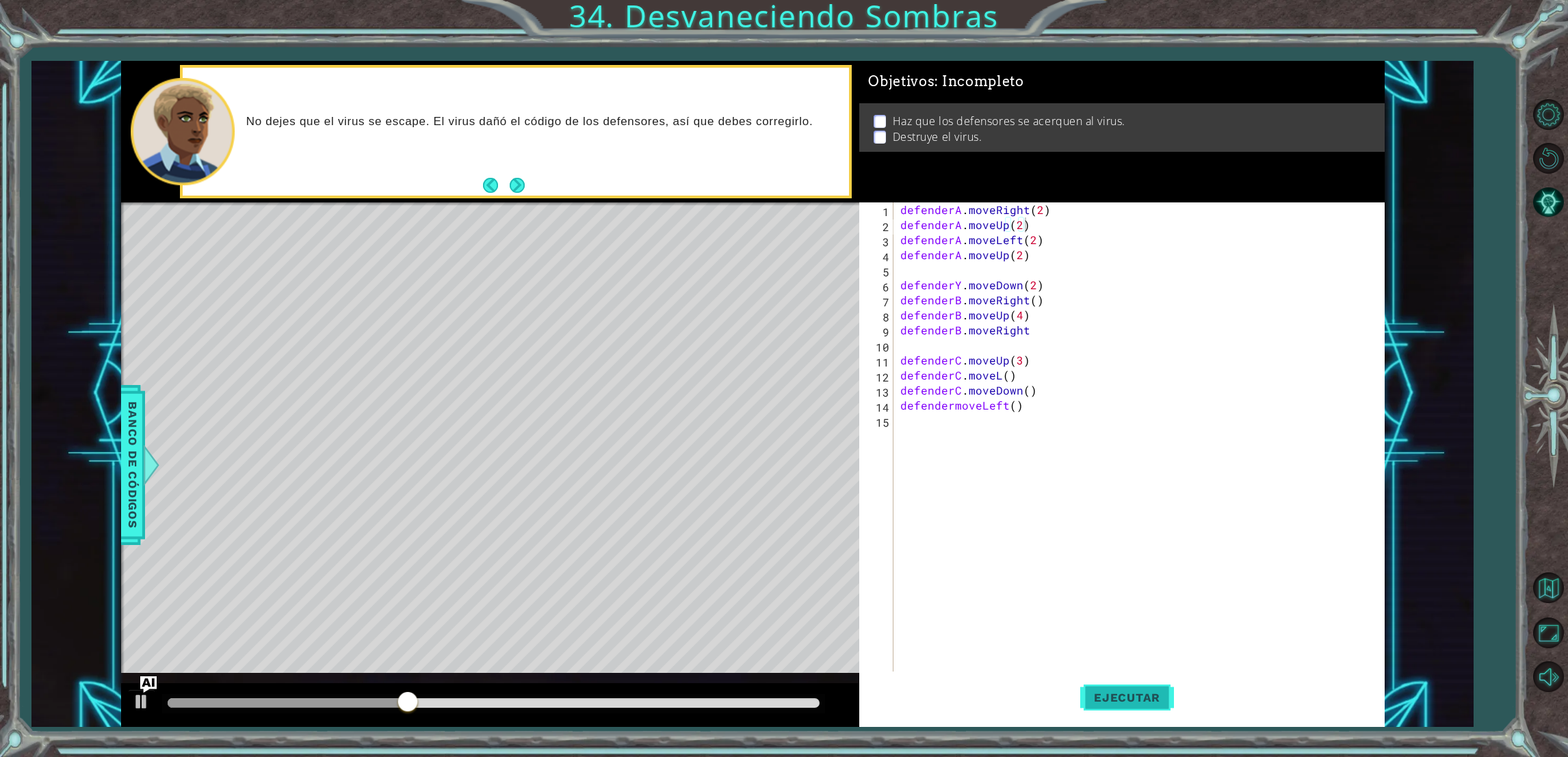
click at [1116, 712] on button "Ejecutar" at bounding box center [1126, 698] width 94 height 52
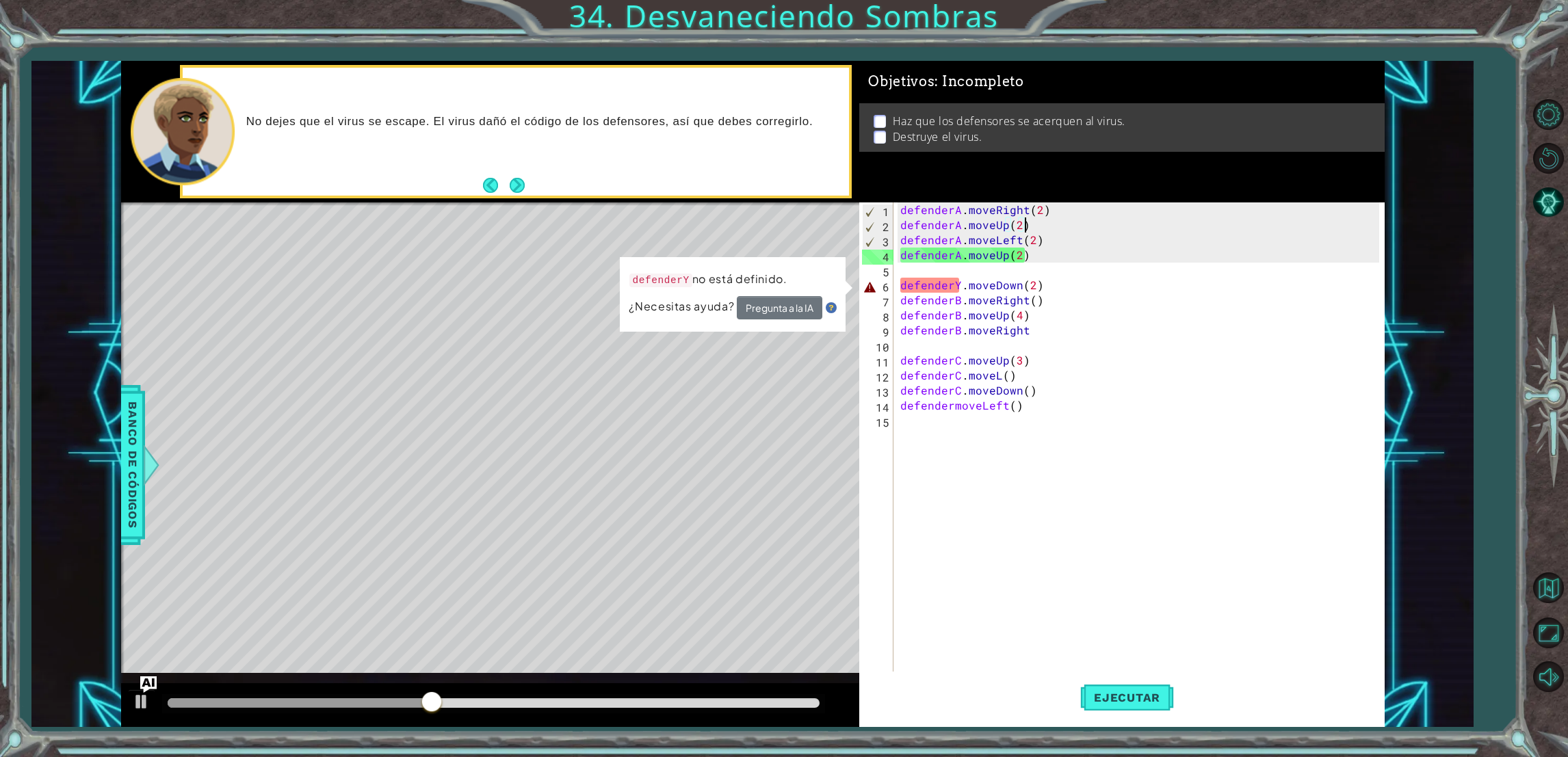
click at [956, 286] on div "defenderA . moveRight ( 2 ) defenderA . moveUp ( 2 ) defenderA . moveLeft ( 2 )…" at bounding box center [1142, 458] width 488 height 511
click at [958, 287] on div "defenderA . moveRight ( 2 ) defenderA . moveUp ( 2 ) defenderA . moveLeft ( 2 )…" at bounding box center [1142, 458] width 488 height 511
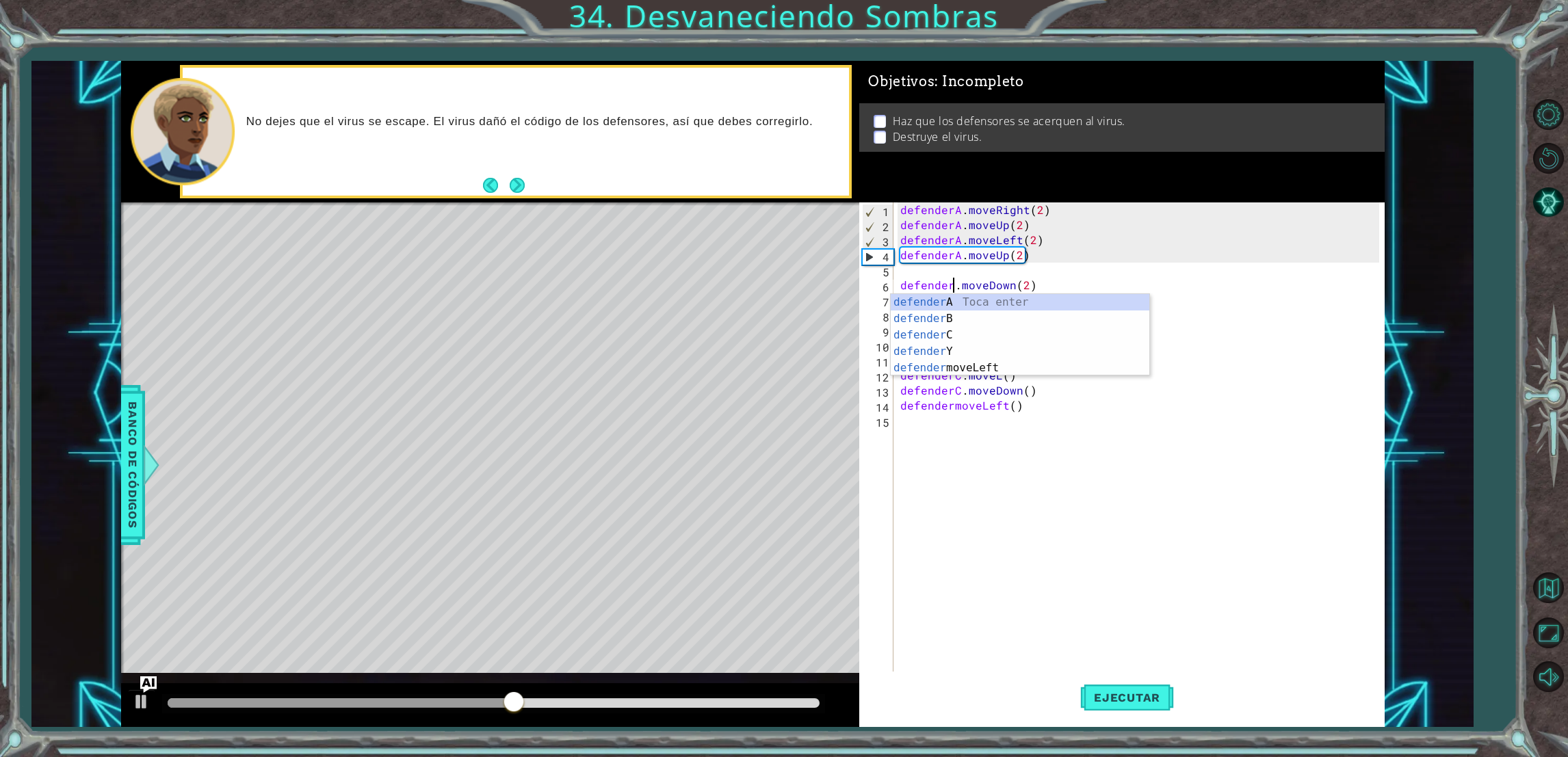
scroll to position [0, 3]
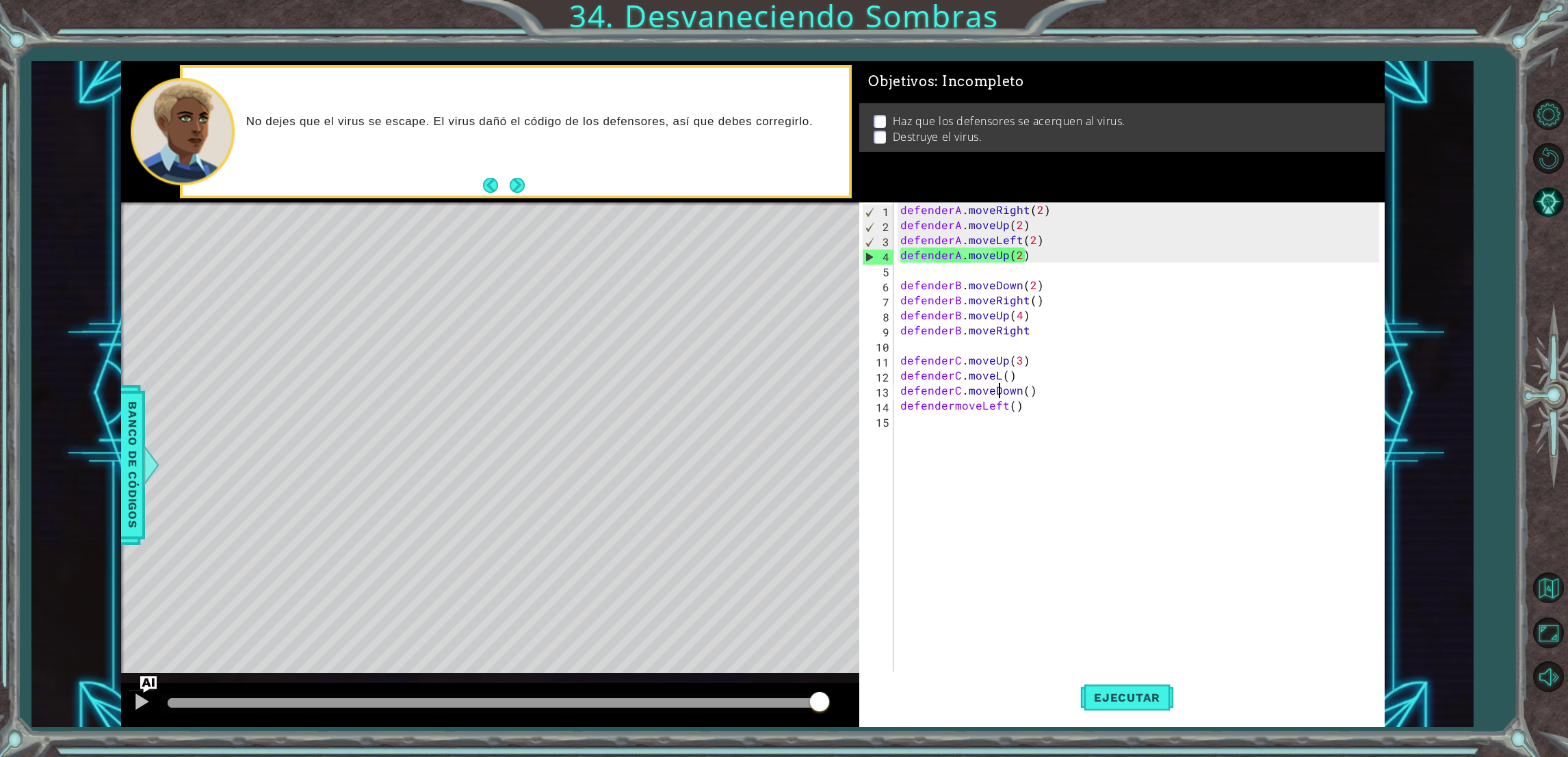
click at [997, 397] on div "defenderA . moveRight ( 2 ) defenderA . moveUp ( 2 ) defenderA . moveLeft ( 2 )…" at bounding box center [1142, 458] width 488 height 511
click at [1013, 318] on div "defenderA . moveRight ( 2 ) defenderA . moveUp ( 2 ) defenderA . moveLeft ( 2 )…" at bounding box center [1142, 458] width 488 height 511
click at [1019, 320] on div "defenderA . moveRight ( 2 ) defenderA . moveUp ( 2 ) defenderA . moveLeft ( 2 )…" at bounding box center [1142, 458] width 488 height 511
click at [1054, 337] on div "defenderA . moveRight ( 2 ) defenderA . moveUp ( 2 ) defenderA . moveLeft ( 2 )…" at bounding box center [1142, 458] width 488 height 511
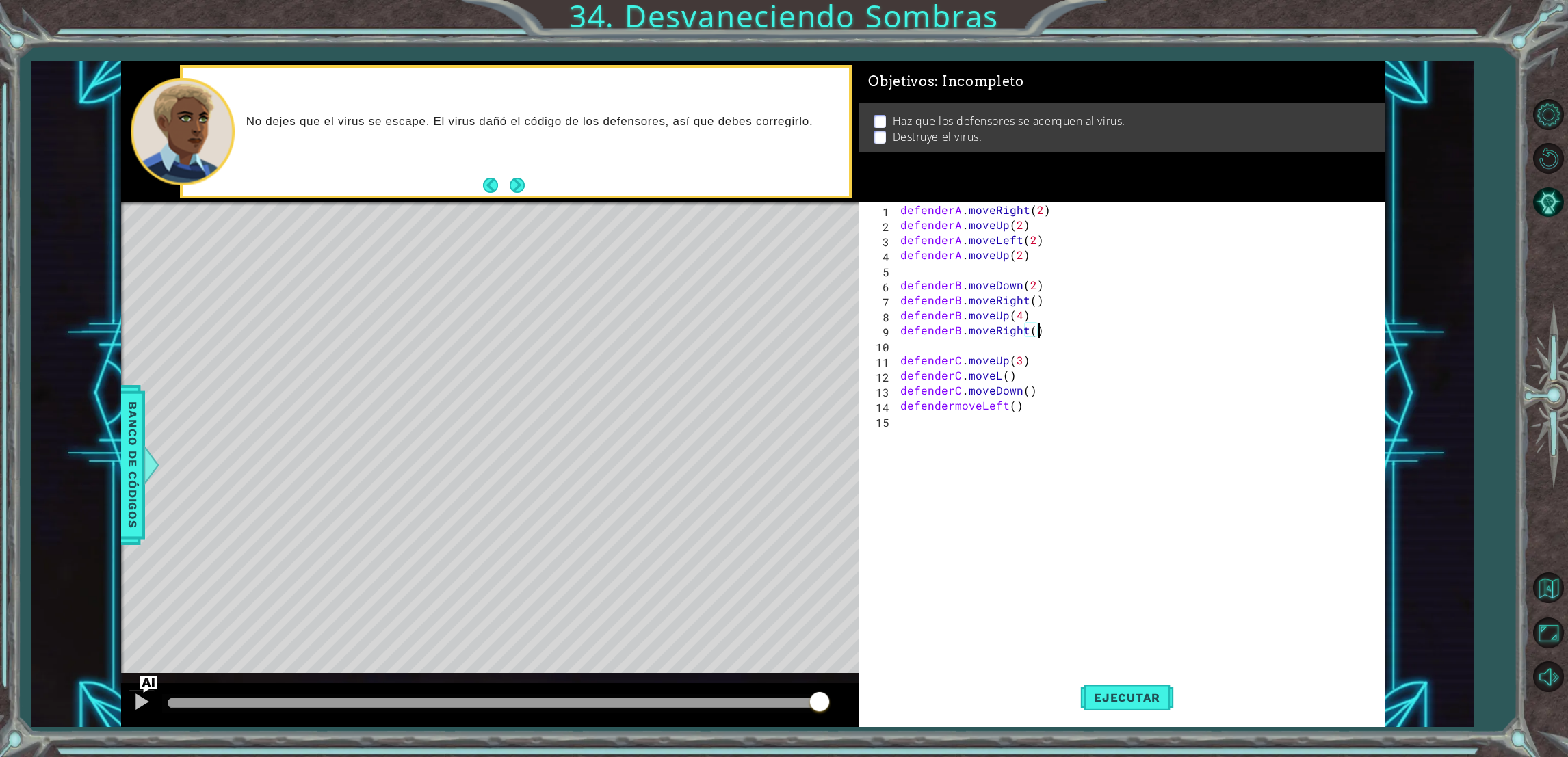
click at [1044, 362] on div "defenderA . moveRight ( 2 ) defenderA . moveUp ( 2 ) defenderA . moveLeft ( 2 )…" at bounding box center [1142, 458] width 488 height 511
click at [1023, 365] on div "defenderA . moveRight ( 2 ) defenderA . moveUp ( 2 ) defenderA . moveLeft ( 2 )…" at bounding box center [1142, 458] width 488 height 511
click at [1020, 362] on div "defenderA . moveRight ( 2 ) defenderA . moveUp ( 2 ) defenderA . moveLeft ( 2 )…" at bounding box center [1142, 458] width 488 height 511
click at [1022, 369] on div "defenderA . moveRight ( 2 ) defenderA . moveUp ( 2 ) defenderA . moveLeft ( 2 )…" at bounding box center [1142, 458] width 488 height 511
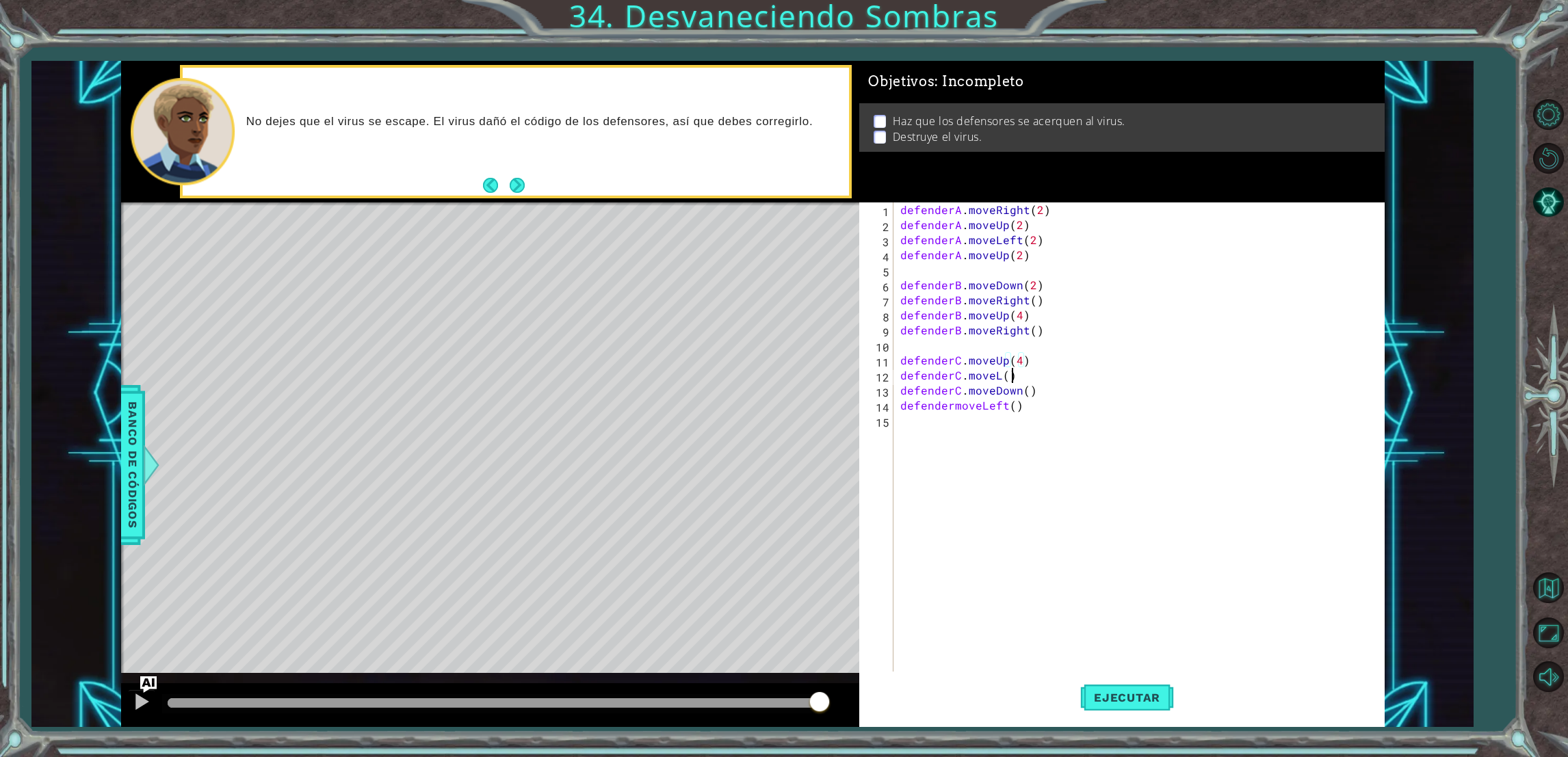
scroll to position [0, 6]
click at [1011, 371] on div "defenderA . moveRight ( 2 ) defenderA . moveUp ( 2 ) defenderA . moveLeft ( 2 )…" at bounding box center [1142, 458] width 488 height 511
click at [1005, 374] on div "defenderA . moveRight ( 2 ) defenderA . moveUp ( 2 ) defenderA . moveLeft ( 2 )…" at bounding box center [1142, 458] width 488 height 511
click at [996, 374] on div "defenderA . moveRight ( 2 ) defenderA . moveUp ( 2 ) defenderA . moveLeft ( 2 )…" at bounding box center [1142, 458] width 488 height 511
click at [1005, 377] on div "defenderA . moveRight ( 2 ) defenderA . moveUp ( 2 ) defenderA . moveLeft ( 2 )…" at bounding box center [1142, 458] width 488 height 511
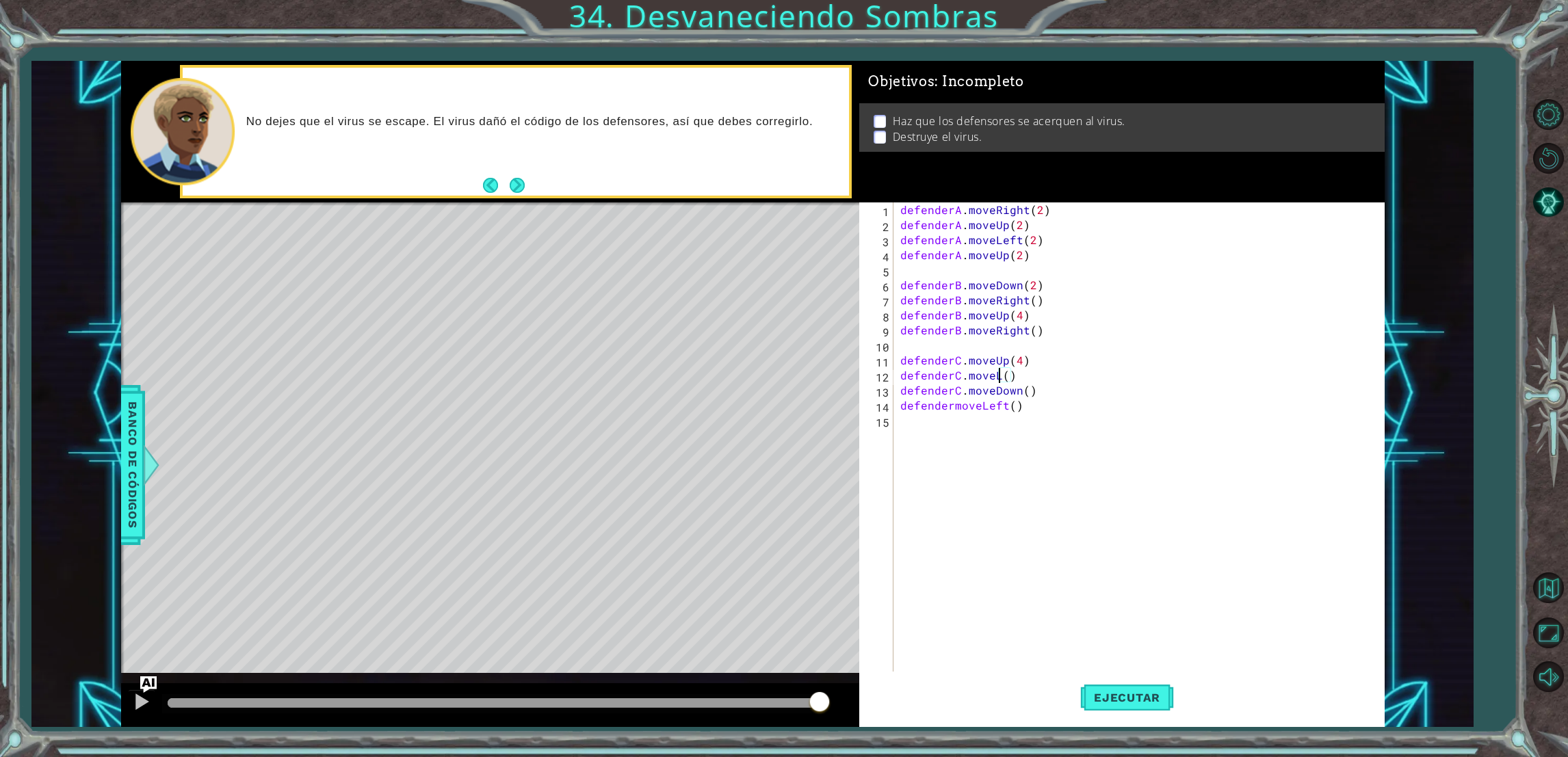
click at [999, 380] on div "defenderA . moveRight ( 2 ) defenderA . moveUp ( 2 ) defenderA . moveLeft ( 2 )…" at bounding box center [1142, 458] width 488 height 511
click at [1088, 698] on span "Ejecutar" at bounding box center [1126, 698] width 94 height 14
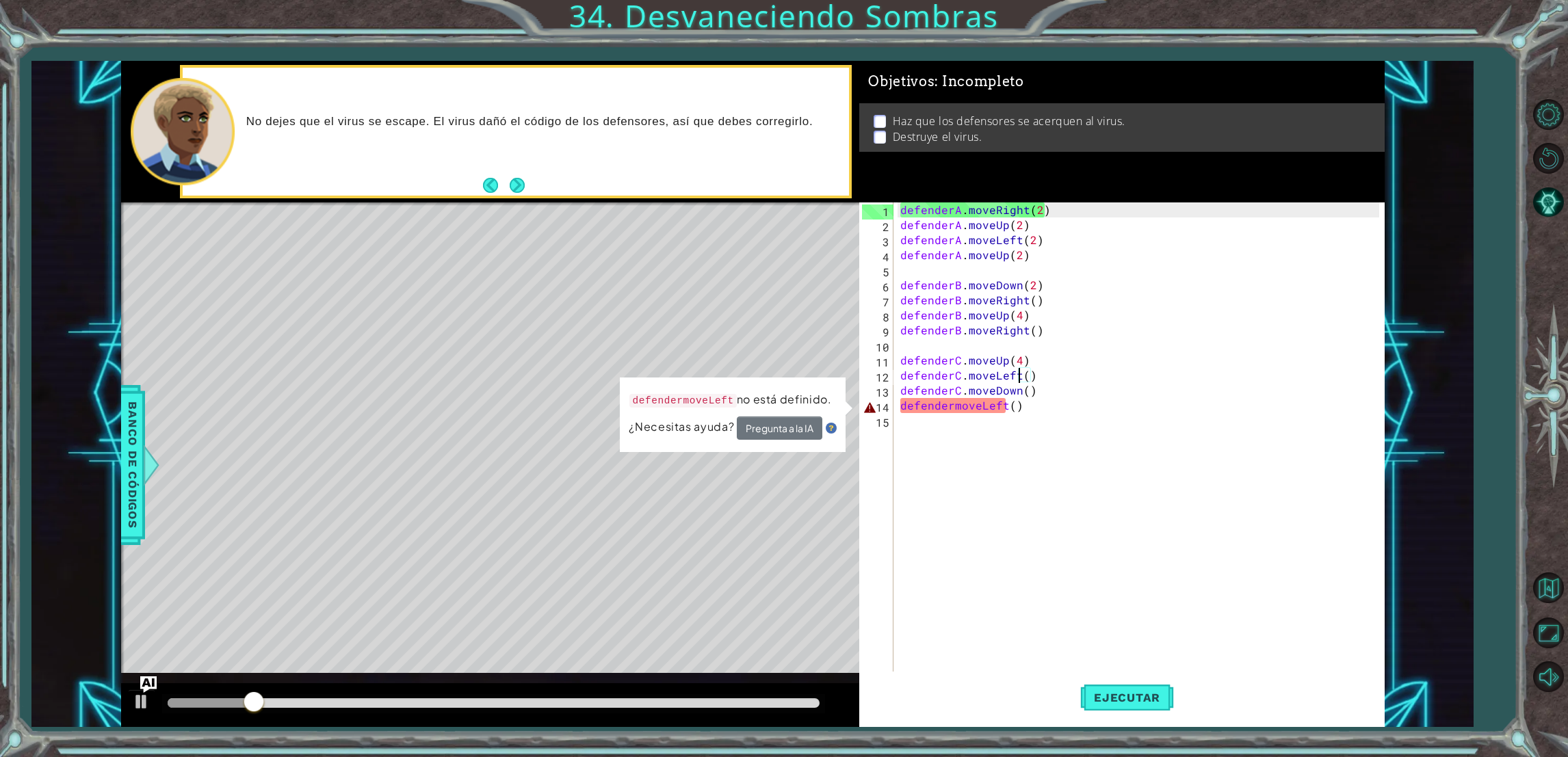
click at [950, 407] on div "defenderA . moveRight ( 2 ) defenderA . moveUp ( 2 ) defenderA . moveLeft ( 2 )…" at bounding box center [1142, 458] width 488 height 511
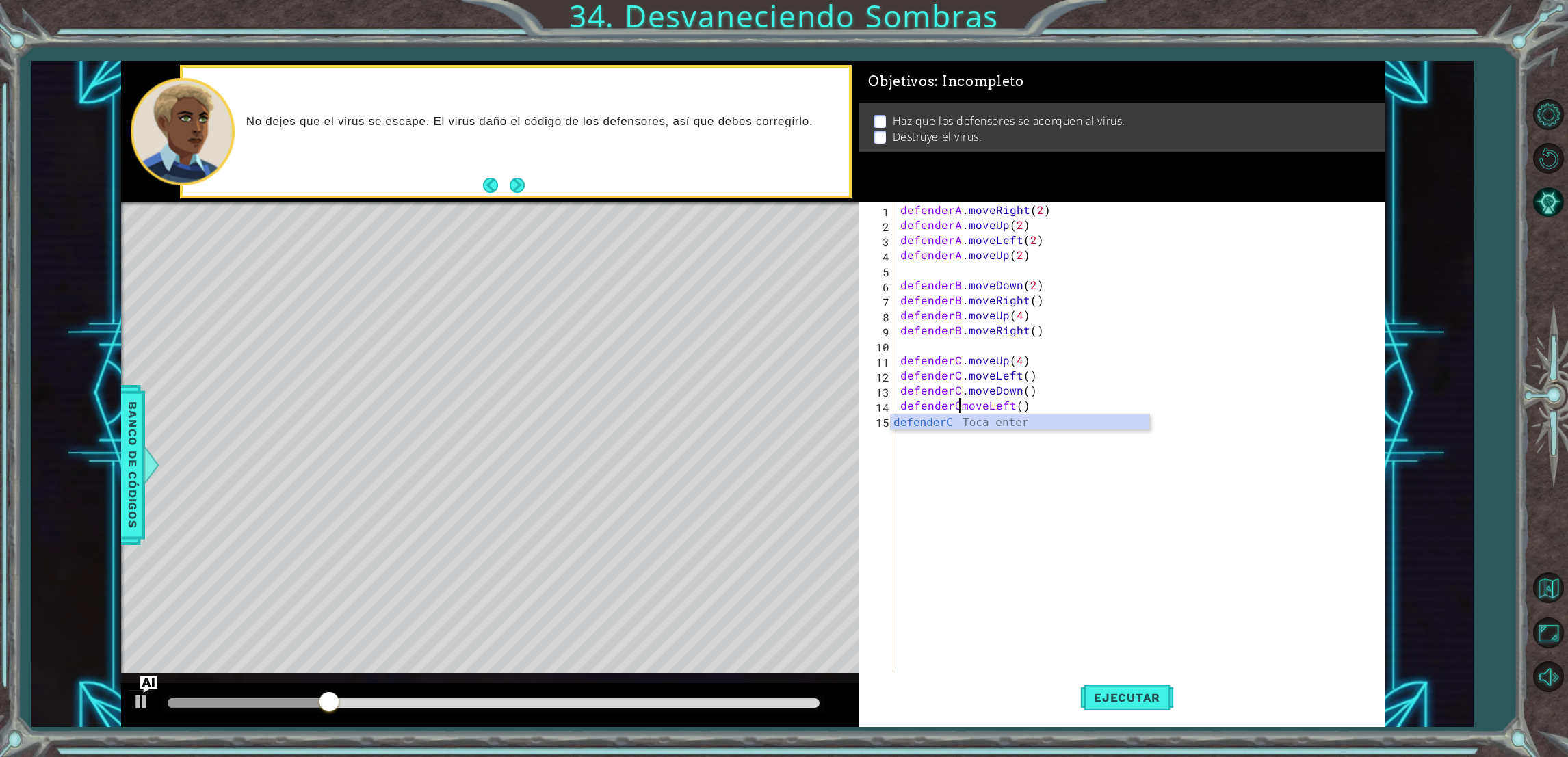
scroll to position [0, 4]
type textarea "defenderC.moveLeft()"
click at [1097, 695] on span "Ejecutar" at bounding box center [1126, 698] width 94 height 14
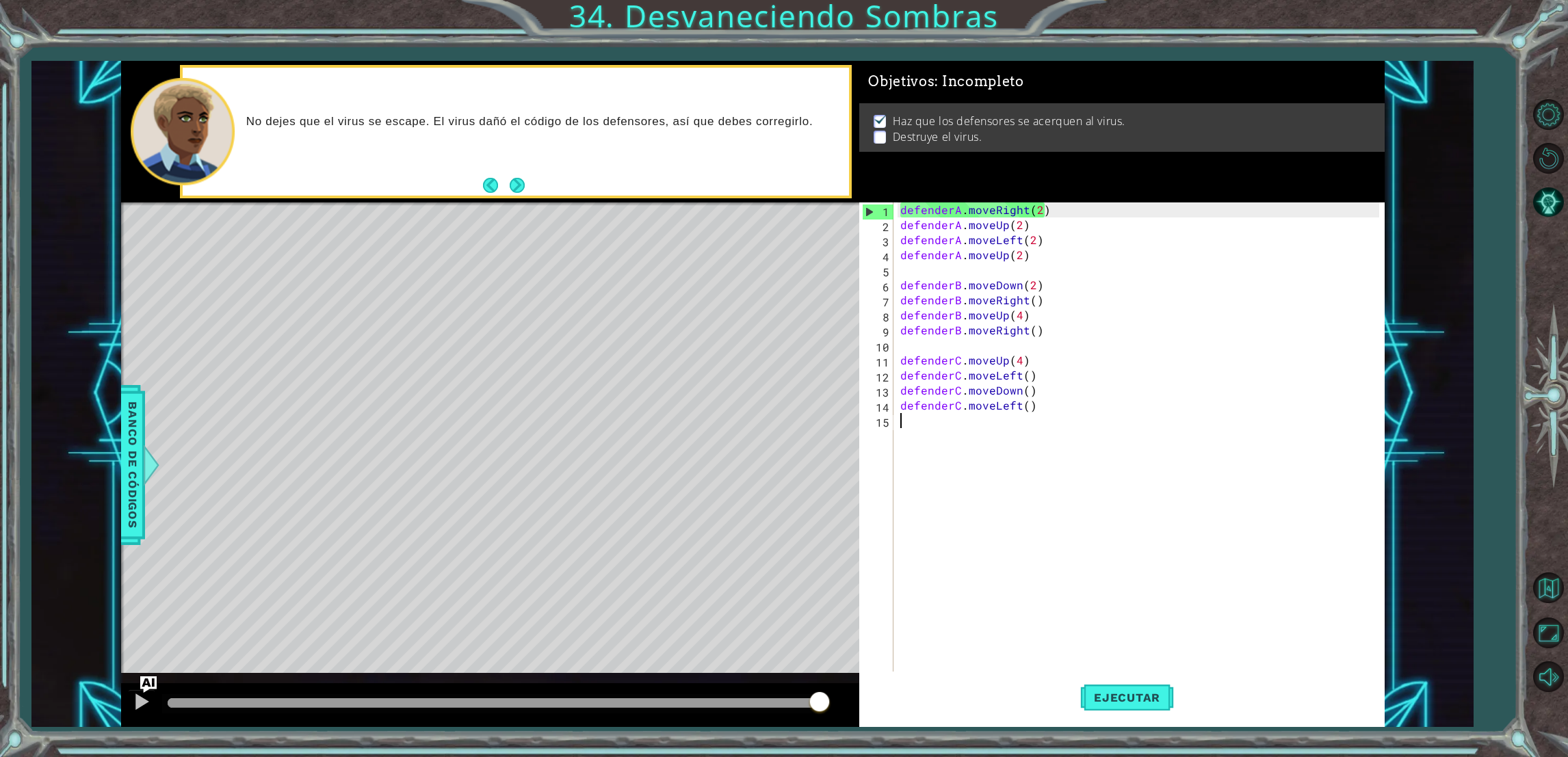
click at [922, 418] on div "defenderA . moveRight ( 2 ) defenderA . moveUp ( 2 ) defenderA . moveLeft ( 2 )…" at bounding box center [1142, 458] width 488 height 511
click at [520, 188] on button "Next" at bounding box center [518, 185] width 17 height 17
click at [486, 193] on footer at bounding box center [504, 185] width 42 height 20
click at [486, 193] on button "Back" at bounding box center [497, 186] width 27 height 15
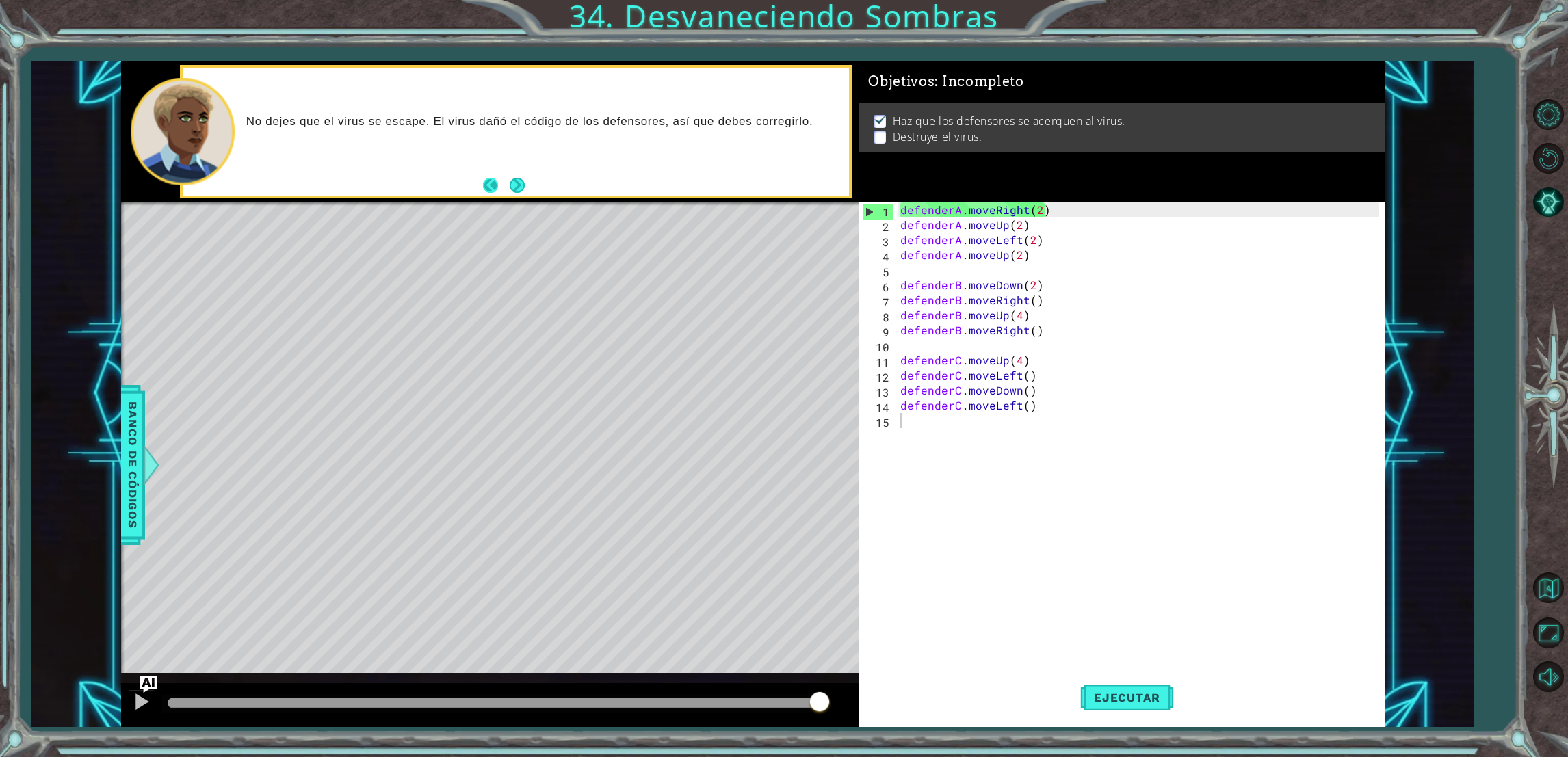
click at [491, 180] on button "Back" at bounding box center [497, 186] width 27 height 15
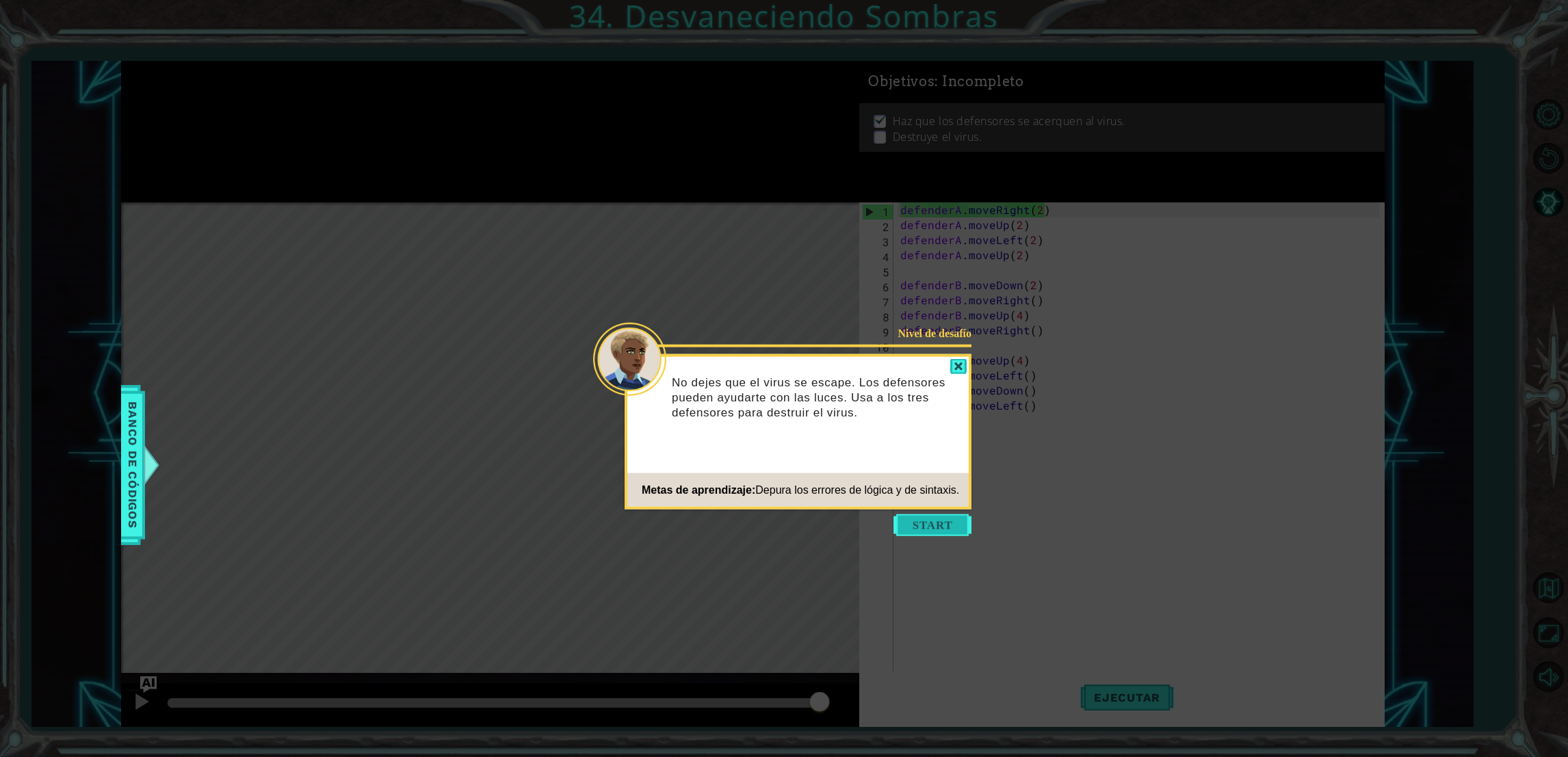
click at [935, 530] on button "Start" at bounding box center [933, 525] width 78 height 22
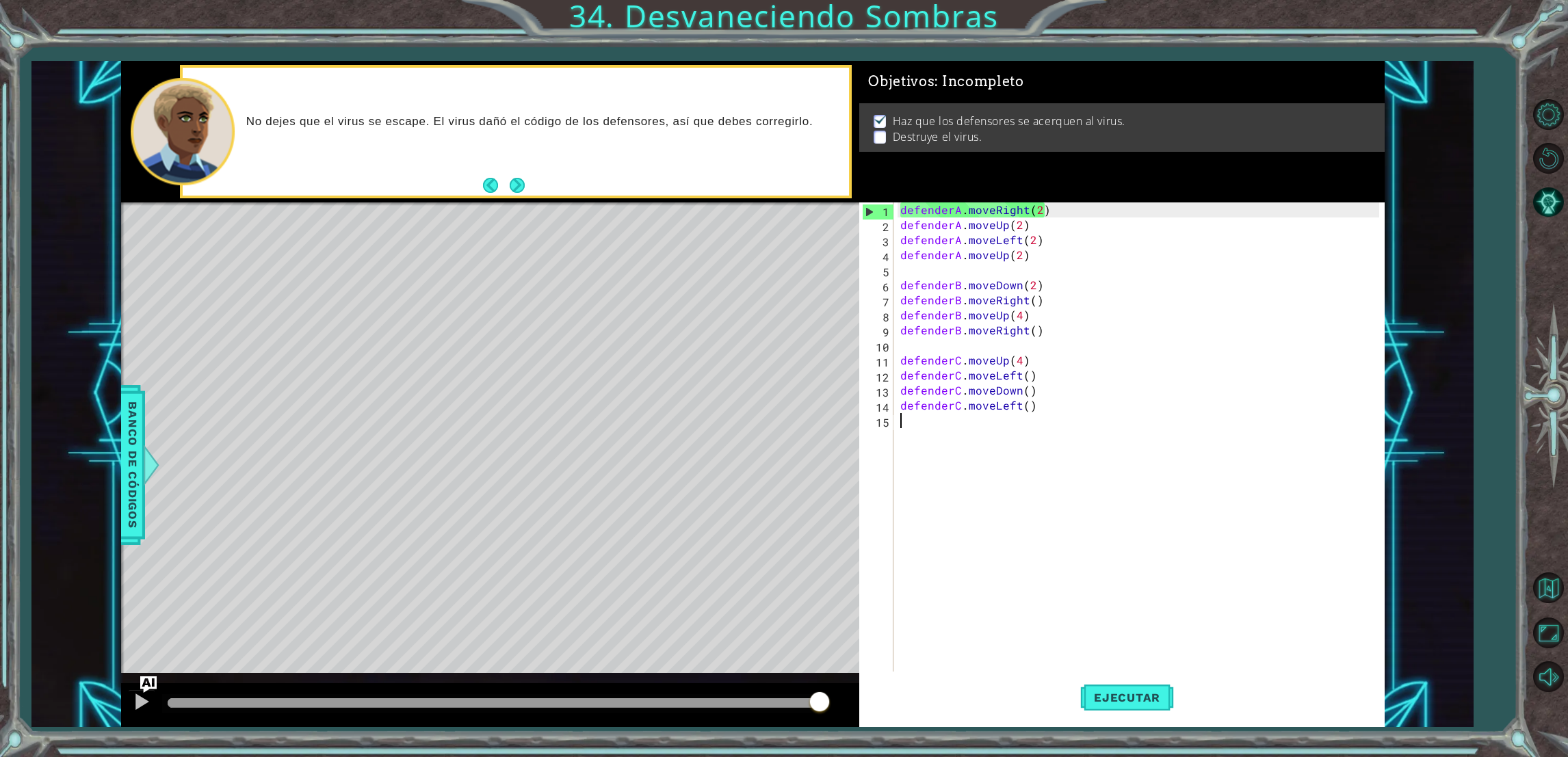
click at [918, 284] on div "defenderA . moveRight ( 2 ) defenderA . moveUp ( 2 ) defenderA . moveLeft ( 2 )…" at bounding box center [1142, 458] width 488 height 511
click at [902, 262] on div "defenderA . moveRight ( 2 ) defenderA . moveUp ( 2 ) defenderA . moveLeft ( 2 )…" at bounding box center [1142, 458] width 488 height 511
type textarea "defenderA.moveUp(2)"
click at [898, 278] on div "defenderA . moveRight ( 2 ) defenderA . moveUp ( 2 ) defenderA . moveLeft ( 2 )…" at bounding box center [1138, 442] width 481 height 481
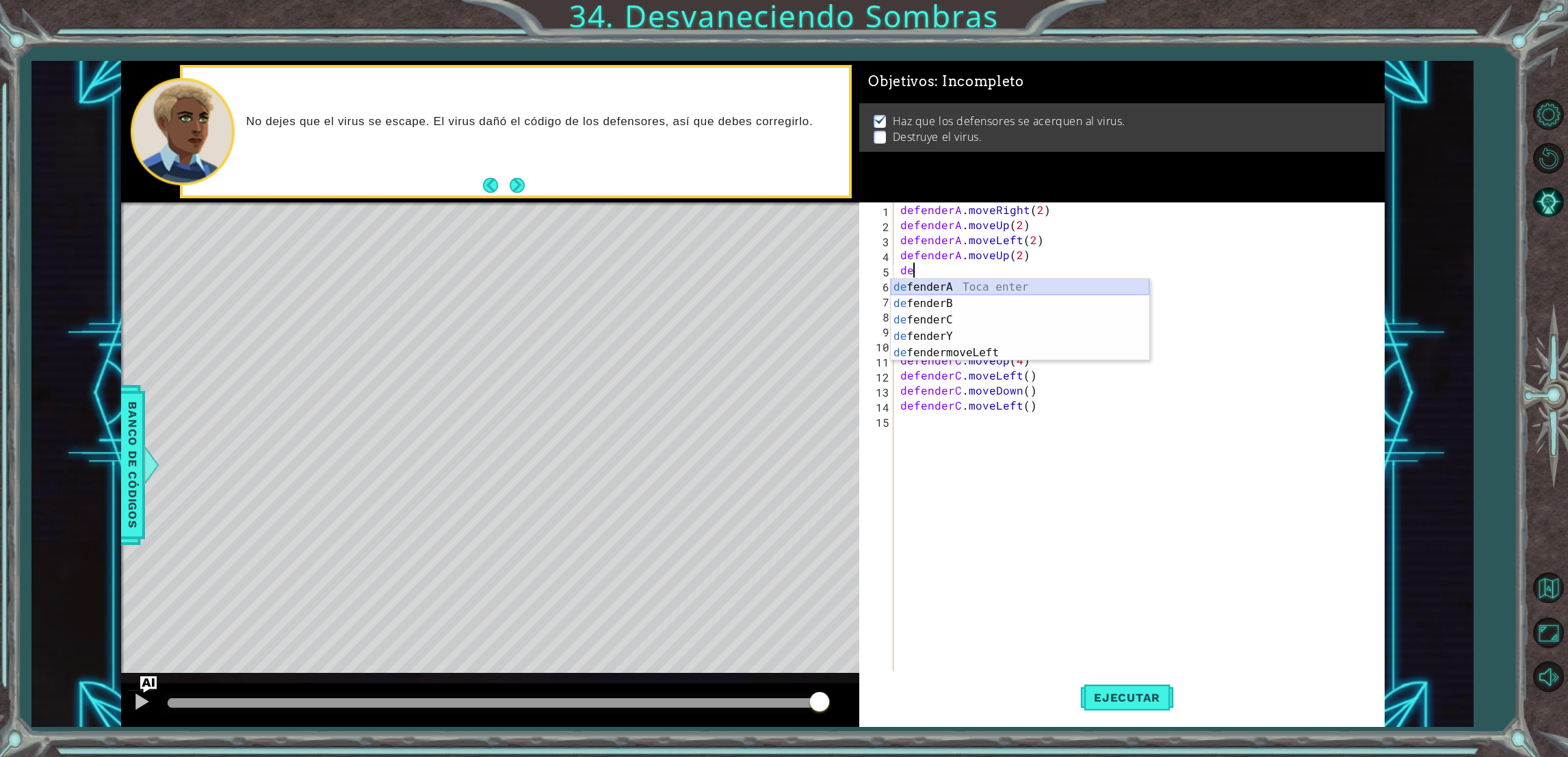
click at [902, 287] on div "de fenderA Toca enter de fenderB Toca enter de fenderC Toca enter de fenderY To…" at bounding box center [1020, 336] width 259 height 115
type textarea "defenderA.moveUp()"
click at [912, 349] on div "defenderA . moveRight ( 2 ) defenderA . moveUp ( 2 ) defenderA . moveLeft ( 2 )…" at bounding box center [1142, 458] width 488 height 511
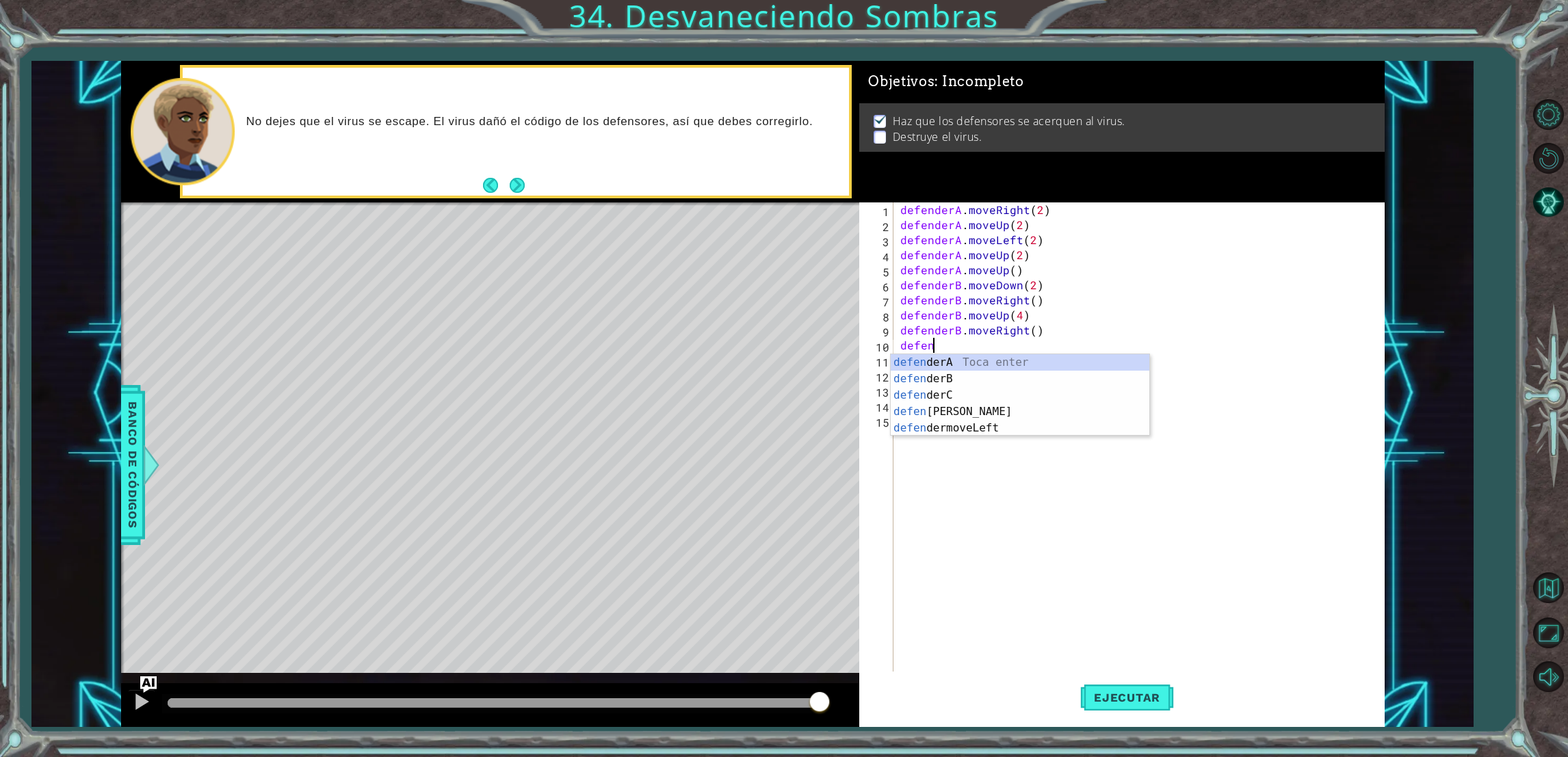
scroll to position [0, 1]
click at [908, 381] on div "defender A Toca enter defender B Toca enter defender C Toca enter defender Y [P…" at bounding box center [1020, 411] width 259 height 115
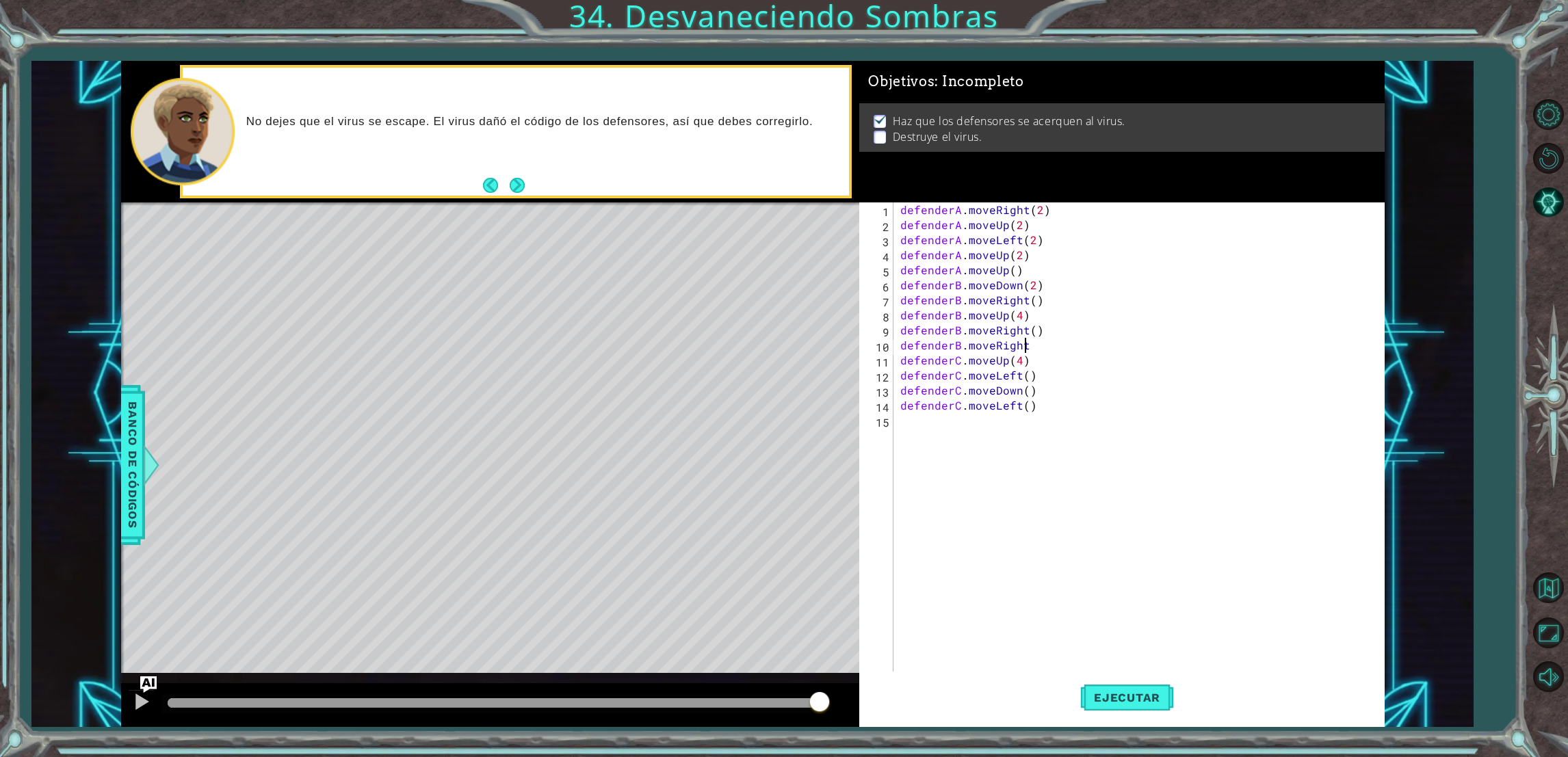
scroll to position [0, 7]
type textarea "defenderB.moveRight()"
click at [902, 423] on div "defenderA . moveRight ( 2 ) defenderA . moveUp ( 2 ) defenderA . moveLeft ( 2 )…" at bounding box center [1142, 458] width 488 height 511
click at [898, 470] on div "def enderA Toca enter def enderB Toca enter def enderC Toca enter def enderY To…" at bounding box center [1020, 487] width 259 height 115
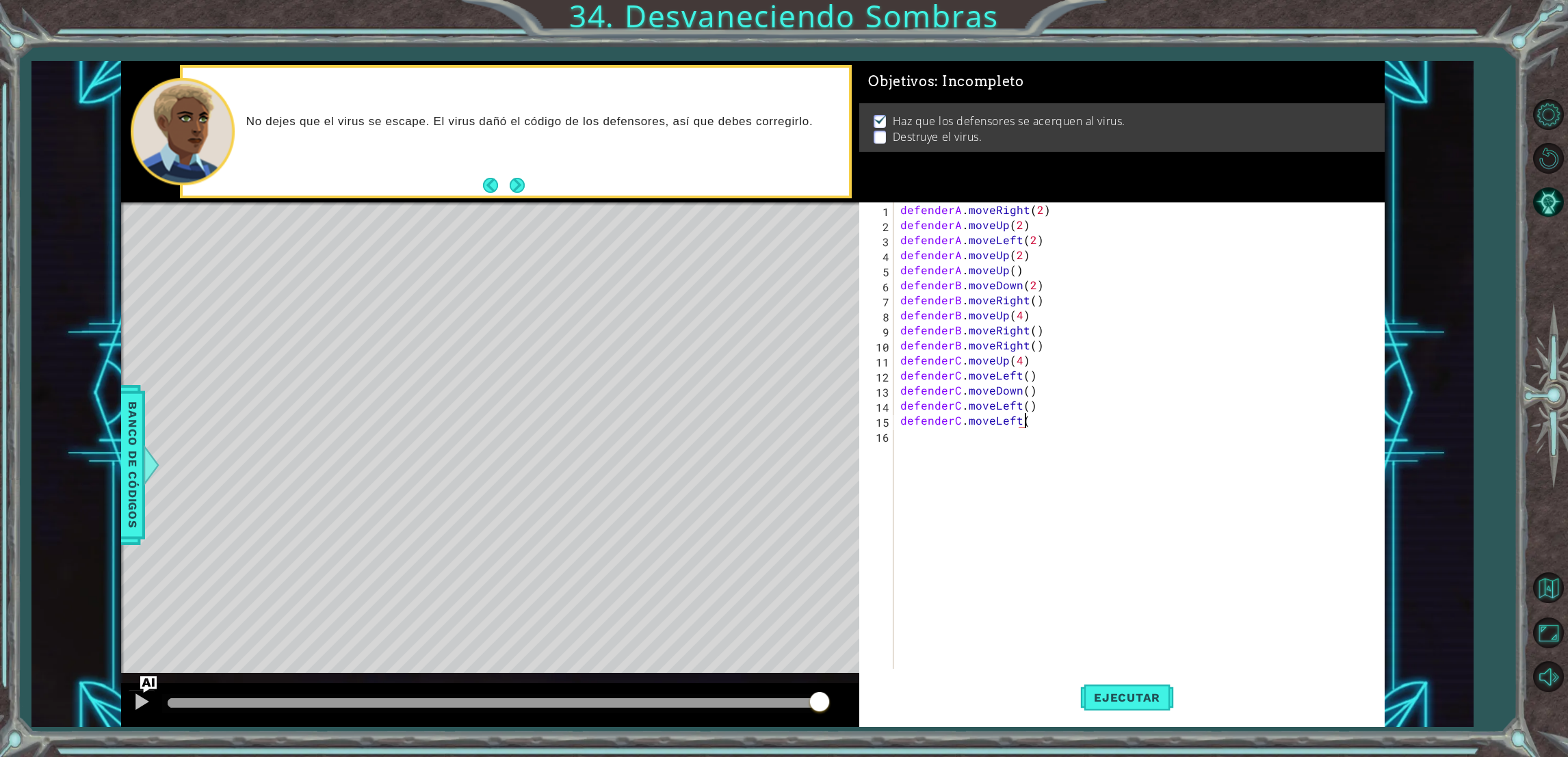
scroll to position [0, 7]
click at [1091, 699] on span "Ejecutar" at bounding box center [1126, 698] width 94 height 14
click at [514, 186] on button "Next" at bounding box center [517, 185] width 25 height 25
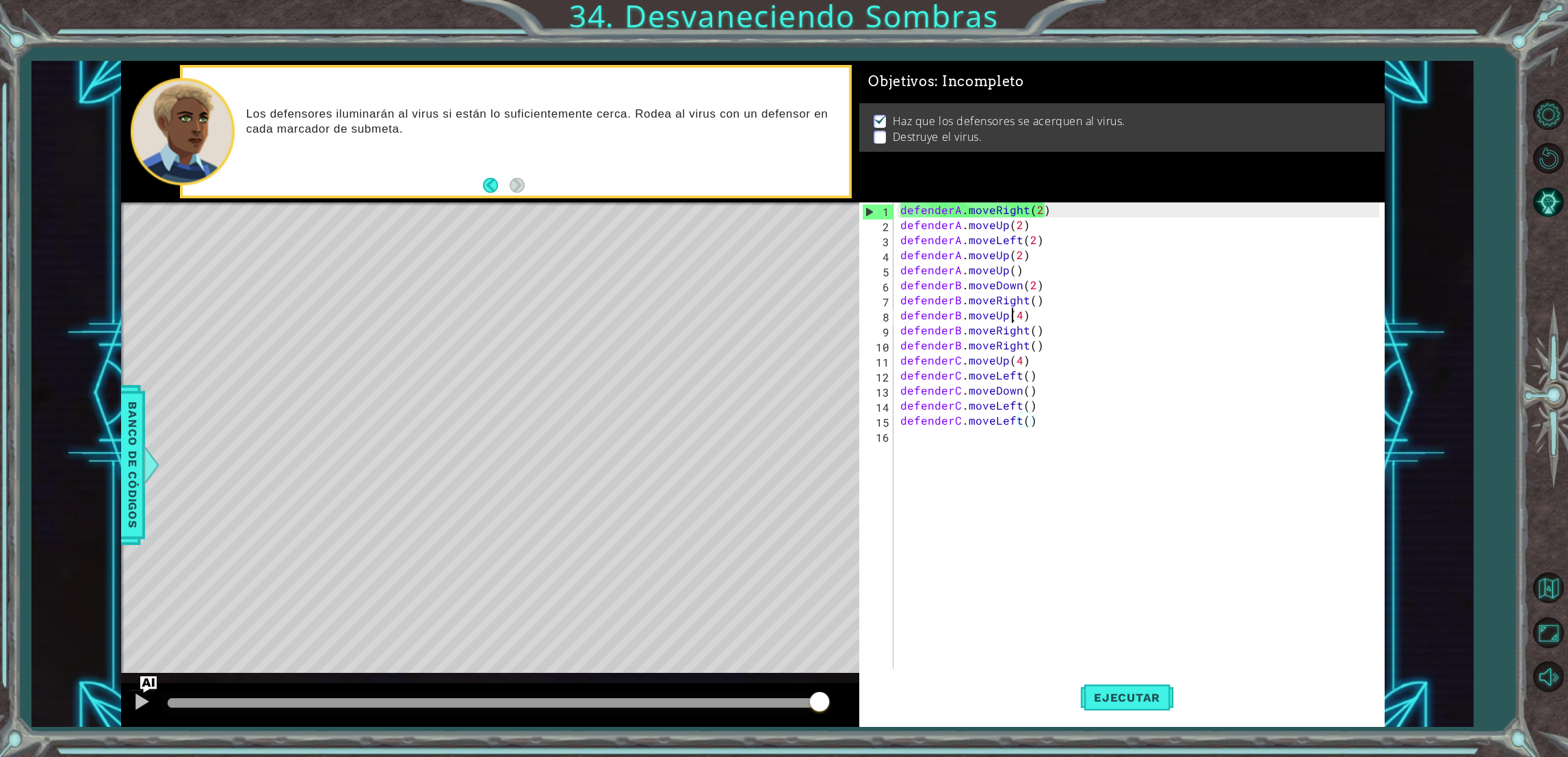
click at [1015, 316] on div "defenderA . moveRight ( 2 ) defenderA . moveUp ( 2 ) defenderA . moveLeft ( 2 )…" at bounding box center [1142, 450] width 488 height 497
click at [1040, 424] on div "defenderA . moveRight ( 2 ) defenderA . moveUp ( 2 ) defenderA . moveLeft ( 2 )…" at bounding box center [1142, 450] width 488 height 497
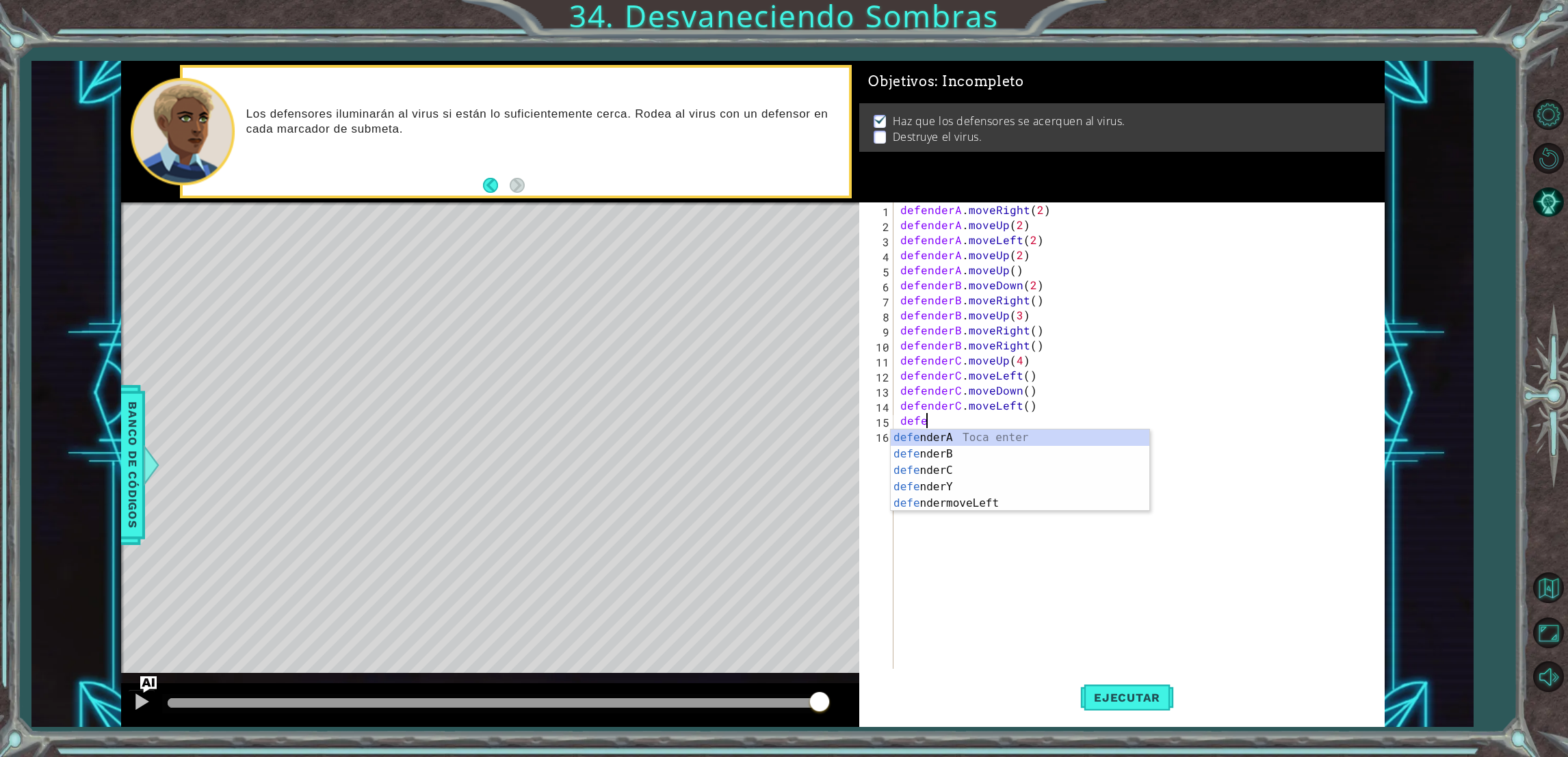
scroll to position [0, 0]
type textarea "d"
click at [1044, 348] on div "defenderA . moveRight ( 2 ) defenderA . moveUp ( 2 ) defenderA . moveLeft ( 2 )…" at bounding box center [1142, 450] width 488 height 497
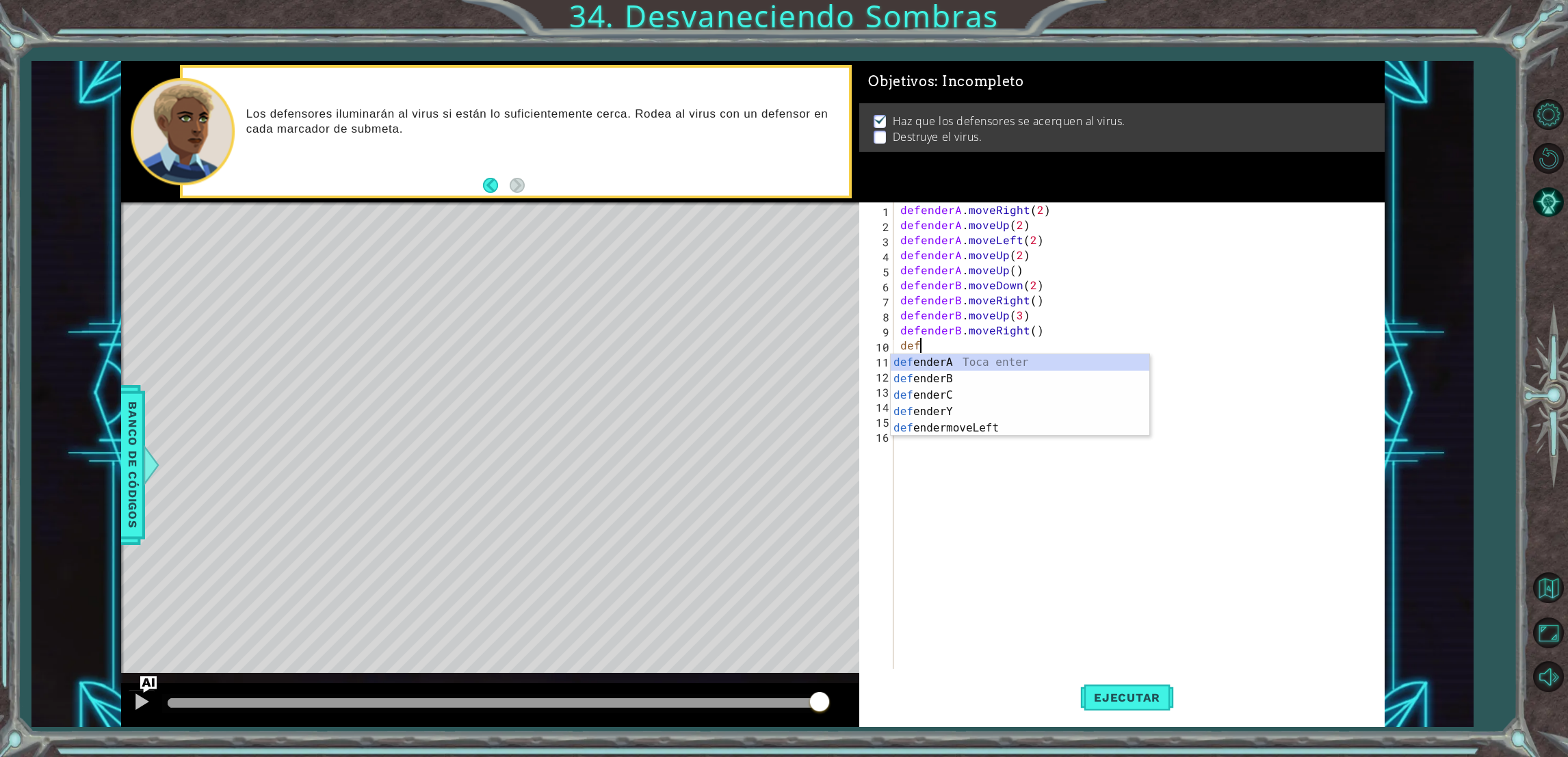
type textarea "d"
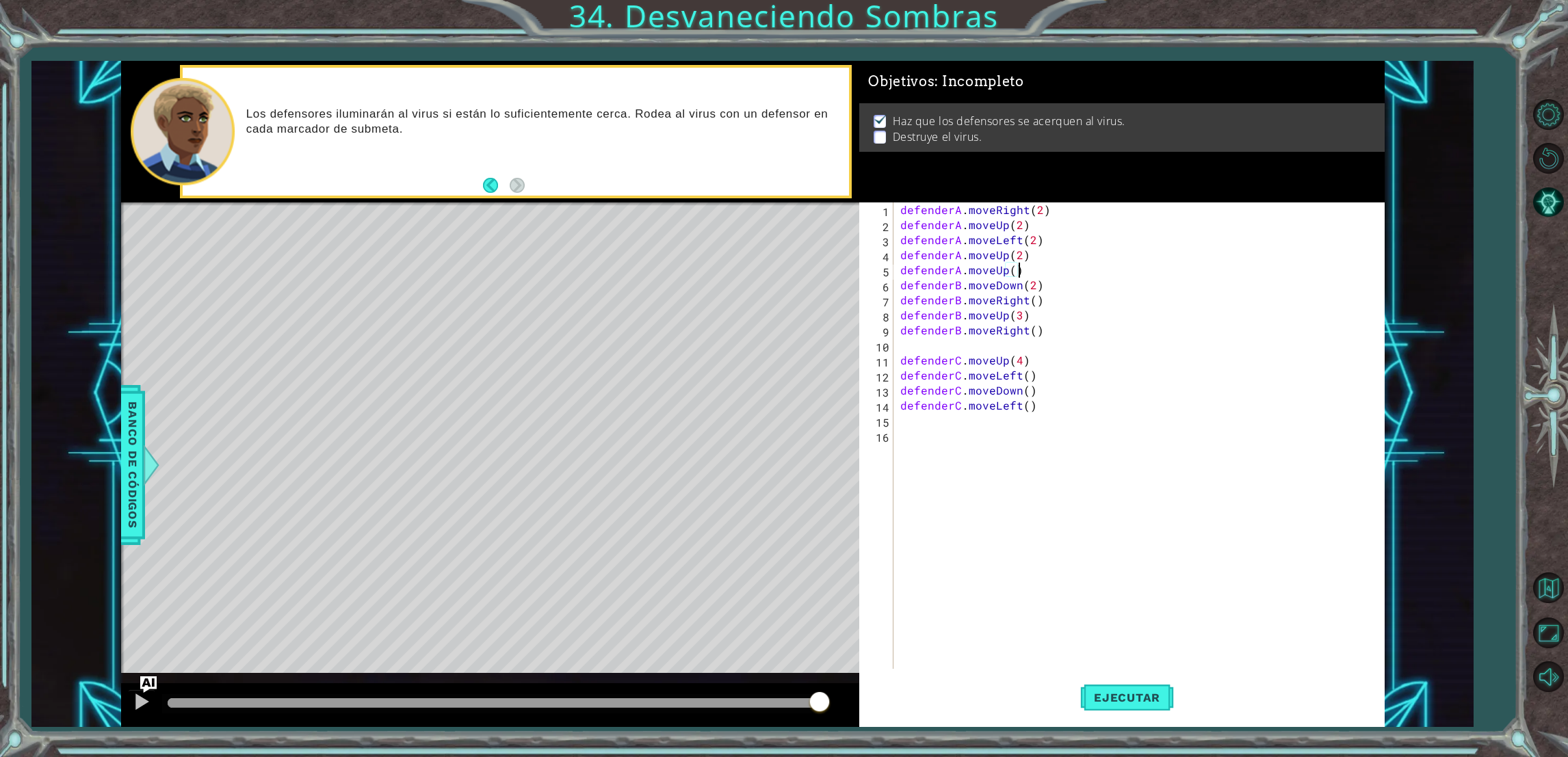
click at [1020, 270] on div "defenderA . moveRight ( 2 ) defenderA . moveUp ( 2 ) defenderA . moveLeft ( 2 )…" at bounding box center [1142, 450] width 488 height 497
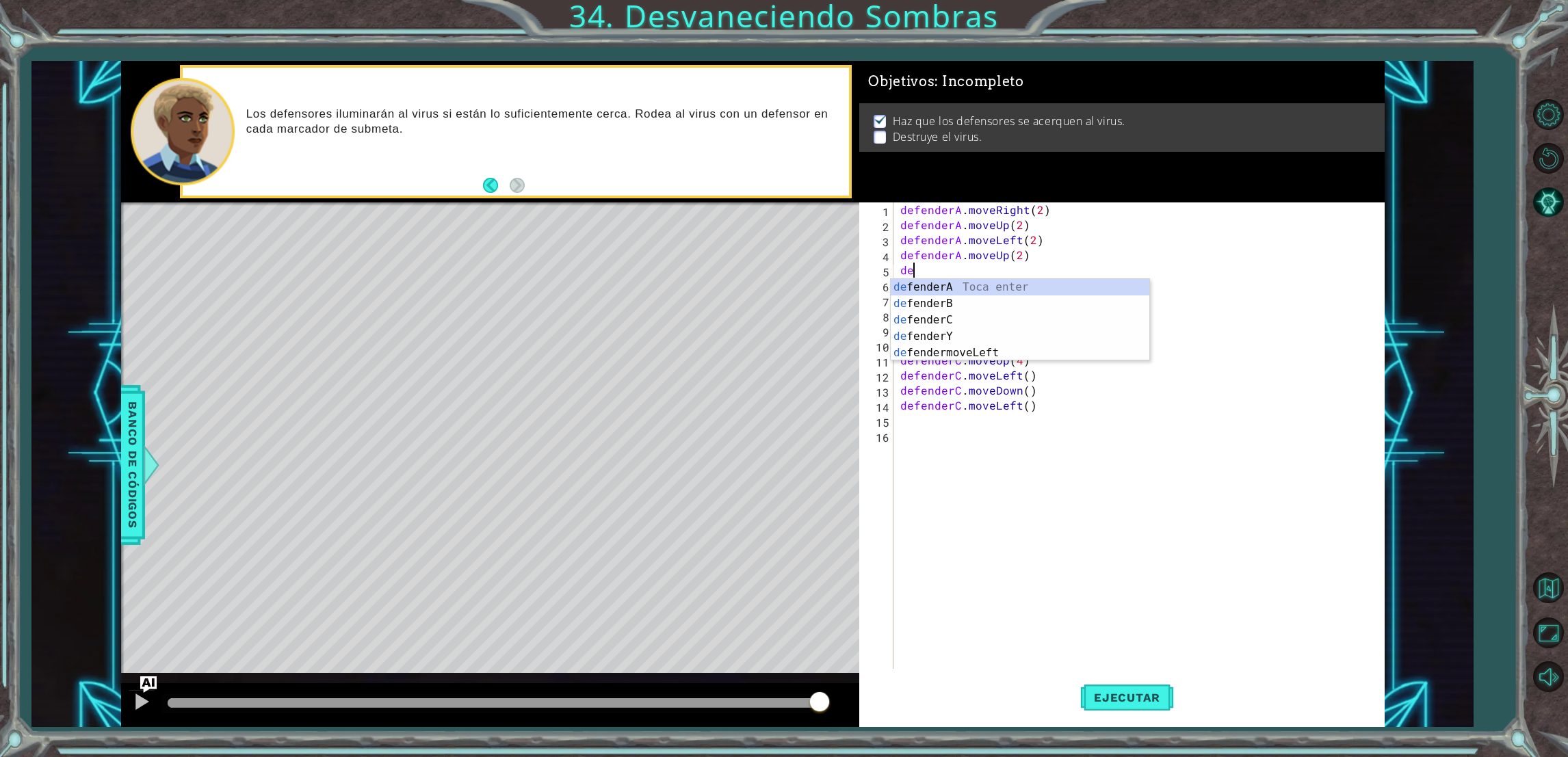
type textarea "d"
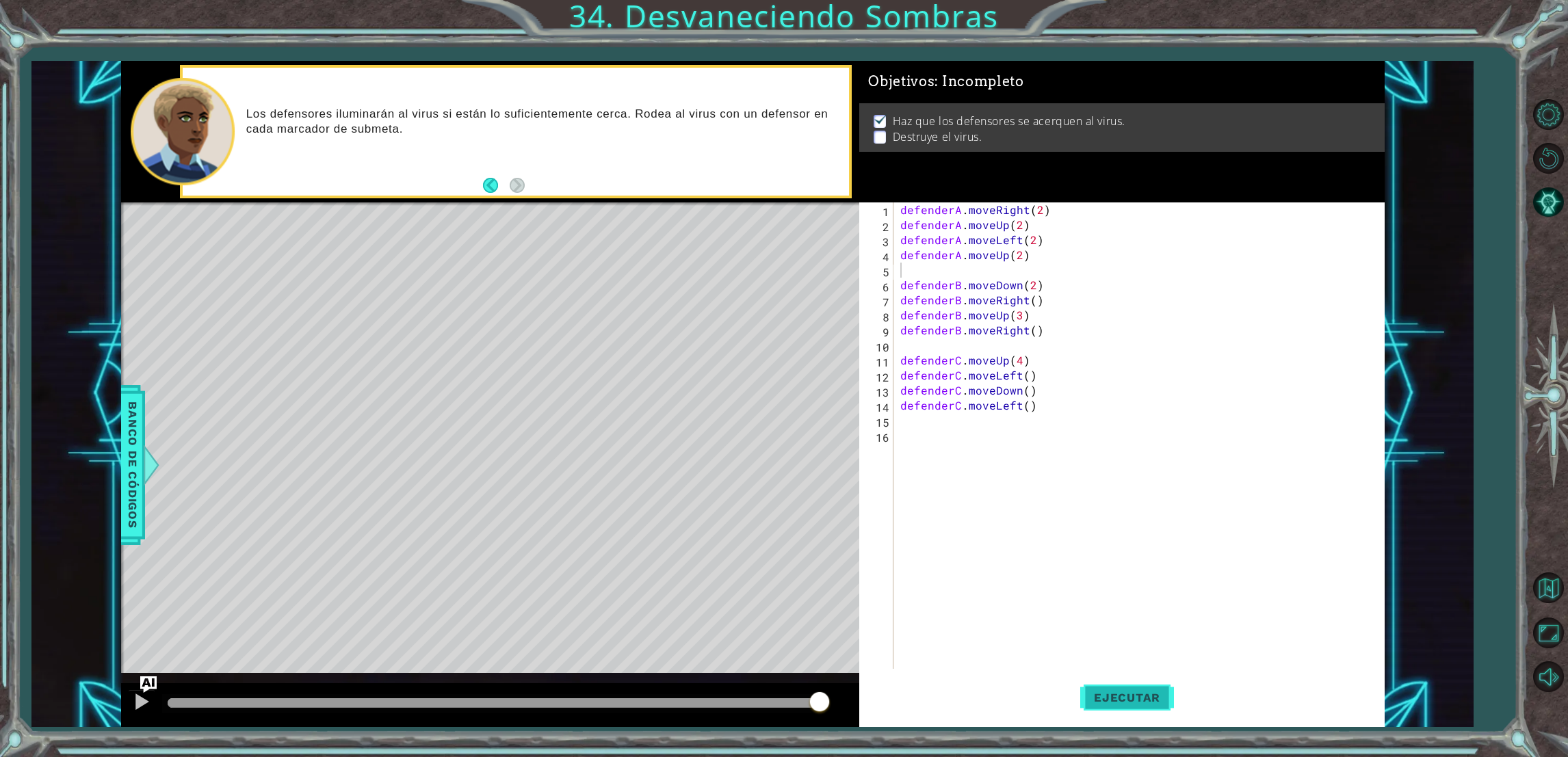
click at [1116, 688] on button "Ejecutar" at bounding box center [1126, 698] width 94 height 52
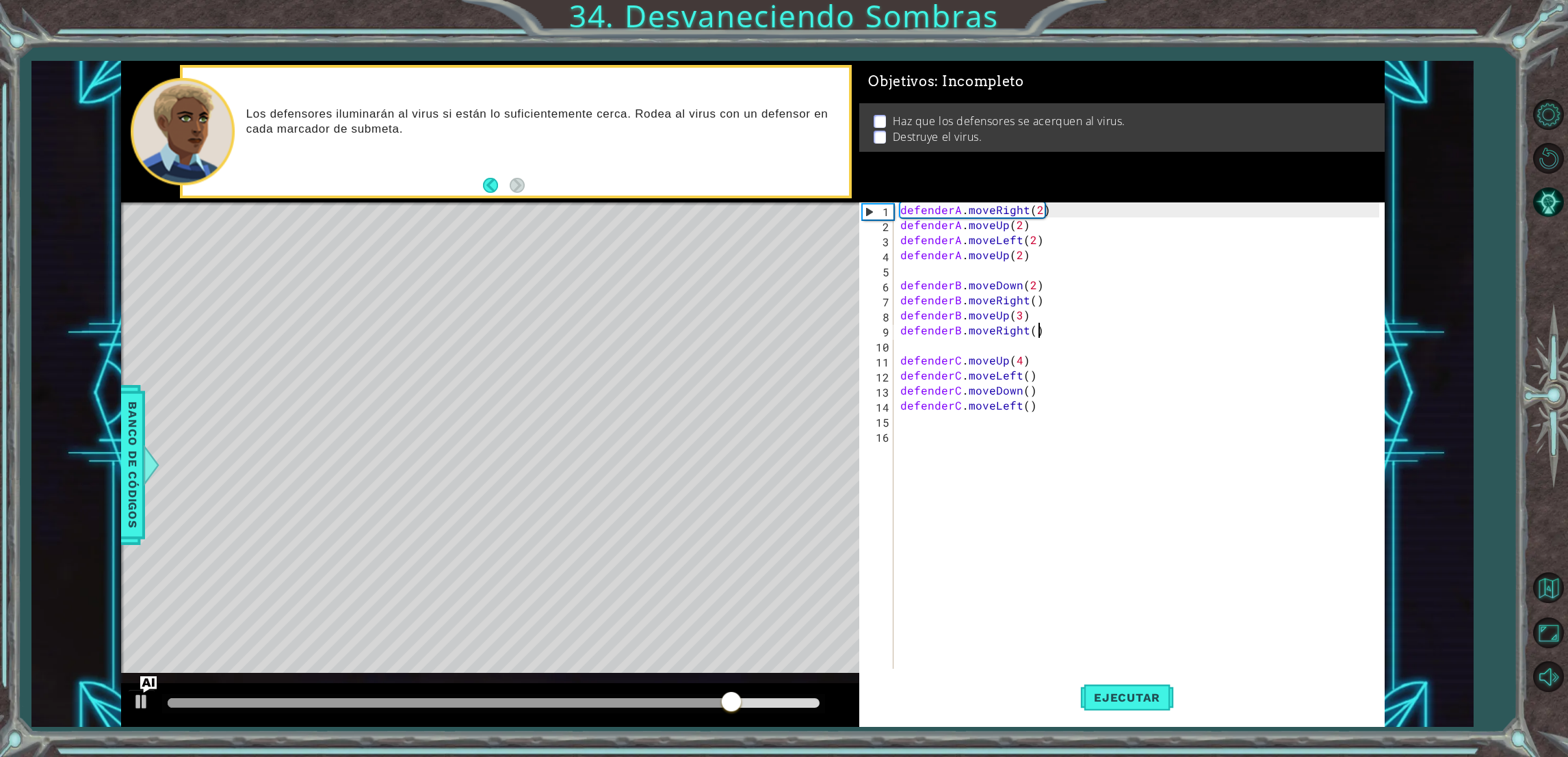
click at [1060, 337] on div "defenderA . moveRight ( 2 ) defenderA . moveUp ( 2 ) defenderA . moveLeft ( 2 )…" at bounding box center [1142, 450] width 488 height 497
click at [1015, 303] on div "defenderA . moveRight ( 2 ) defenderA . moveUp ( 2 ) defenderA . moveLeft ( 2 )…" at bounding box center [1142, 450] width 488 height 497
click at [1025, 316] on div "defenderA . moveRight ( 2 ) defenderA . moveUp ( 2 ) defenderA . moveLeft ( 2 )…" at bounding box center [1142, 450] width 488 height 497
click at [1021, 317] on div "defenderA . moveRight ( 2 ) defenderA . moveUp ( 2 ) defenderA . moveLeft ( 2 )…" at bounding box center [1142, 450] width 488 height 497
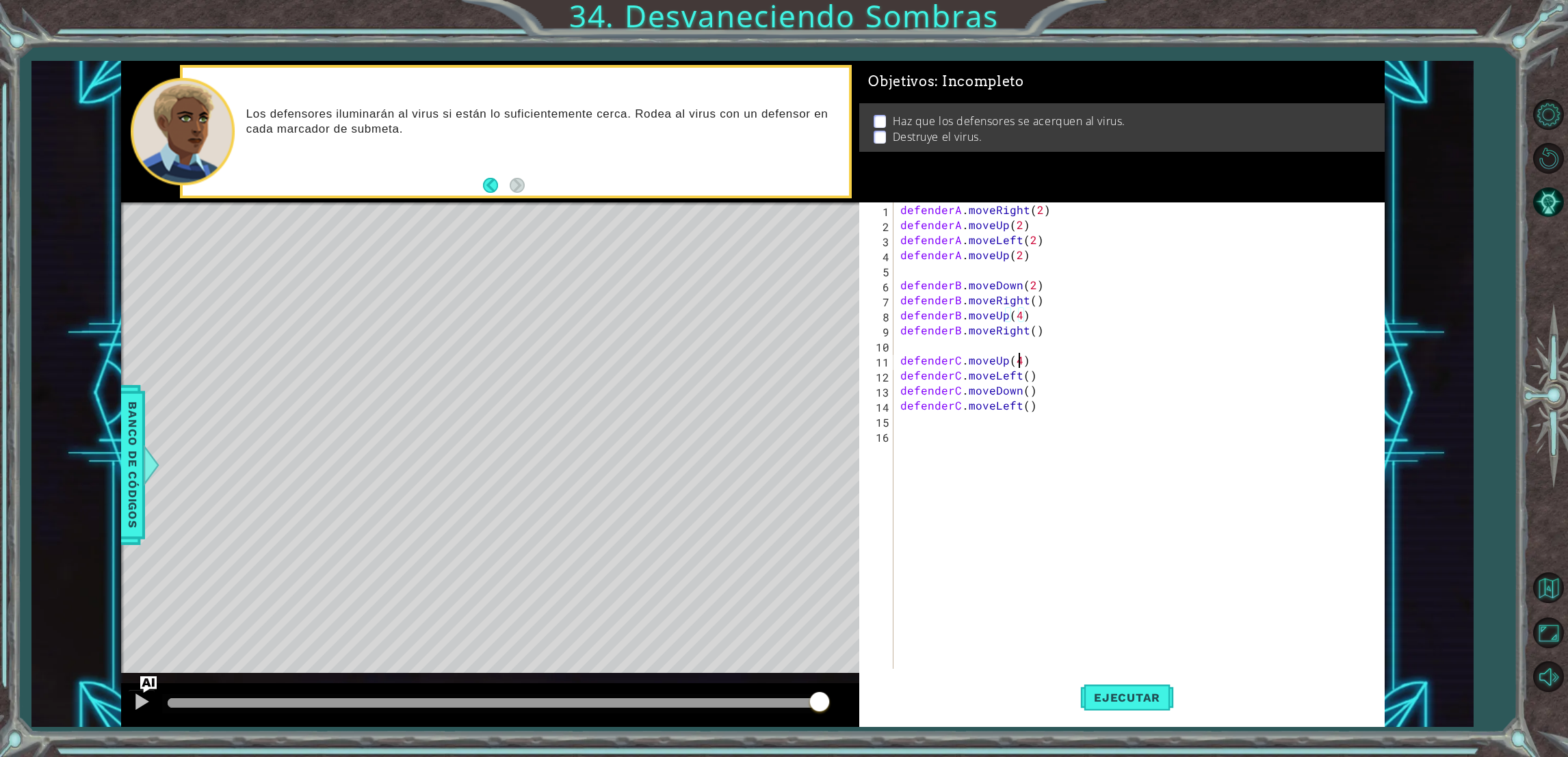
click at [1019, 364] on div "defenderA . moveRight ( 2 ) defenderA . moveUp ( 2 ) defenderA . moveLeft ( 2 )…" at bounding box center [1142, 450] width 488 height 497
type textarea "defenderC.moveUp(3)"
click at [1116, 696] on span "Ejecutar" at bounding box center [1126, 698] width 94 height 14
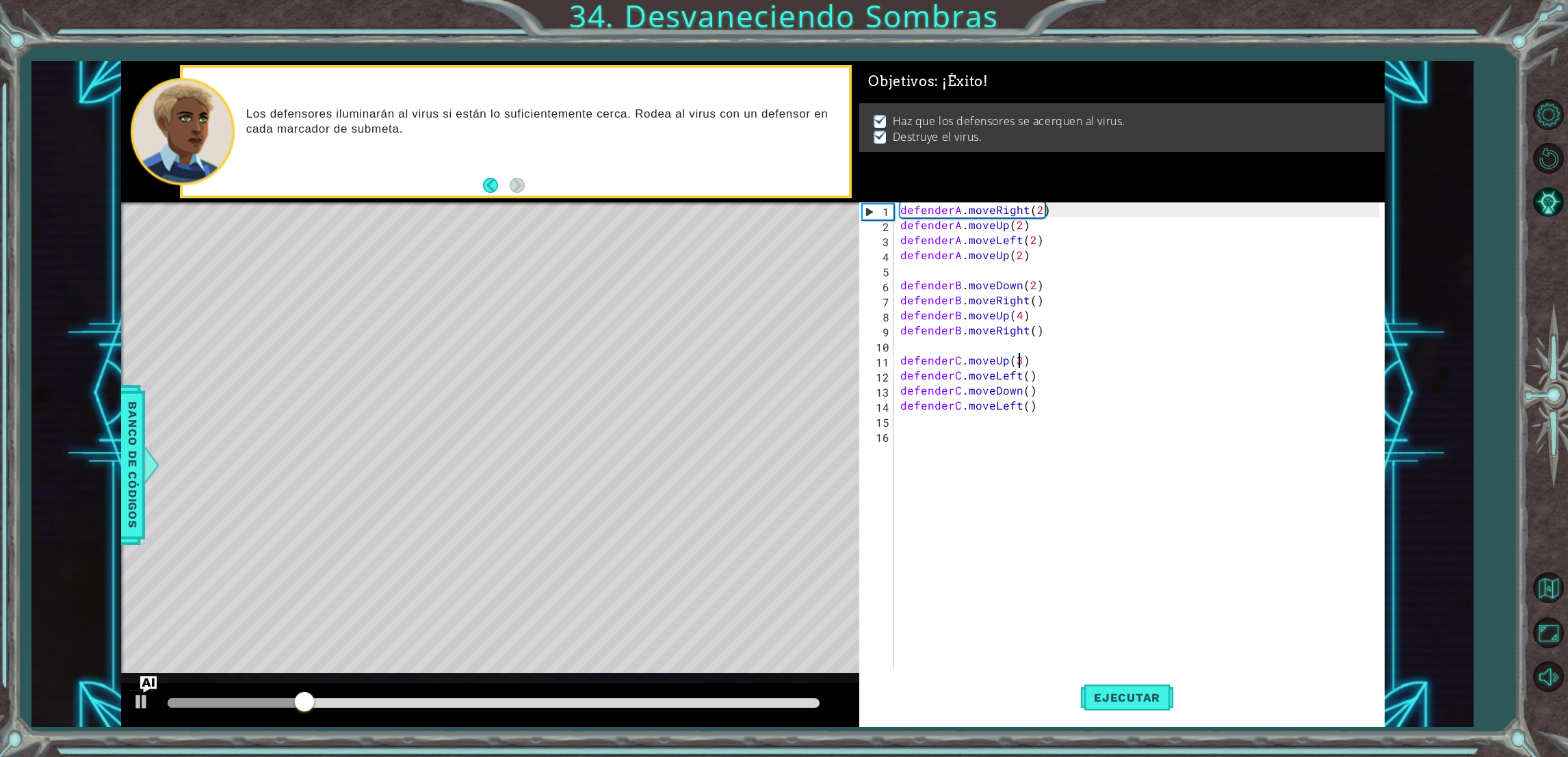
click at [1046, 276] on div "defenderA . moveRight ( 2 ) defenderA . moveUp ( 2 ) defenderA . moveLeft ( 2 )…" at bounding box center [1142, 450] width 488 height 497
click at [1118, 251] on div "defenderA . moveRight ( 2 ) defenderA . moveUp ( 2 ) defenderA . moveLeft ( 2 )…" at bounding box center [1142, 450] width 488 height 497
click at [1103, 249] on div "defenderA . moveRight ( 2 ) defenderA . moveUp ( 2 ) defenderA . moveLeft ( 2 )…" at bounding box center [1142, 450] width 488 height 497
click at [1097, 248] on div "defenderA . moveRight ( 2 ) defenderA . moveUp ( 2 ) defenderA . moveLeft ( 2 )…" at bounding box center [1142, 450] width 488 height 497
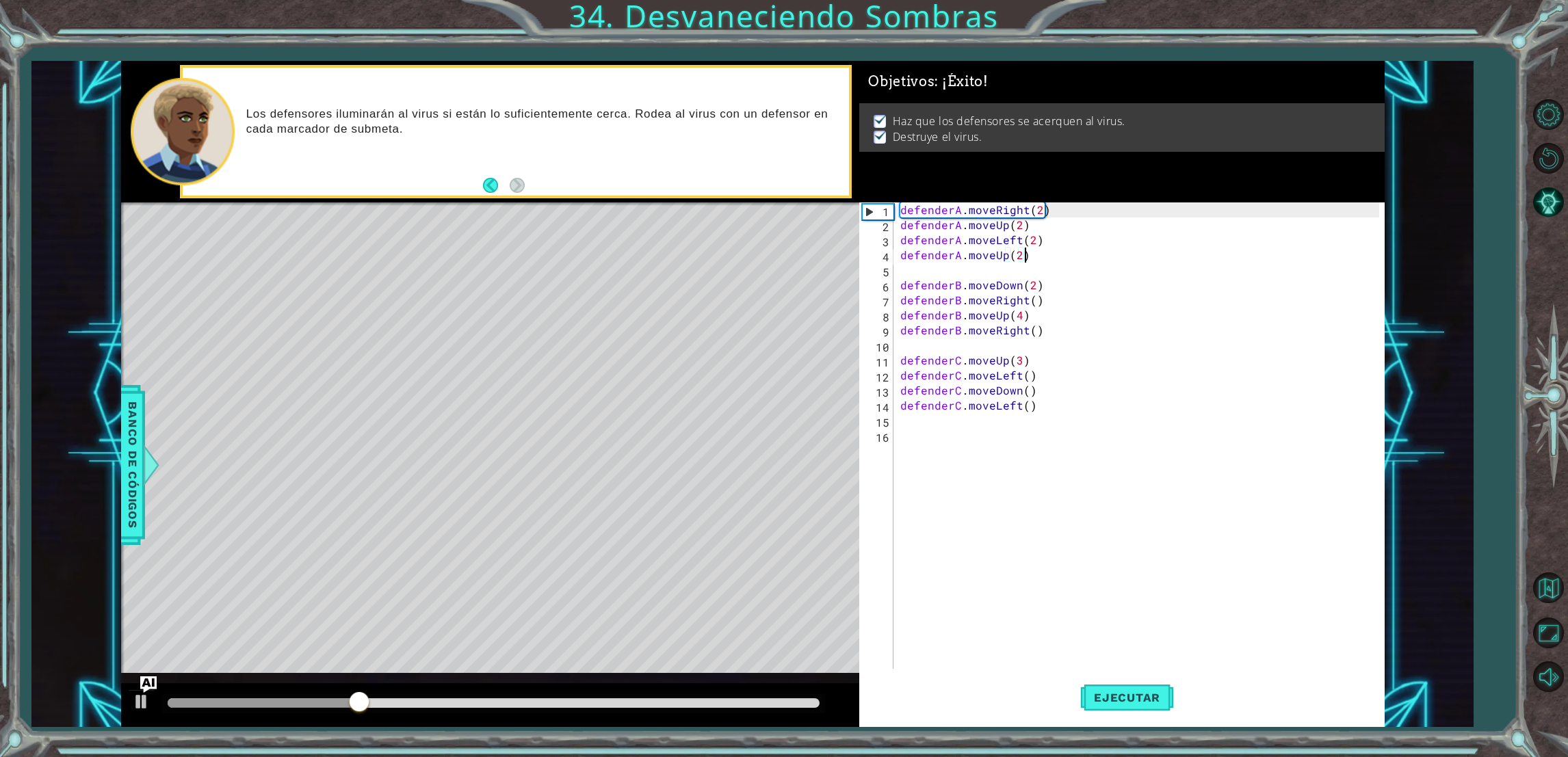
type textarea "defenderA.moveLeft(2)"
click at [1096, 264] on div "defenderA . moveRight ( 2 ) defenderA . moveUp ( 2 ) defenderA . moveLeft ( 2 )…" at bounding box center [1142, 450] width 488 height 497
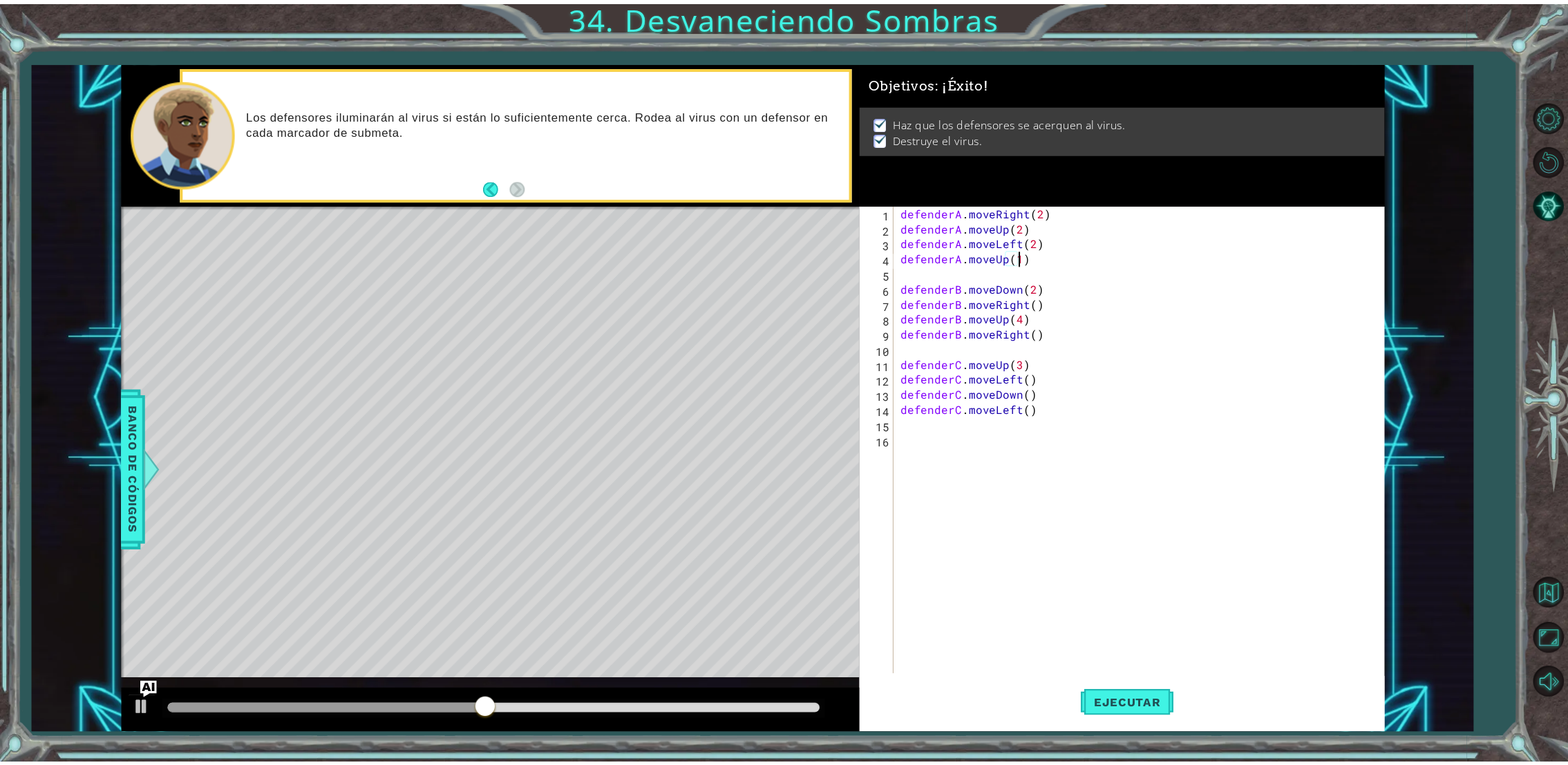
scroll to position [0, 6]
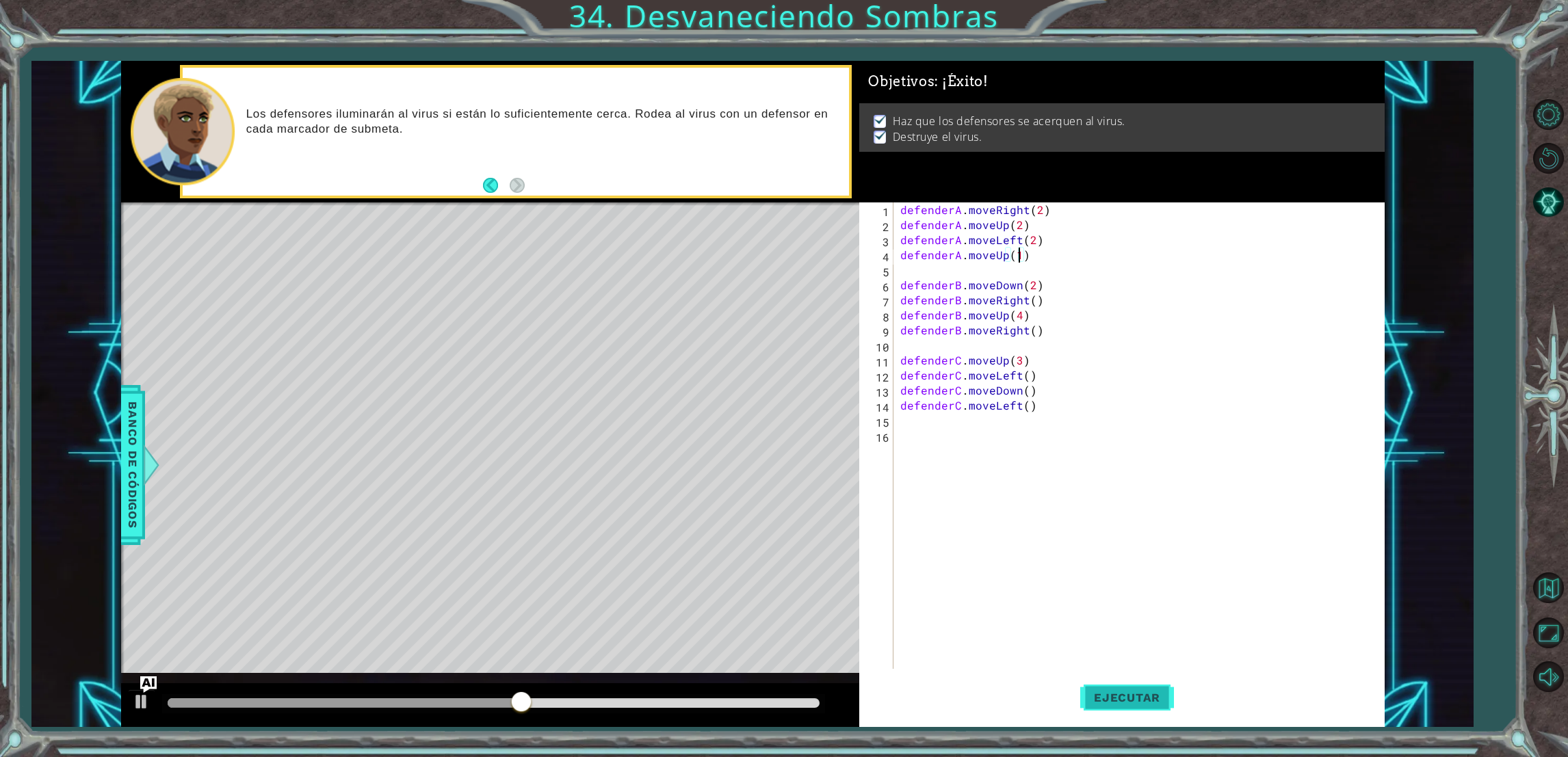
type textarea "defenderA.moveUp(1)"
click at [1107, 698] on span "Ejecutar" at bounding box center [1126, 698] width 94 height 14
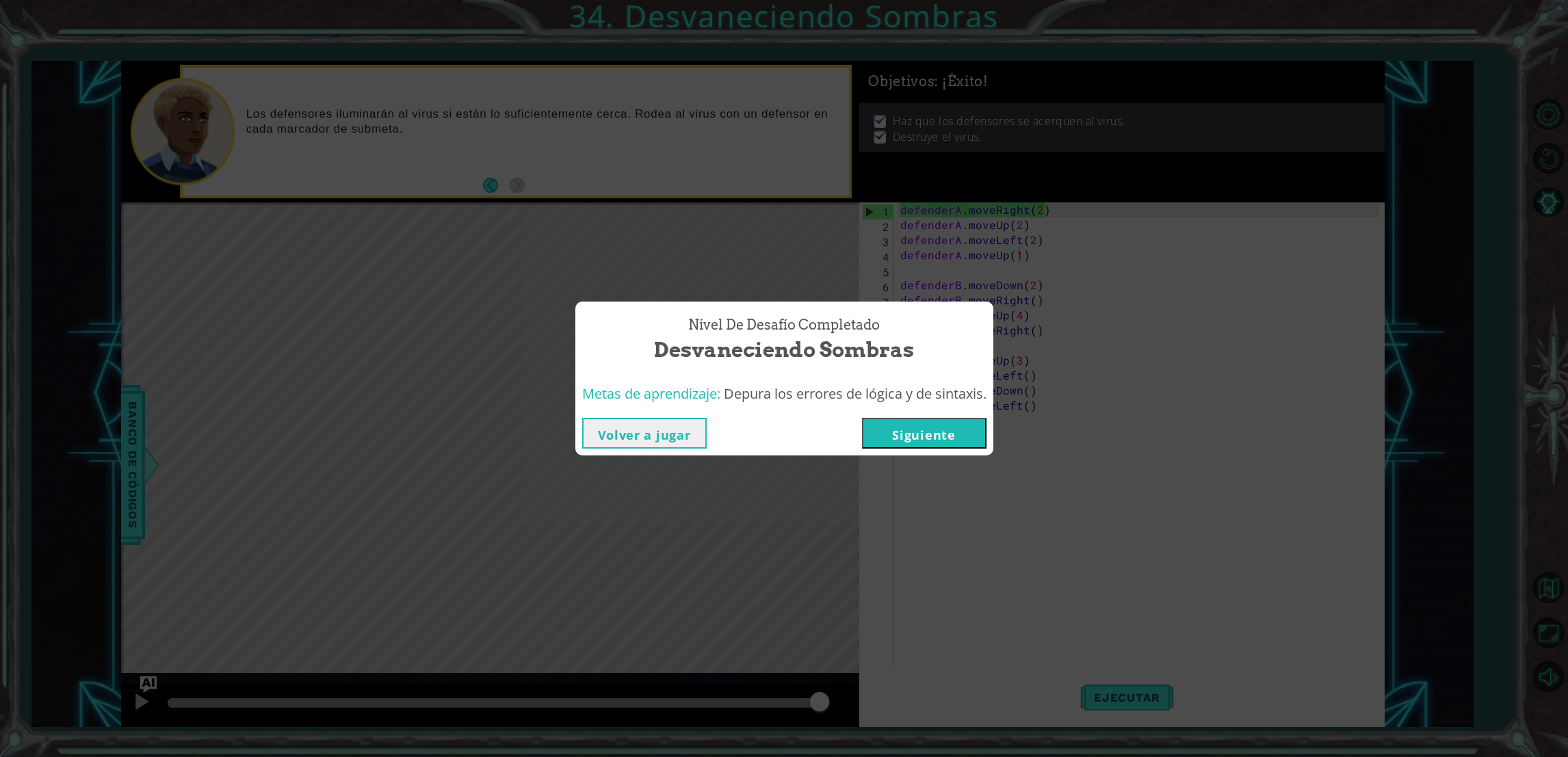
click at [910, 426] on button "Siguiente" at bounding box center [924, 434] width 125 height 31
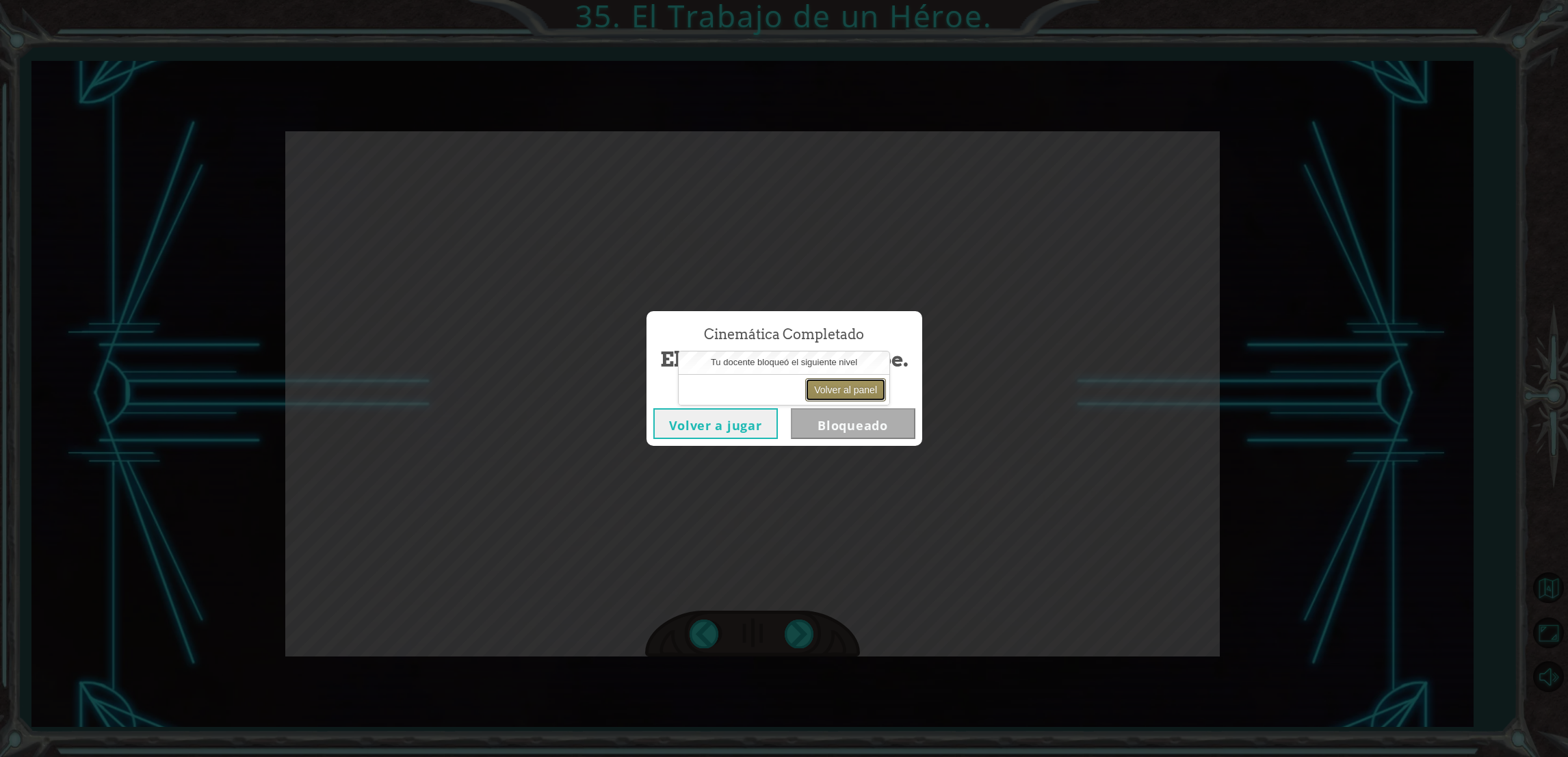
click at [833, 394] on button "Volver al panel" at bounding box center [845, 390] width 80 height 23
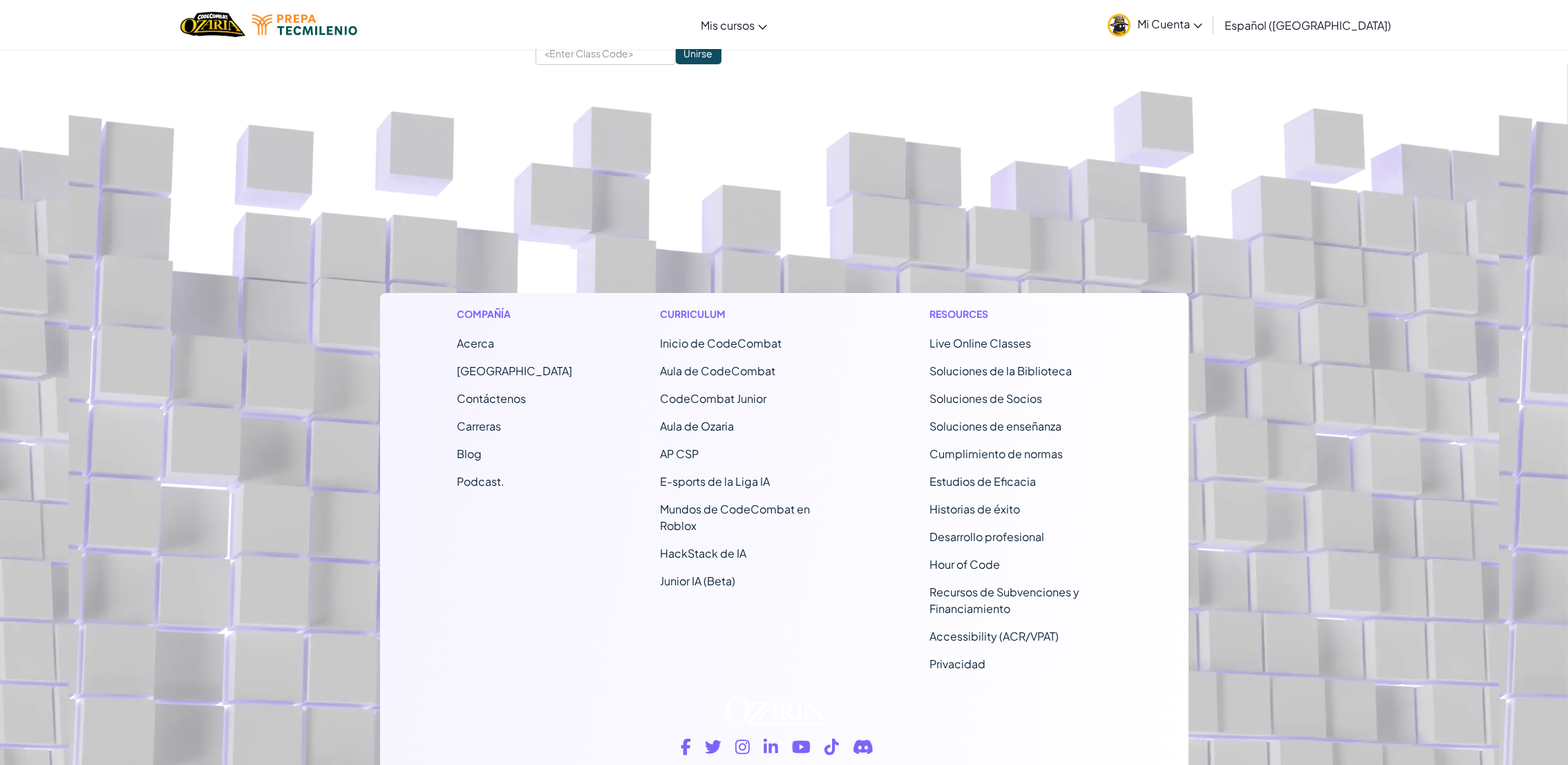
scroll to position [550, 0]
